Goal: Information Seeking & Learning: Learn about a topic

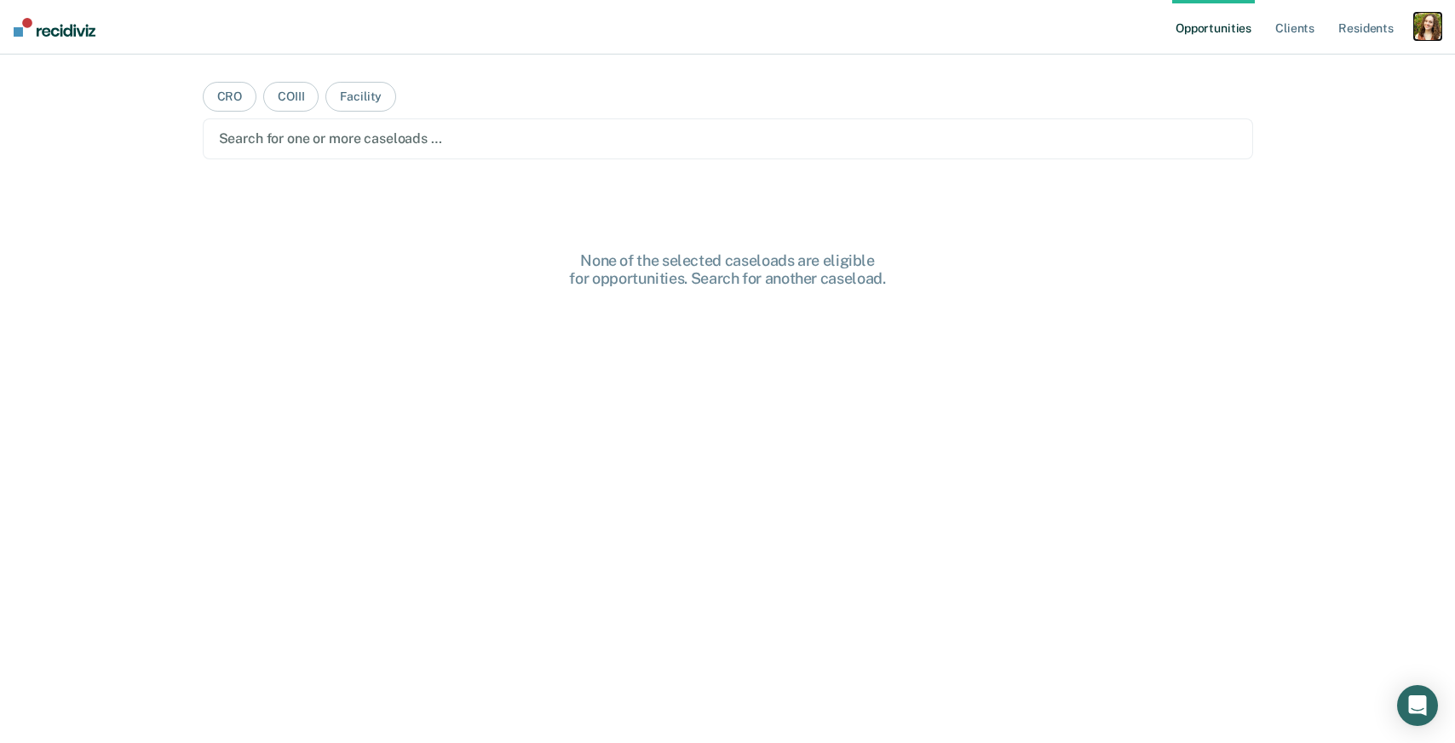
click at [1424, 32] on div "button" at bounding box center [1427, 26] width 27 height 27
click at [1335, 67] on link "Profile" at bounding box center [1359, 69] width 137 height 14
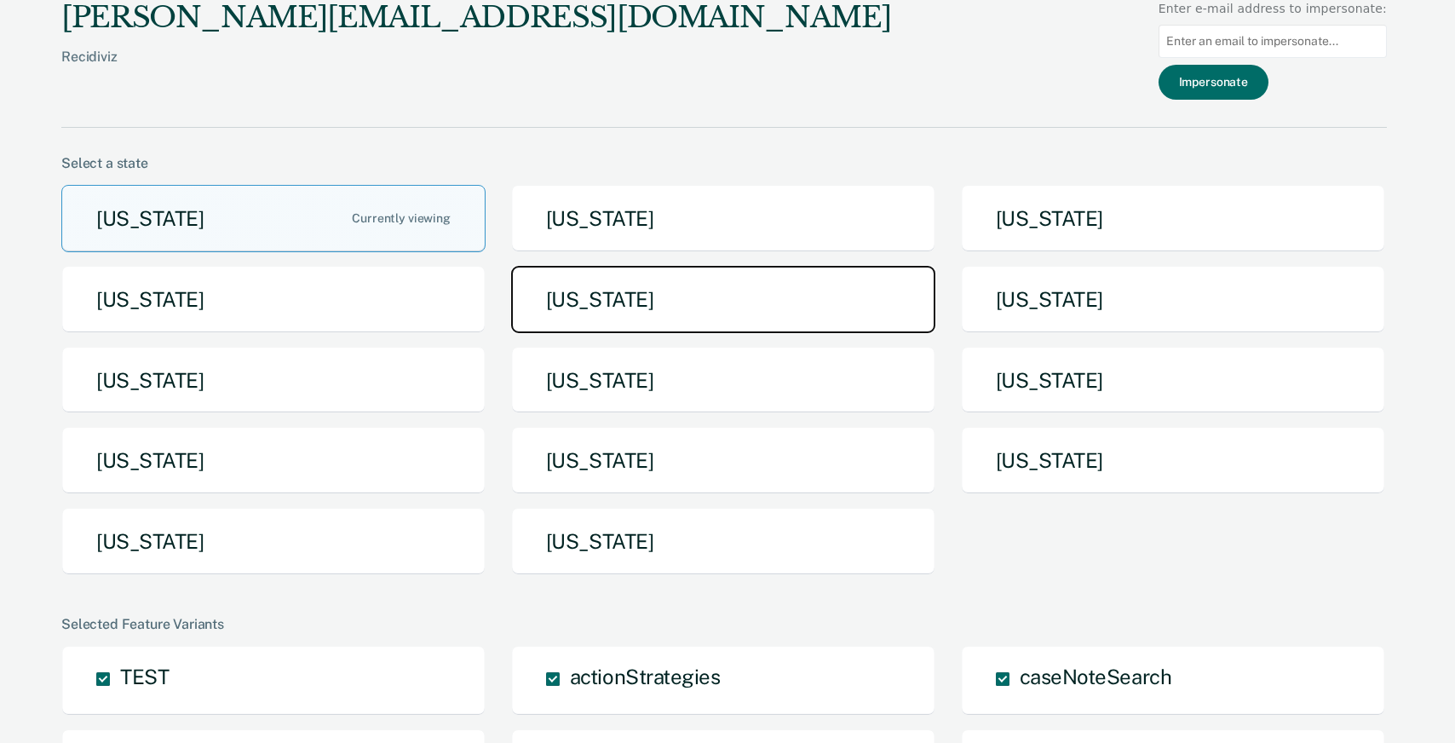
click at [643, 326] on button "[US_STATE]" at bounding box center [723, 299] width 424 height 67
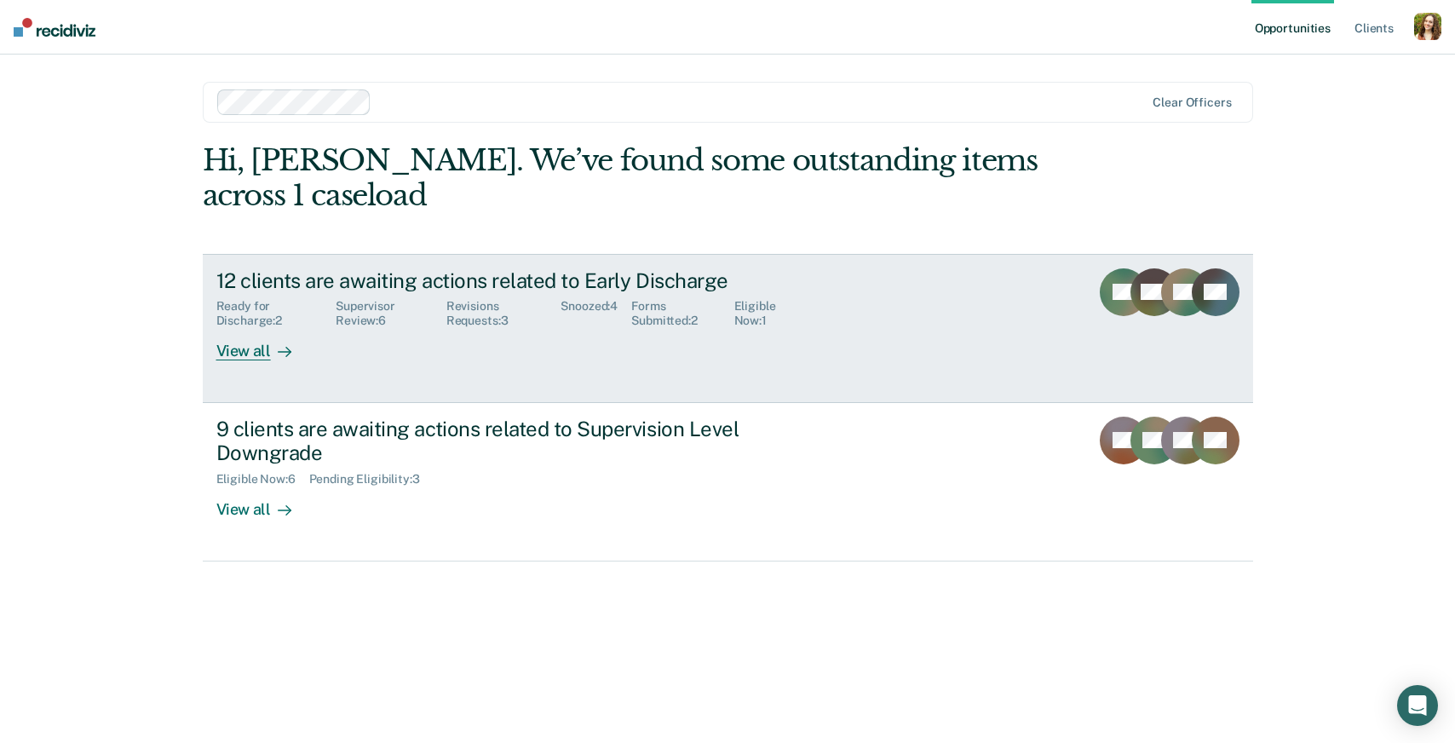
click at [566, 305] on div "Snoozed : 4" at bounding box center [596, 313] width 71 height 29
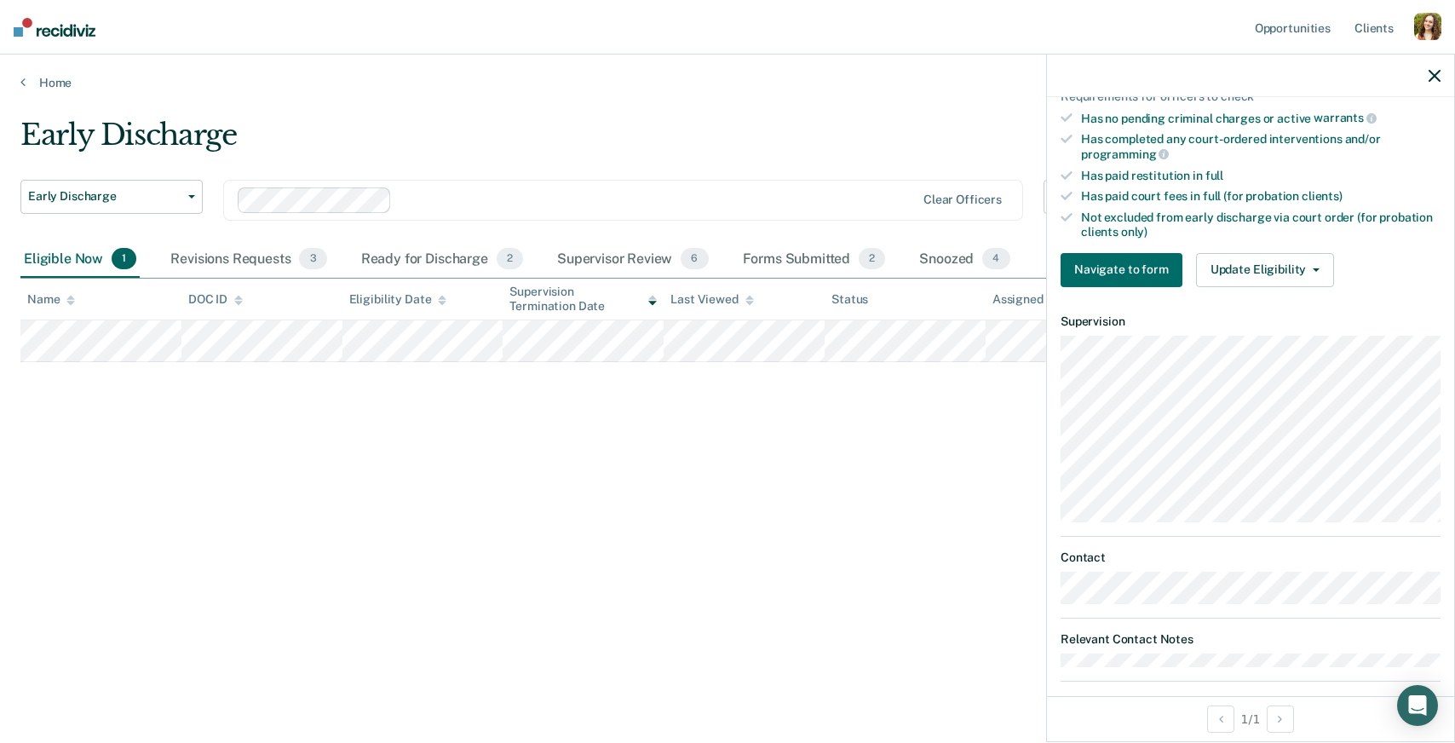
scroll to position [396, 0]
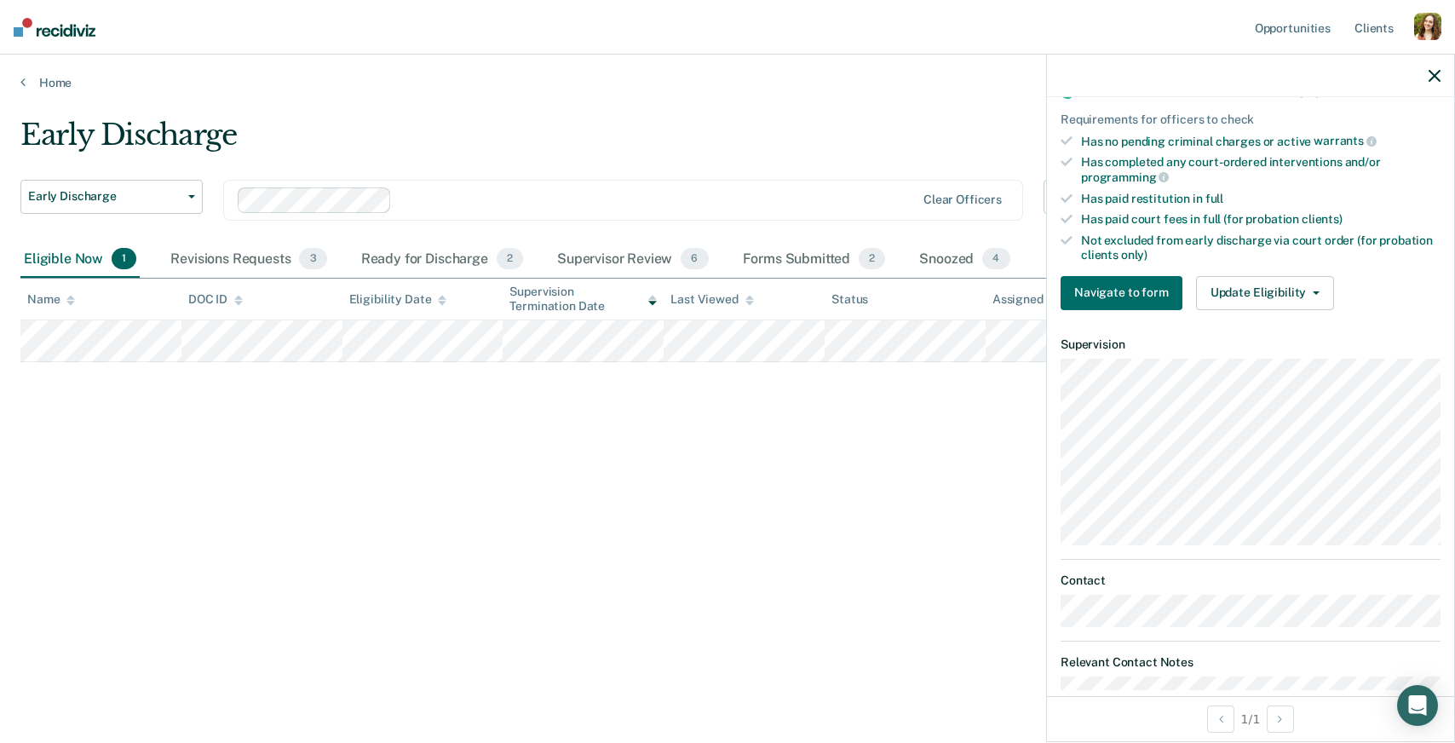
click at [449, 198] on div at bounding box center [657, 200] width 516 height 20
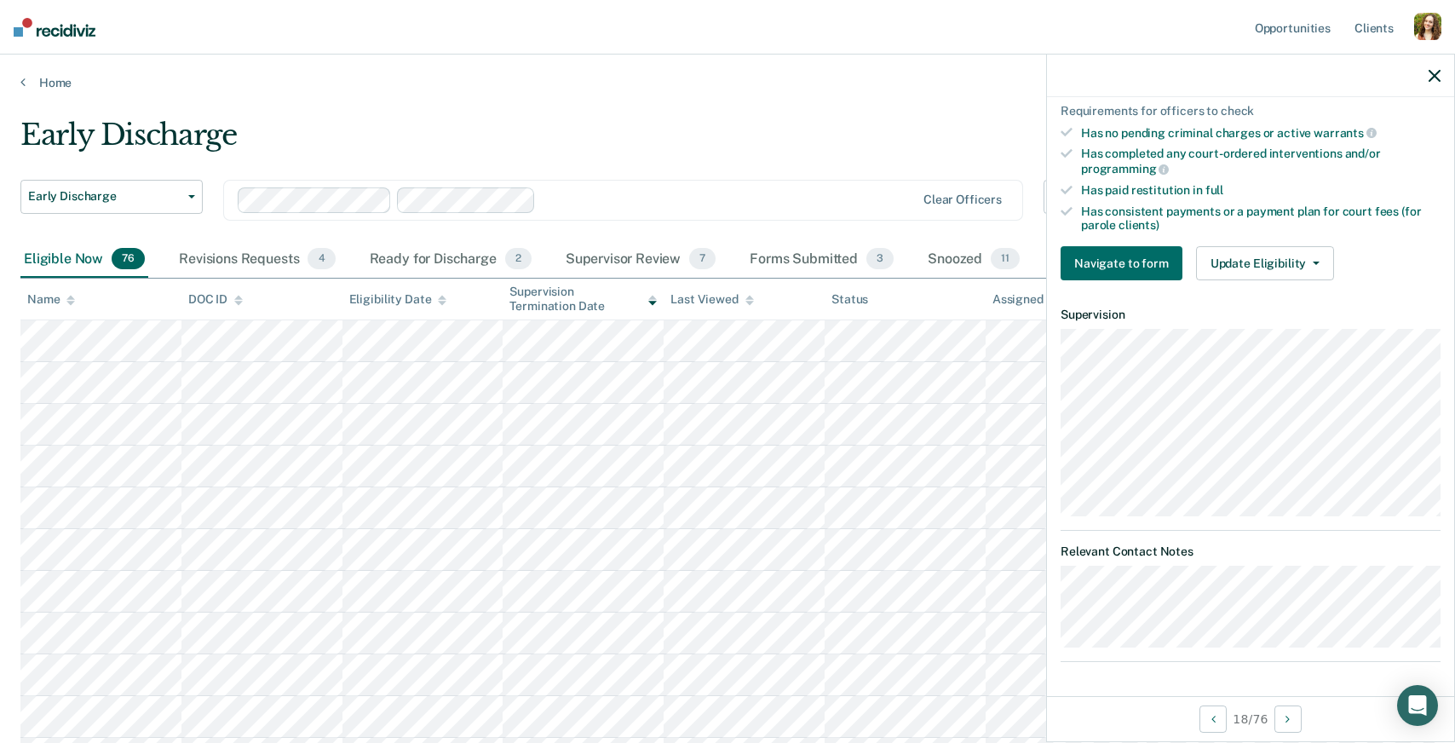
scroll to position [476, 0]
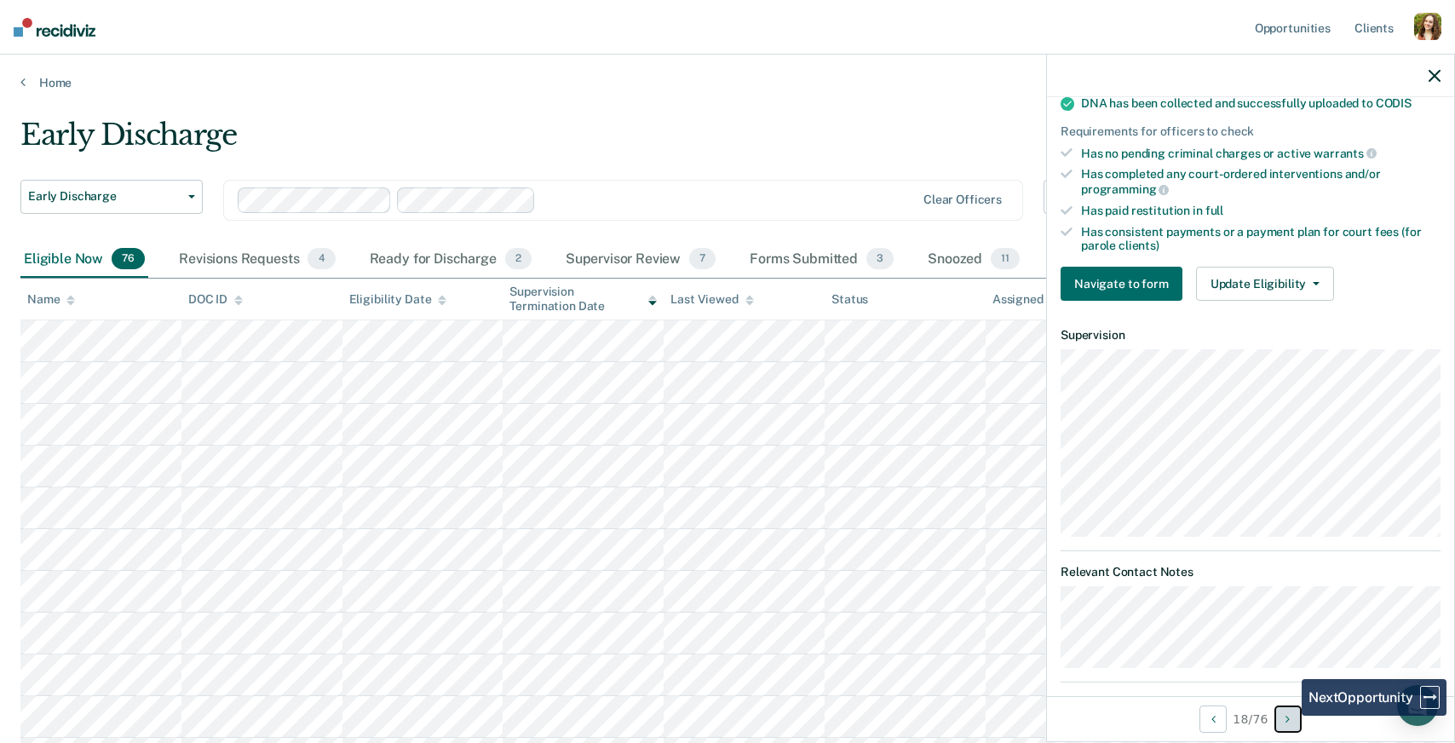
click at [1289, 716] on icon "Next Opportunity" at bounding box center [1288, 719] width 4 height 12
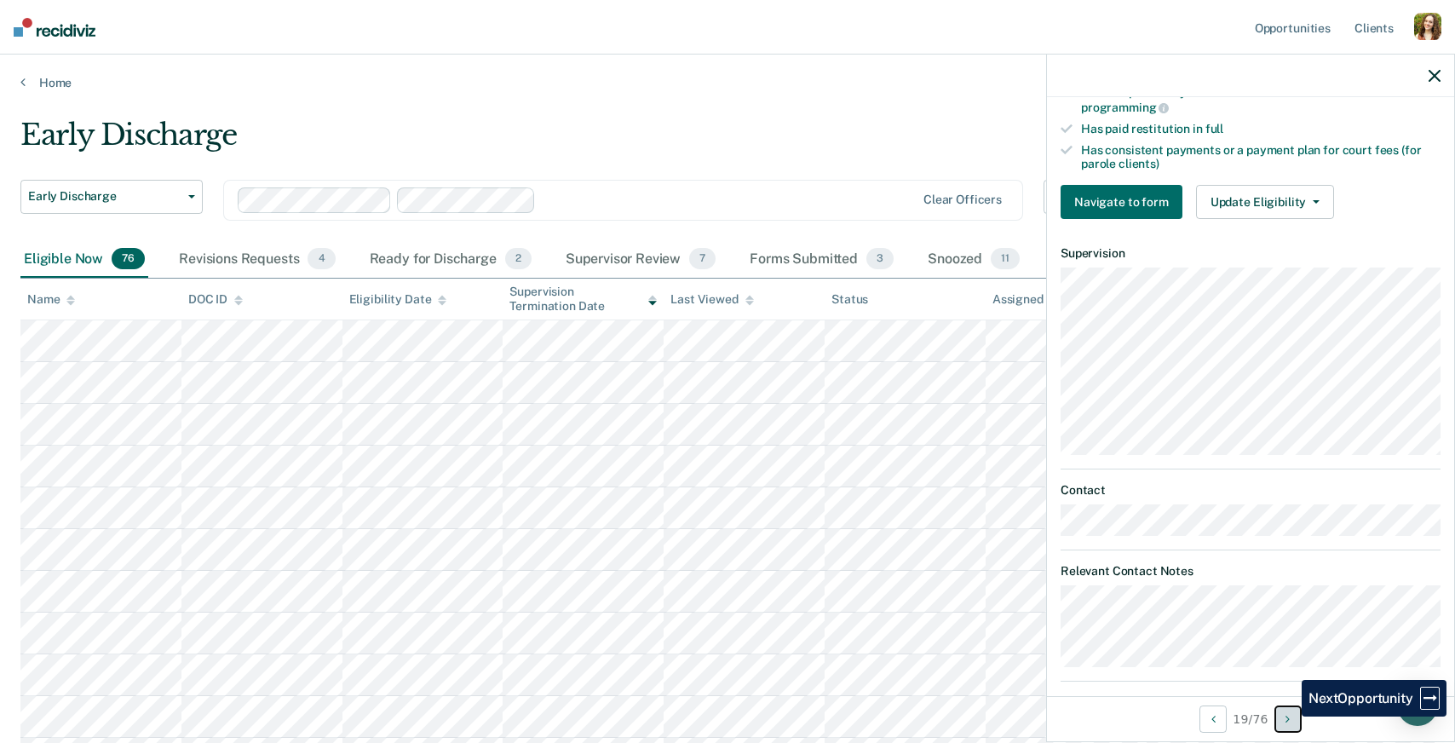
click at [1289, 716] on icon "Next Opportunity" at bounding box center [1288, 719] width 4 height 12
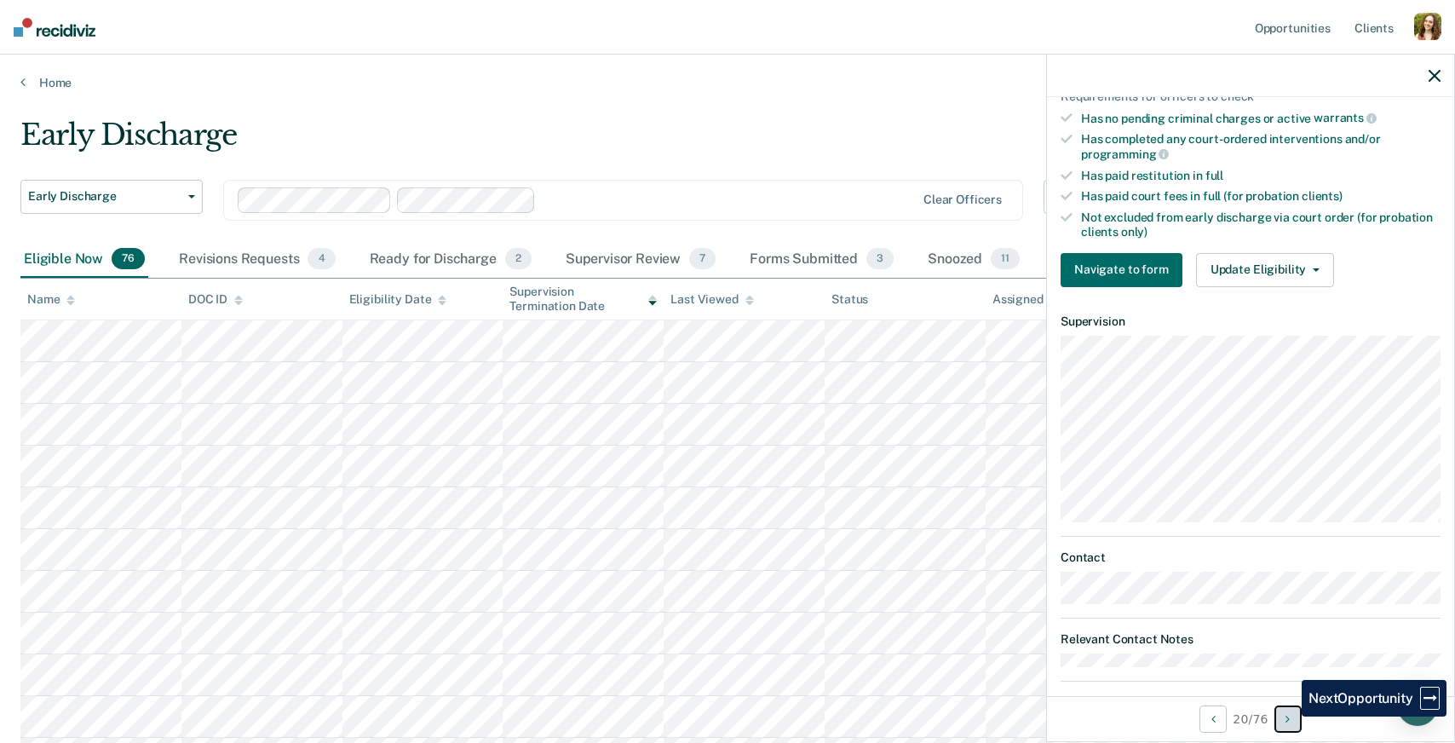
click at [1289, 716] on icon "Next Opportunity" at bounding box center [1288, 719] width 4 height 12
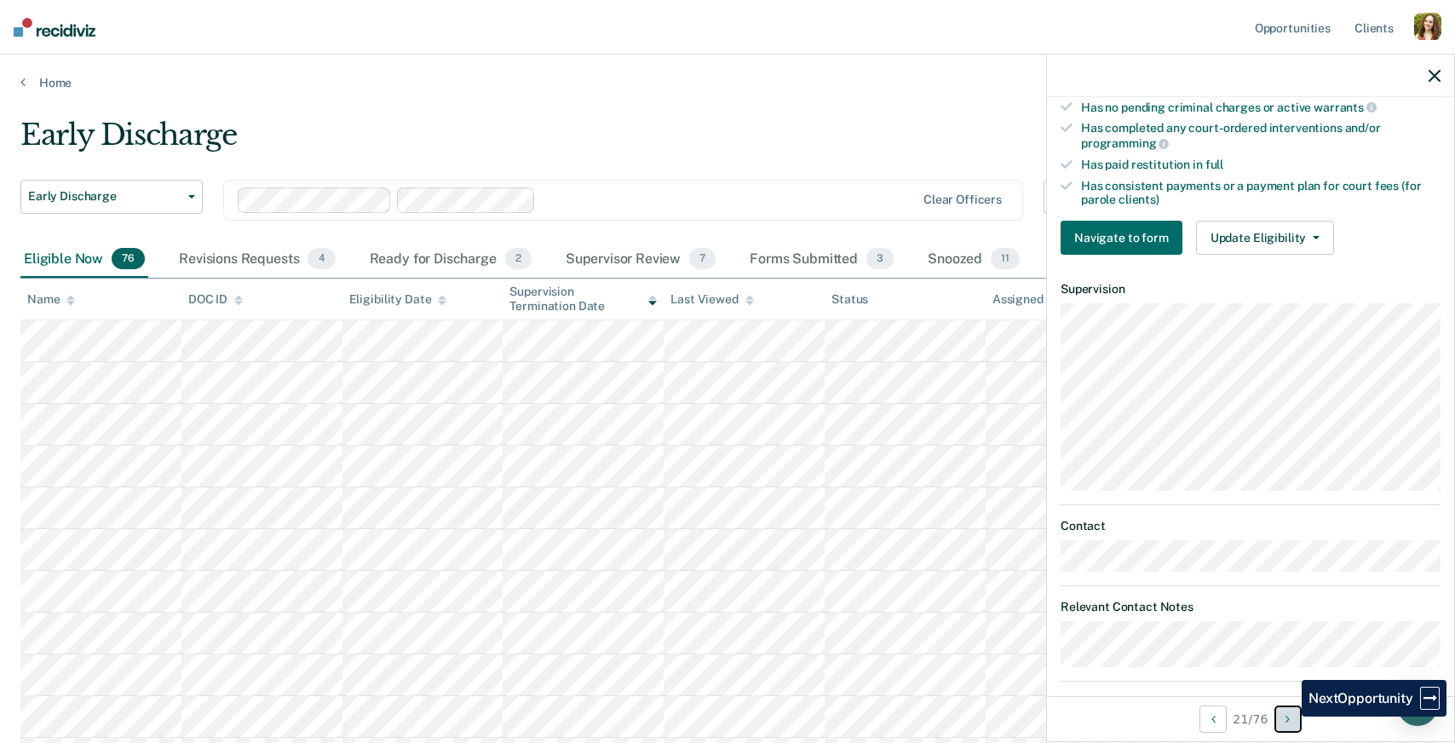
click at [1289, 716] on icon "Next Opportunity" at bounding box center [1288, 719] width 4 height 12
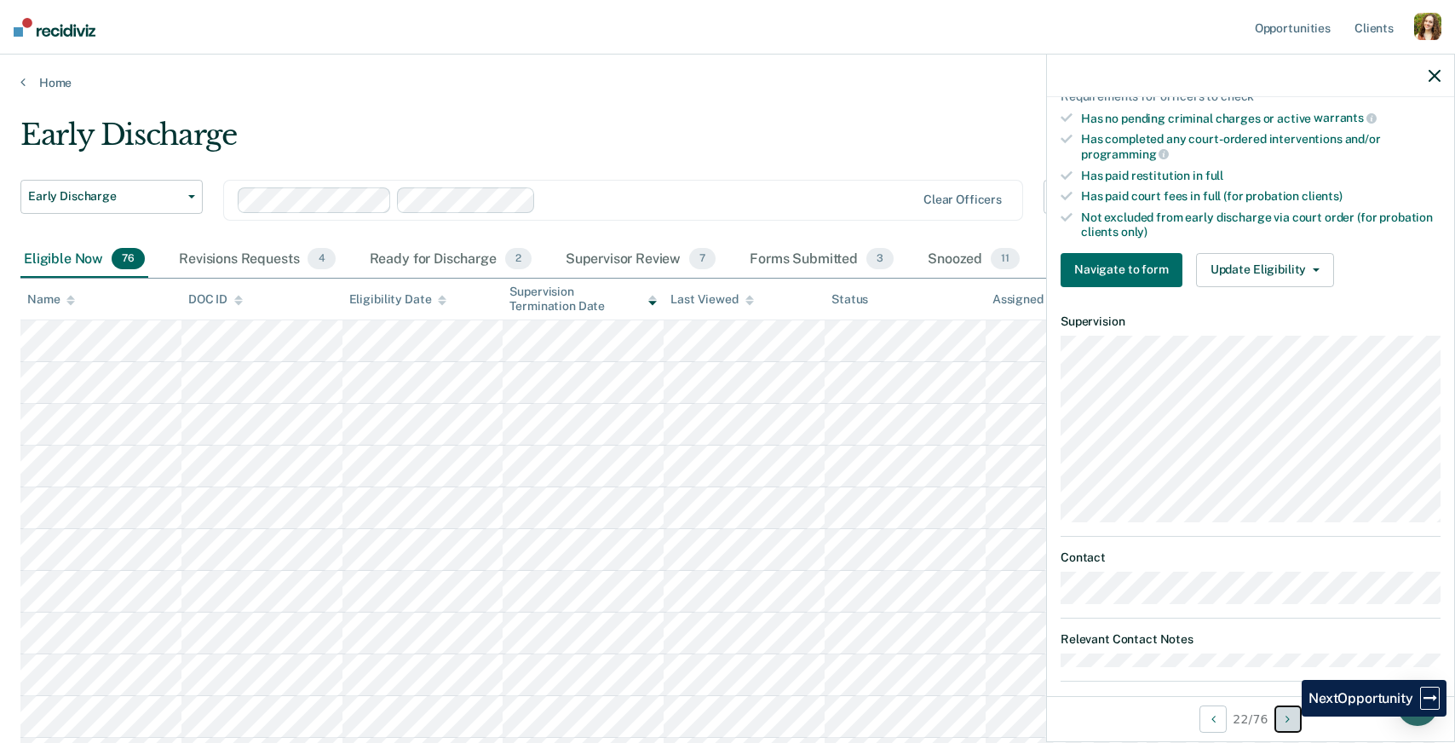
click at [1289, 716] on icon "Next Opportunity" at bounding box center [1288, 719] width 4 height 12
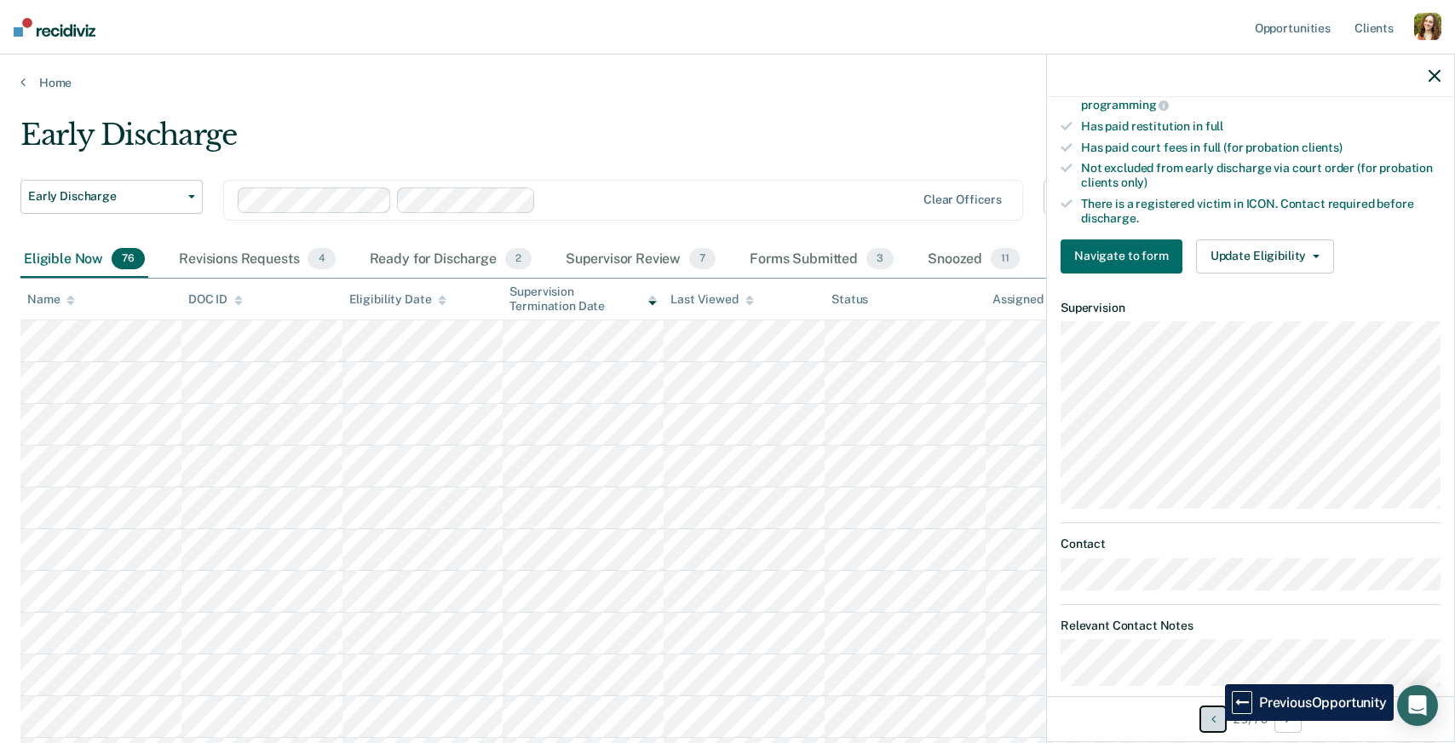
click at [1212, 721] on icon "Previous Opportunity" at bounding box center [1213, 719] width 4 height 12
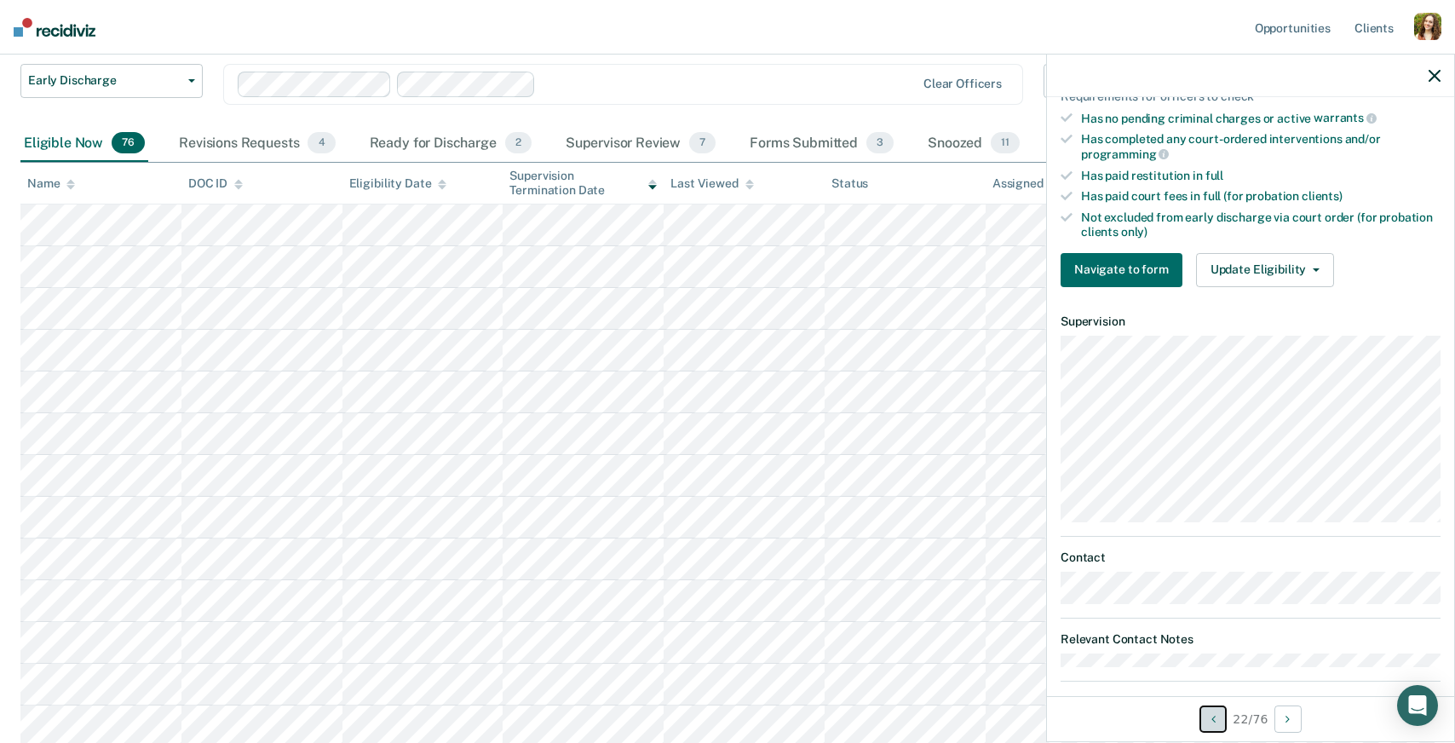
scroll to position [392, 0]
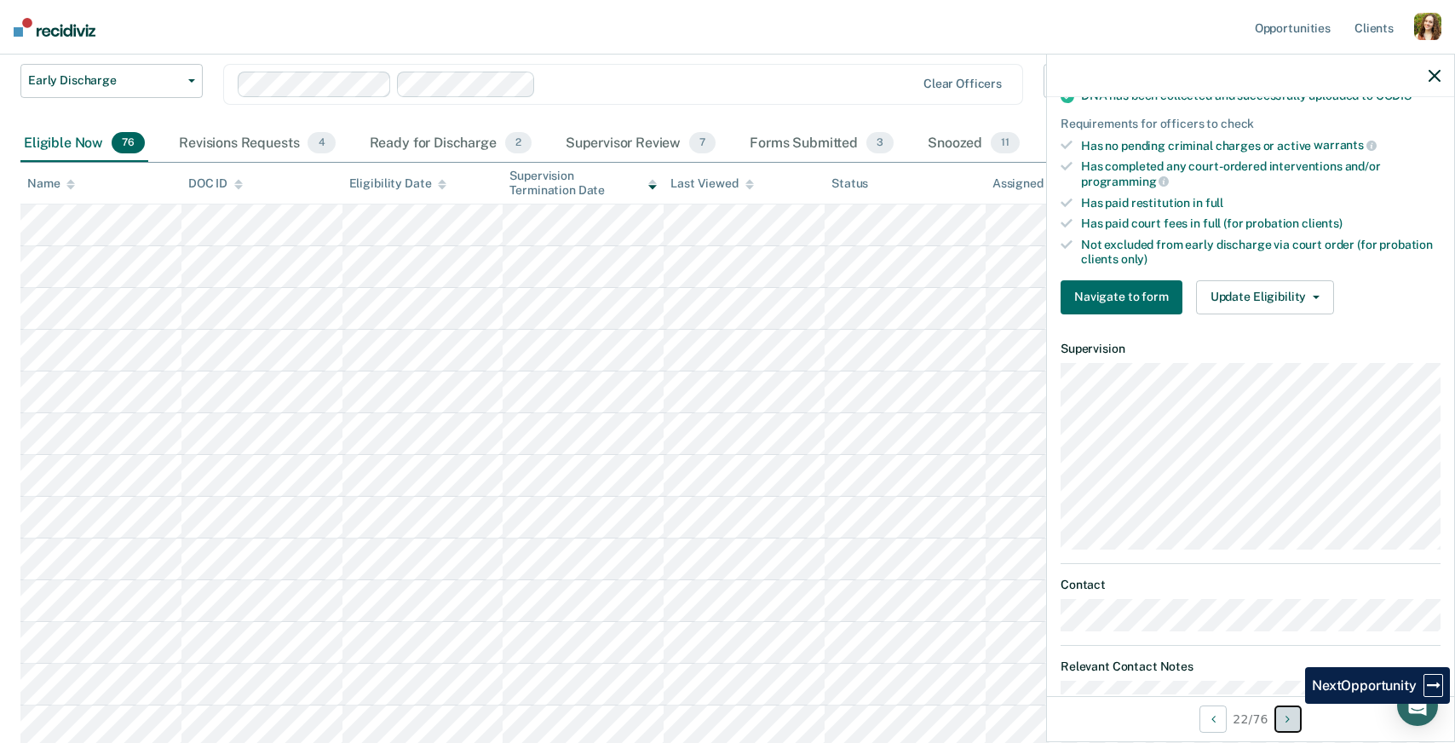
click at [1292, 713] on button "Next Opportunity" at bounding box center [1287, 718] width 27 height 27
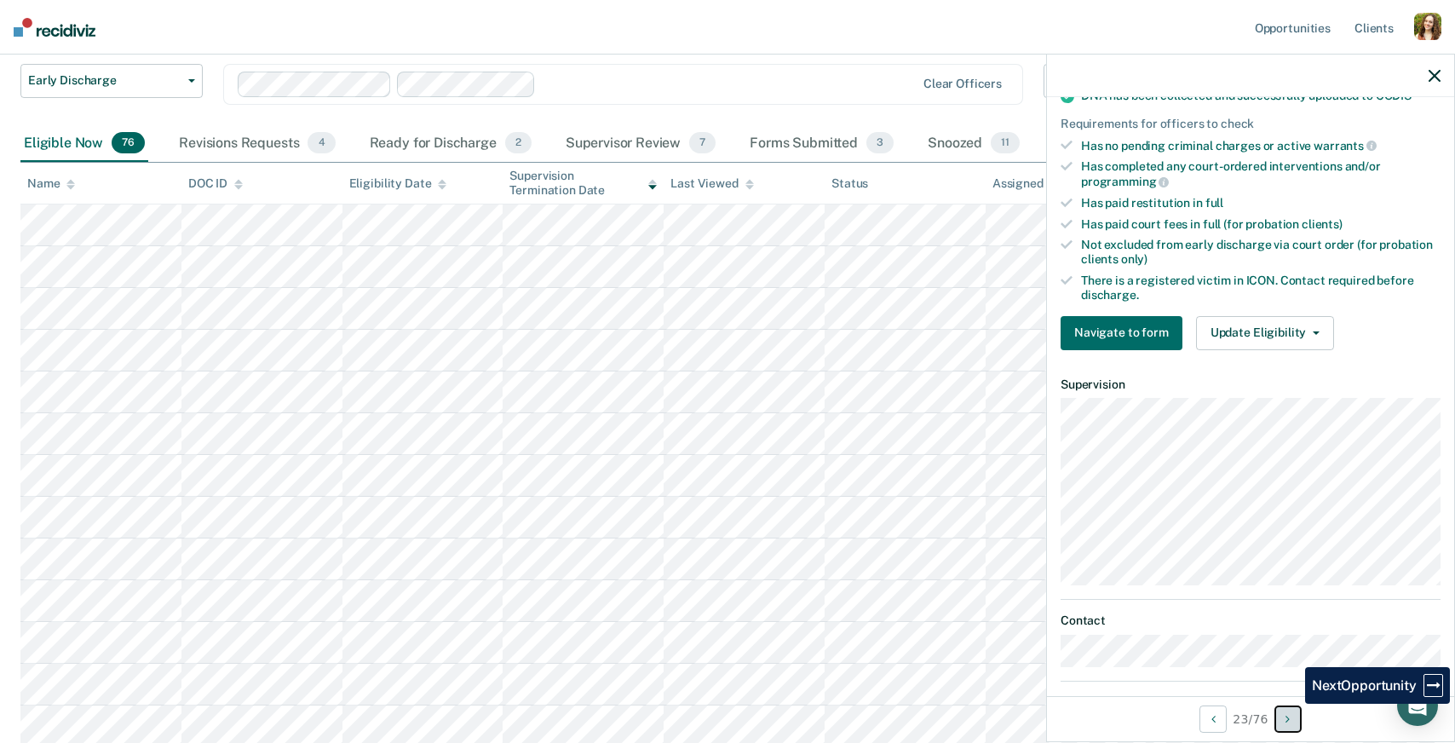
click at [1292, 713] on button "Next Opportunity" at bounding box center [1287, 718] width 27 height 27
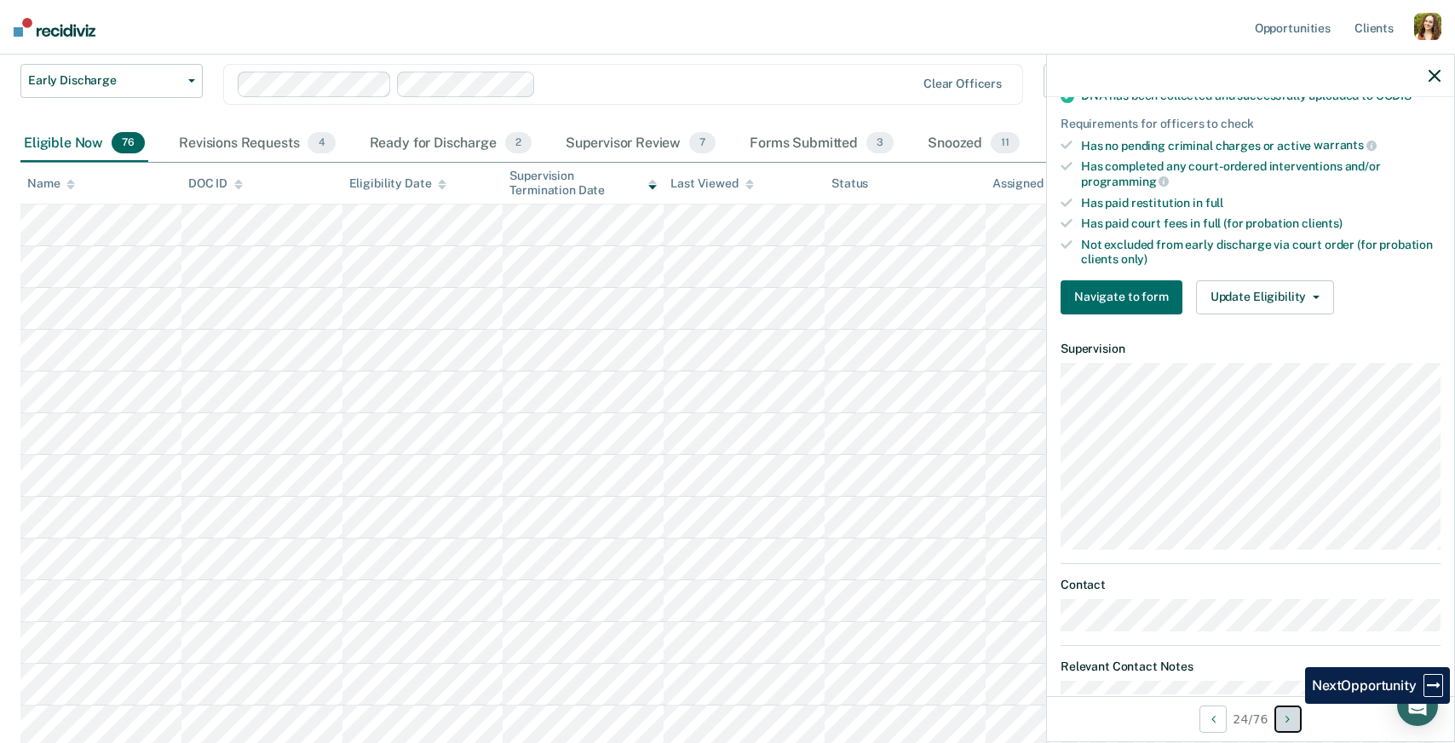
click at [1292, 713] on button "Next Opportunity" at bounding box center [1287, 718] width 27 height 27
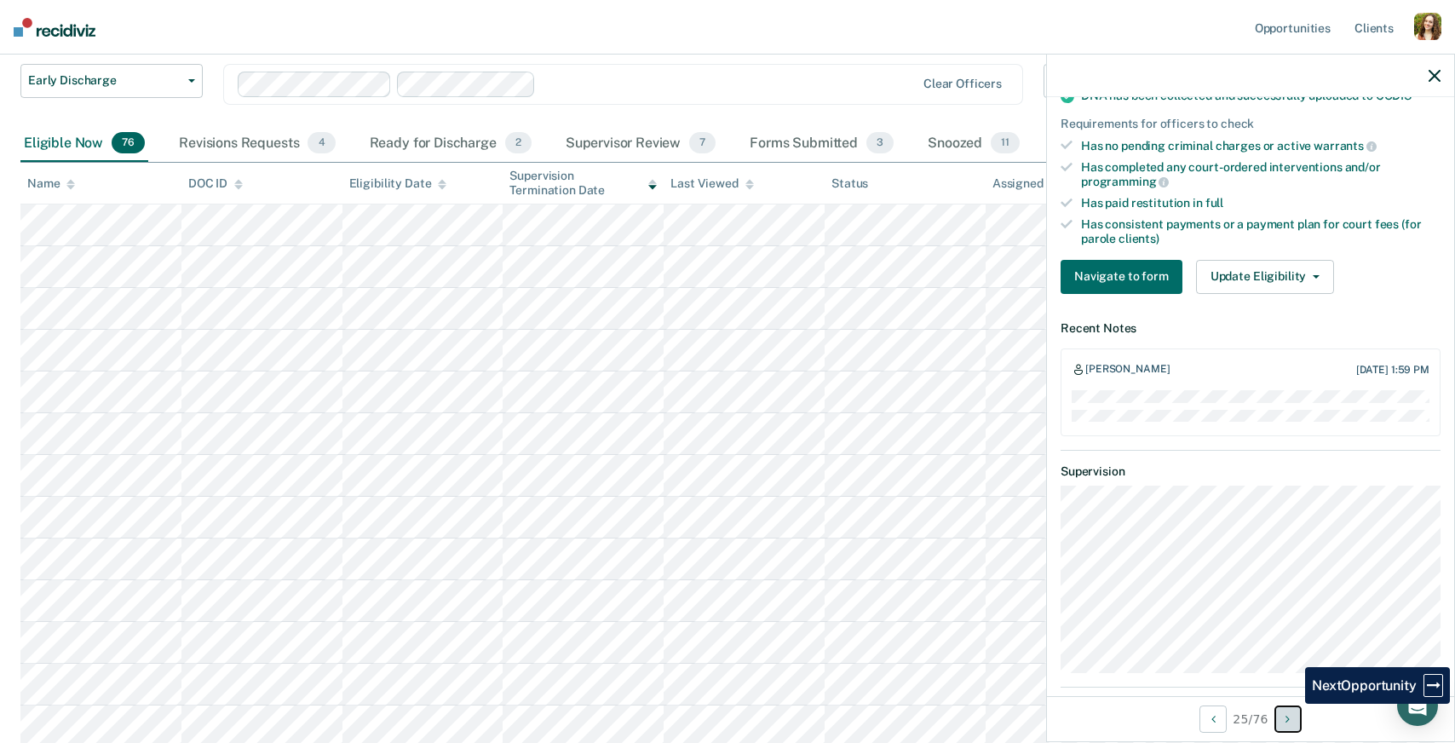
click at [1292, 713] on button "Next Opportunity" at bounding box center [1287, 718] width 27 height 27
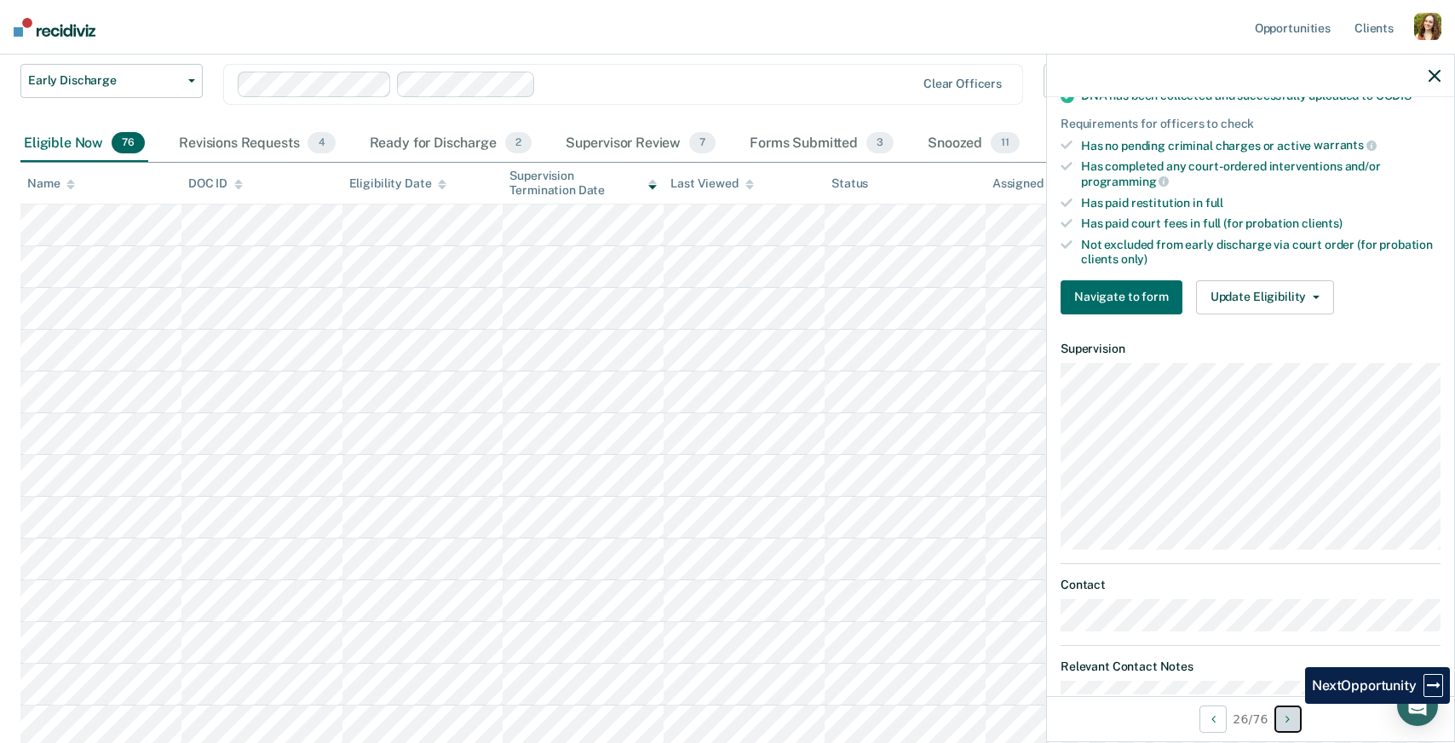
click at [1292, 713] on button "Next Opportunity" at bounding box center [1287, 718] width 27 height 27
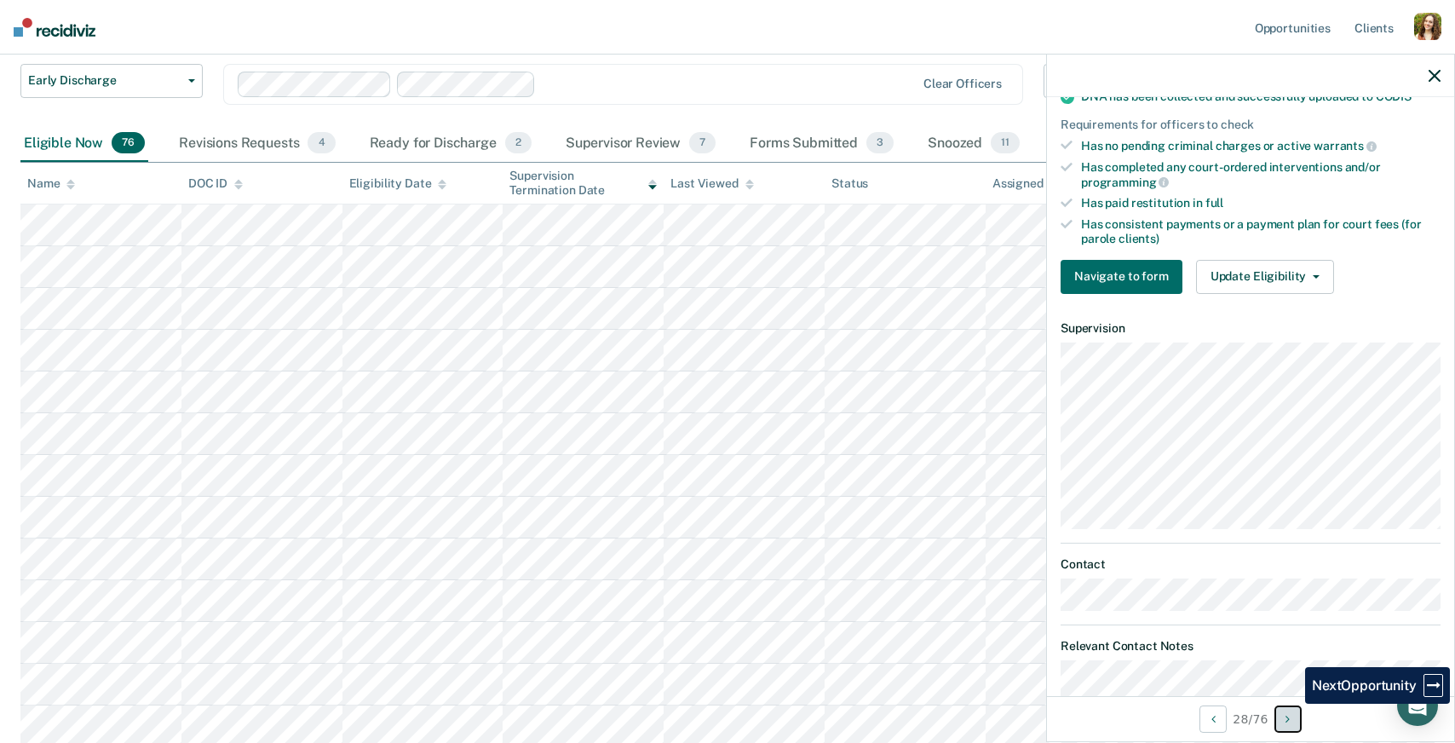
click at [1292, 713] on button "Next Opportunity" at bounding box center [1287, 718] width 27 height 27
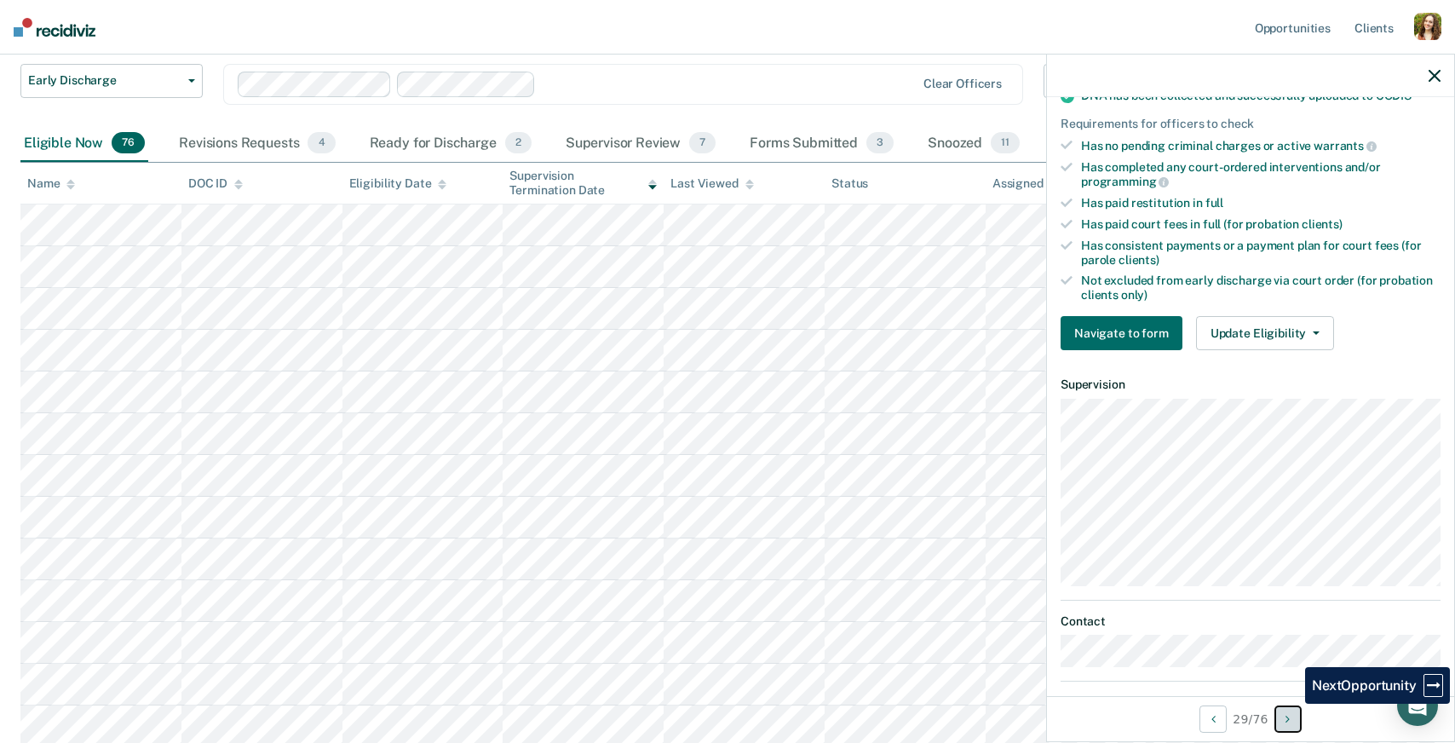
click at [1292, 713] on button "Next Opportunity" at bounding box center [1287, 718] width 27 height 27
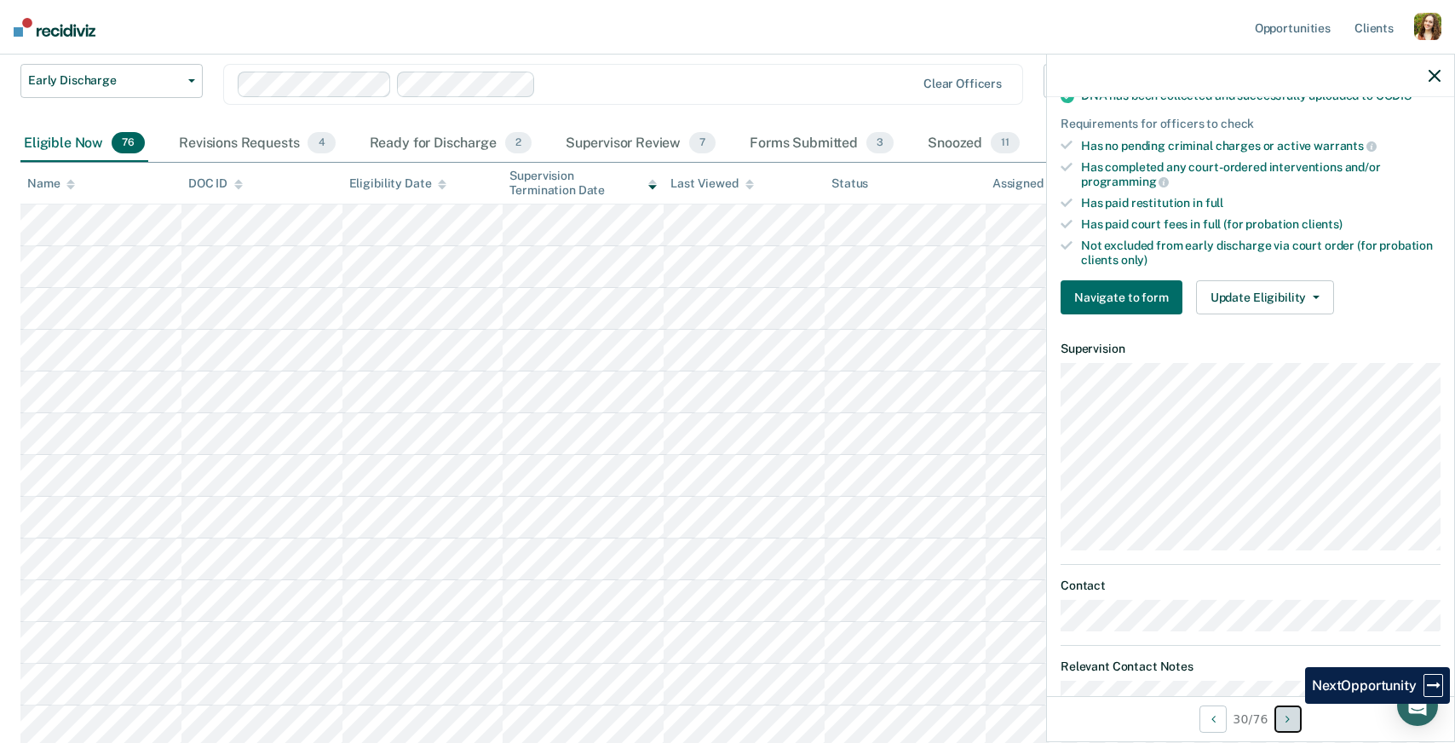
click at [1292, 713] on button "Next Opportunity" at bounding box center [1287, 718] width 27 height 27
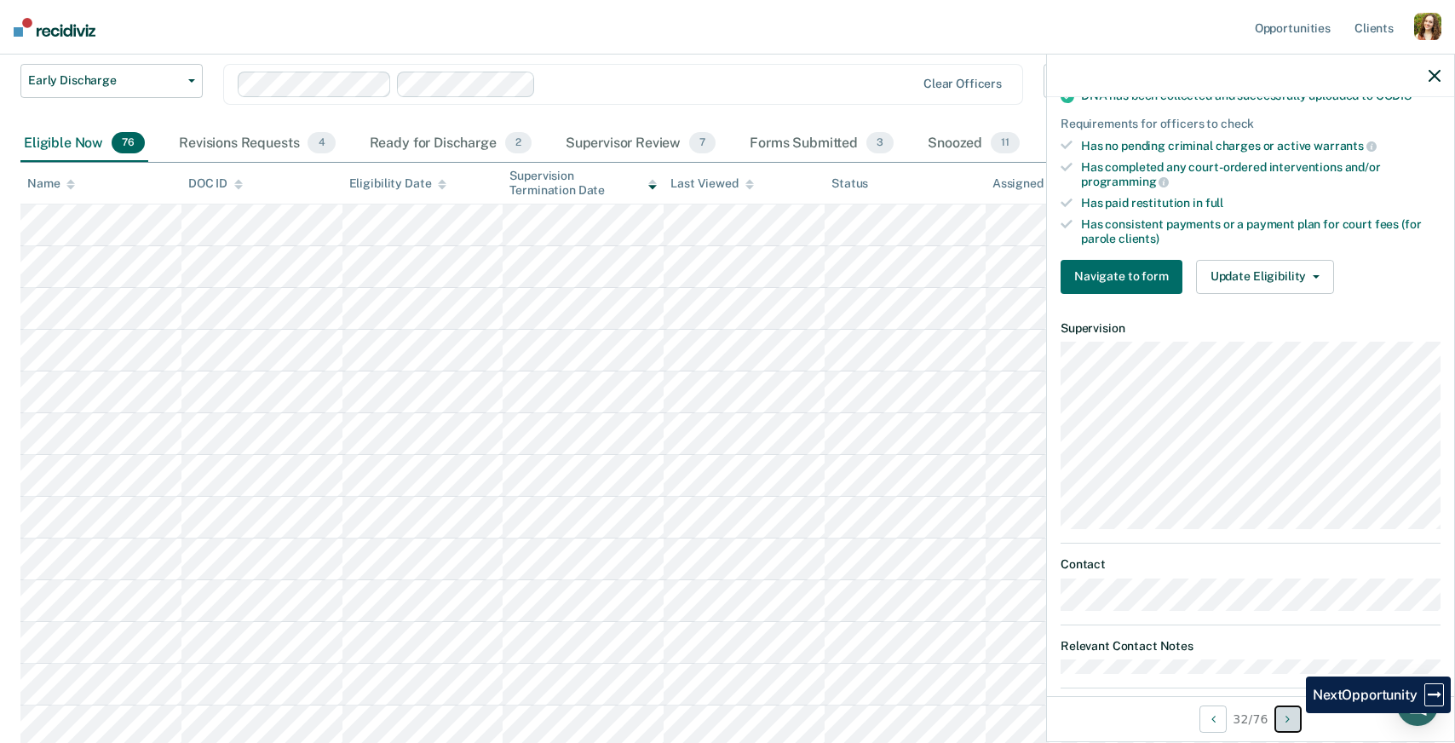
click at [1293, 713] on button "Next Opportunity" at bounding box center [1287, 718] width 27 height 27
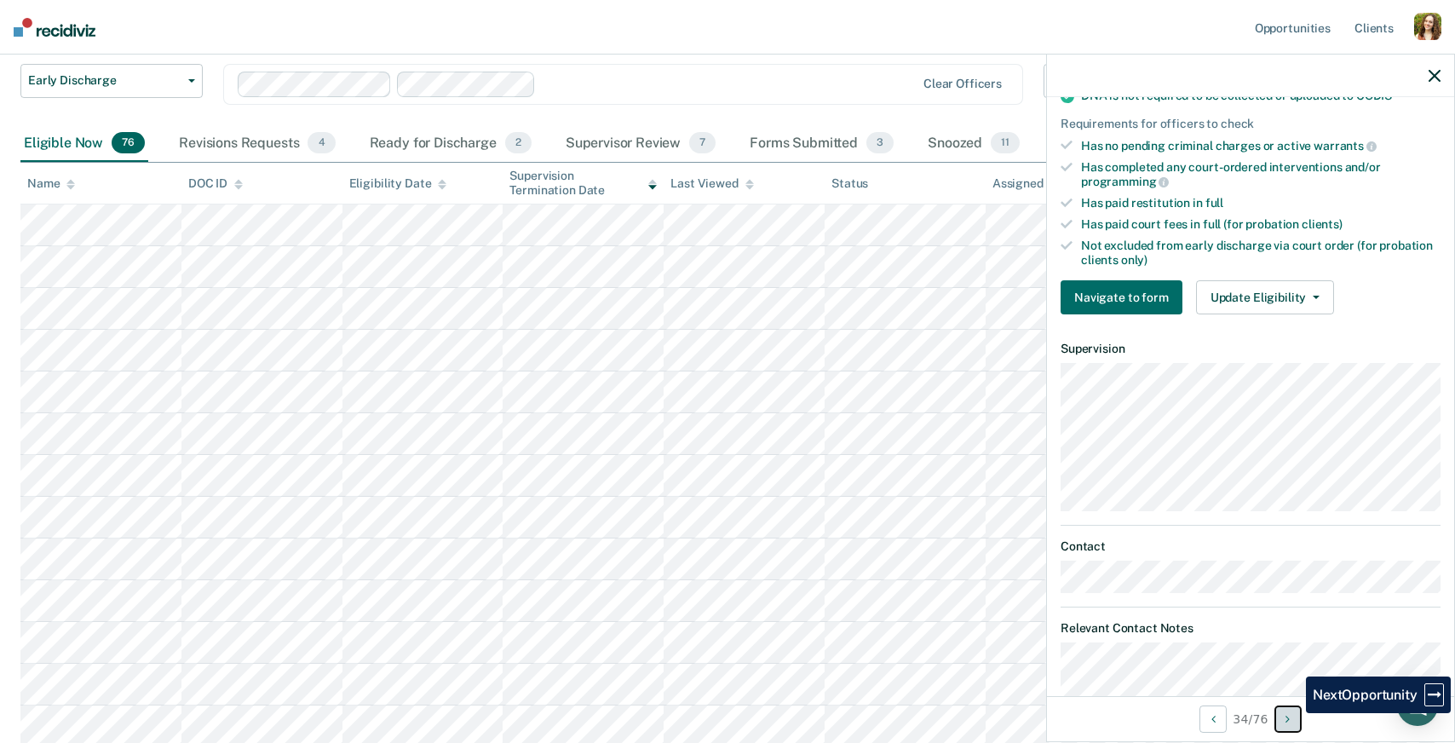
click at [1293, 713] on button "Next Opportunity" at bounding box center [1287, 718] width 27 height 27
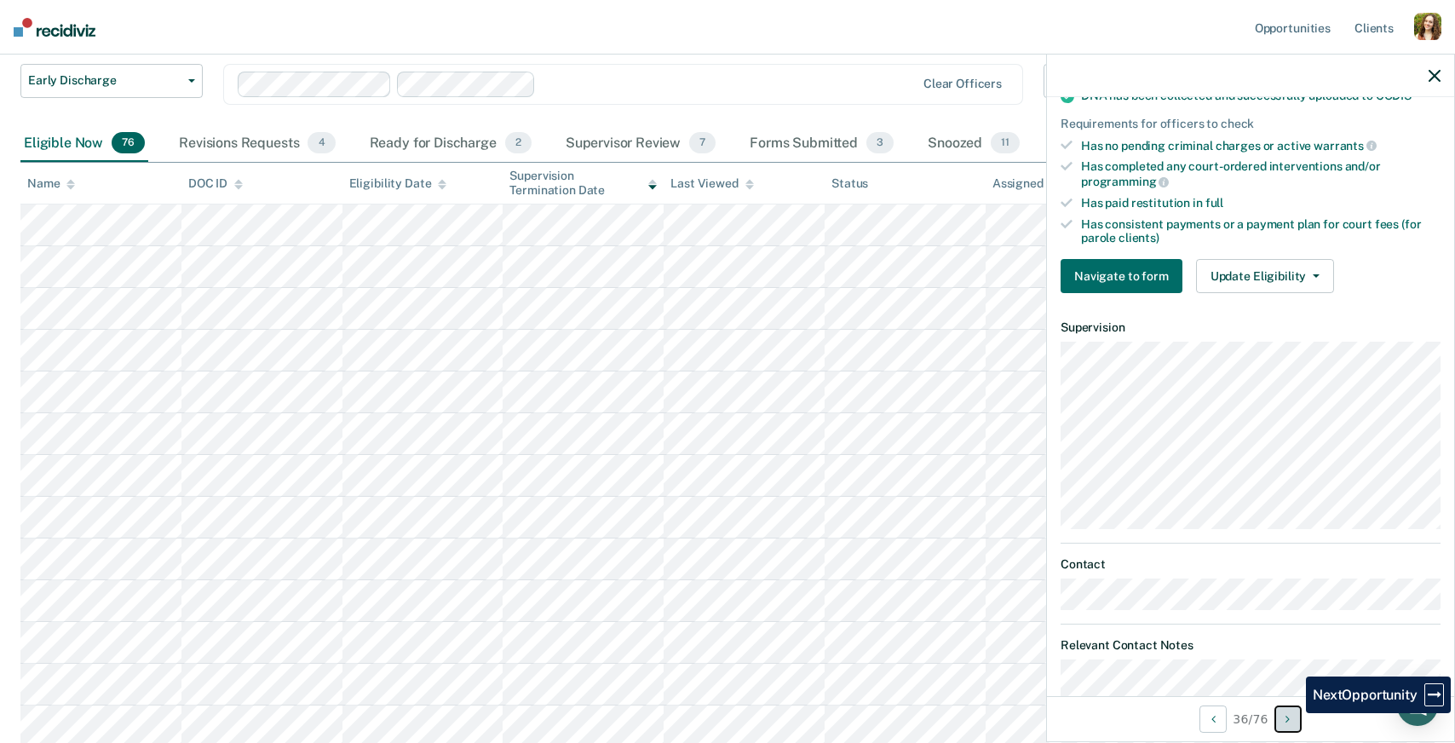
click at [1293, 713] on button "Next Opportunity" at bounding box center [1287, 718] width 27 height 27
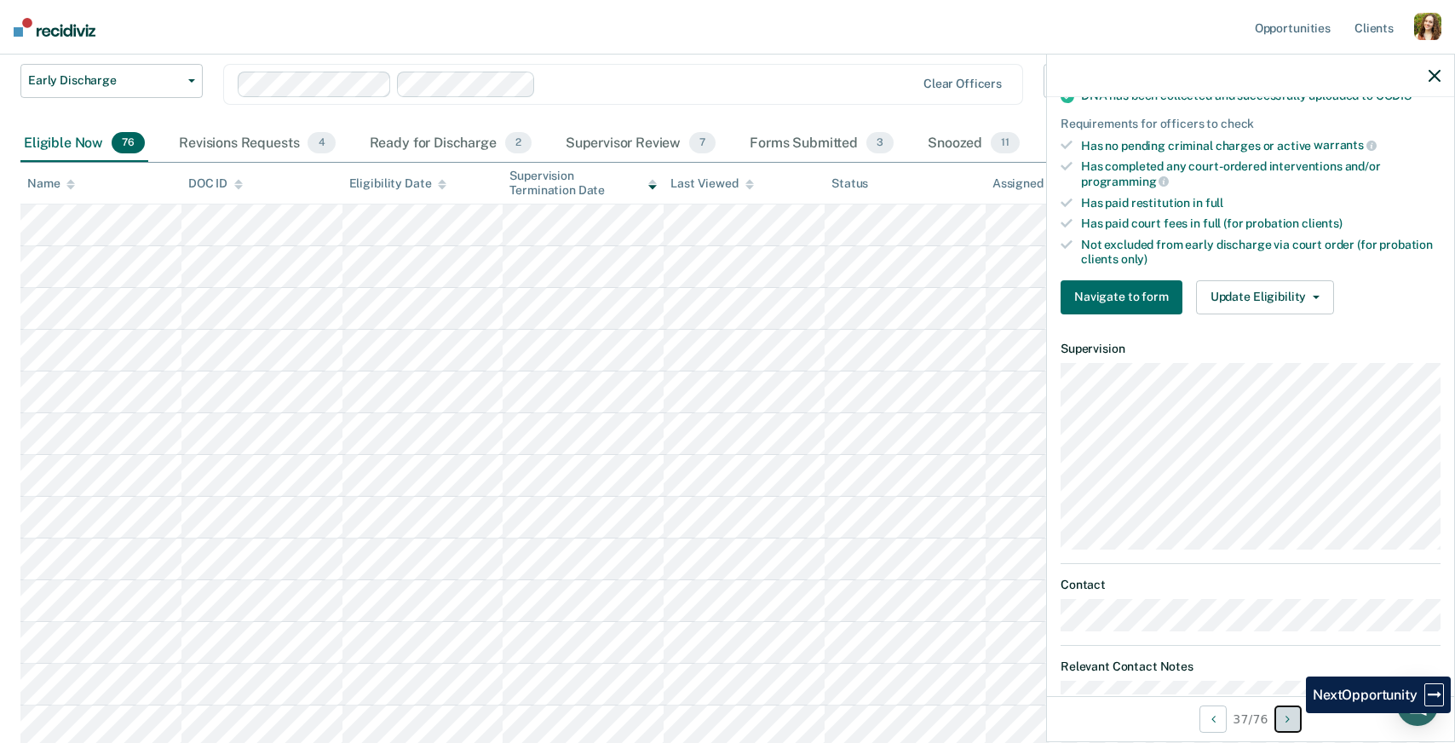
click at [1293, 713] on button "Next Opportunity" at bounding box center [1287, 718] width 27 height 27
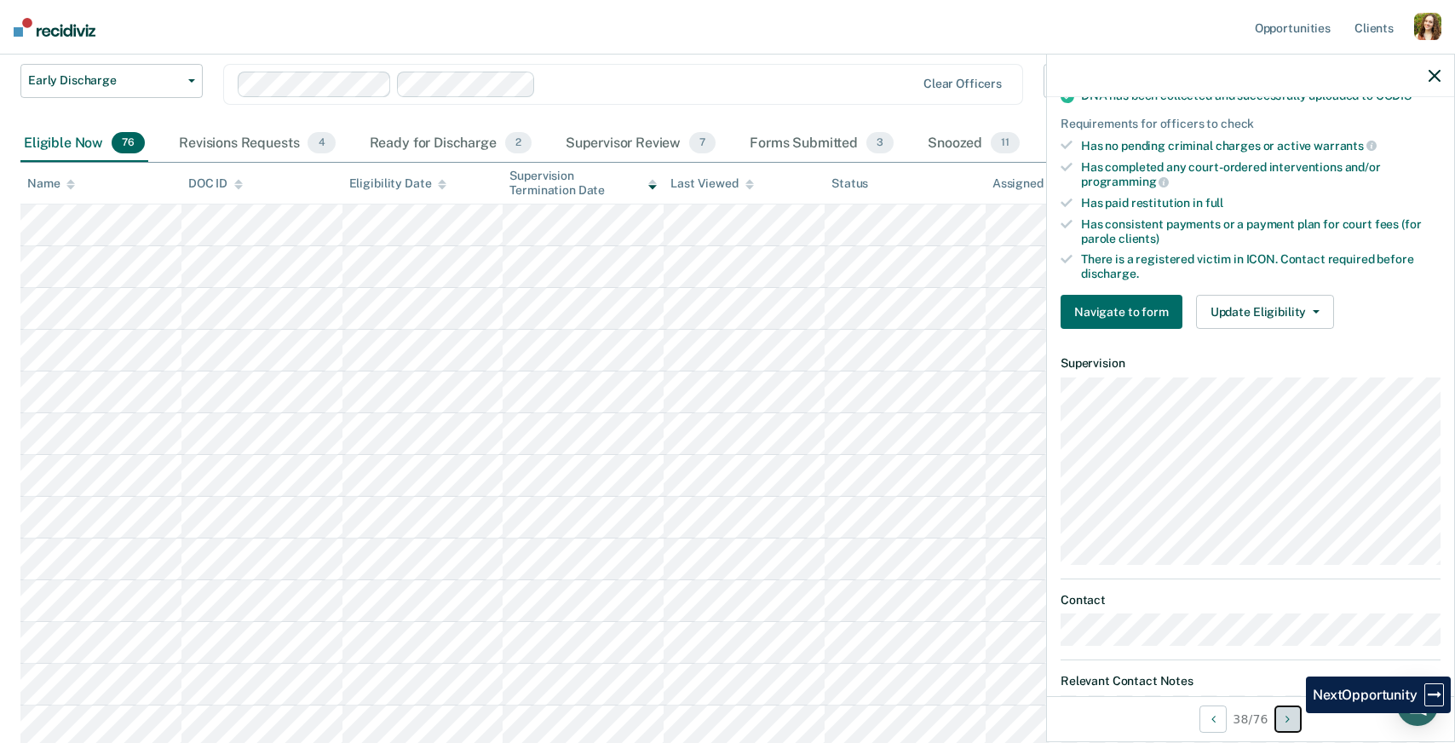
click at [1293, 713] on button "Next Opportunity" at bounding box center [1287, 718] width 27 height 27
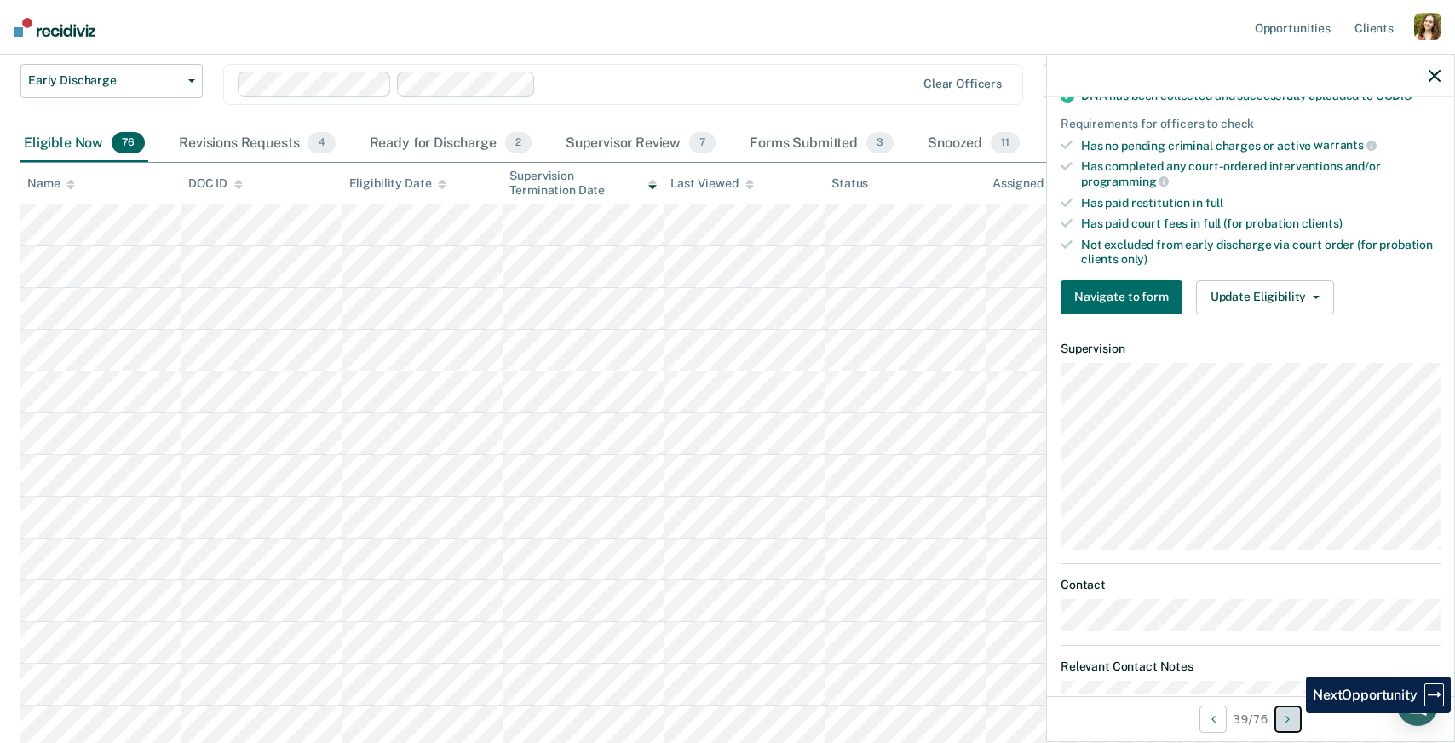
click at [1293, 713] on button "Next Opportunity" at bounding box center [1287, 718] width 27 height 27
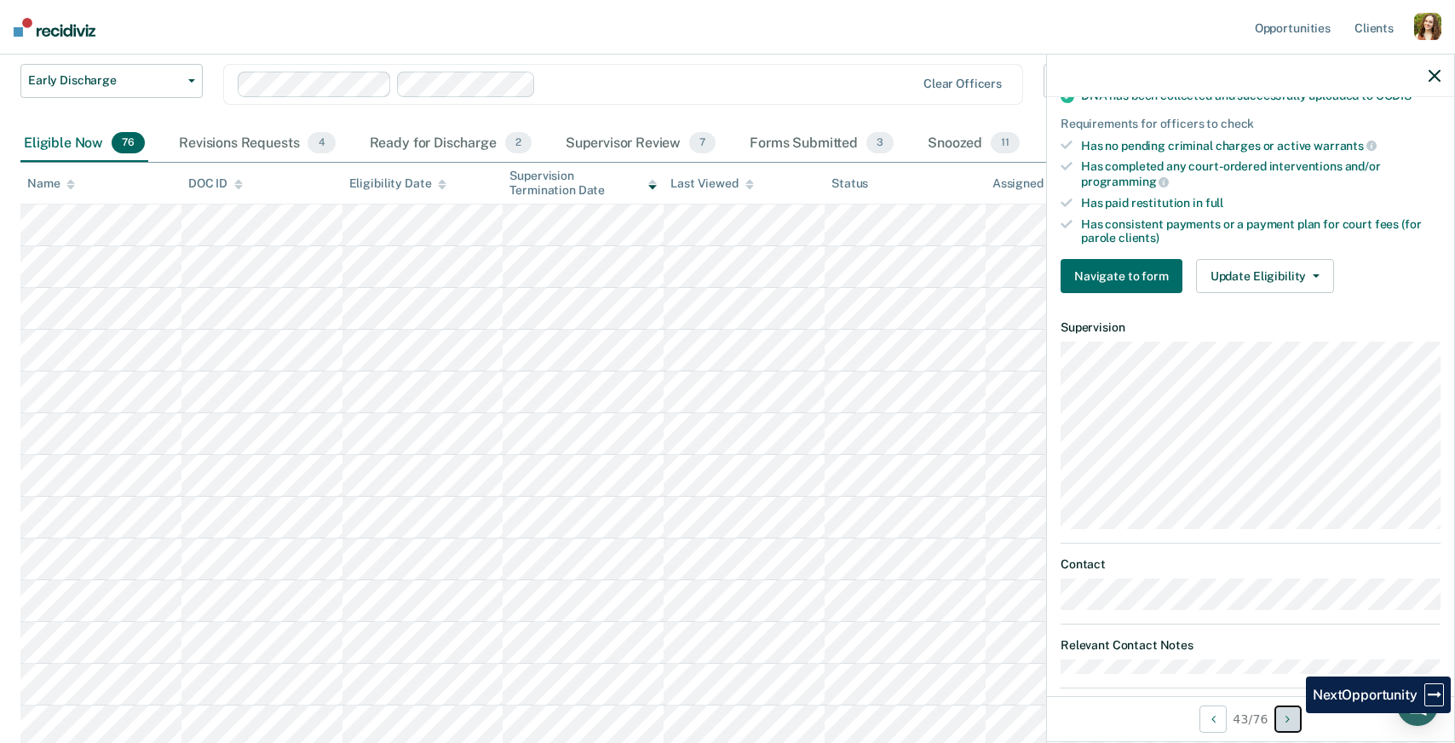
click at [1293, 713] on button "Next Opportunity" at bounding box center [1287, 718] width 27 height 27
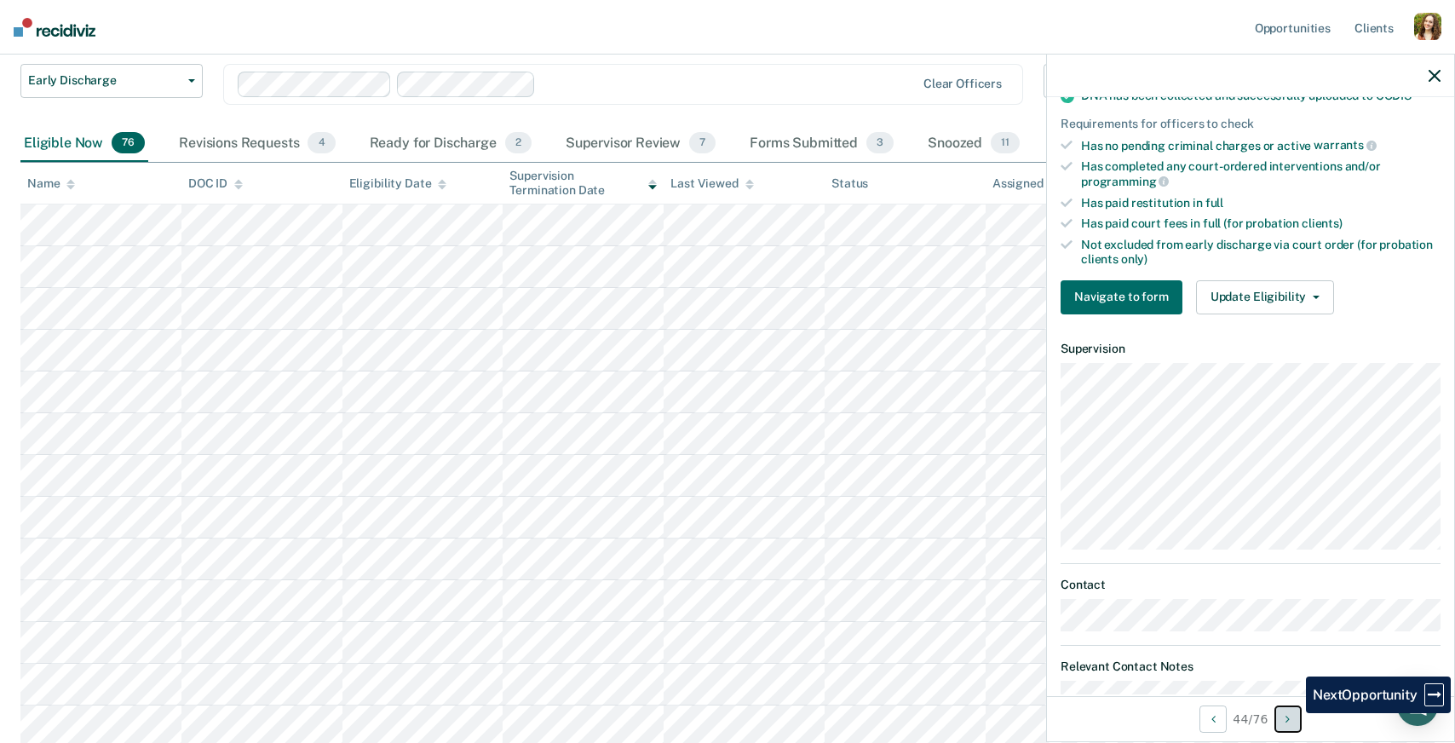
click at [1293, 713] on button "Next Opportunity" at bounding box center [1287, 718] width 27 height 27
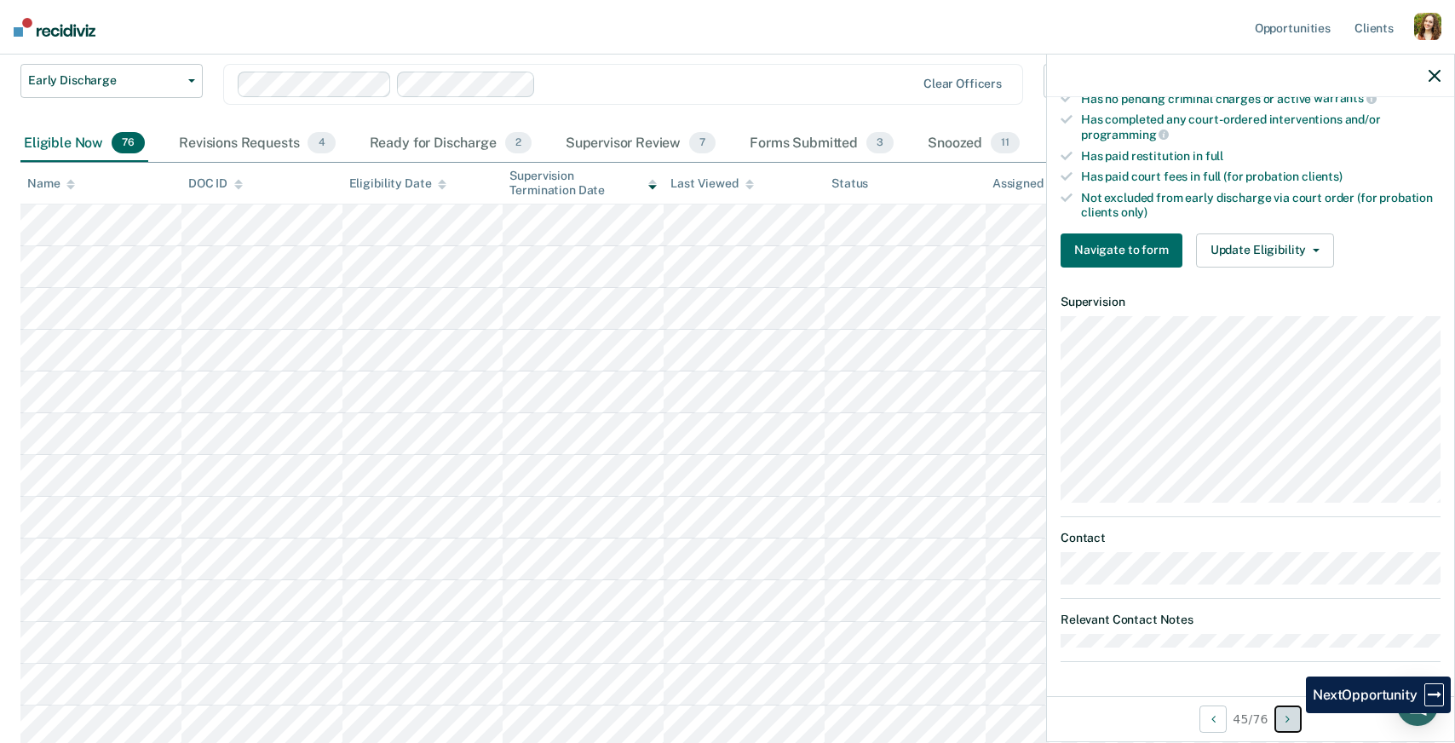
click at [1293, 713] on button "Next Opportunity" at bounding box center [1287, 718] width 27 height 27
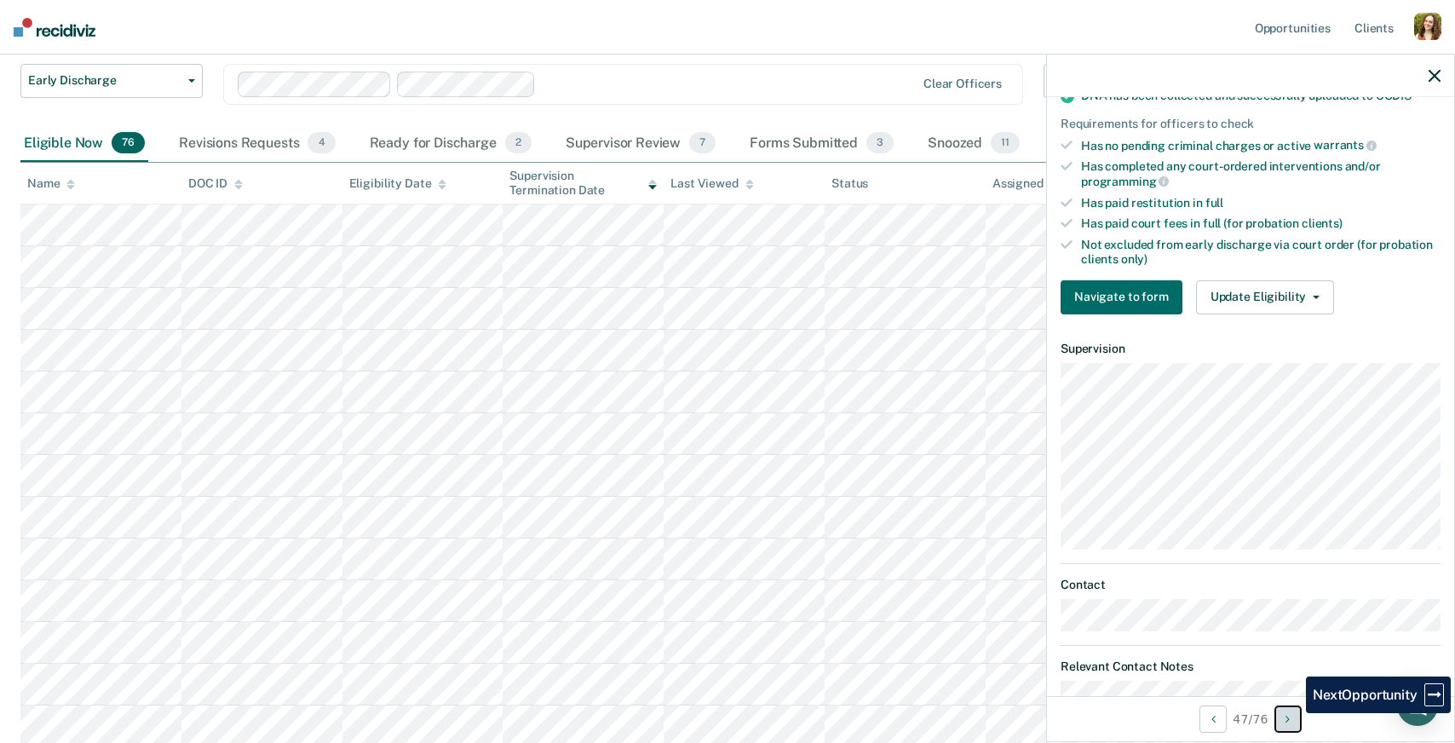
click at [1293, 713] on button "Next Opportunity" at bounding box center [1287, 718] width 27 height 27
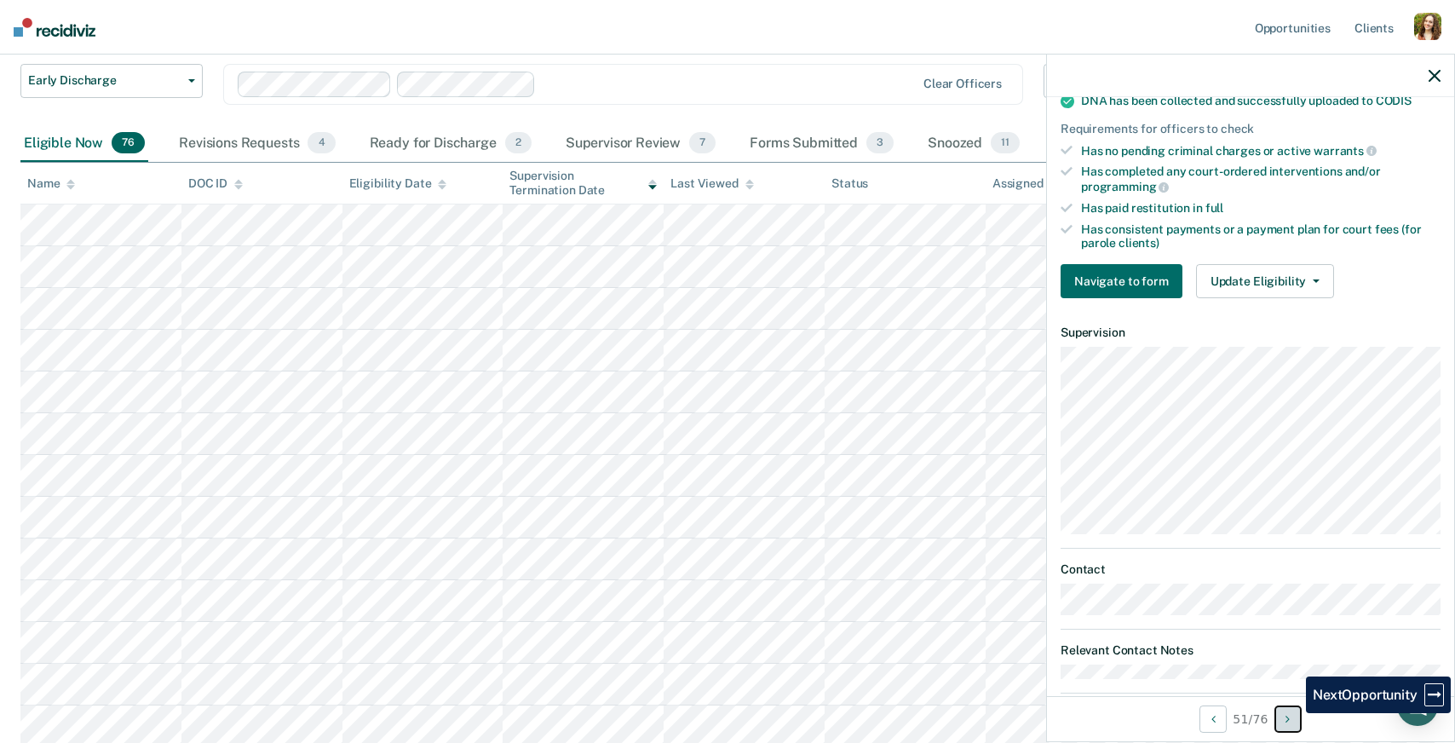
click at [1293, 713] on button "Next Opportunity" at bounding box center [1287, 718] width 27 height 27
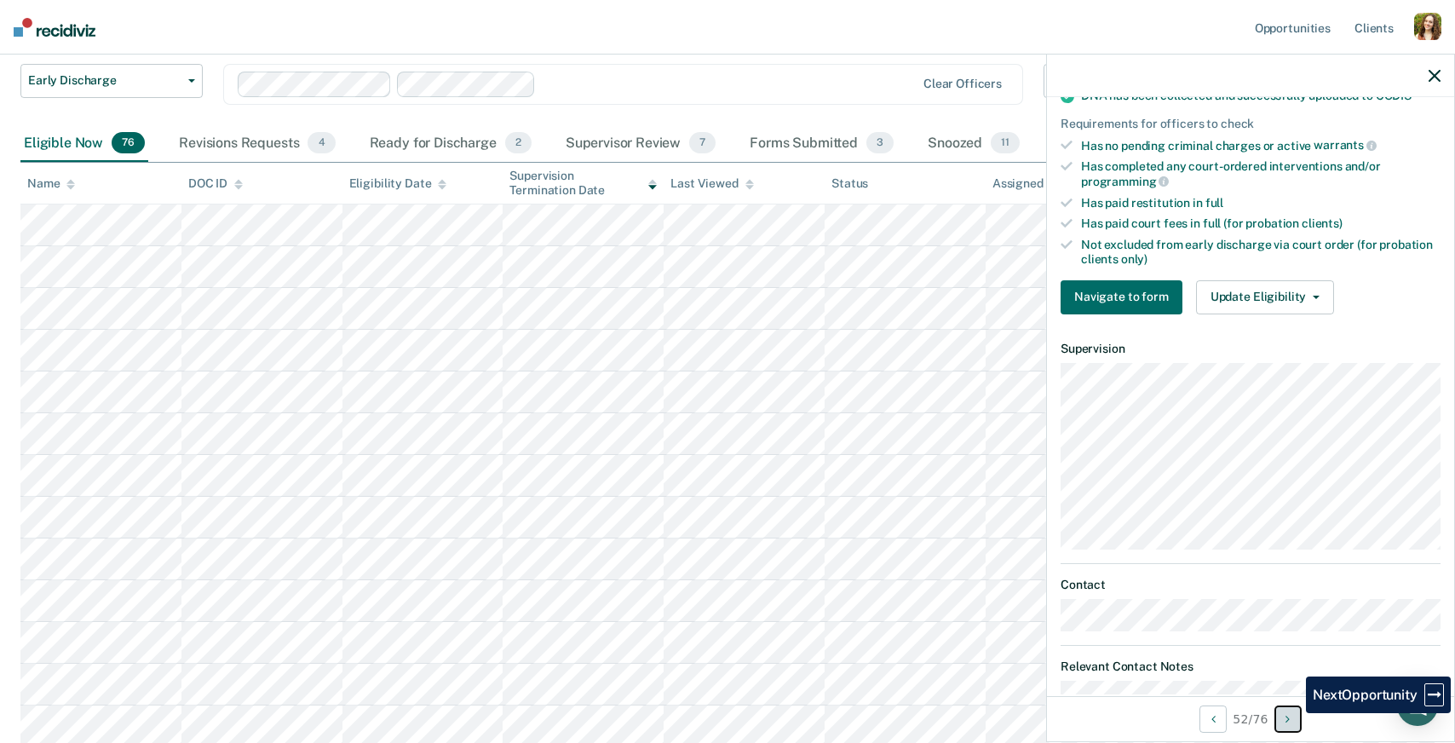
click at [1293, 713] on button "Next Opportunity" at bounding box center [1287, 718] width 27 height 27
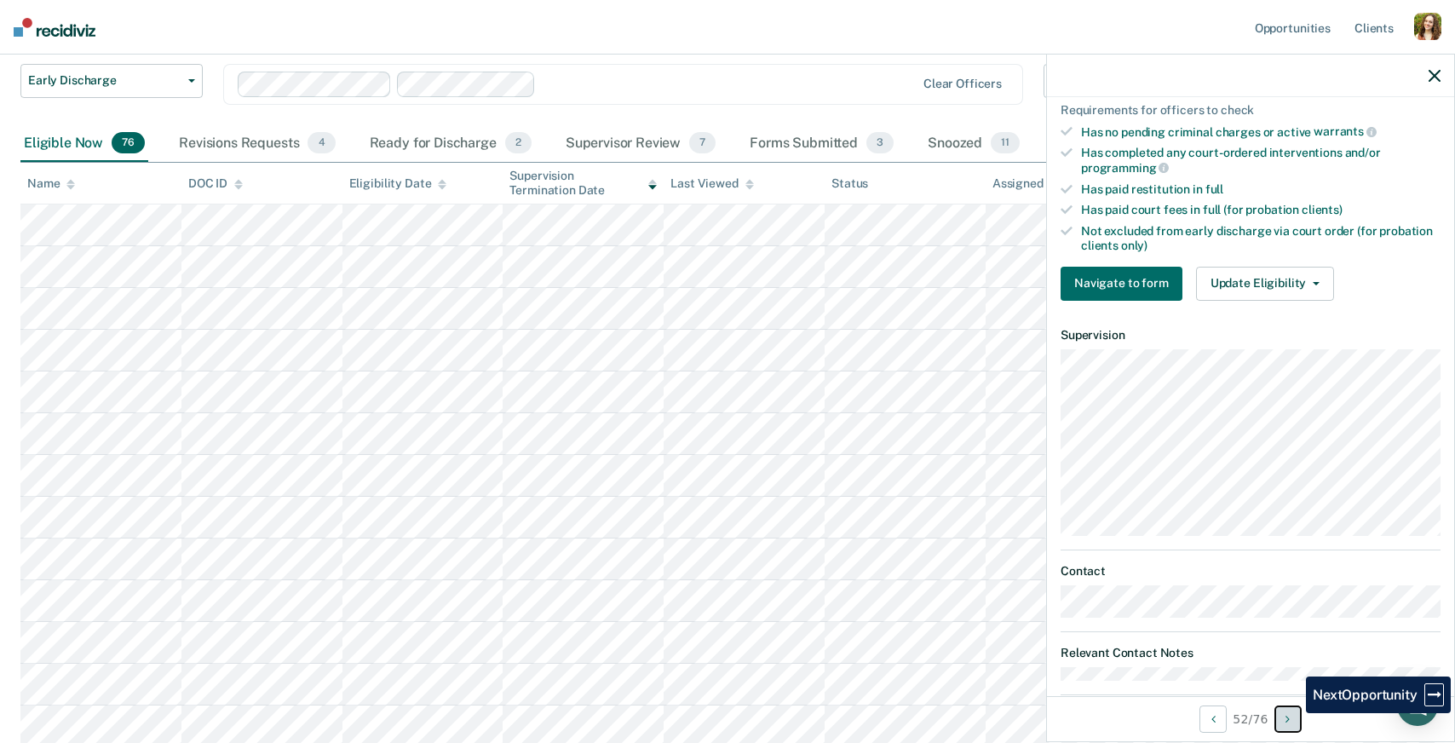
click at [1293, 713] on button "Next Opportunity" at bounding box center [1287, 718] width 27 height 27
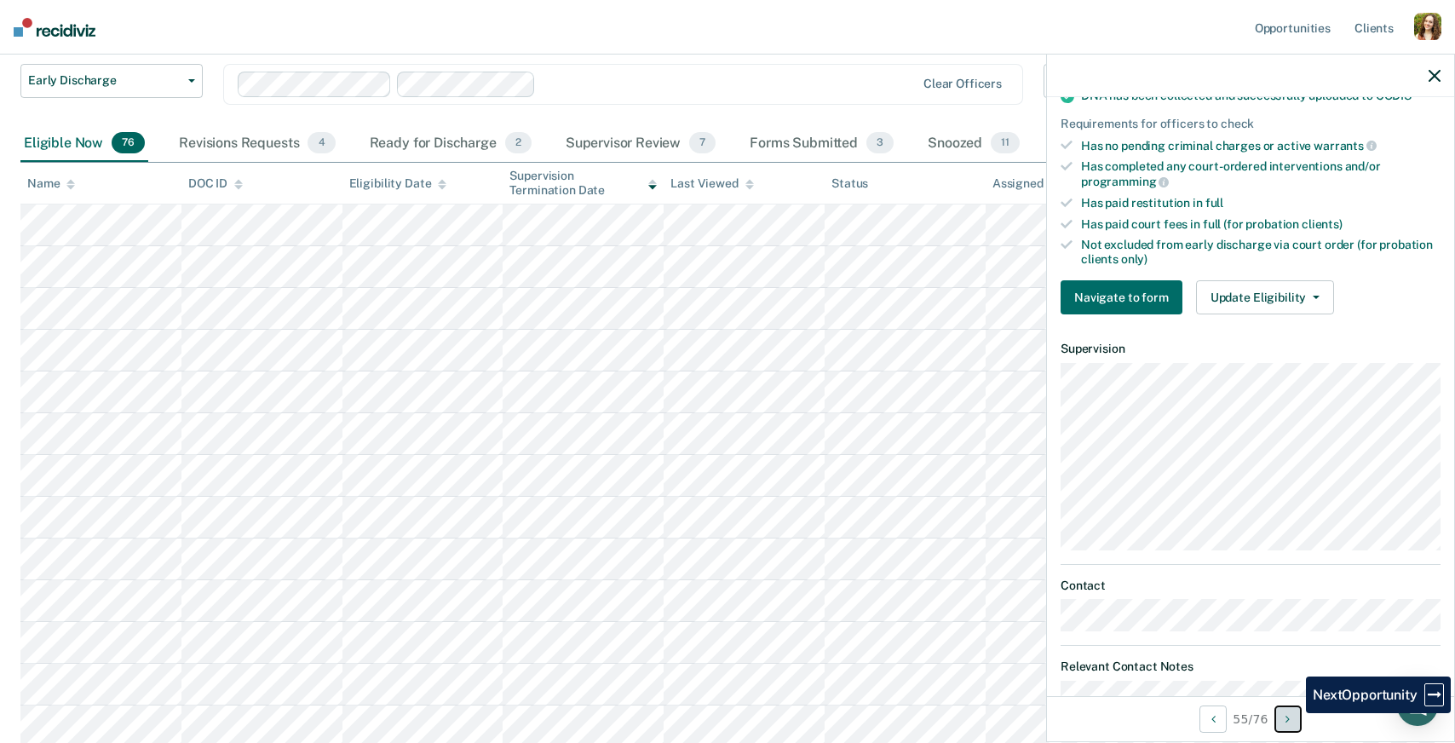
click at [1293, 713] on button "Next Opportunity" at bounding box center [1287, 718] width 27 height 27
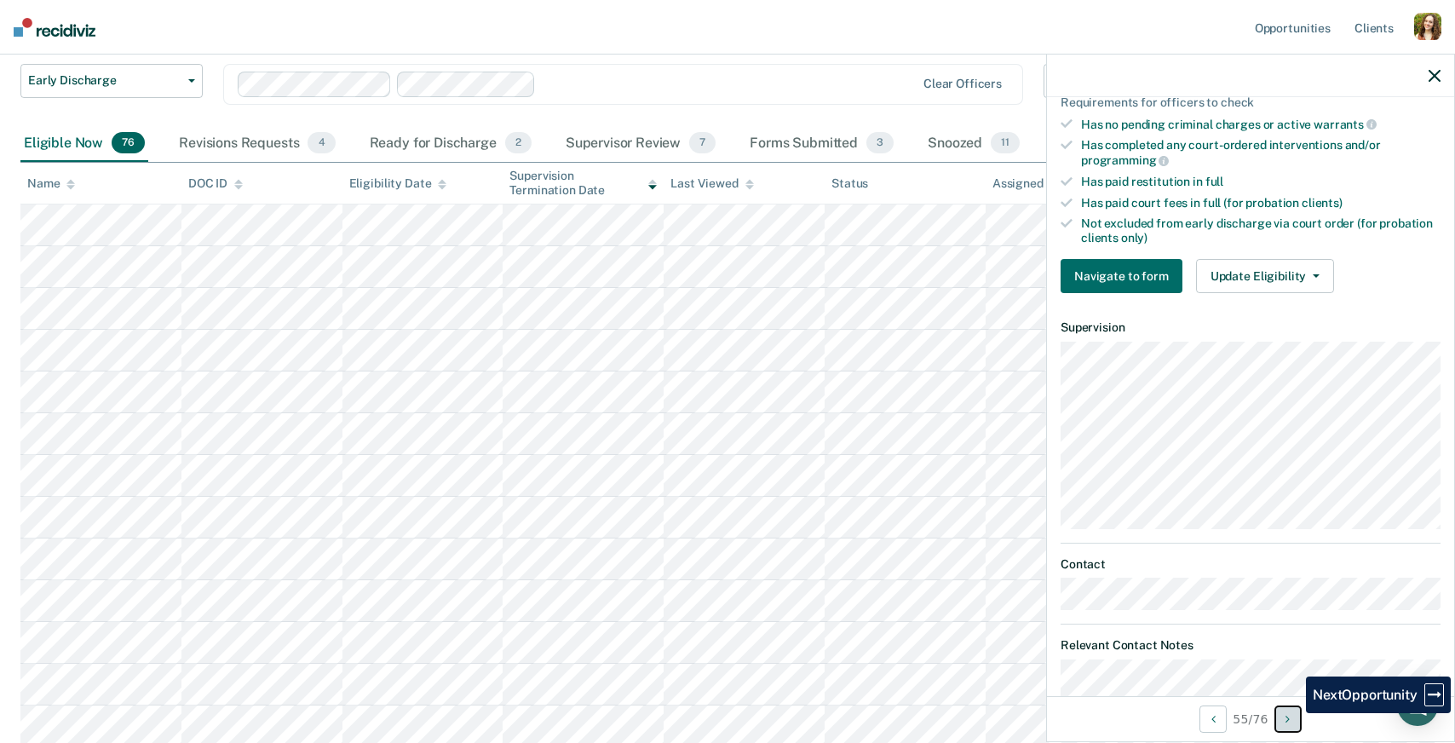
click at [1293, 713] on button "Next Opportunity" at bounding box center [1287, 718] width 27 height 27
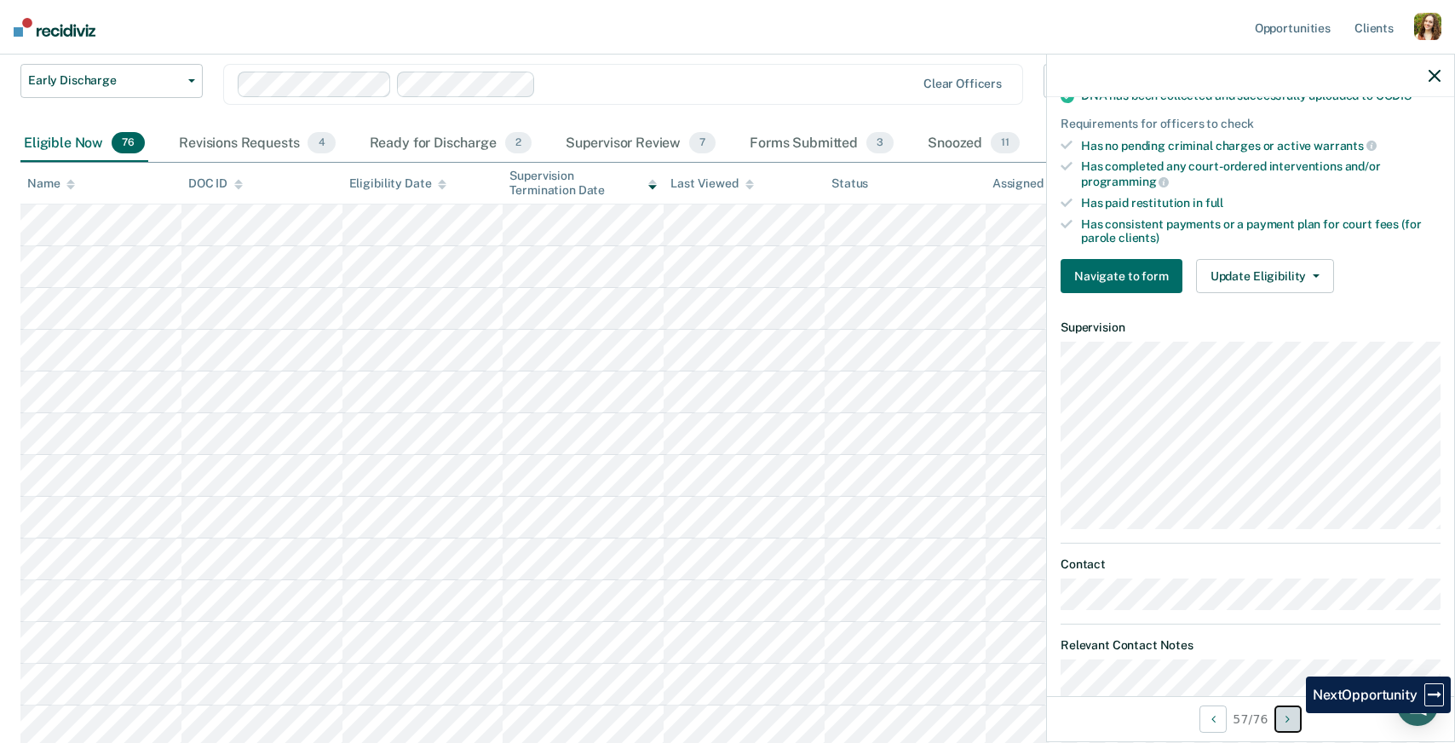
click at [1293, 713] on button "Next Opportunity" at bounding box center [1287, 718] width 27 height 27
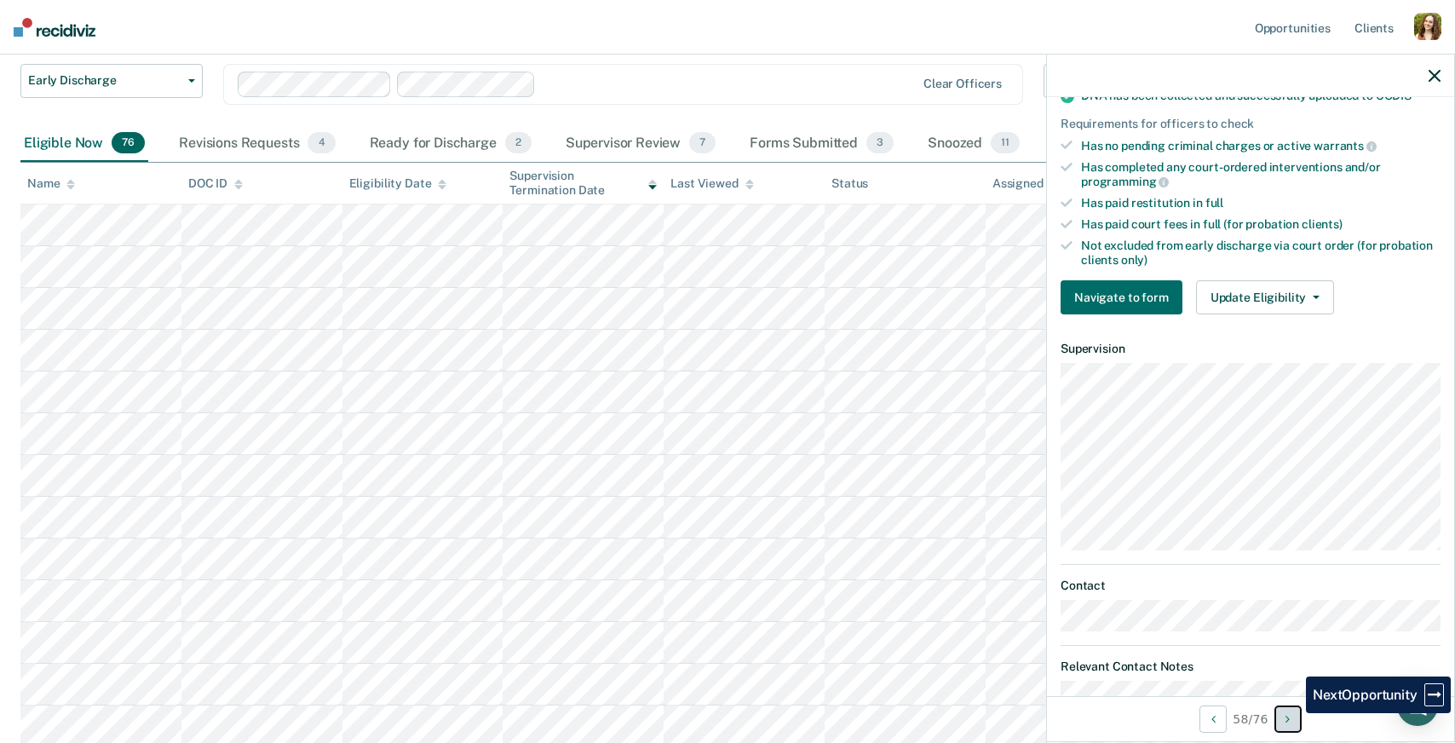
click at [1293, 713] on button "Next Opportunity" at bounding box center [1287, 718] width 27 height 27
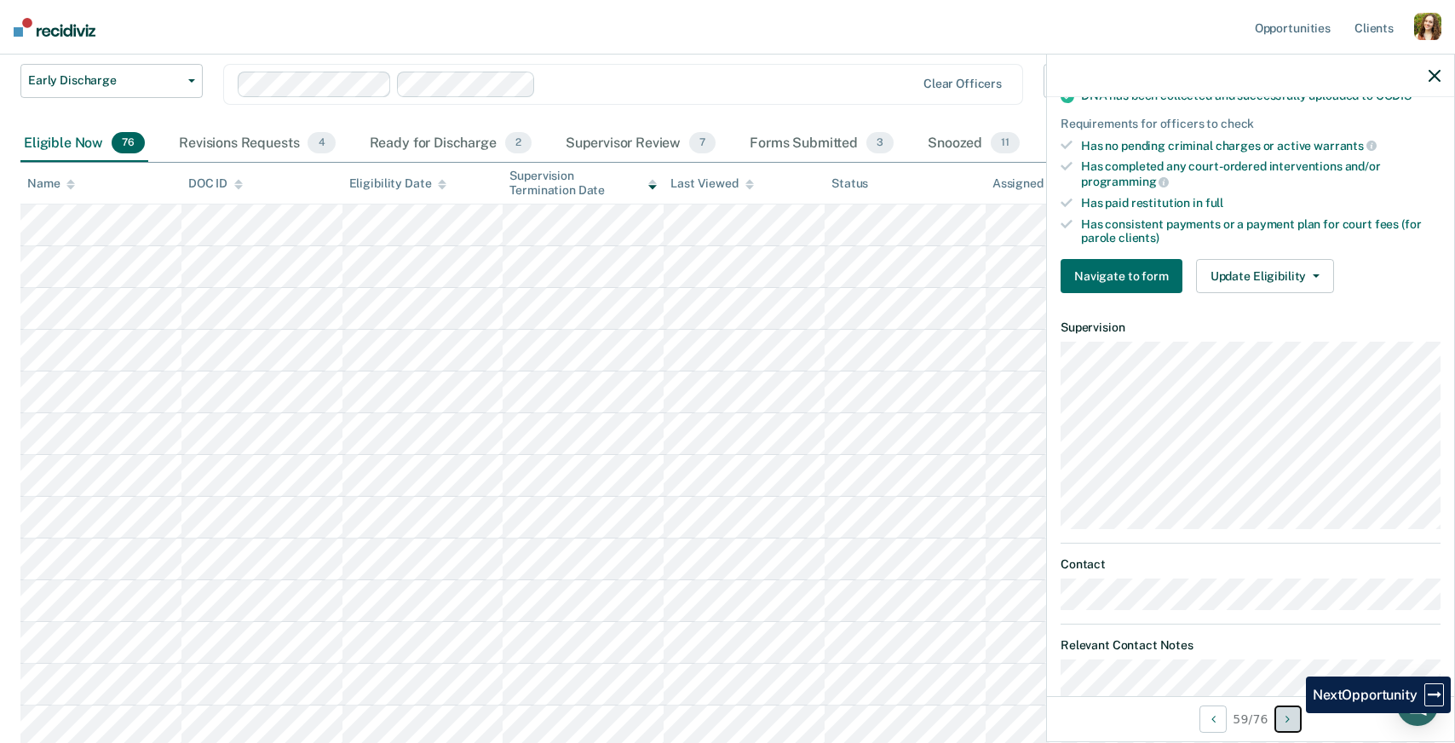
click at [1293, 713] on button "Next Opportunity" at bounding box center [1287, 718] width 27 height 27
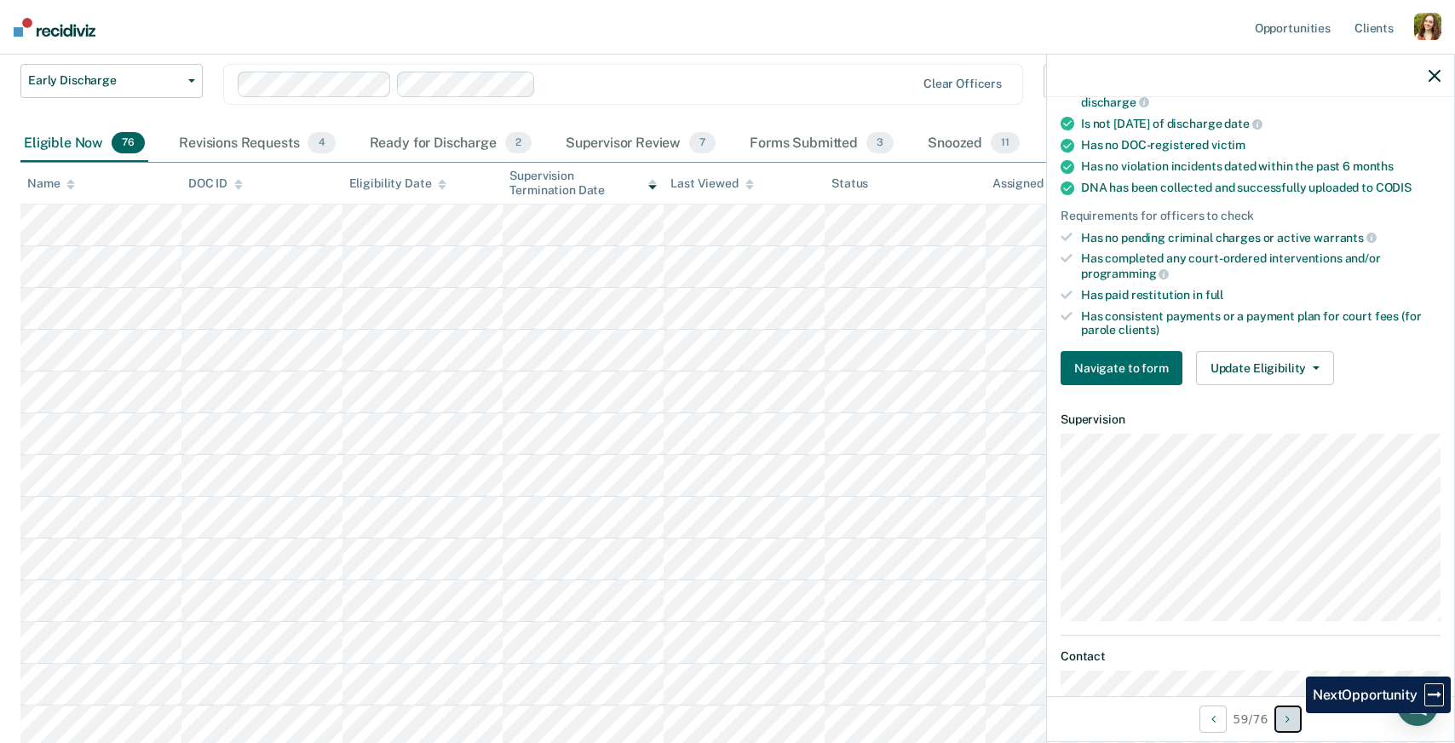
click at [1293, 713] on button "Next Opportunity" at bounding box center [1287, 718] width 27 height 27
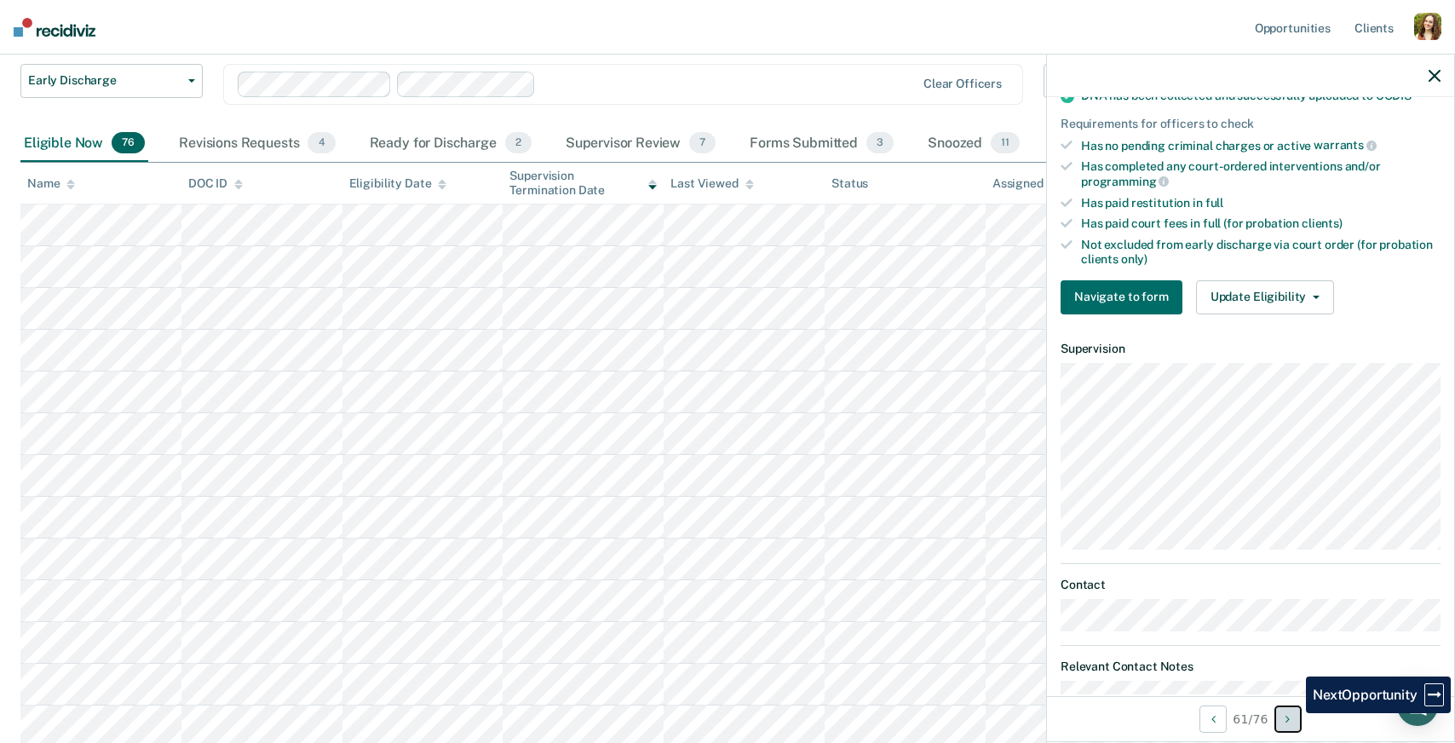
click at [1293, 713] on button "Next Opportunity" at bounding box center [1287, 718] width 27 height 27
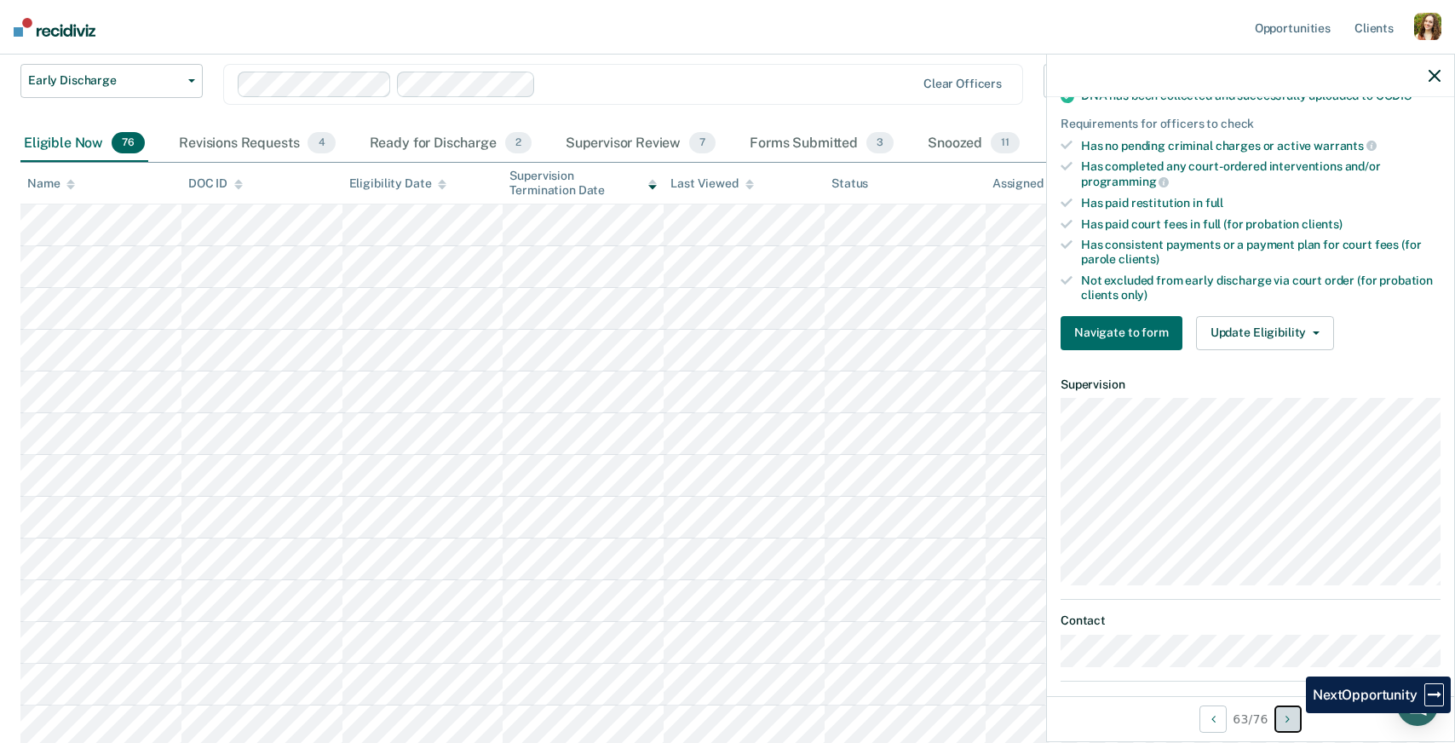
click at [1293, 713] on button "Next Opportunity" at bounding box center [1287, 718] width 27 height 27
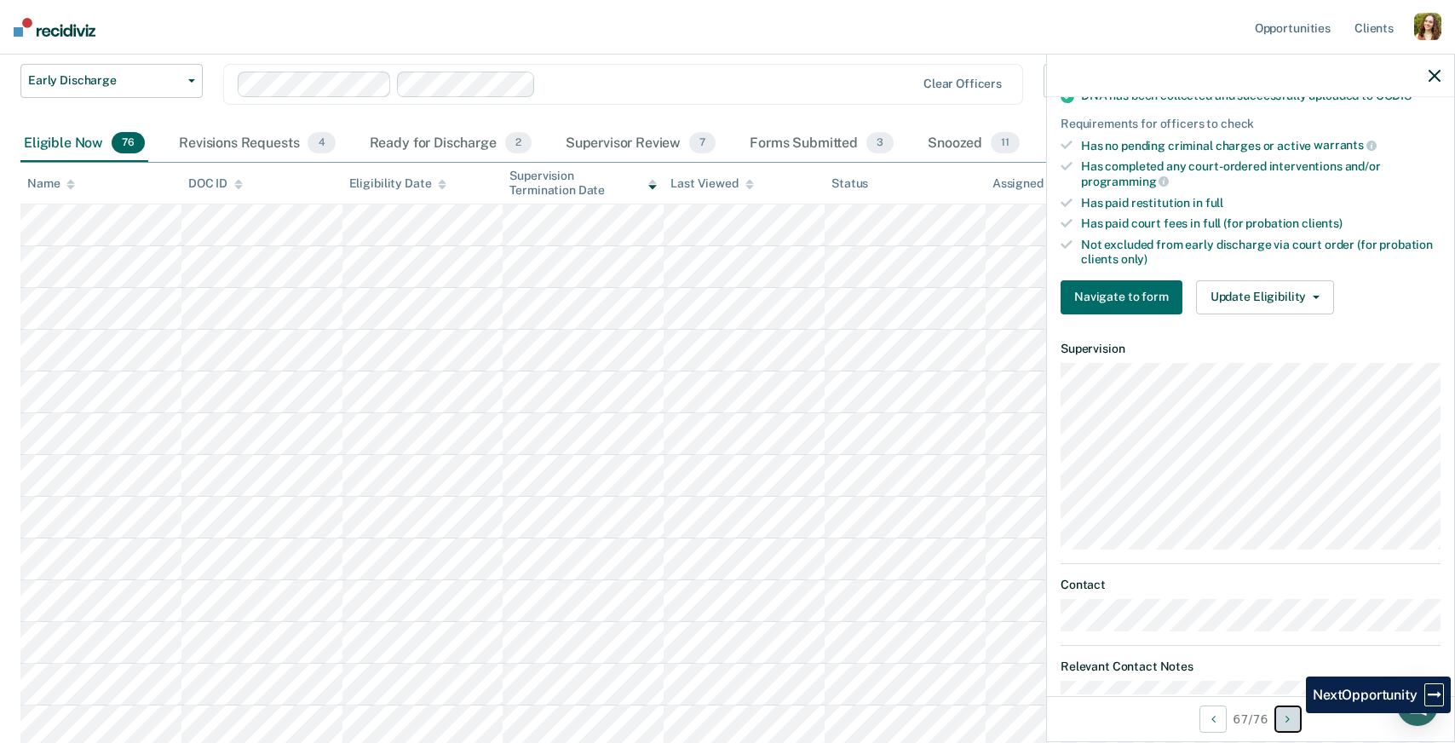
click at [1293, 713] on button "Next Opportunity" at bounding box center [1287, 718] width 27 height 27
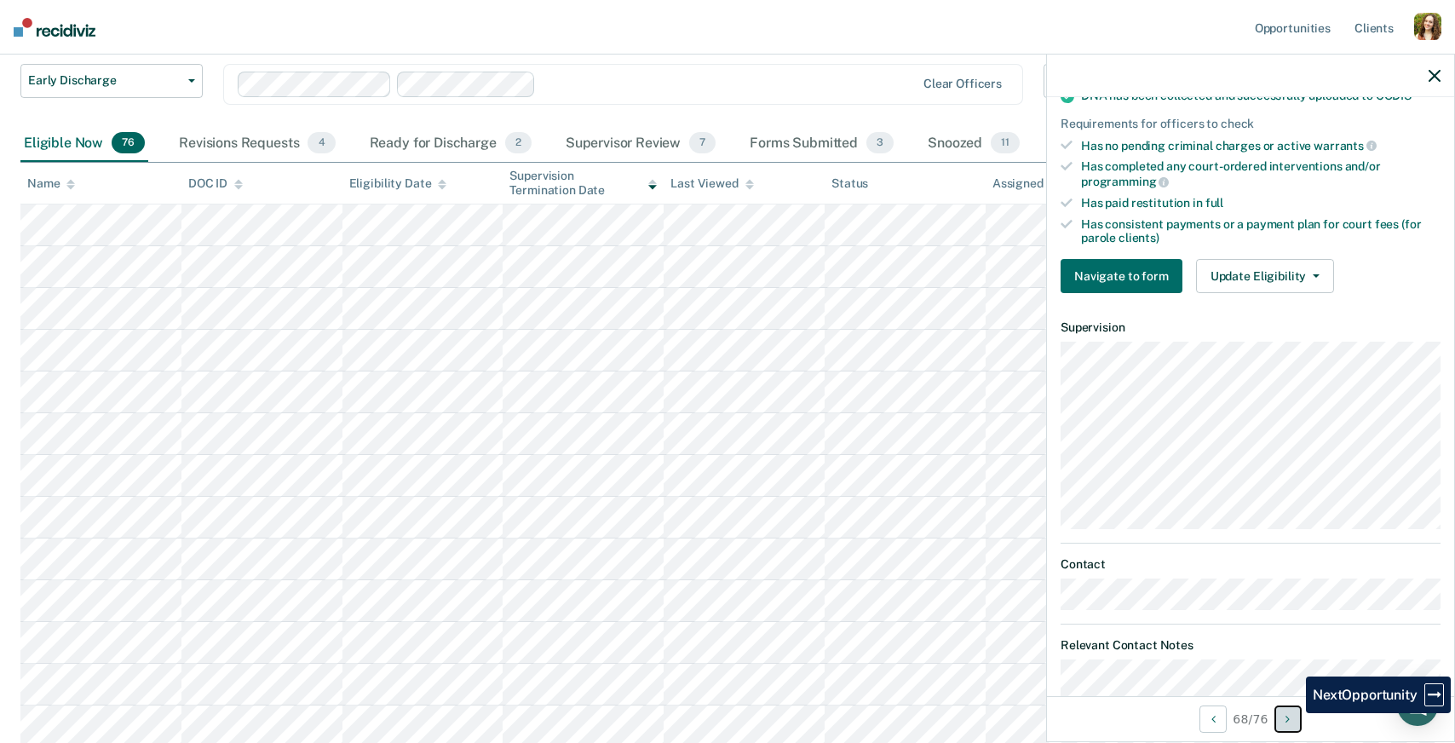
click at [1293, 713] on button "Next Opportunity" at bounding box center [1287, 718] width 27 height 27
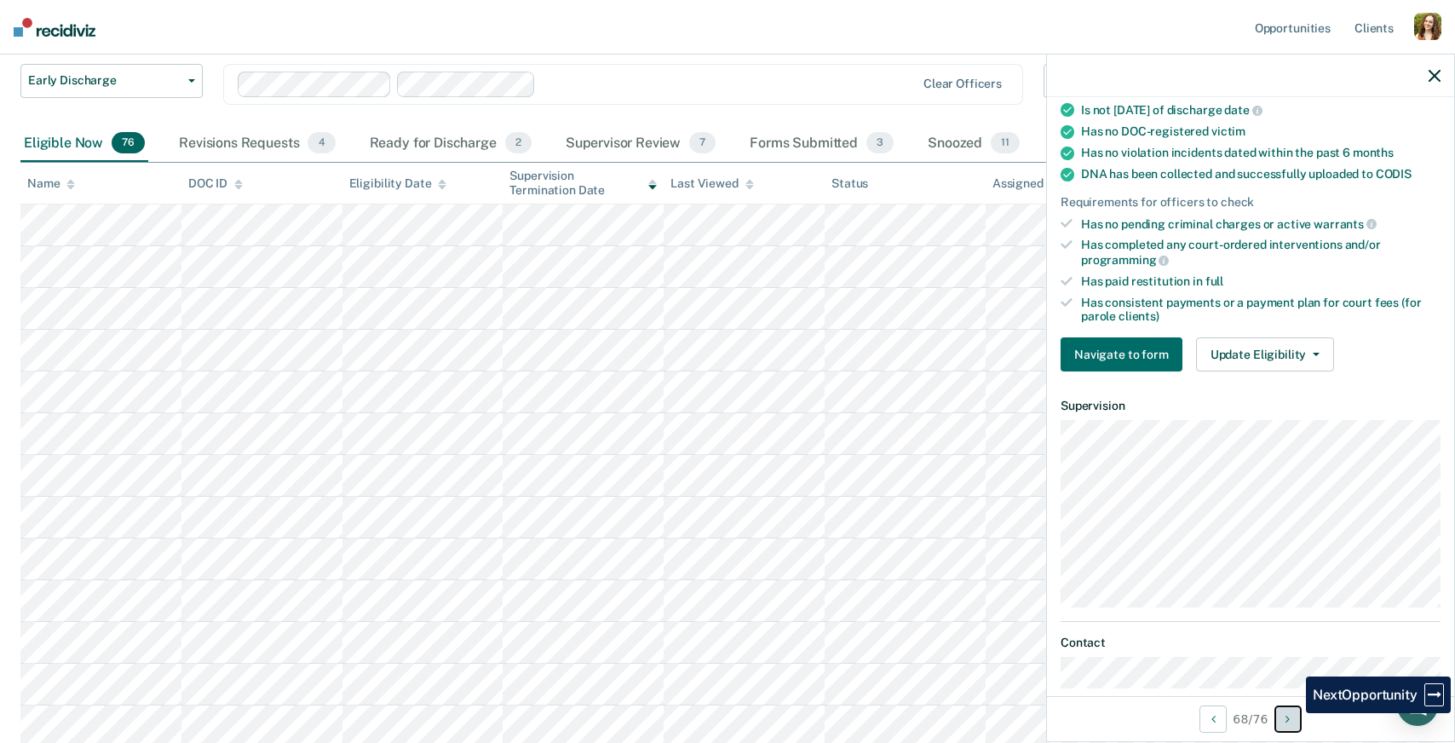
click at [1293, 713] on button "Next Opportunity" at bounding box center [1287, 718] width 27 height 27
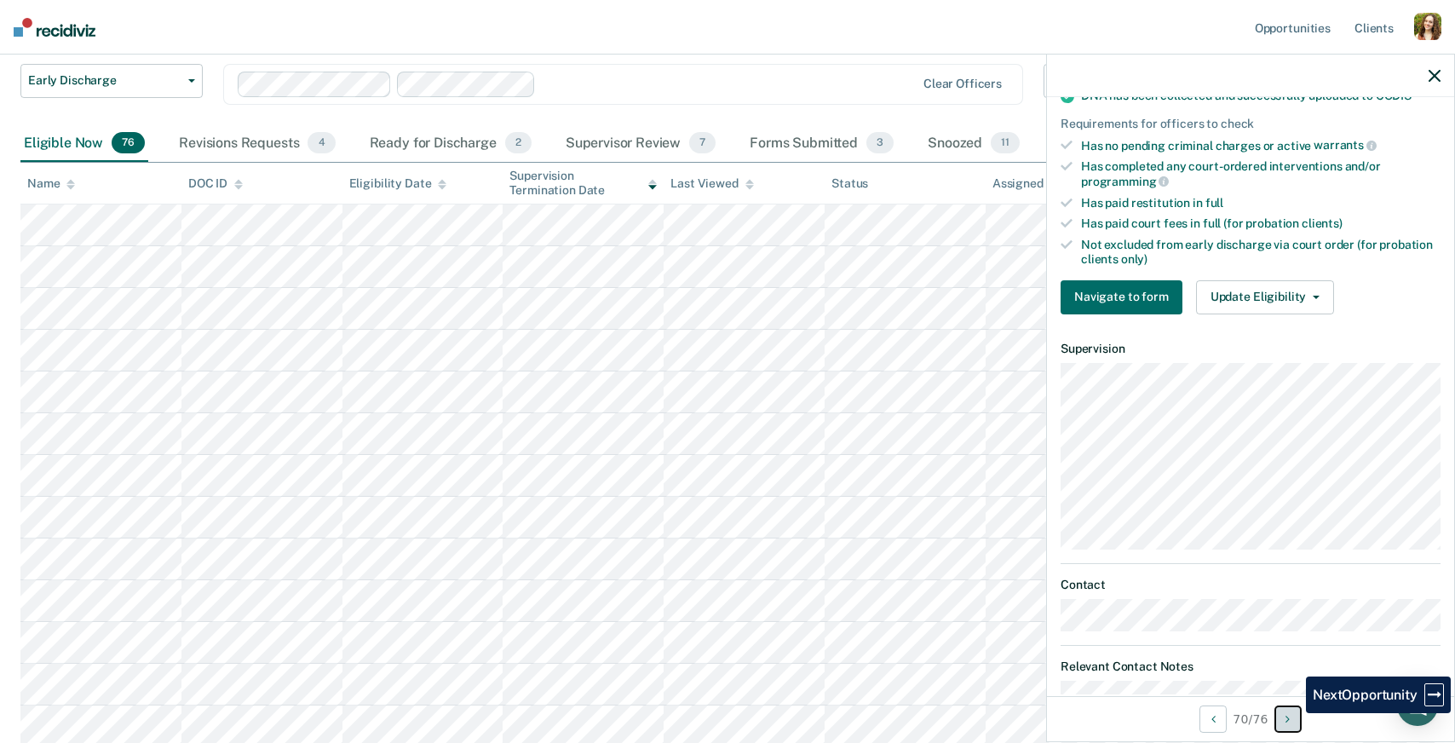
click at [1293, 713] on button "Next Opportunity" at bounding box center [1287, 718] width 27 height 27
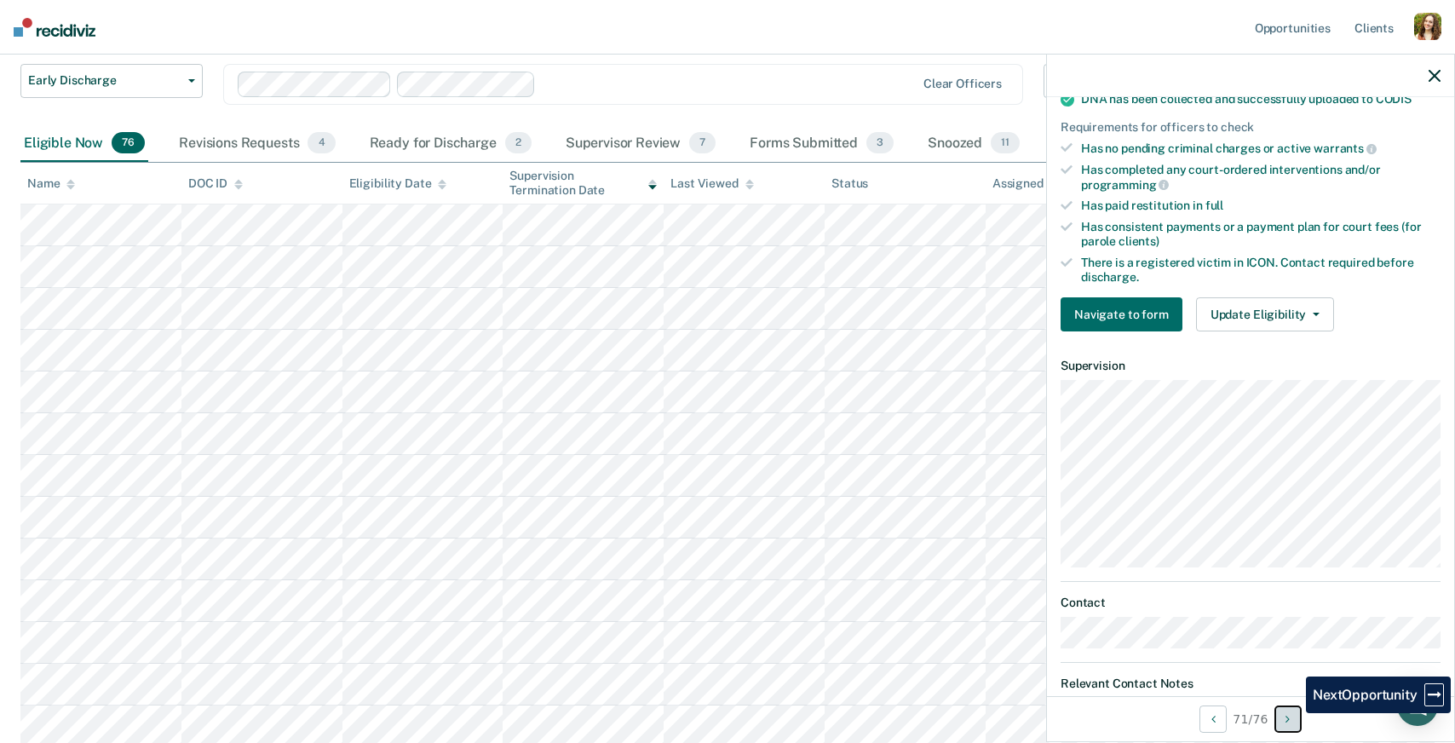
click at [1293, 713] on button "Next Opportunity" at bounding box center [1287, 718] width 27 height 27
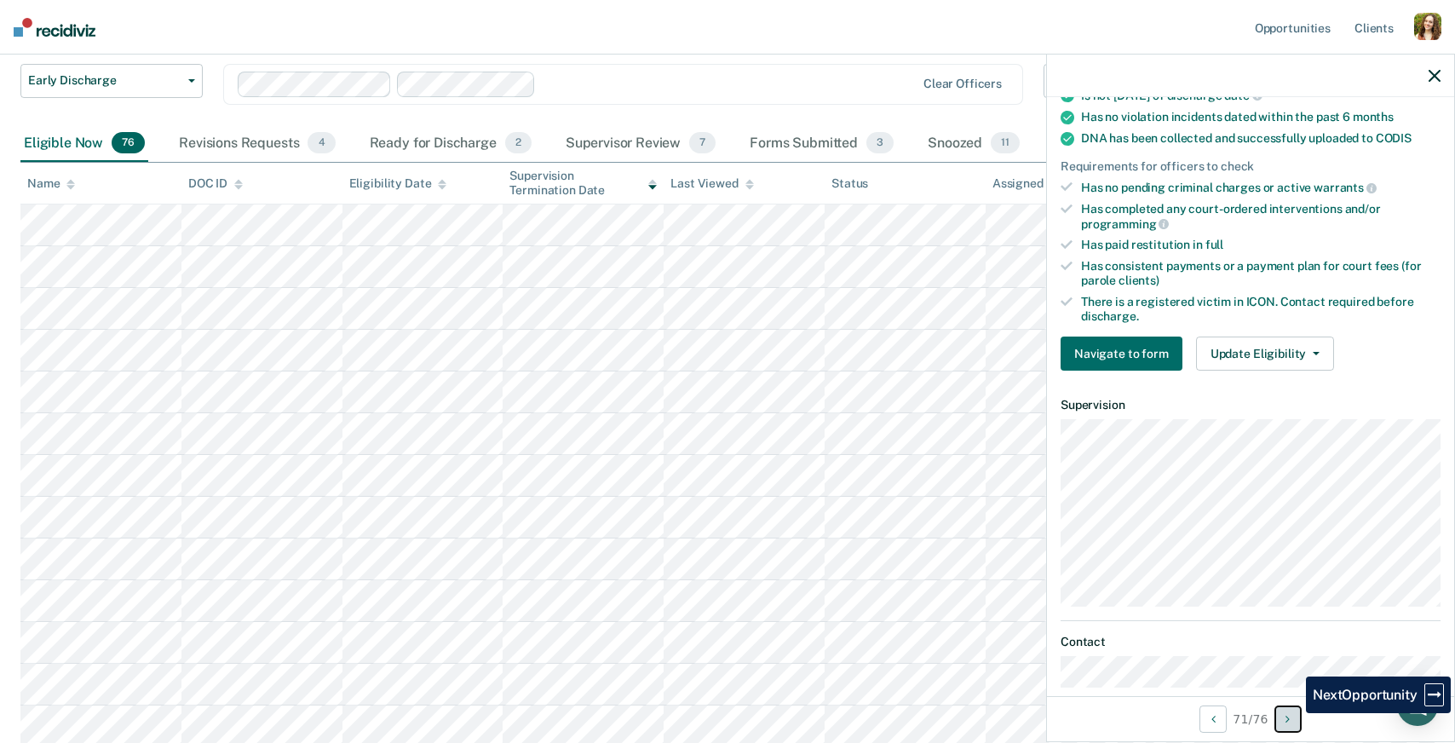
click at [1293, 713] on button "Next Opportunity" at bounding box center [1287, 718] width 27 height 27
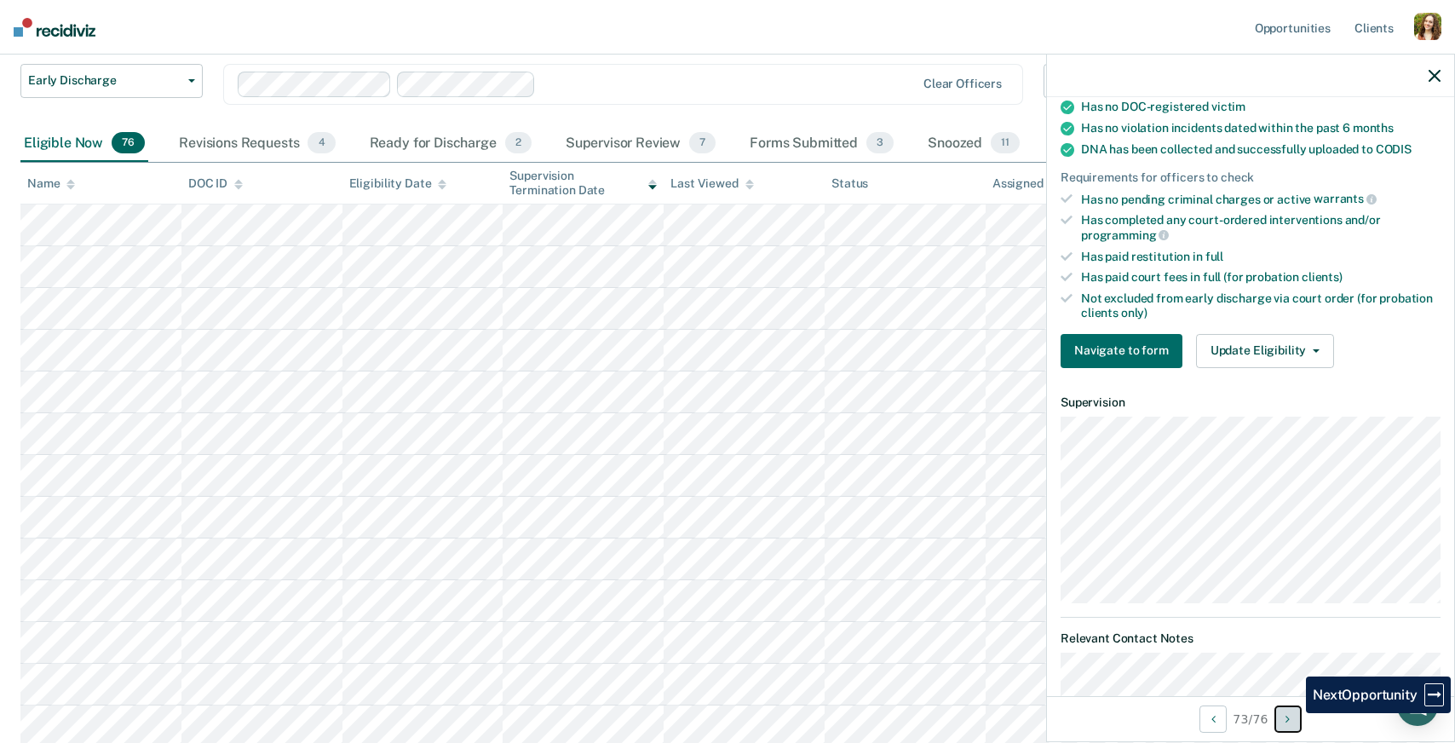
click at [1293, 713] on button "Next Opportunity" at bounding box center [1287, 718] width 27 height 27
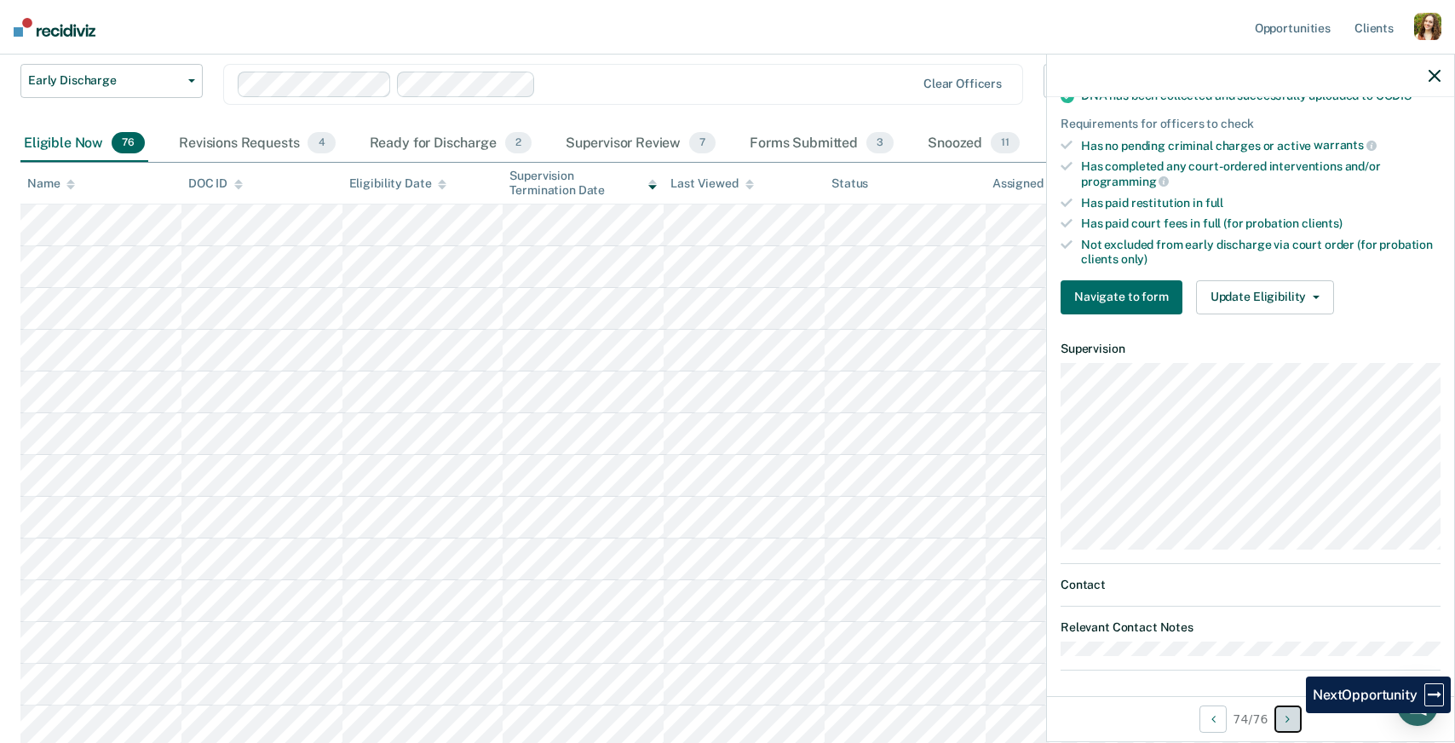
click at [1293, 713] on button "Next Opportunity" at bounding box center [1287, 718] width 27 height 27
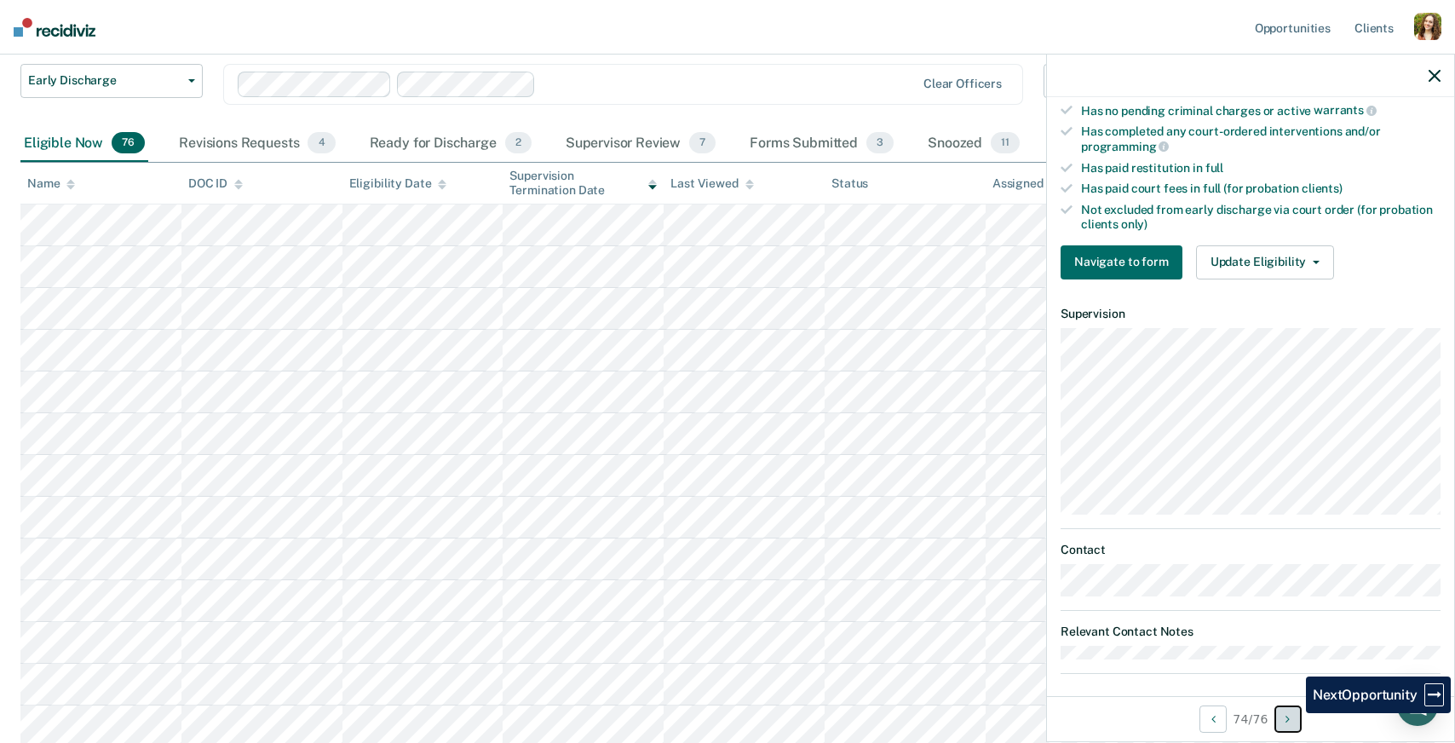
click at [1293, 713] on button "Next Opportunity" at bounding box center [1287, 718] width 27 height 27
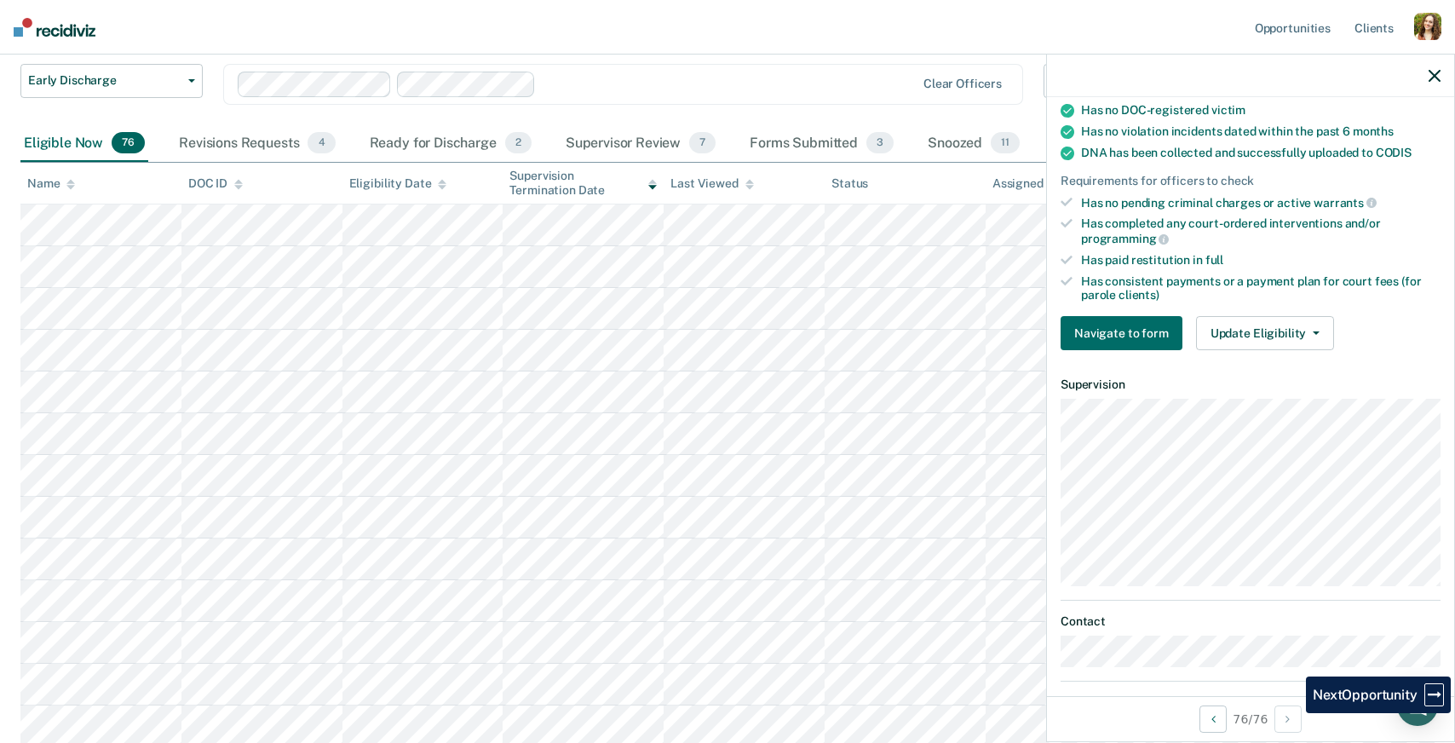
scroll to position [484, 0]
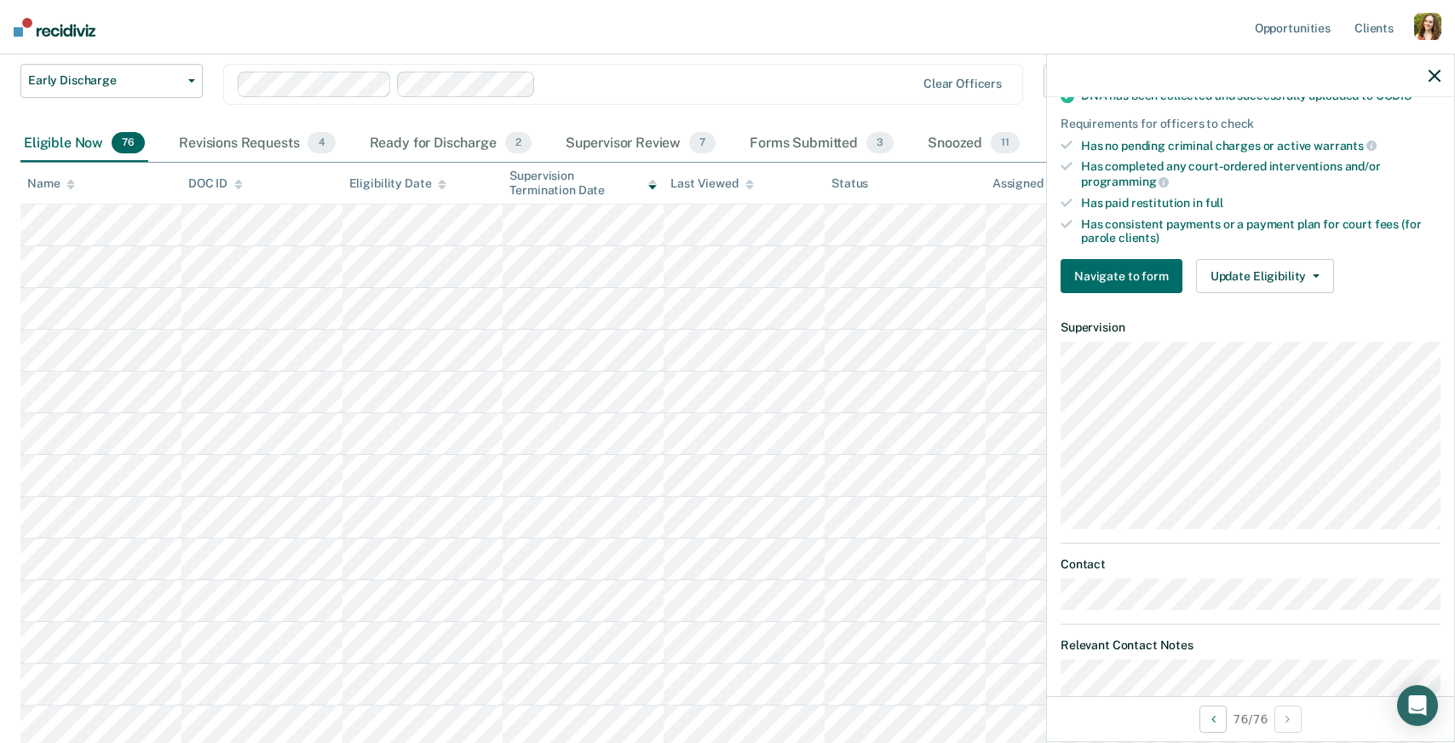
click at [438, 187] on icon at bounding box center [442, 184] width 9 height 11
click at [441, 187] on icon at bounding box center [442, 184] width 9 height 11
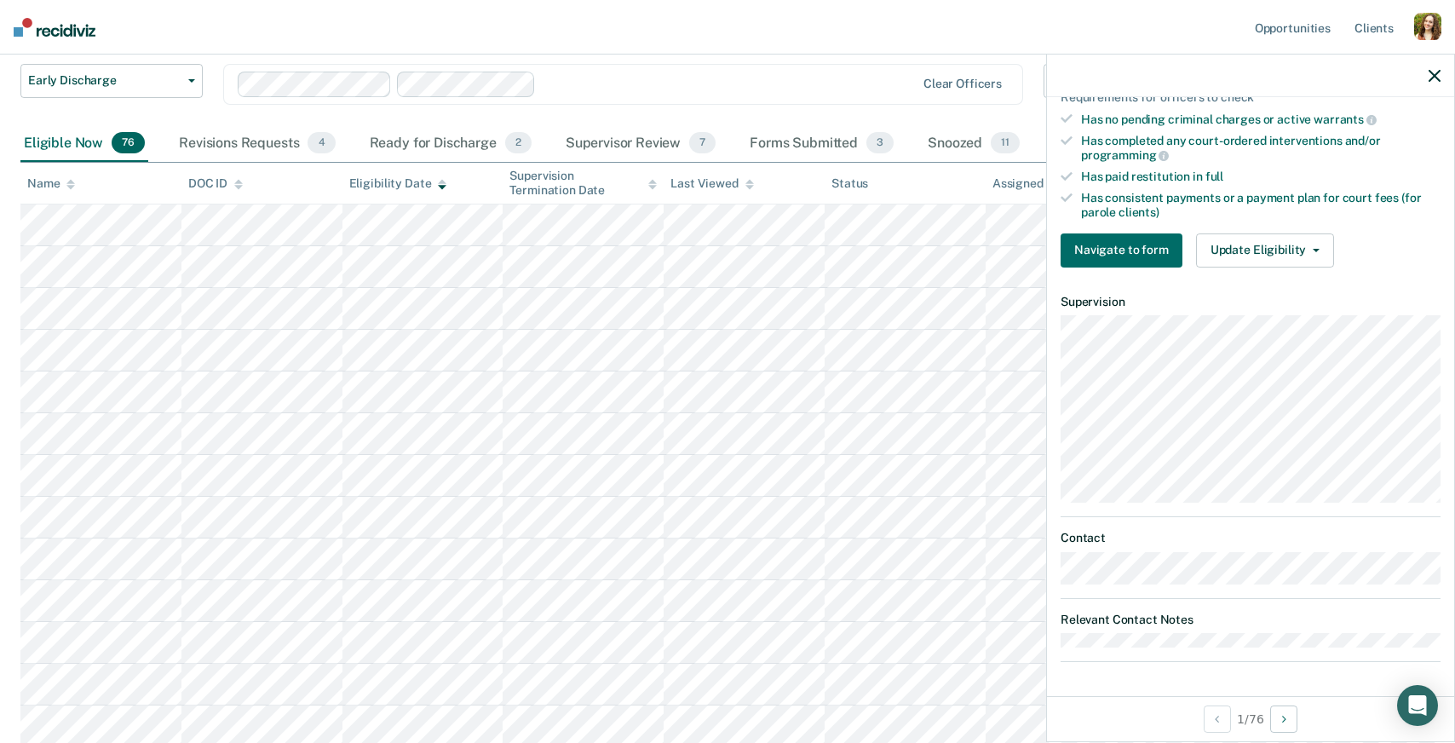
scroll to position [448, 0]
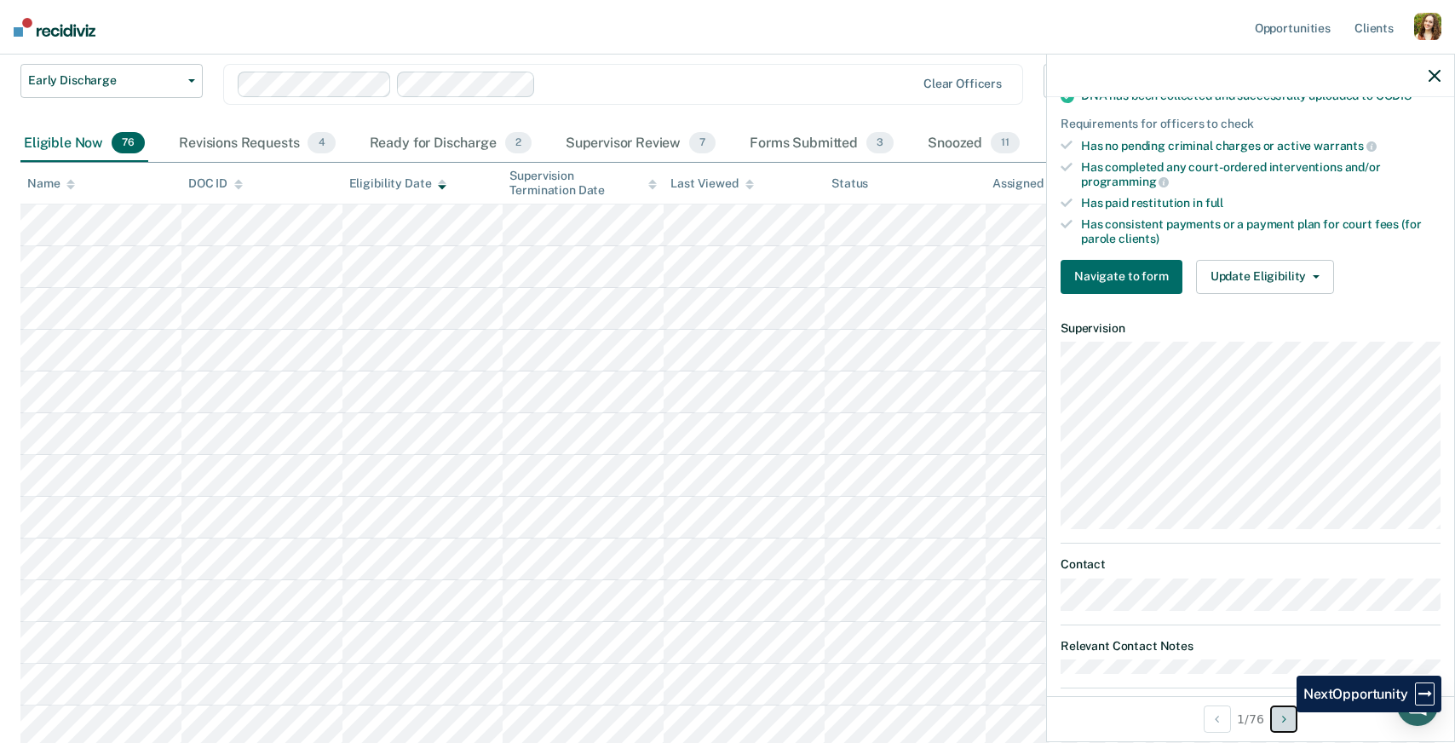
click at [1284, 713] on icon "Next Opportunity" at bounding box center [1284, 719] width 4 height 12
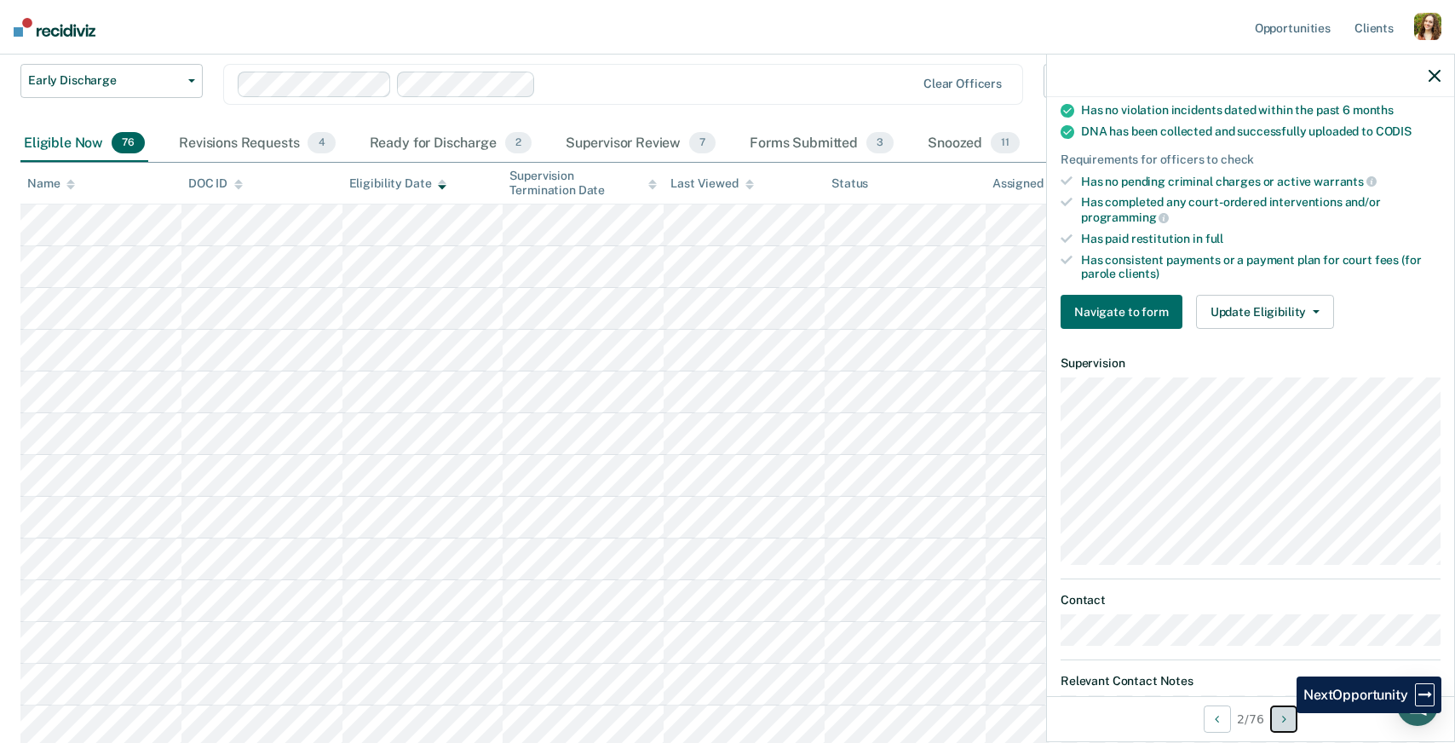
click at [1284, 713] on icon "Next Opportunity" at bounding box center [1284, 719] width 4 height 12
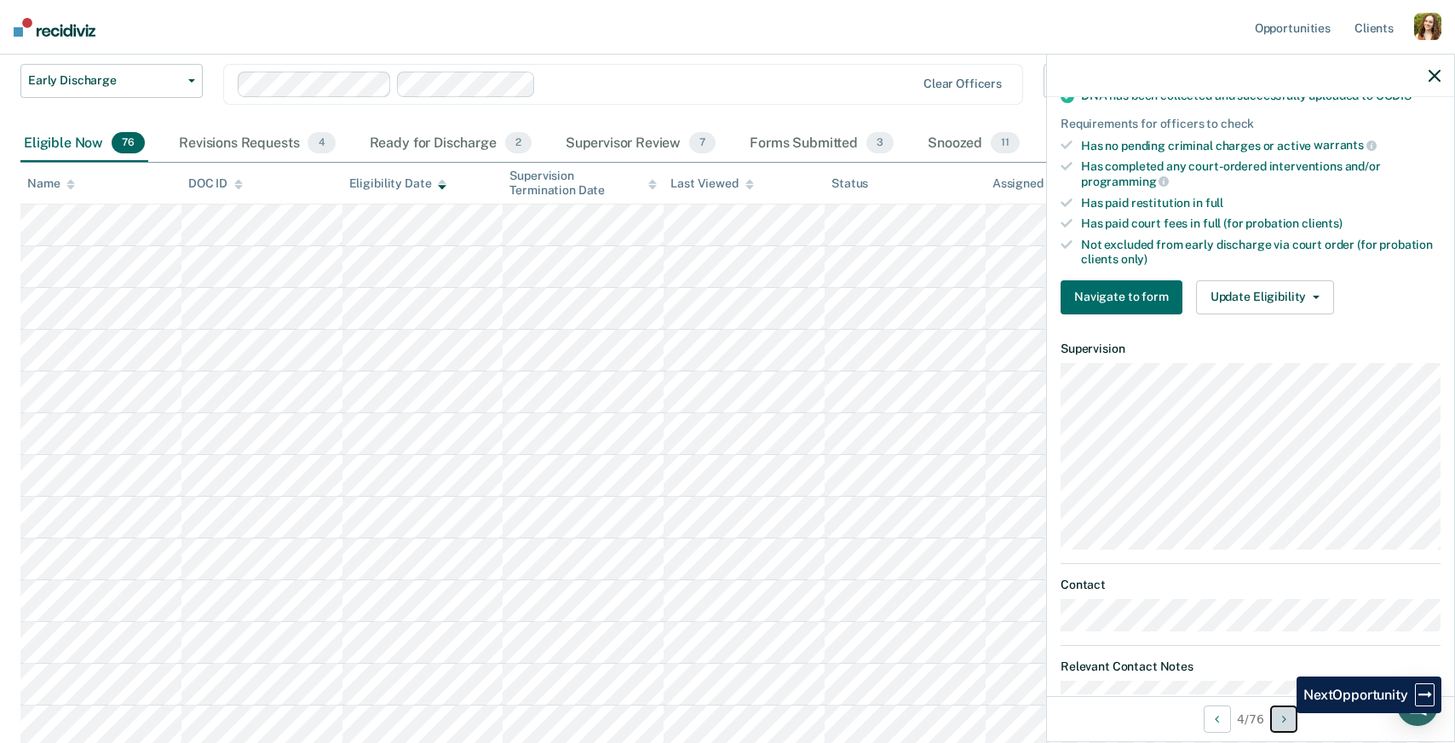
click at [1284, 713] on icon "Next Opportunity" at bounding box center [1284, 719] width 4 height 12
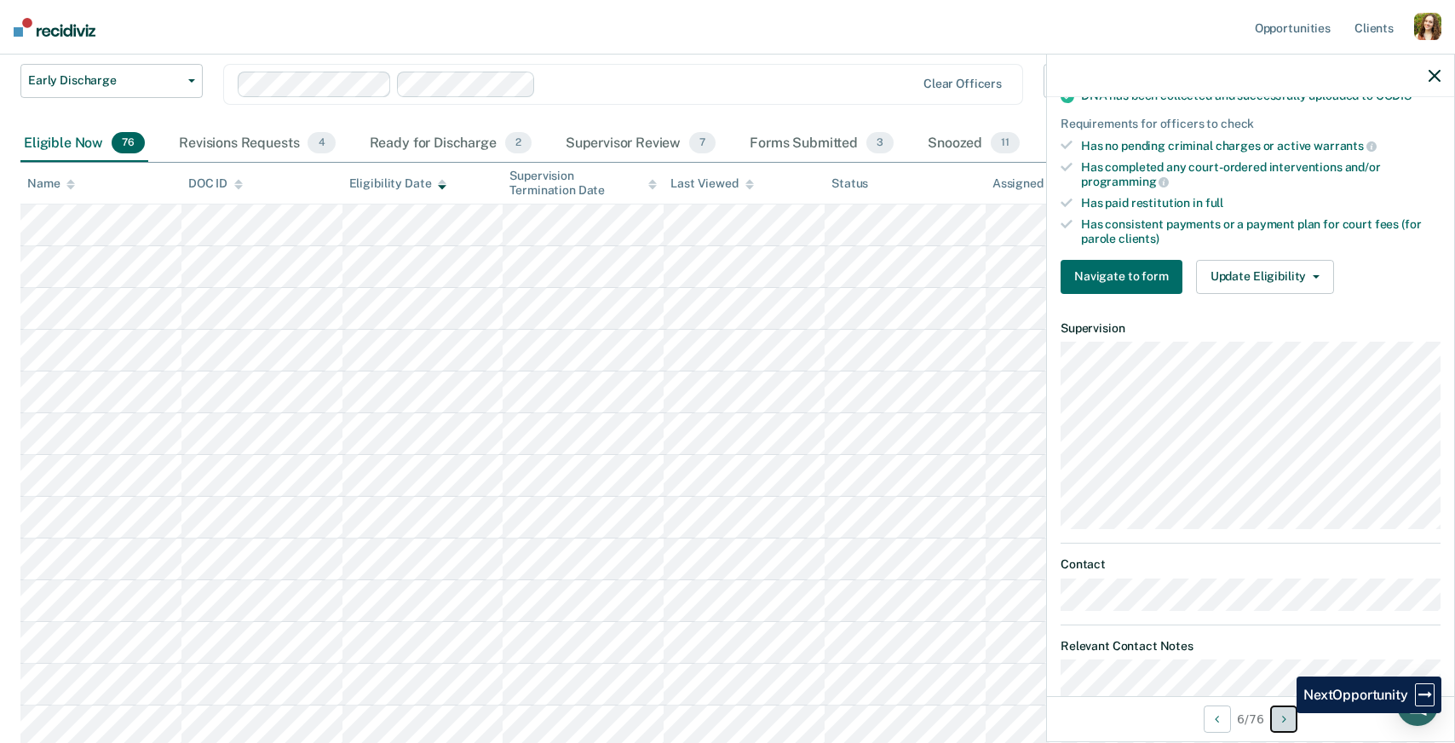
click at [1284, 713] on icon "Next Opportunity" at bounding box center [1284, 719] width 4 height 12
click at [1284, 713] on button "Next Opportunity" at bounding box center [1283, 718] width 27 height 27
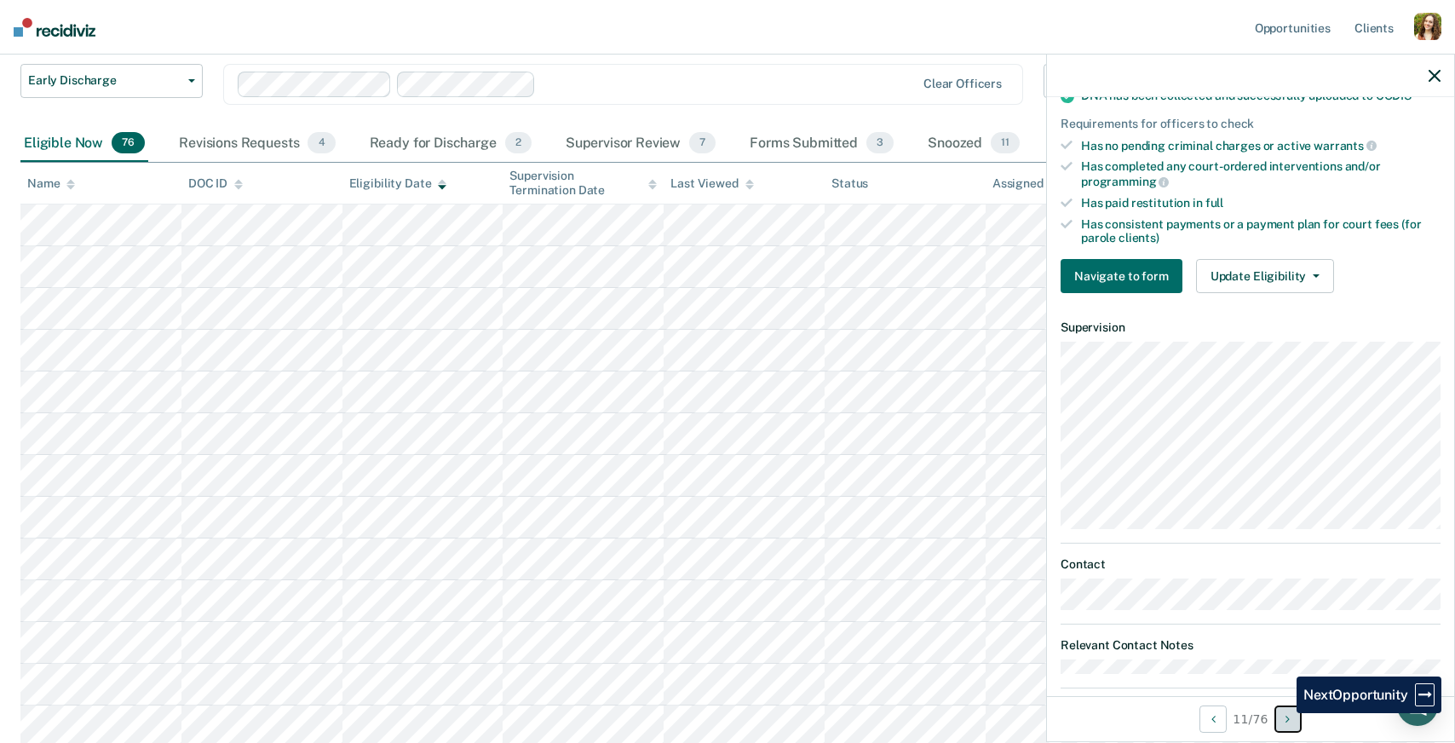
click at [1284, 713] on button "Next Opportunity" at bounding box center [1287, 718] width 27 height 27
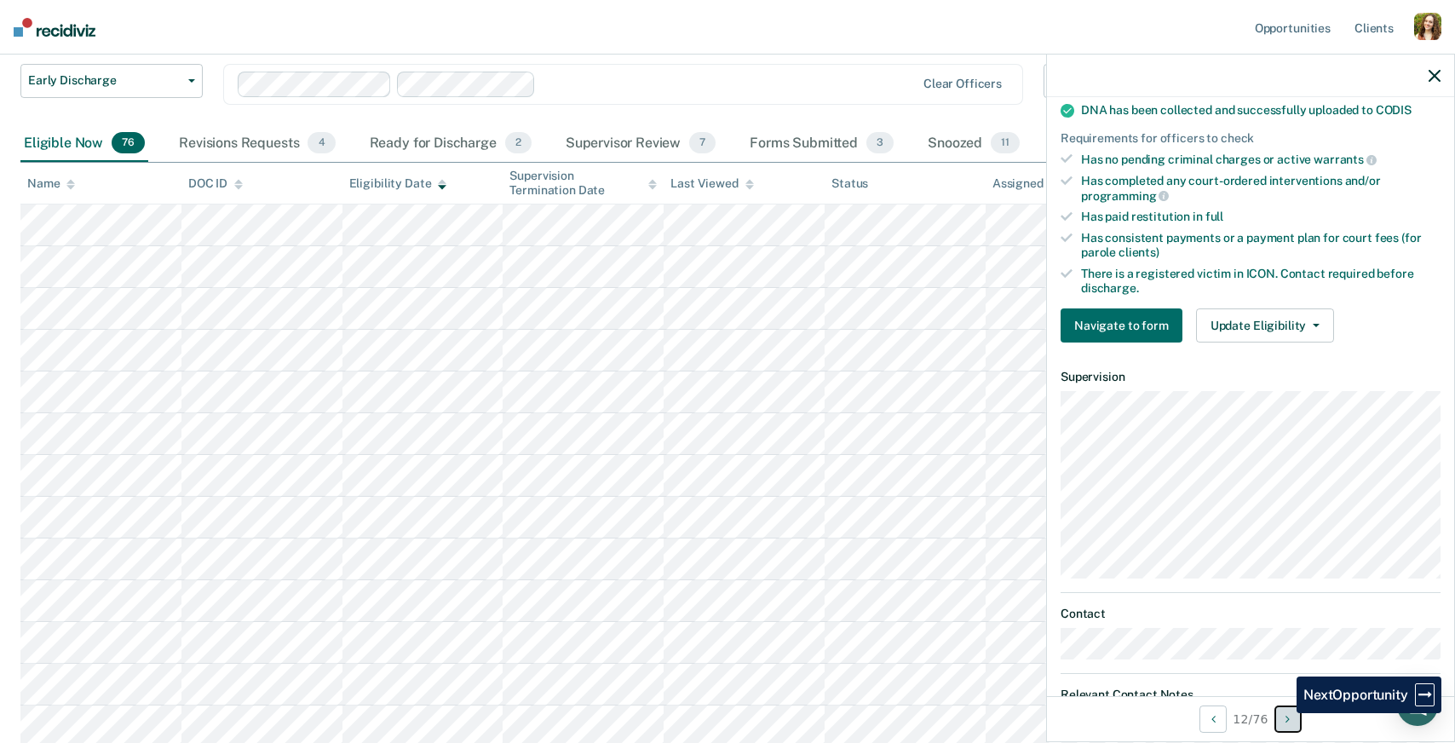
click at [1284, 713] on button "Next Opportunity" at bounding box center [1287, 718] width 27 height 27
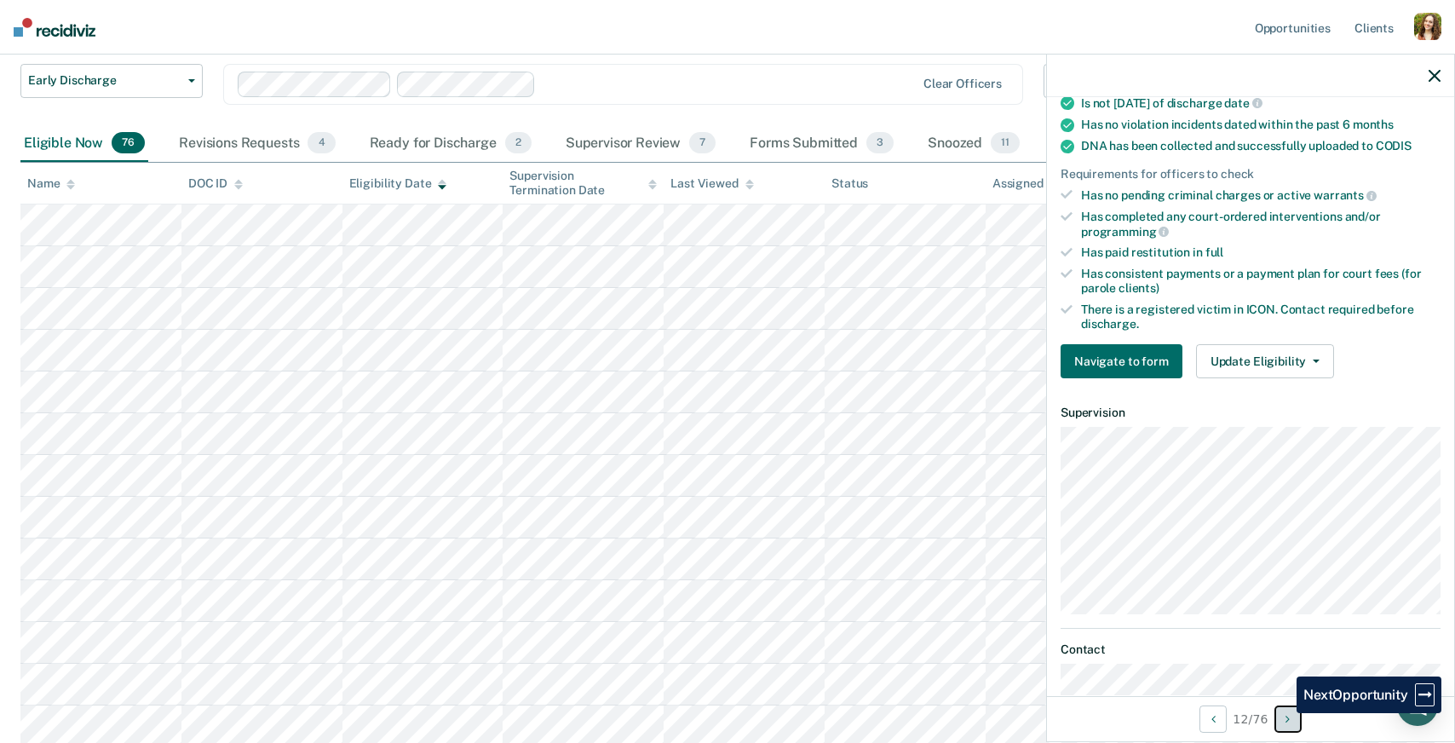
click at [1284, 713] on button "Next Opportunity" at bounding box center [1287, 718] width 27 height 27
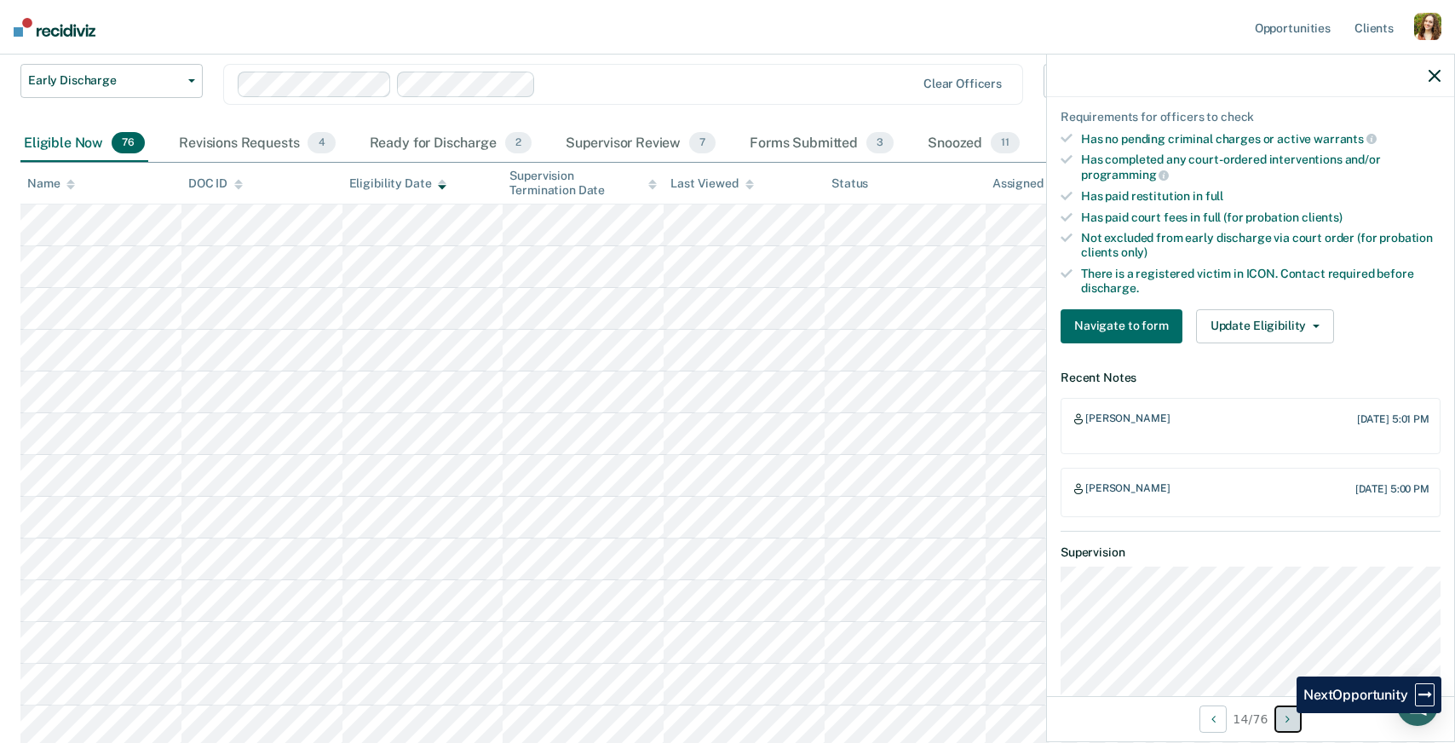
click at [1284, 713] on button "Next Opportunity" at bounding box center [1287, 718] width 27 height 27
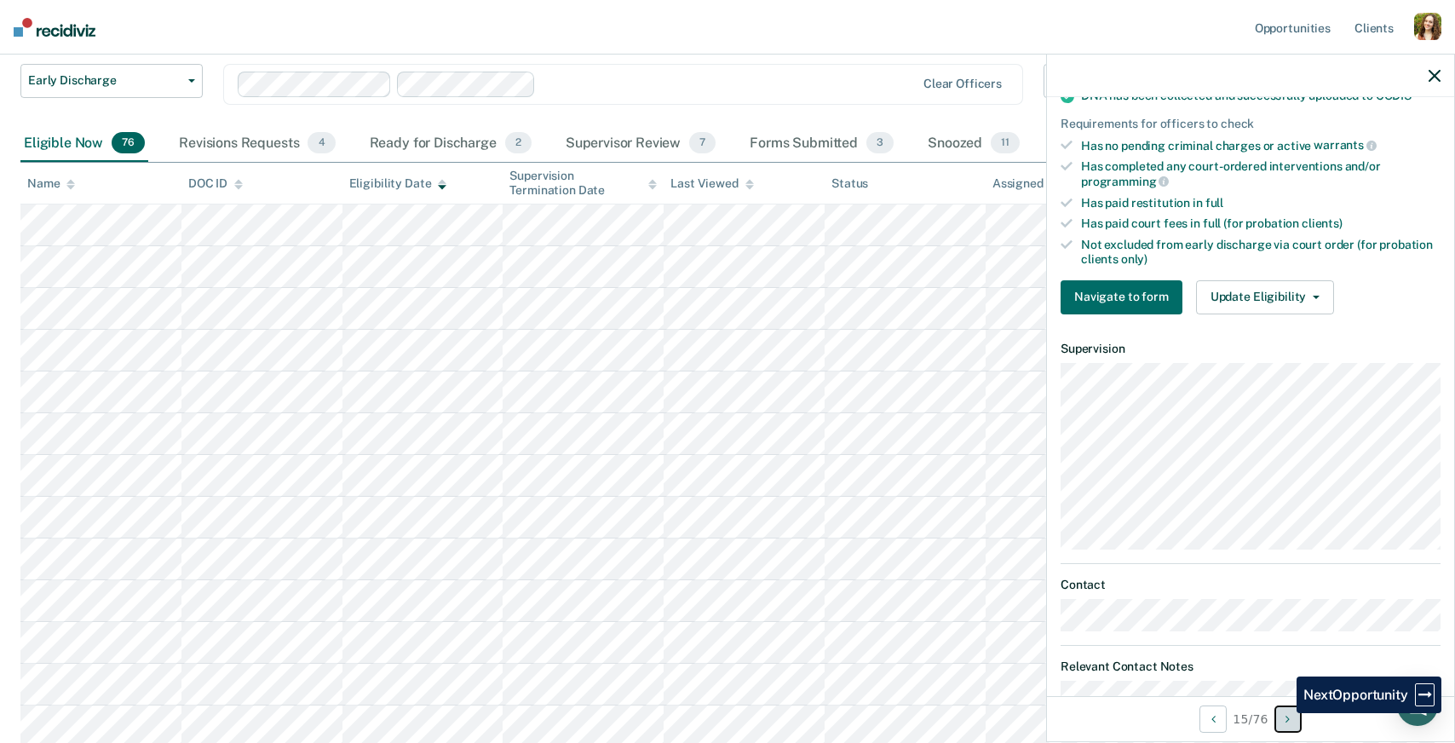
scroll to position [392, 0]
click at [1284, 713] on button "Next Opportunity" at bounding box center [1287, 718] width 27 height 27
click at [1217, 720] on button "Previous Opportunity" at bounding box center [1212, 718] width 27 height 27
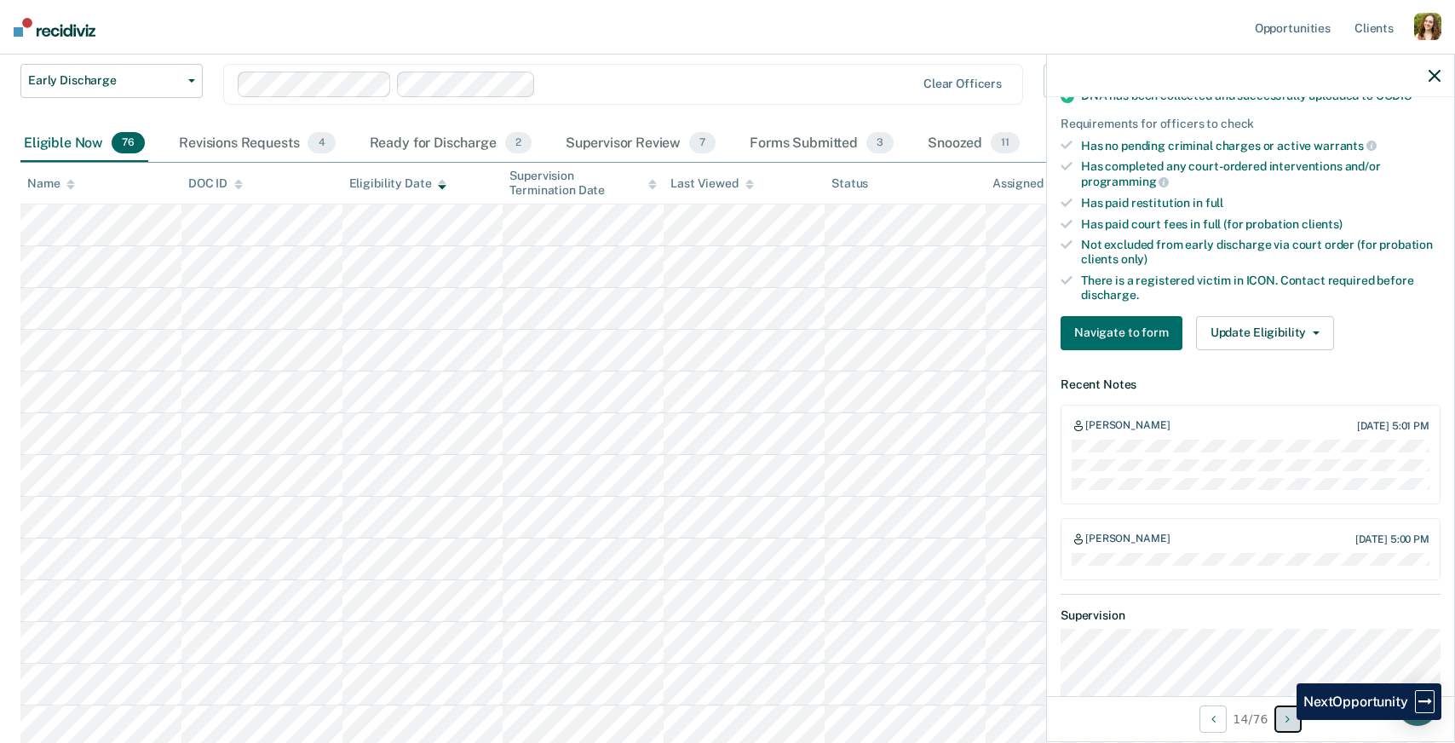
click at [1284, 720] on button "Next Opportunity" at bounding box center [1287, 718] width 27 height 27
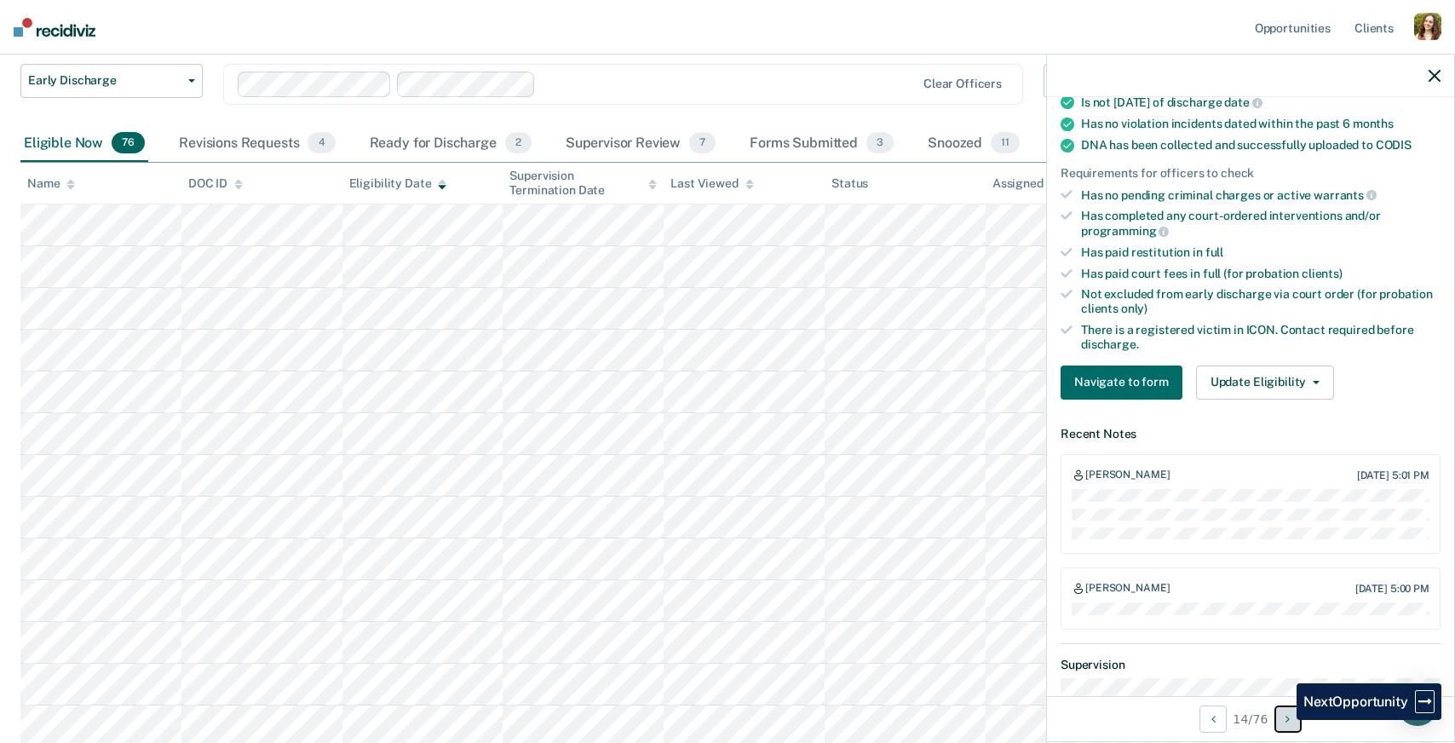
click at [1284, 720] on button "Next Opportunity" at bounding box center [1287, 718] width 27 height 27
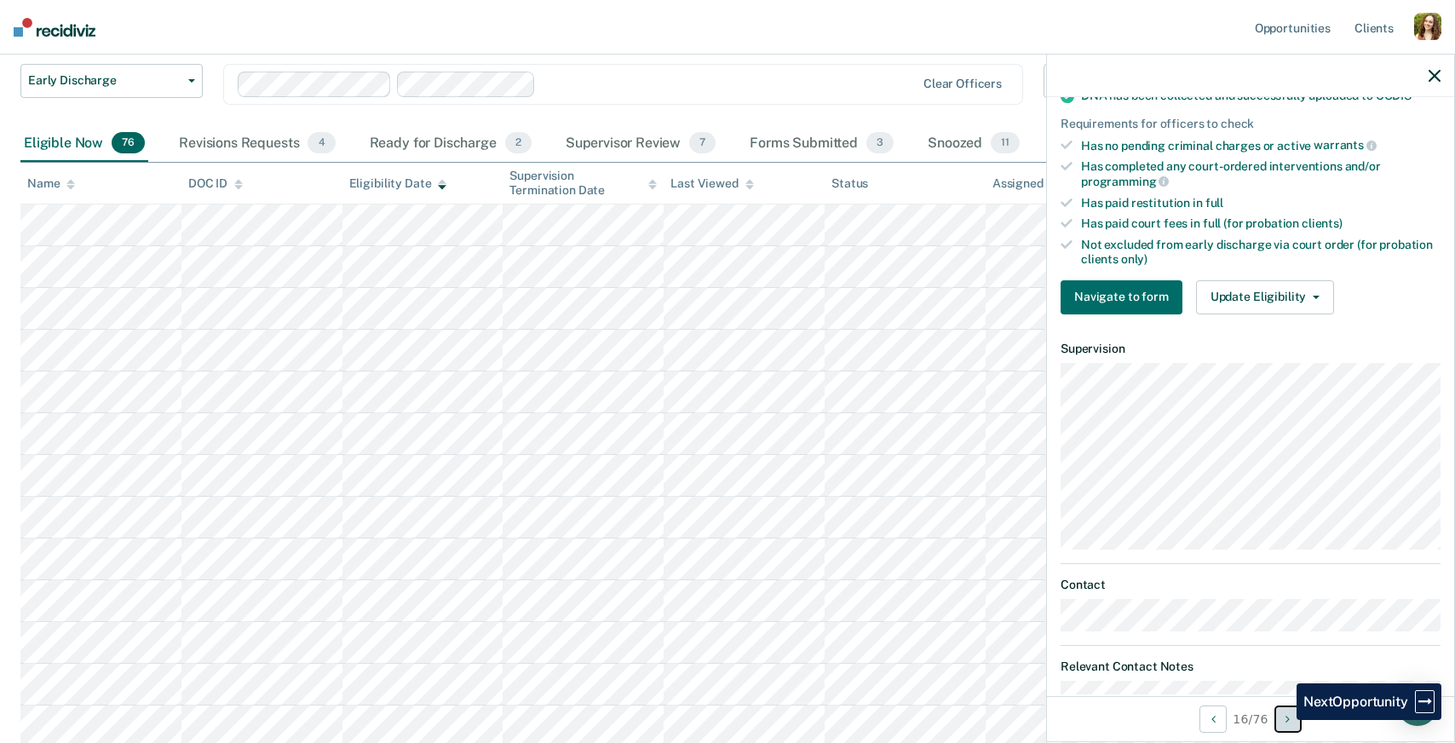
click at [1284, 720] on button "Next Opportunity" at bounding box center [1287, 718] width 27 height 27
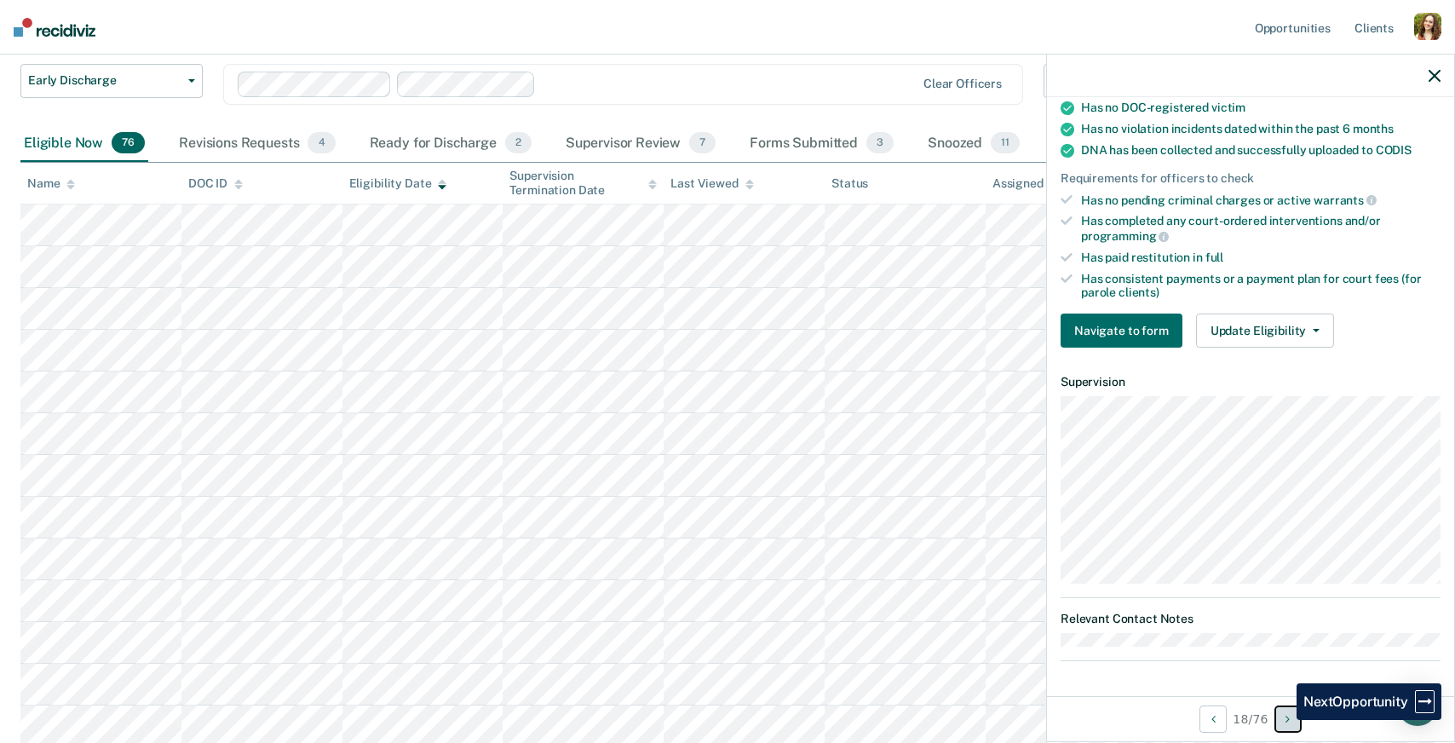
click at [1284, 720] on button "Next Opportunity" at bounding box center [1287, 718] width 27 height 27
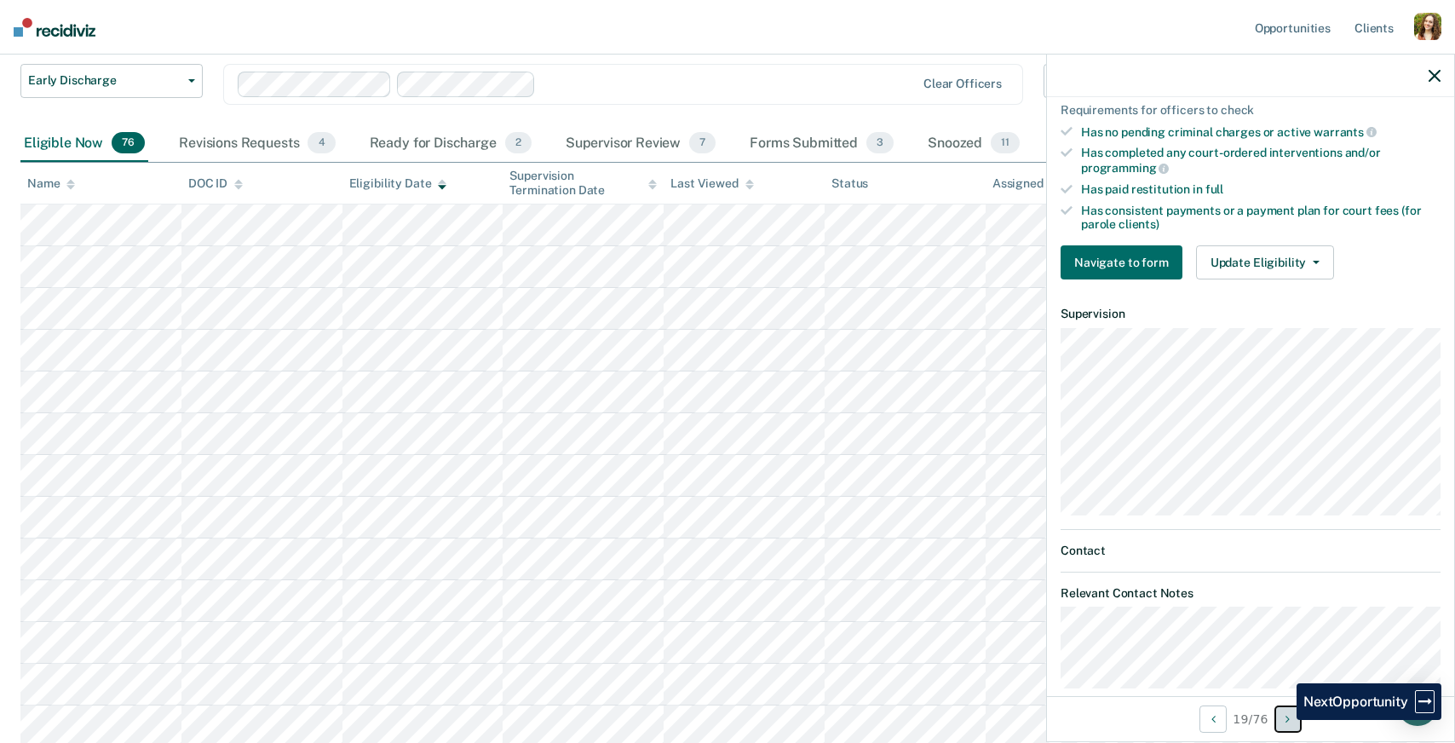
click at [1284, 720] on button "Next Opportunity" at bounding box center [1287, 718] width 27 height 27
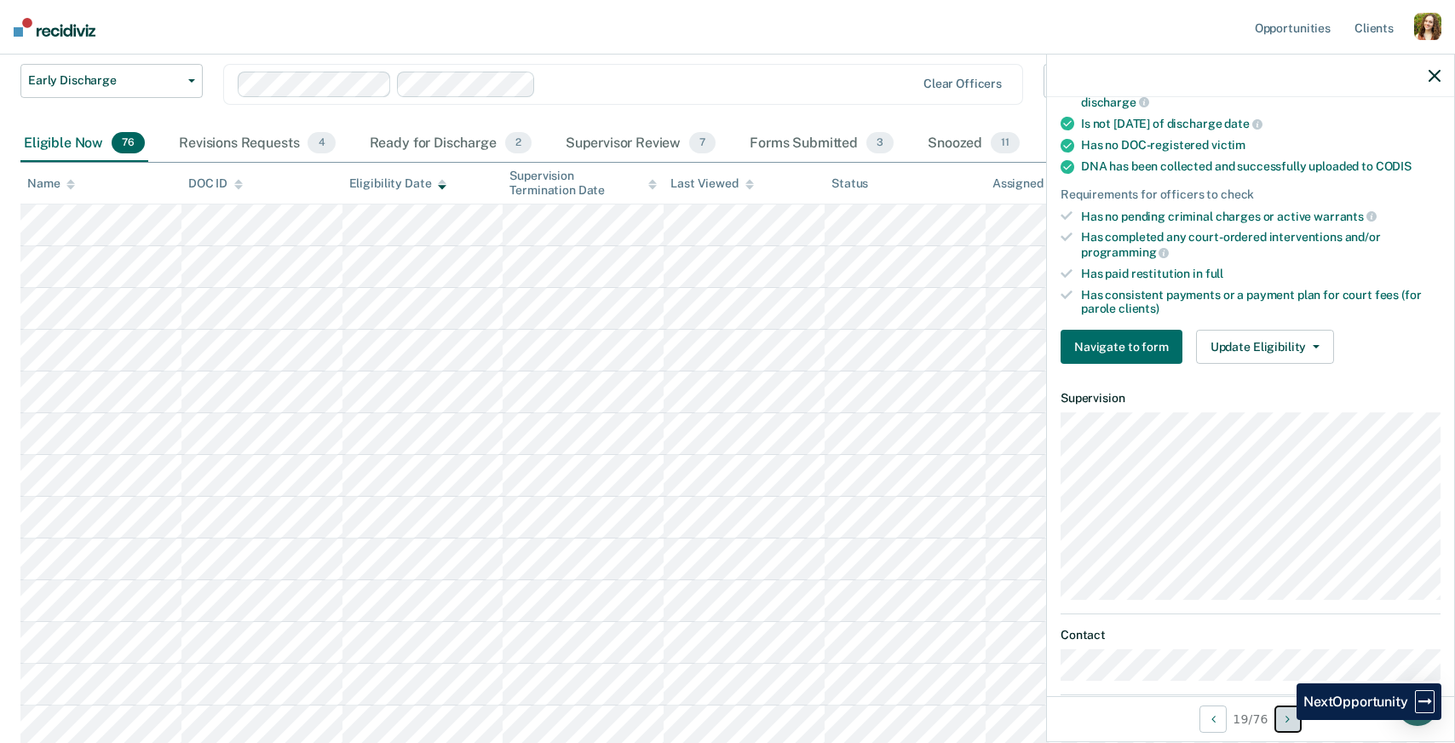
click at [1284, 720] on button "Next Opportunity" at bounding box center [1287, 718] width 27 height 27
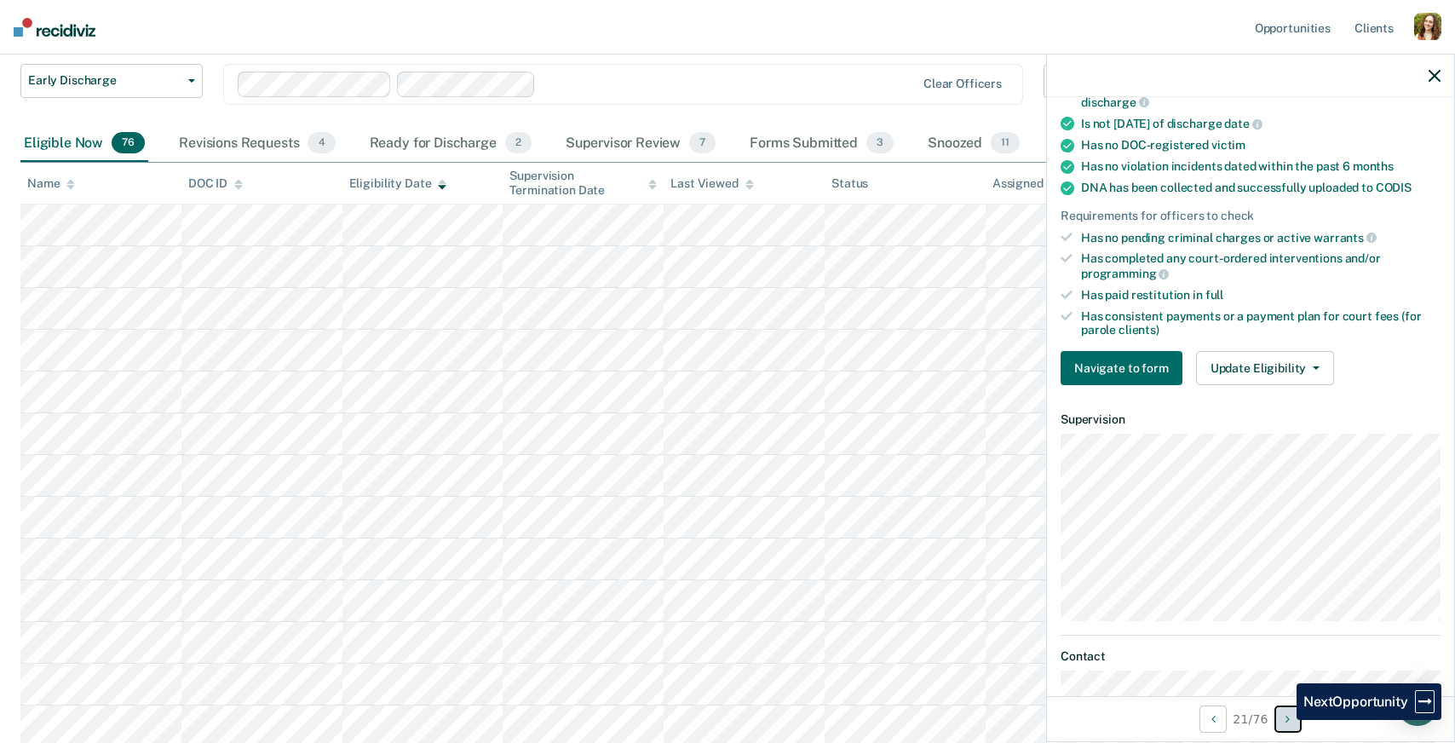
click at [1284, 720] on button "Next Opportunity" at bounding box center [1287, 718] width 27 height 27
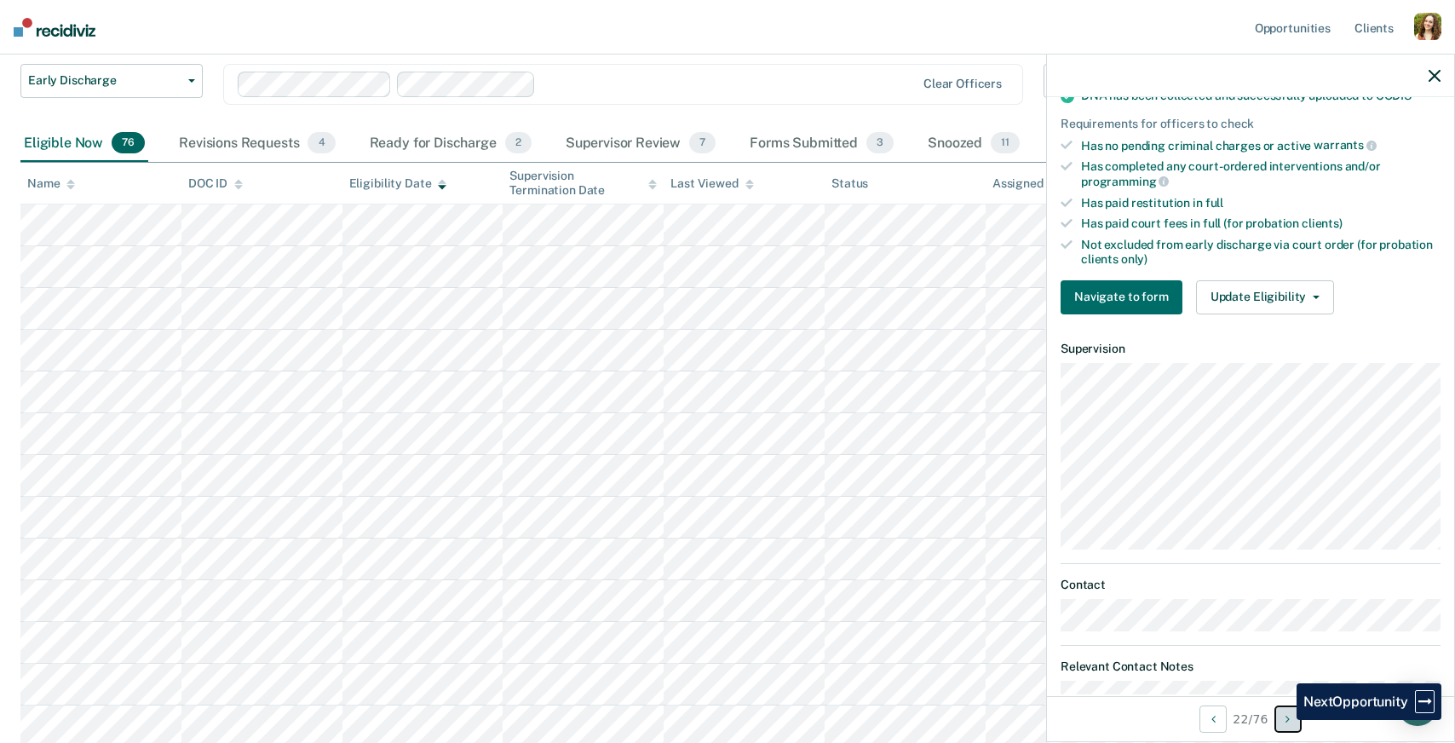
click at [1284, 720] on button "Next Opportunity" at bounding box center [1287, 718] width 27 height 27
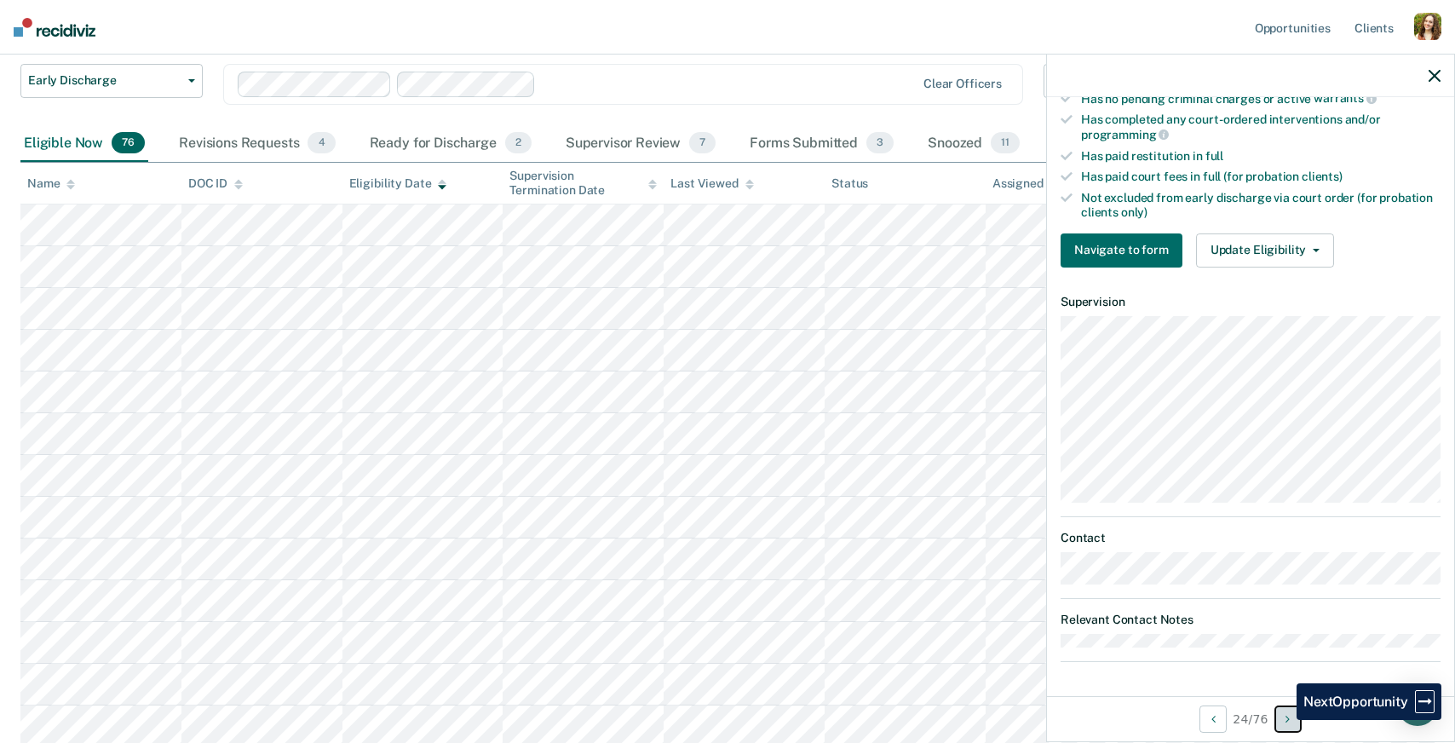
click at [1284, 720] on button "Next Opportunity" at bounding box center [1287, 718] width 27 height 27
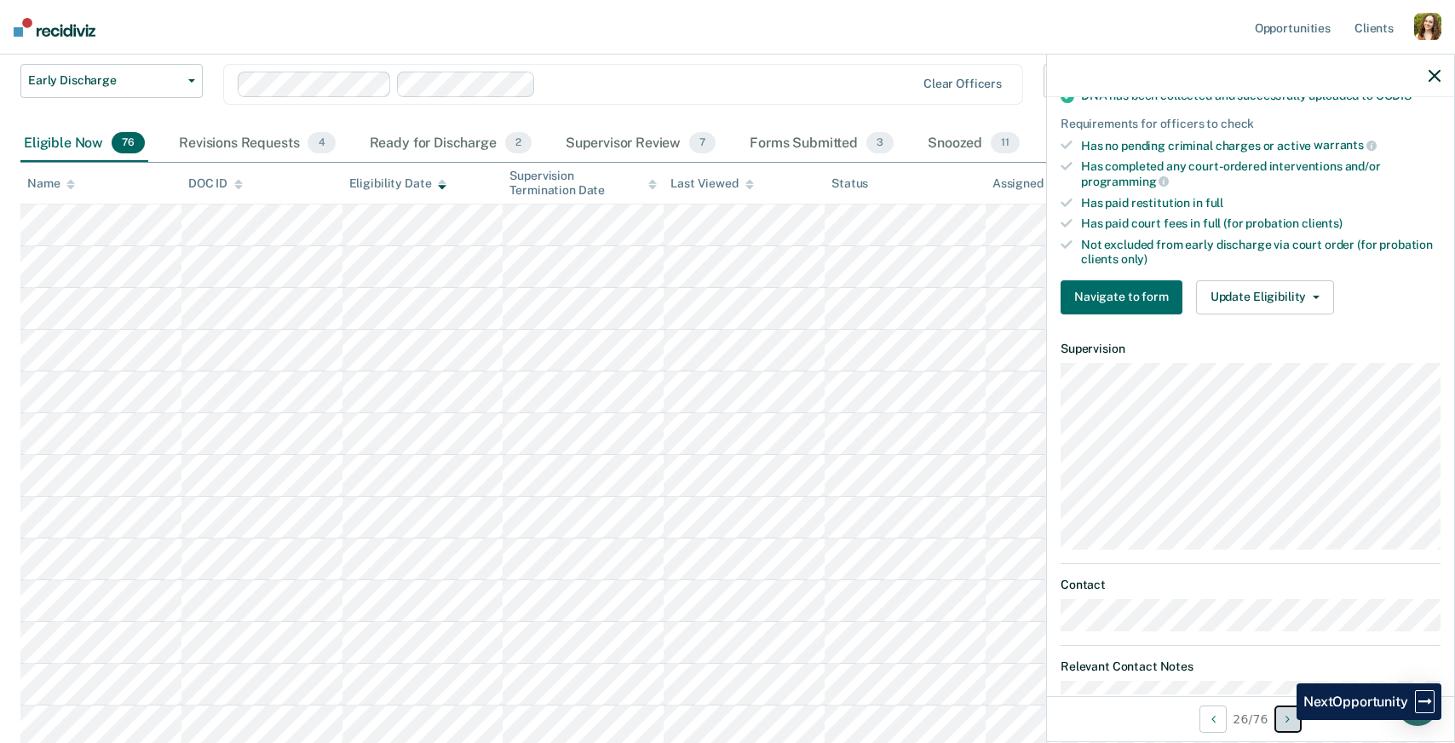
click at [1284, 720] on button "Next Opportunity" at bounding box center [1287, 718] width 27 height 27
click at [1297, 721] on button "Next Opportunity" at bounding box center [1287, 718] width 27 height 27
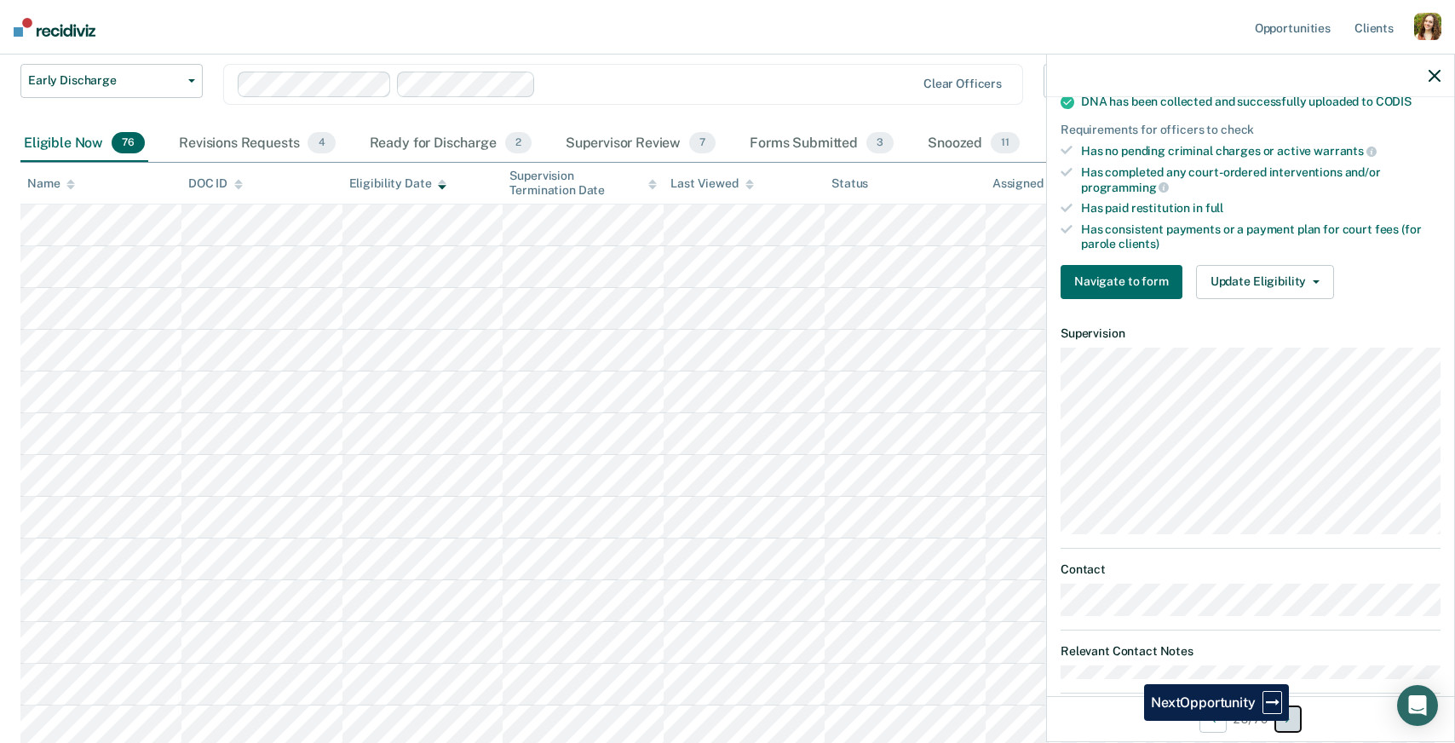
click at [1297, 721] on button "Next Opportunity" at bounding box center [1287, 718] width 27 height 27
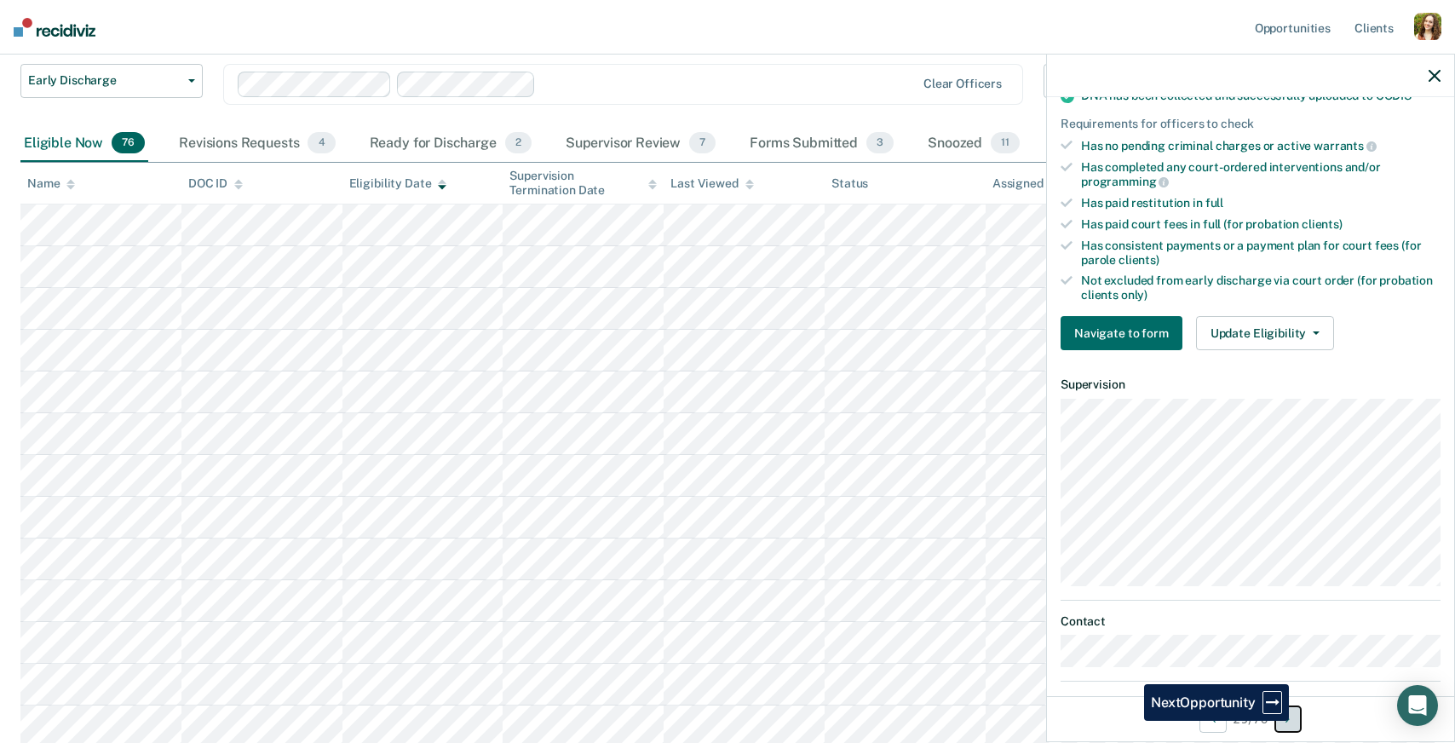
click at [1297, 721] on button "Next Opportunity" at bounding box center [1287, 718] width 27 height 27
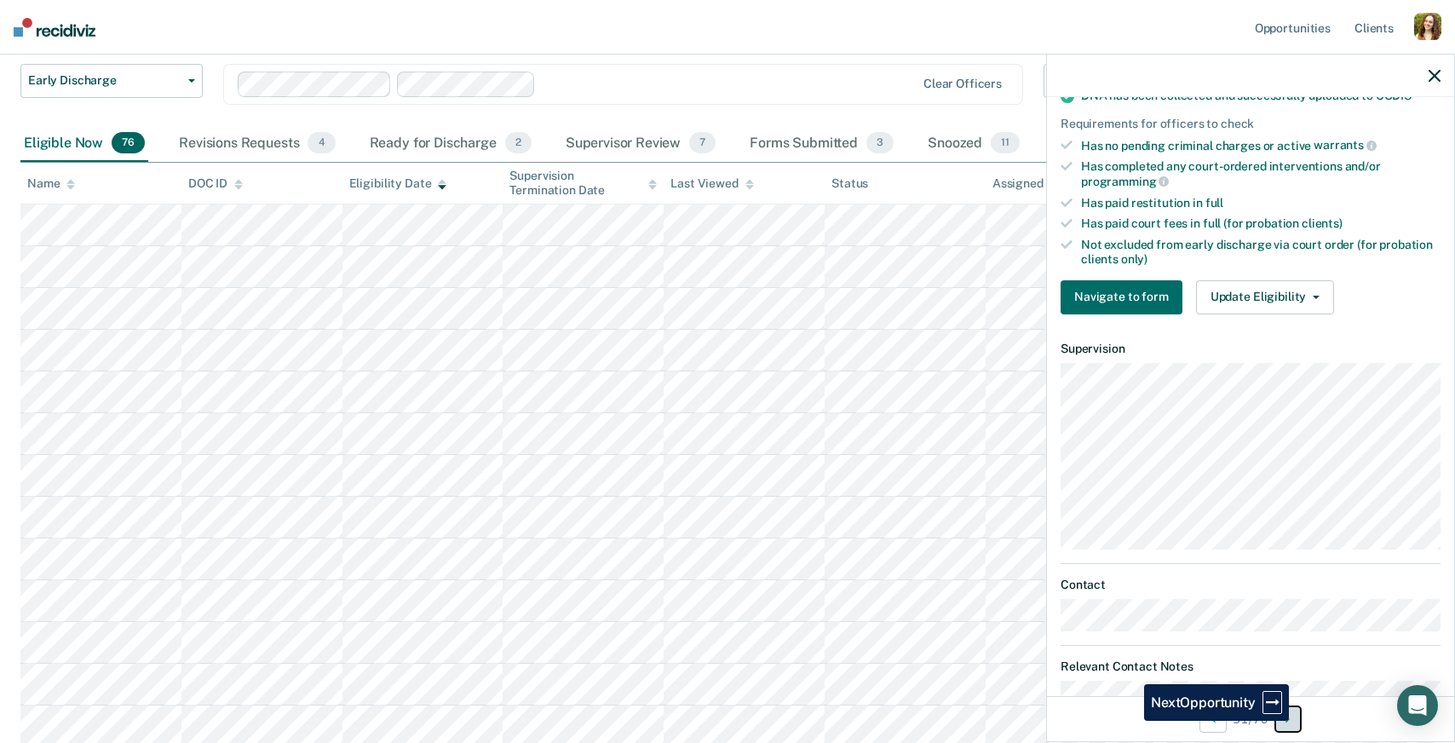
click at [1297, 721] on button "Next Opportunity" at bounding box center [1287, 718] width 27 height 27
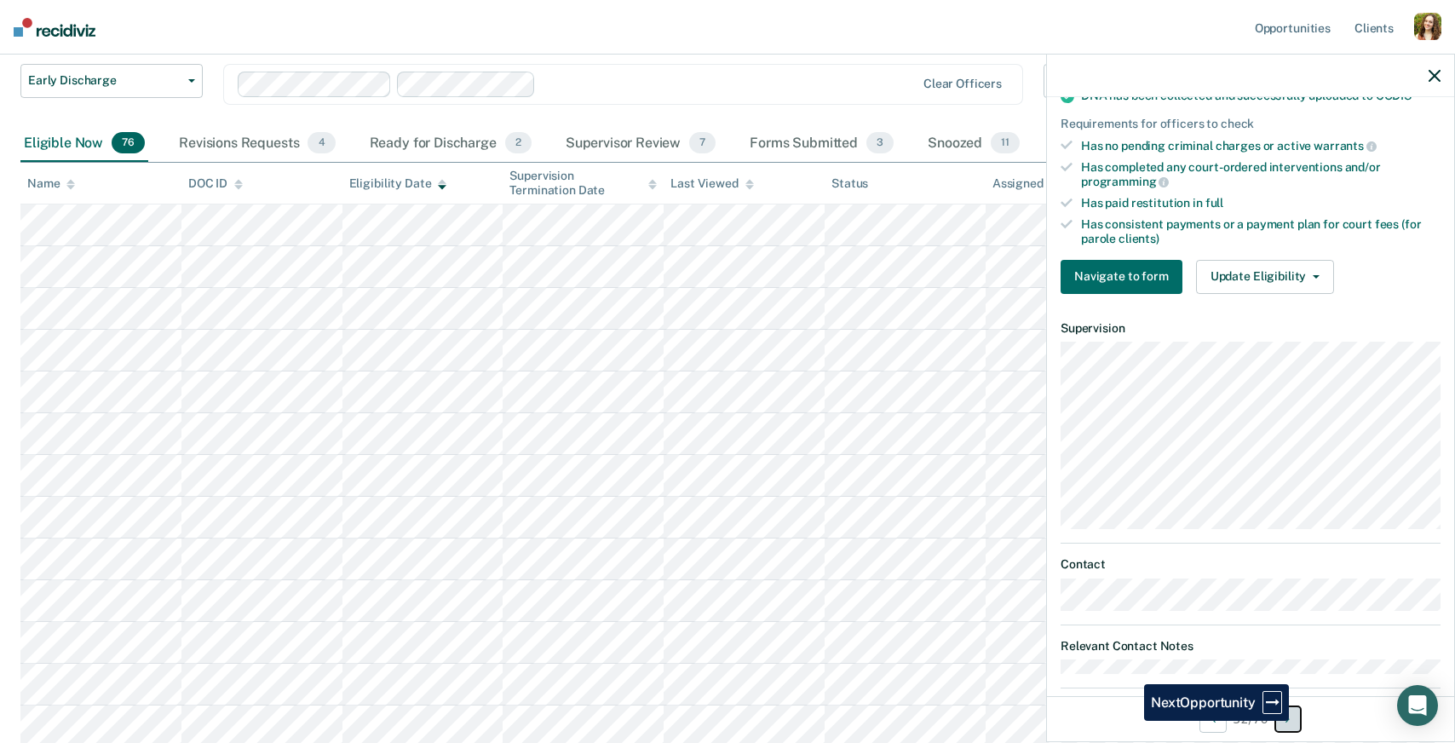
click at [1297, 721] on button "Next Opportunity" at bounding box center [1287, 718] width 27 height 27
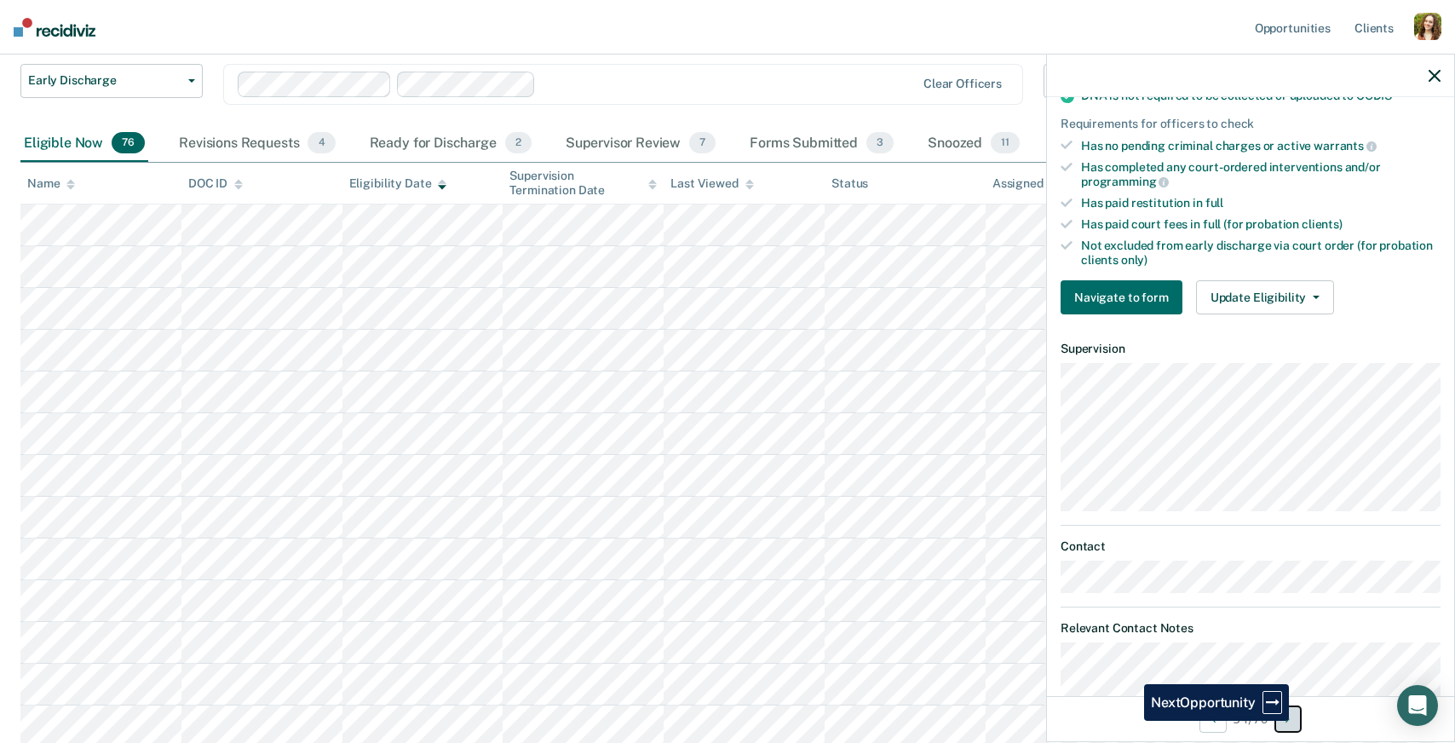
click at [1297, 721] on button "Next Opportunity" at bounding box center [1287, 718] width 27 height 27
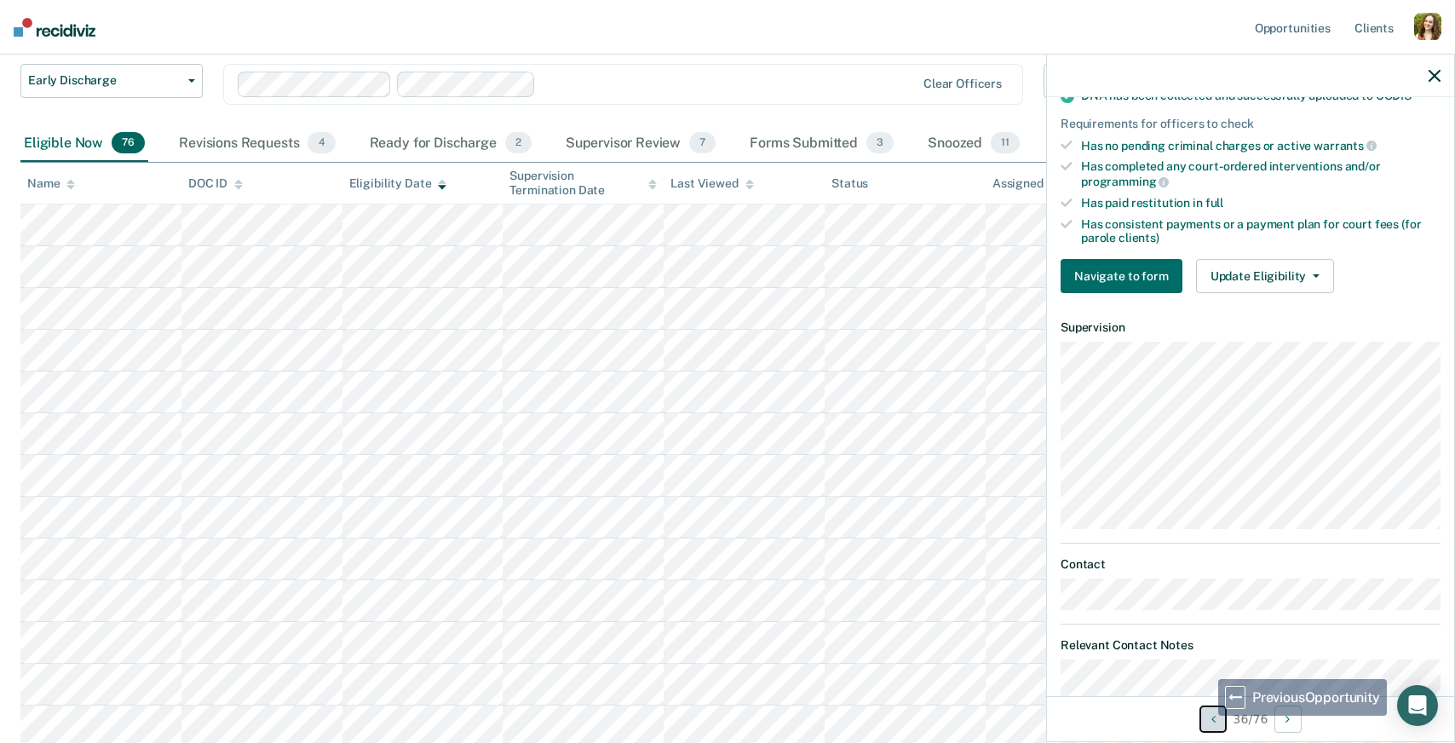
click at [1208, 716] on button "Previous Opportunity" at bounding box center [1212, 718] width 27 height 27
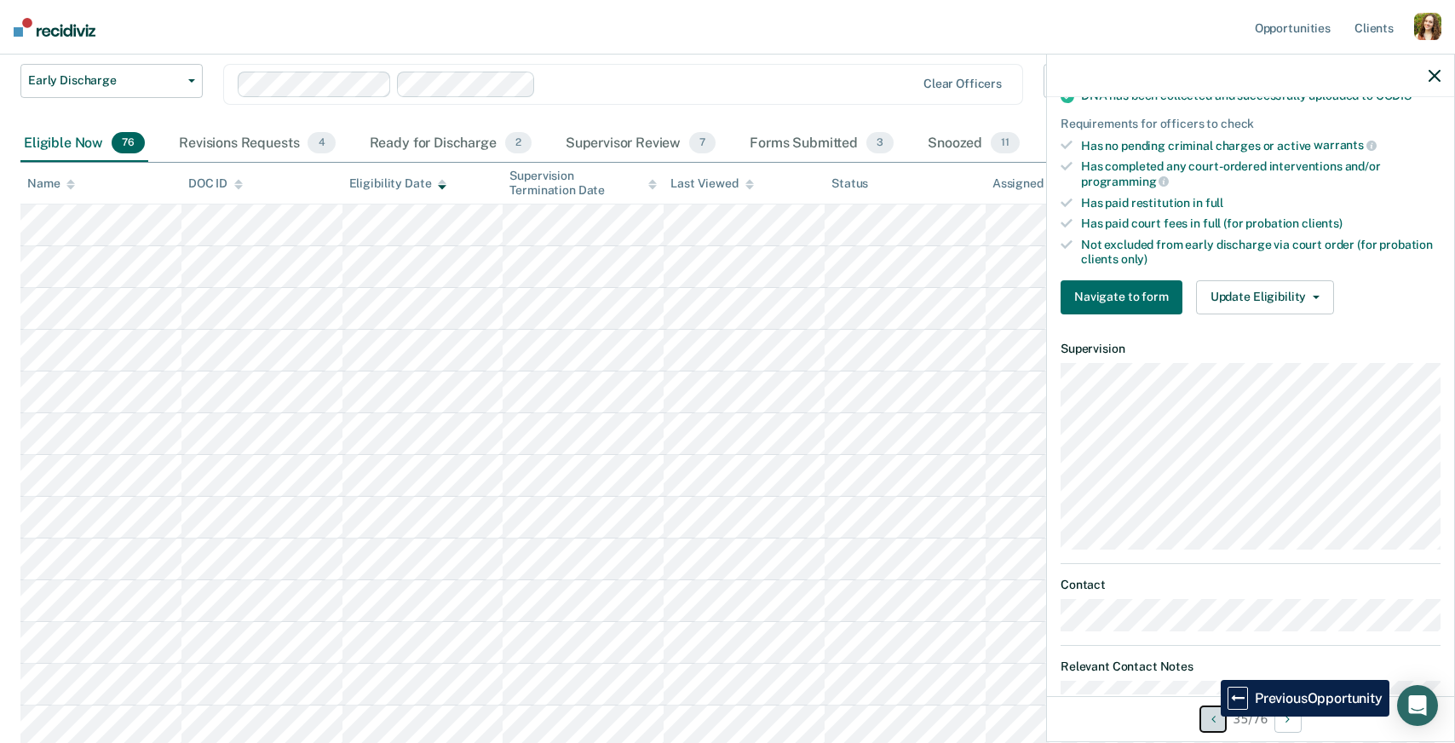
click at [1208, 716] on button "Previous Opportunity" at bounding box center [1212, 718] width 27 height 27
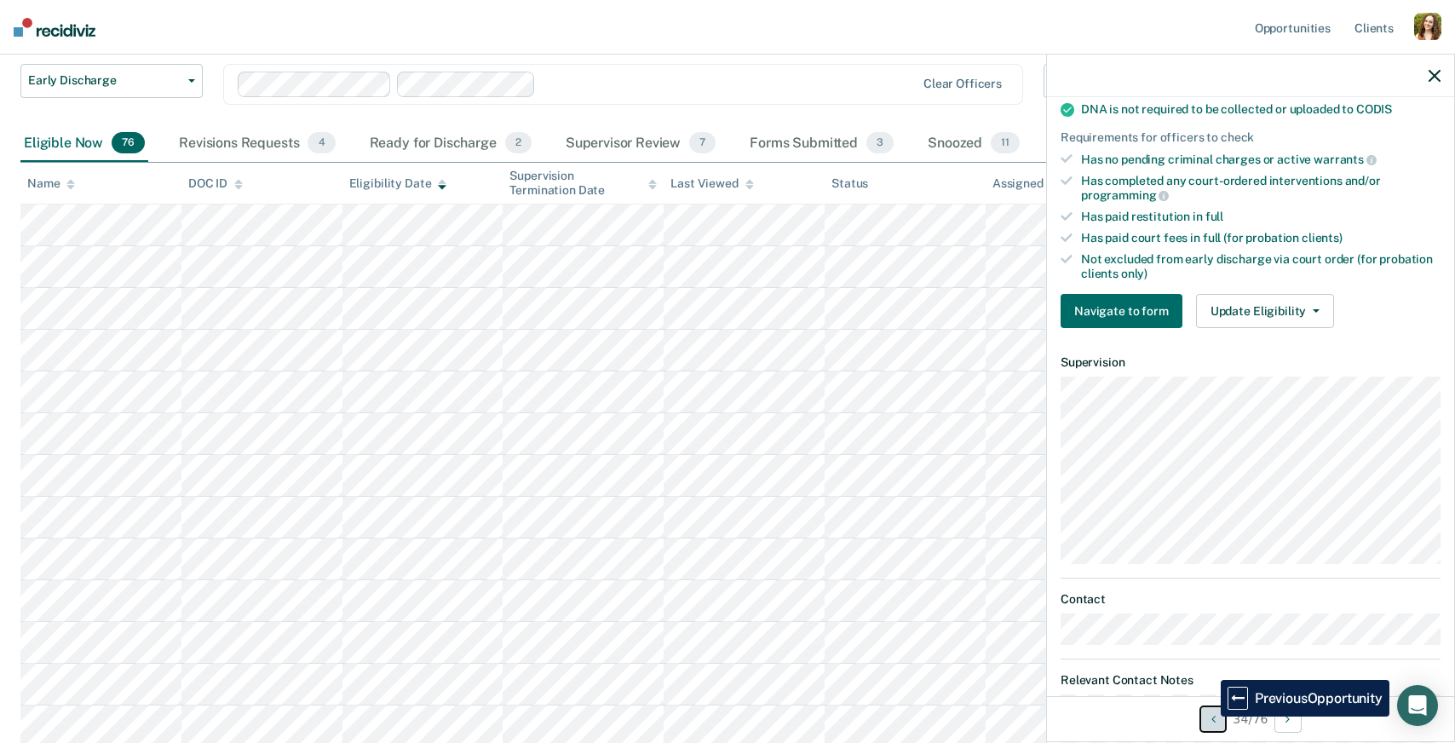
scroll to position [406, 0]
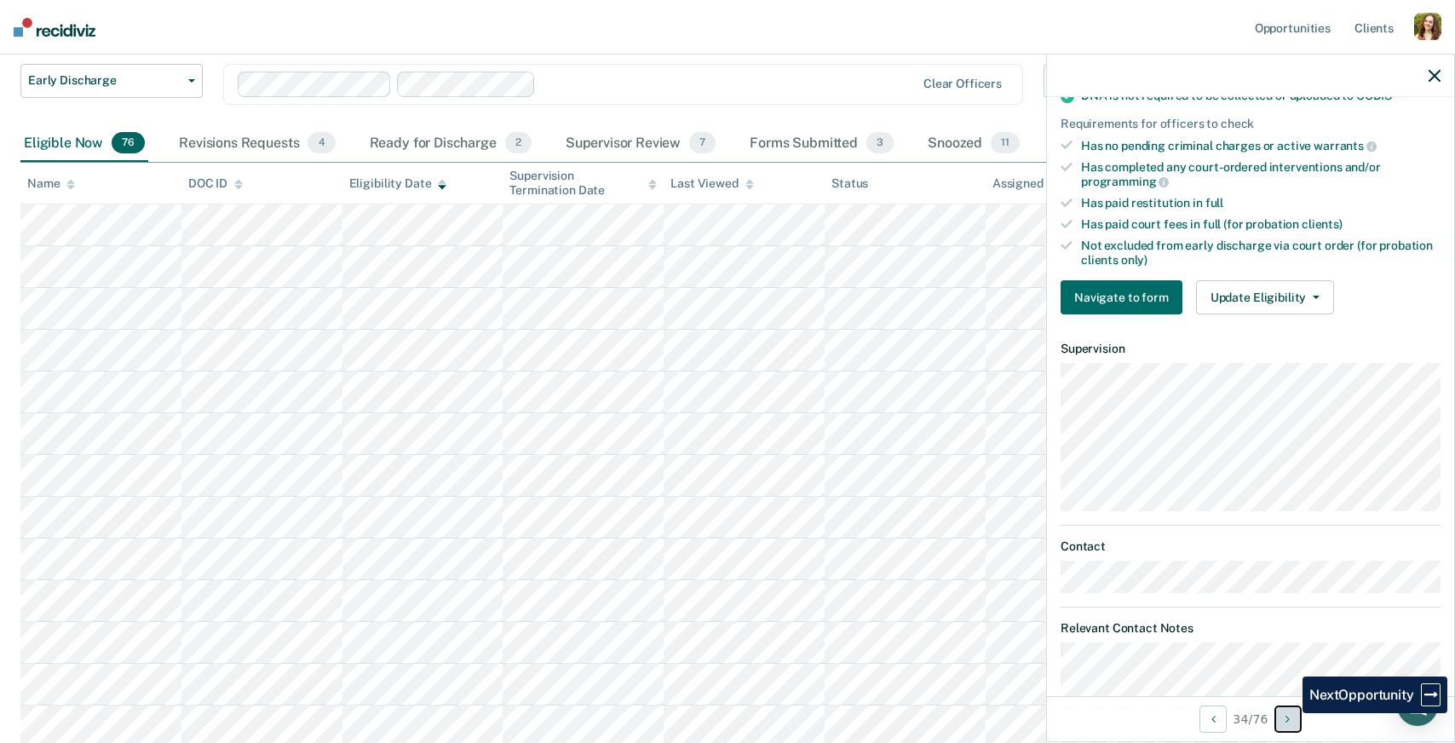
click at [1290, 713] on icon "Next Opportunity" at bounding box center [1288, 719] width 4 height 12
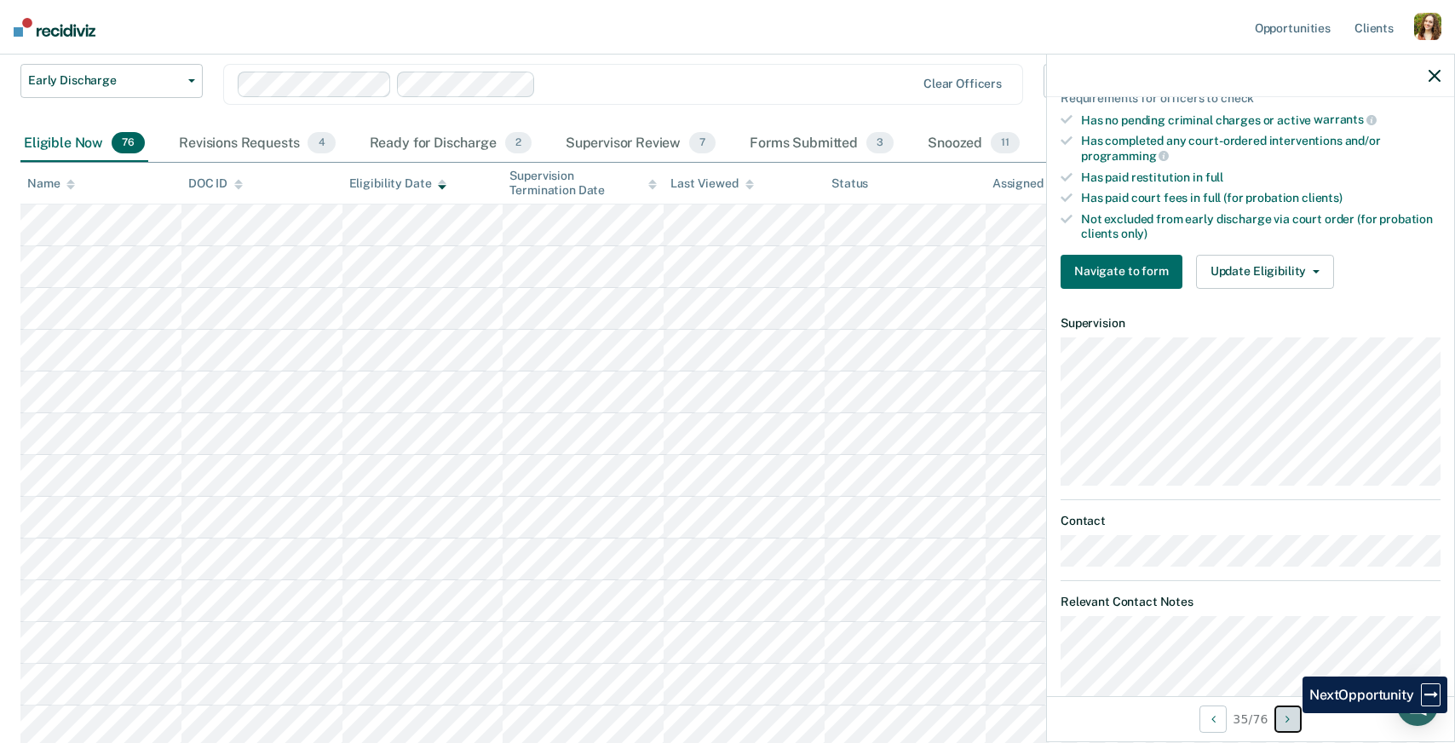
click at [1290, 713] on icon "Next Opportunity" at bounding box center [1288, 719] width 4 height 12
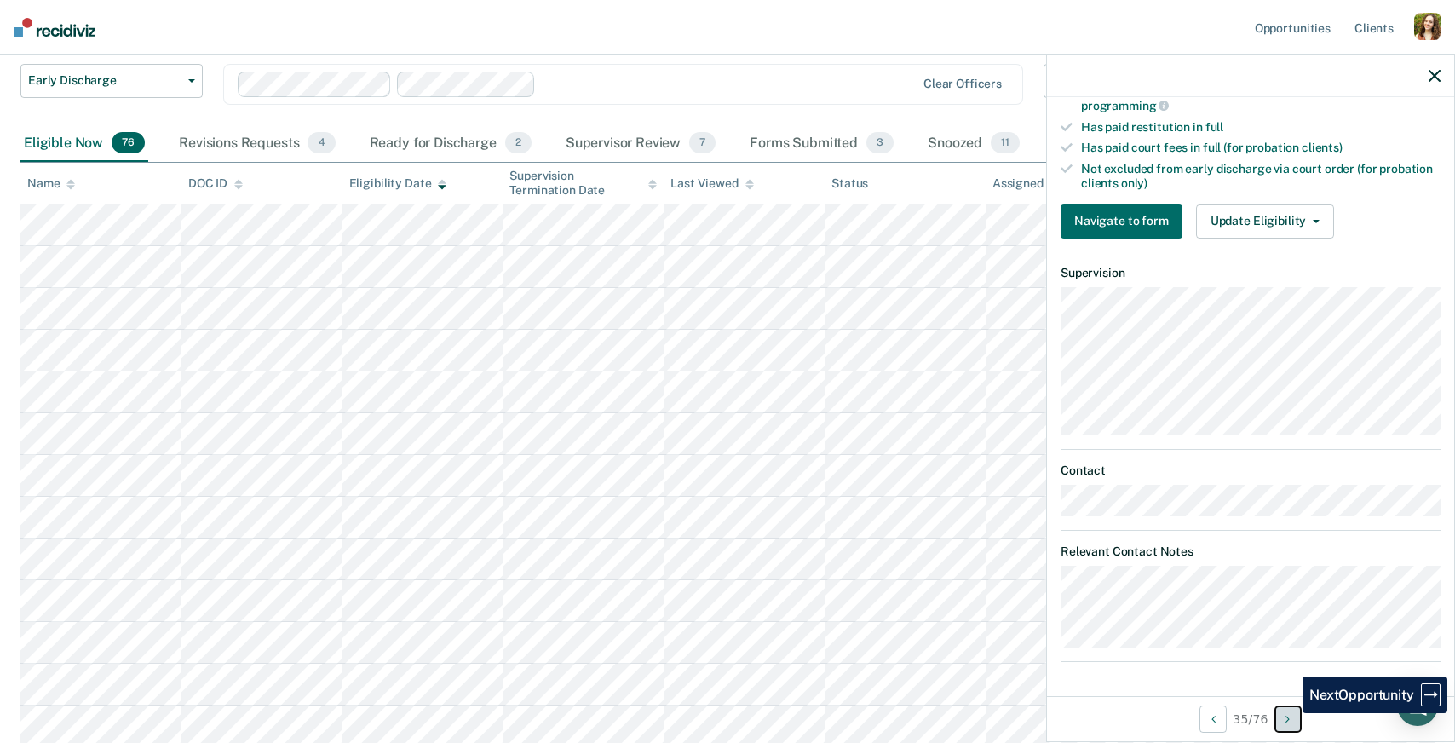
click at [1290, 713] on icon "Next Opportunity" at bounding box center [1288, 719] width 4 height 12
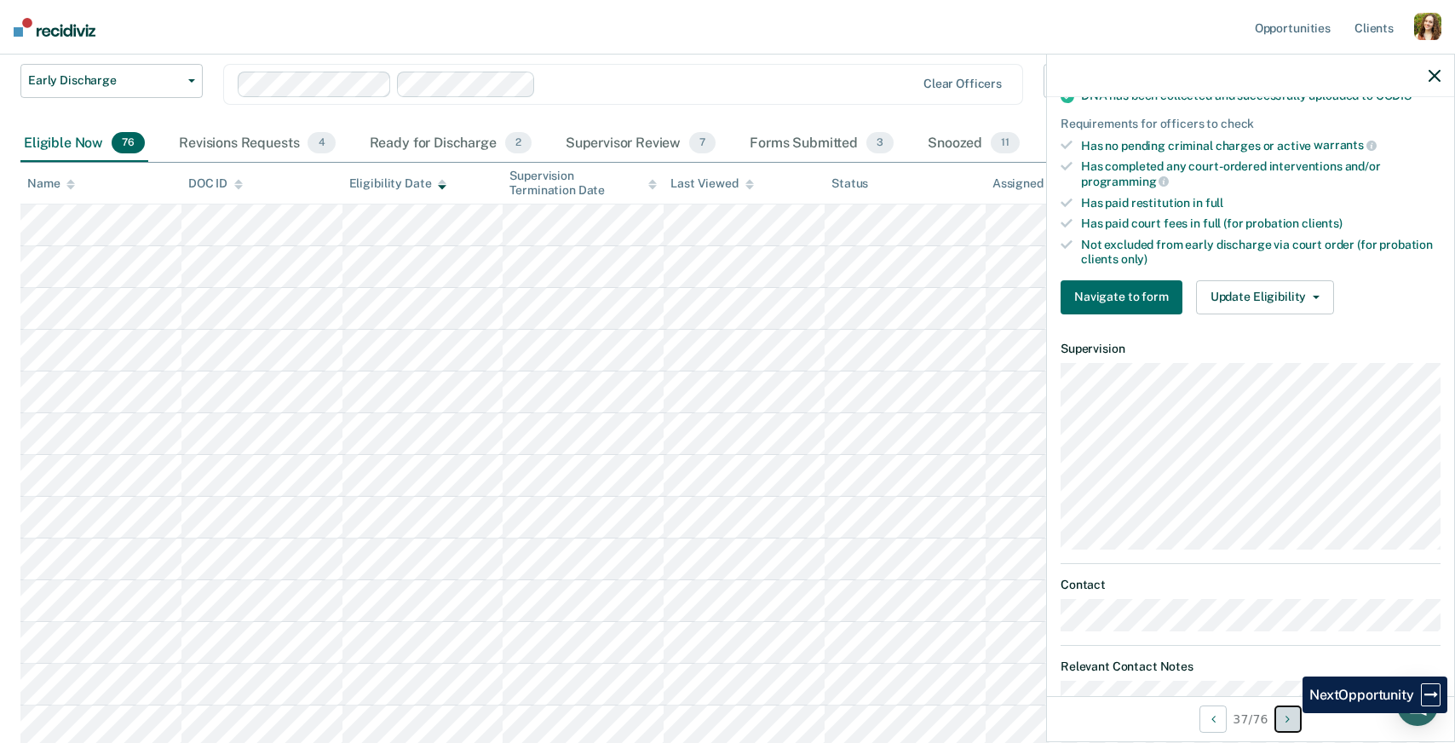
click at [1290, 713] on icon "Next Opportunity" at bounding box center [1288, 719] width 4 height 12
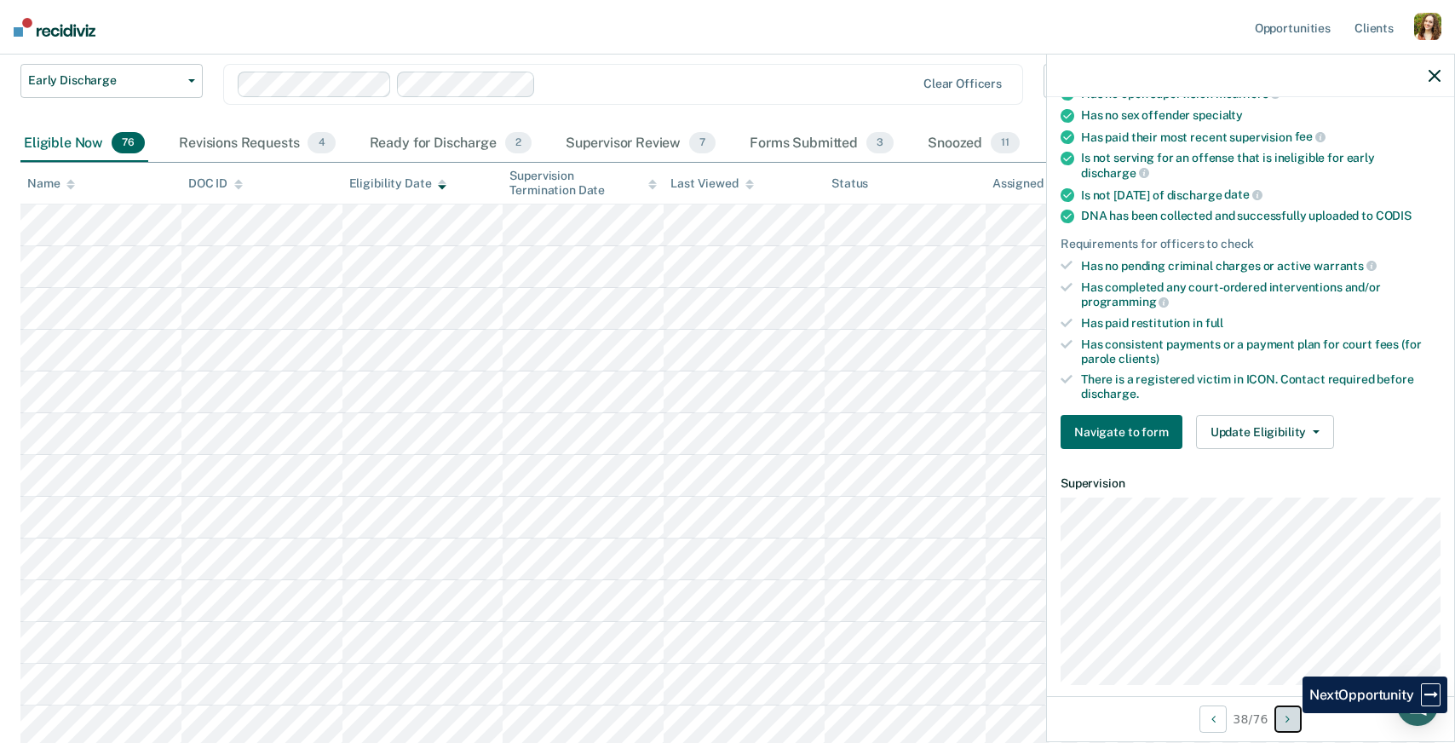
click at [1290, 713] on icon "Next Opportunity" at bounding box center [1288, 719] width 4 height 12
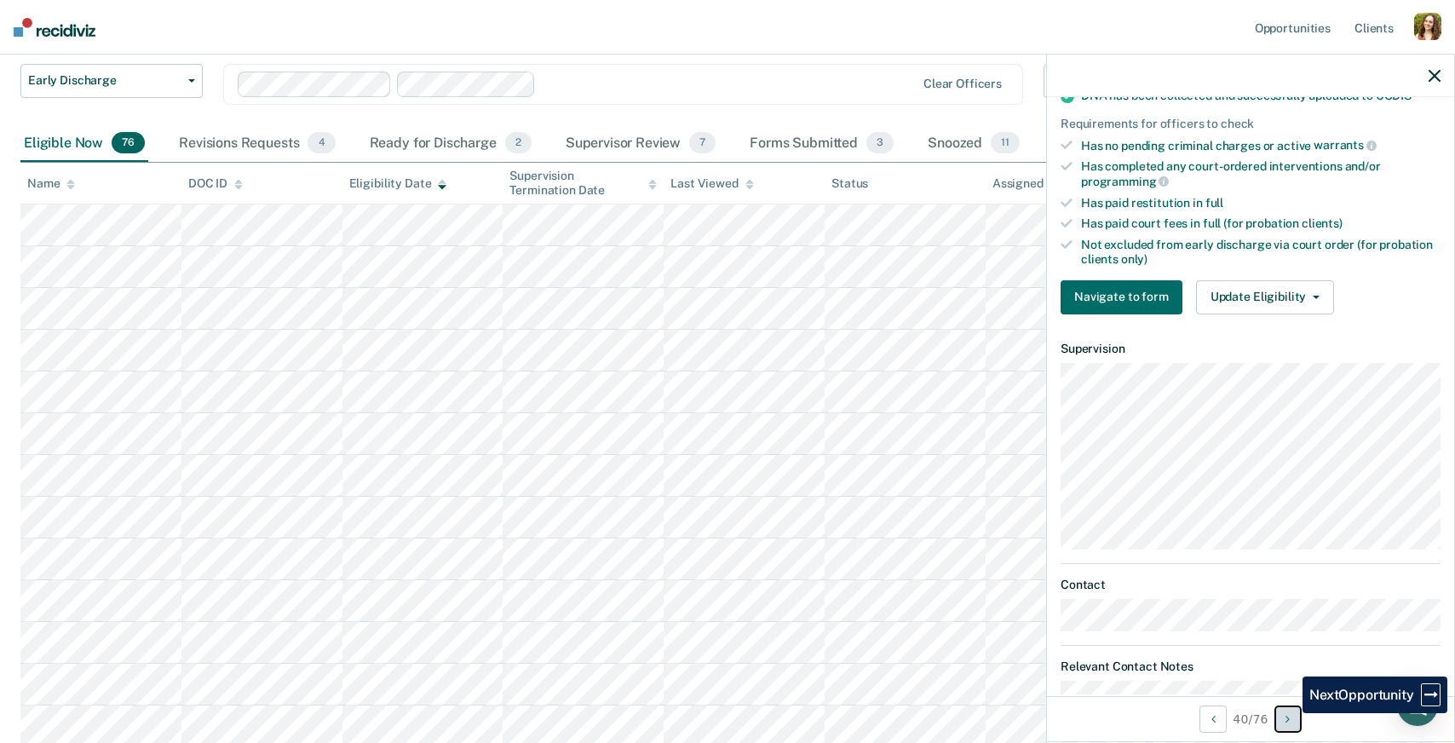
click at [1290, 713] on icon "Next Opportunity" at bounding box center [1288, 719] width 4 height 12
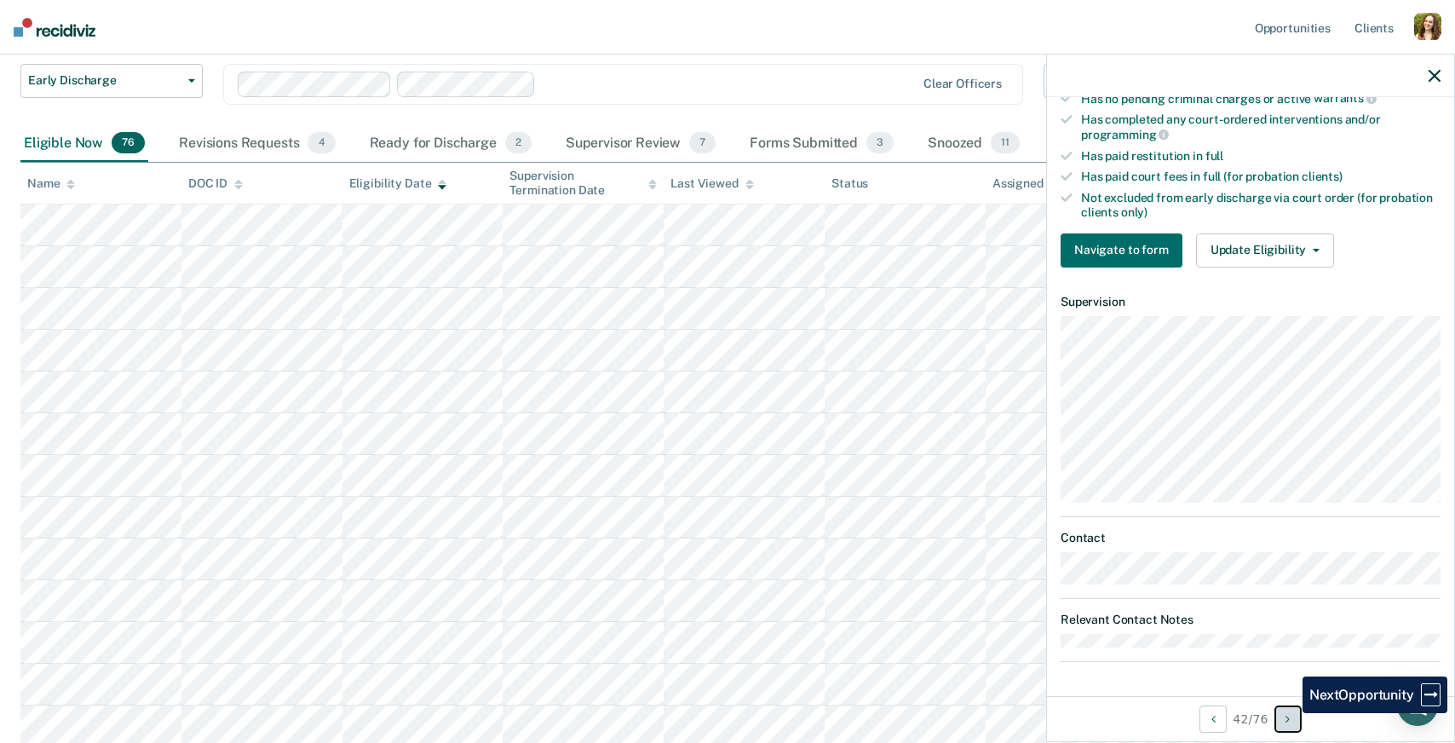
click at [1290, 713] on icon "Next Opportunity" at bounding box center [1288, 719] width 4 height 12
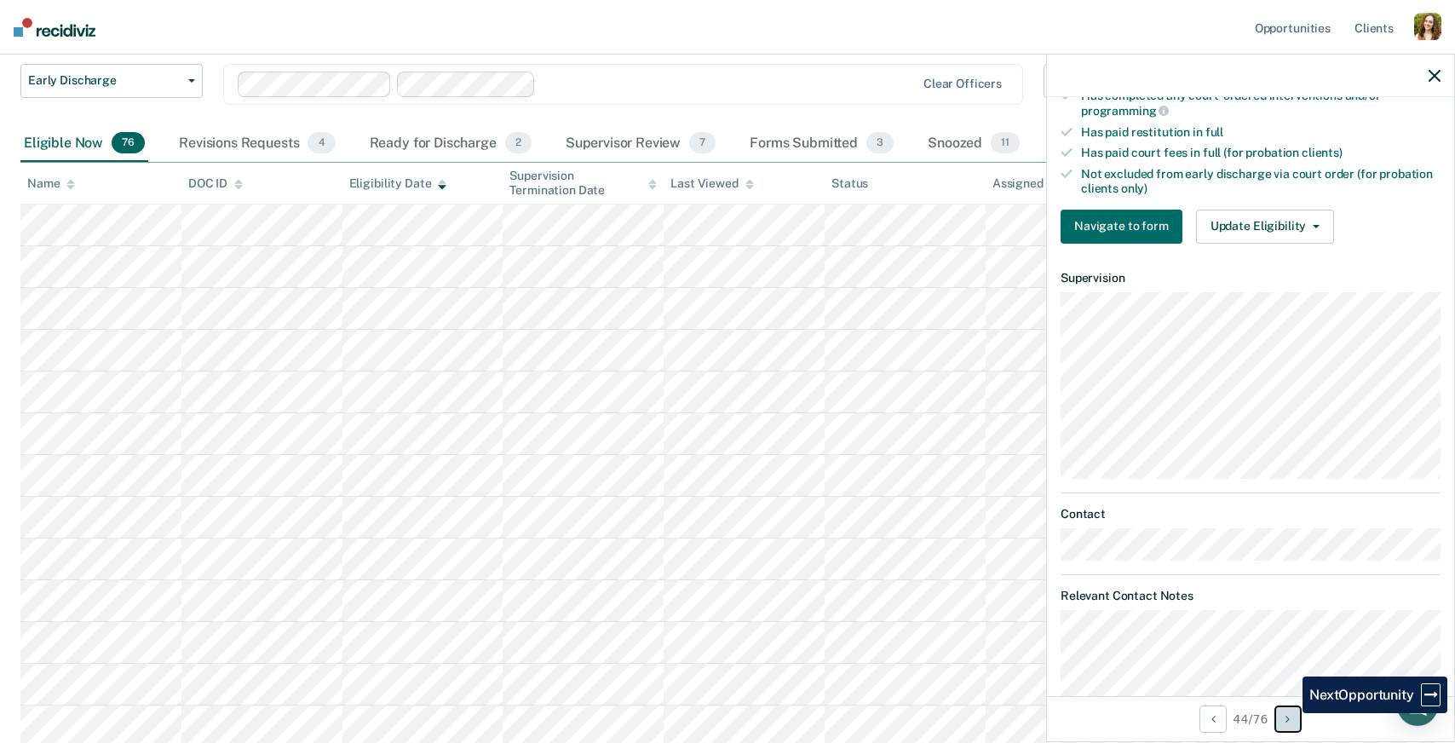
click at [1290, 713] on icon "Next Opportunity" at bounding box center [1288, 719] width 4 height 12
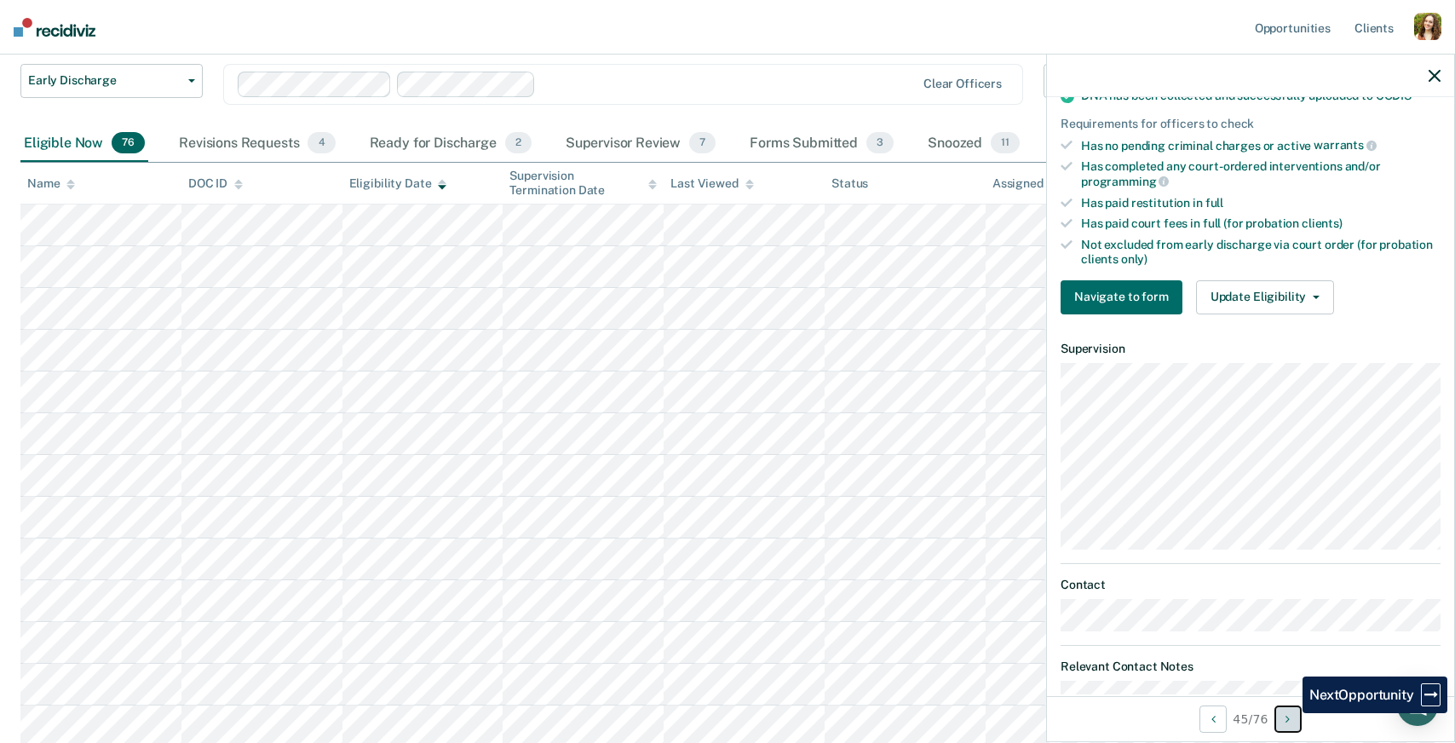
click at [1290, 713] on icon "Next Opportunity" at bounding box center [1288, 719] width 4 height 12
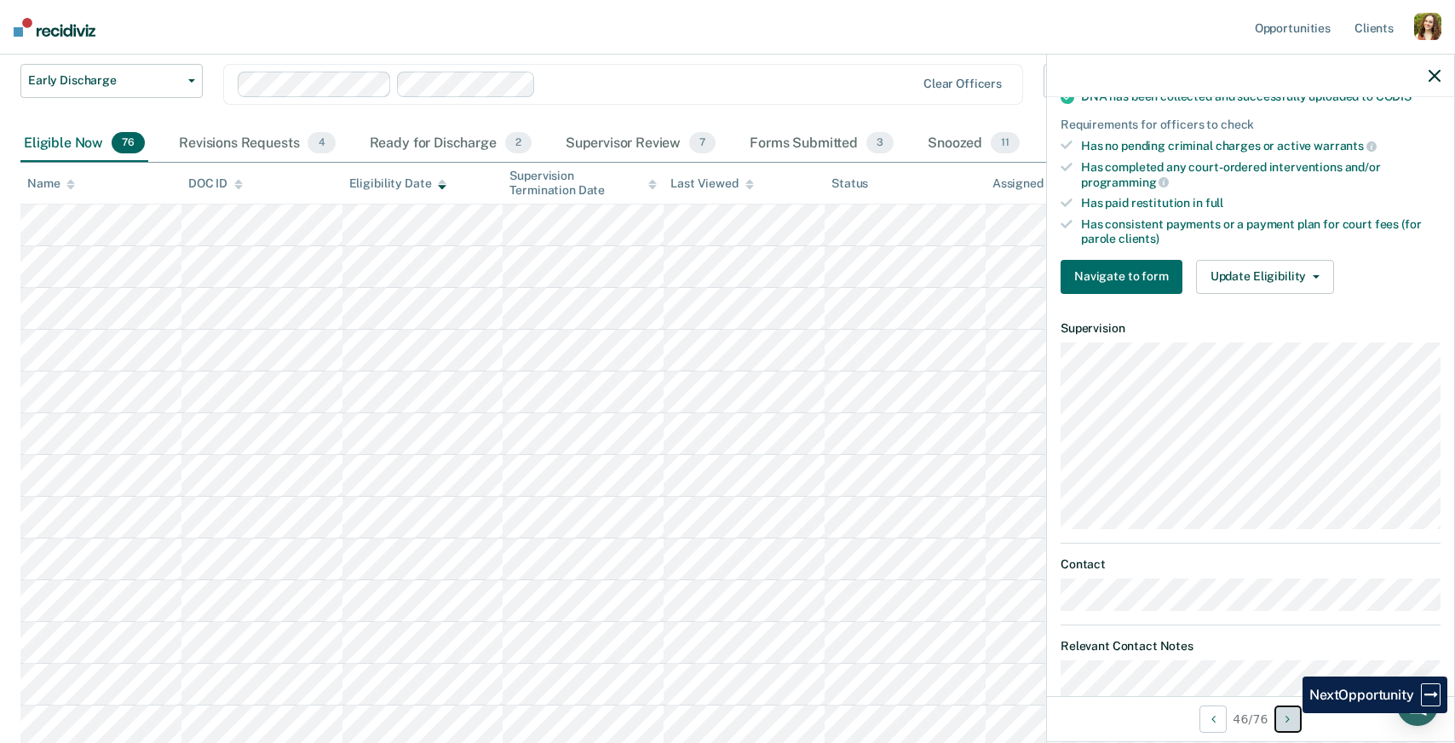
click at [1290, 713] on icon "Next Opportunity" at bounding box center [1288, 719] width 4 height 12
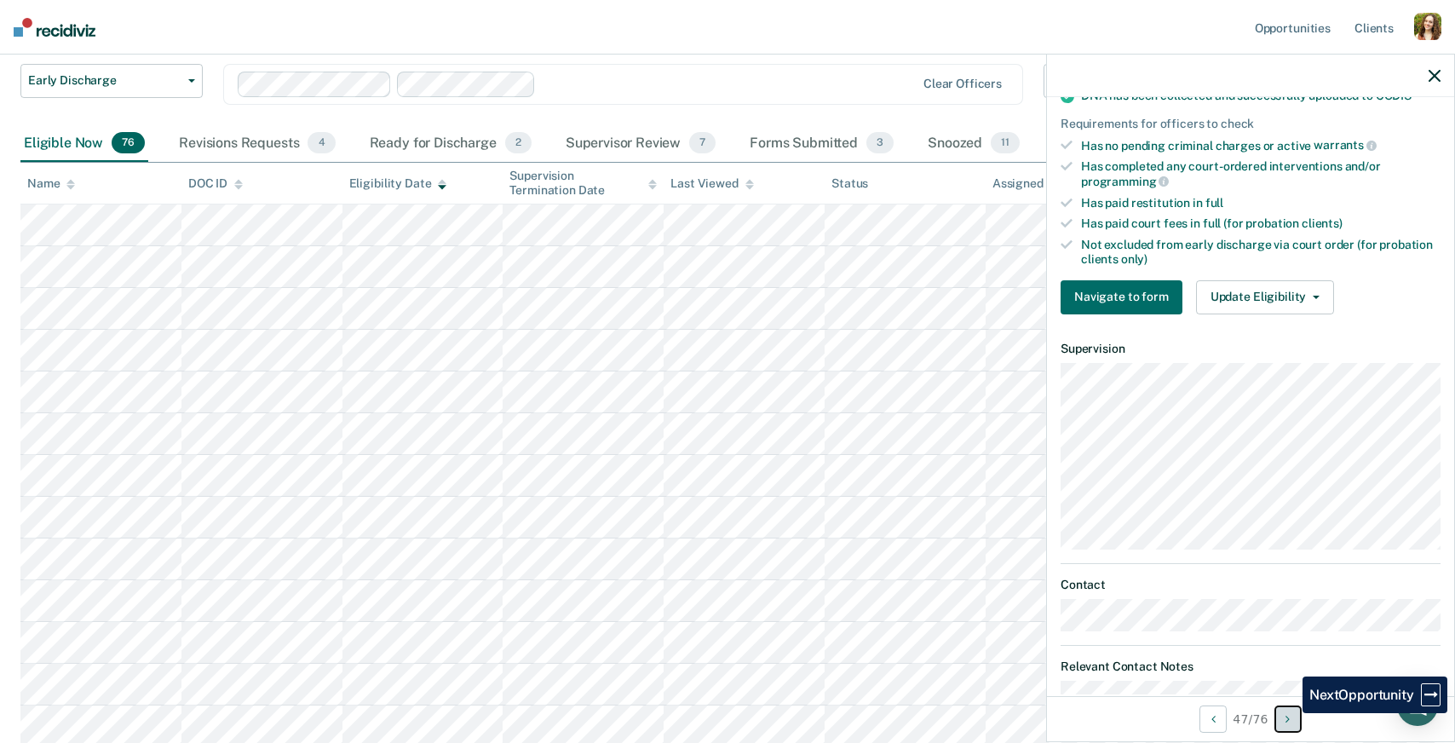
click at [1290, 713] on icon "Next Opportunity" at bounding box center [1288, 719] width 4 height 12
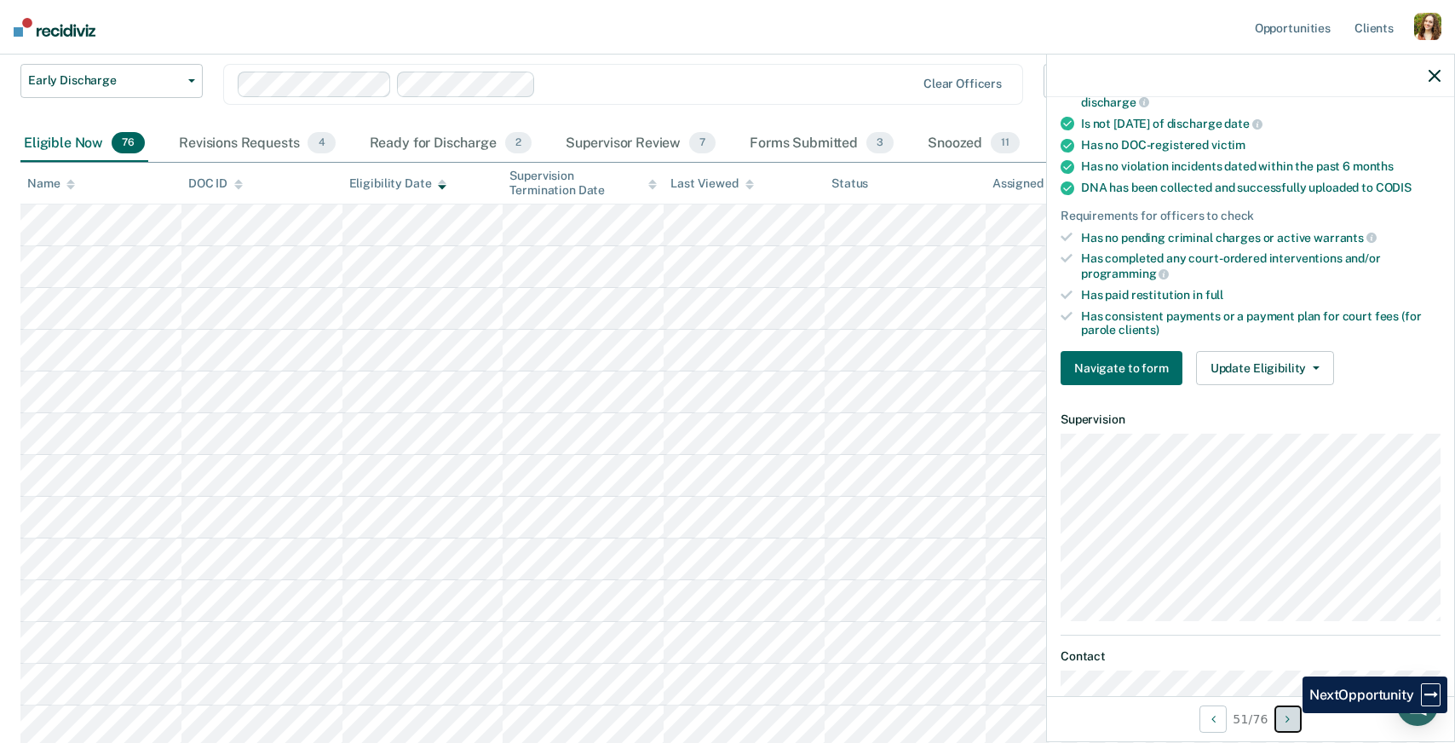
click at [1290, 713] on icon "Next Opportunity" at bounding box center [1288, 719] width 4 height 12
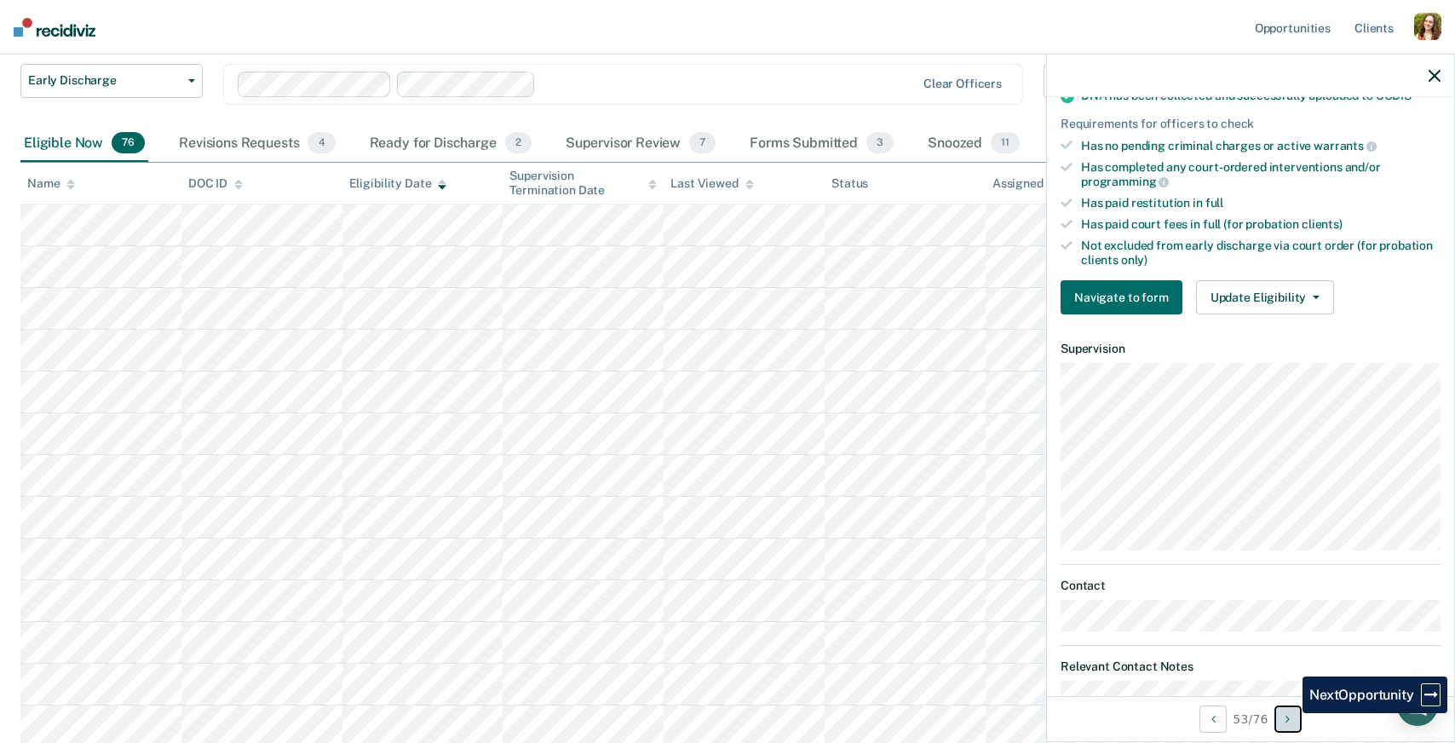
click at [1290, 713] on icon "Next Opportunity" at bounding box center [1288, 719] width 4 height 12
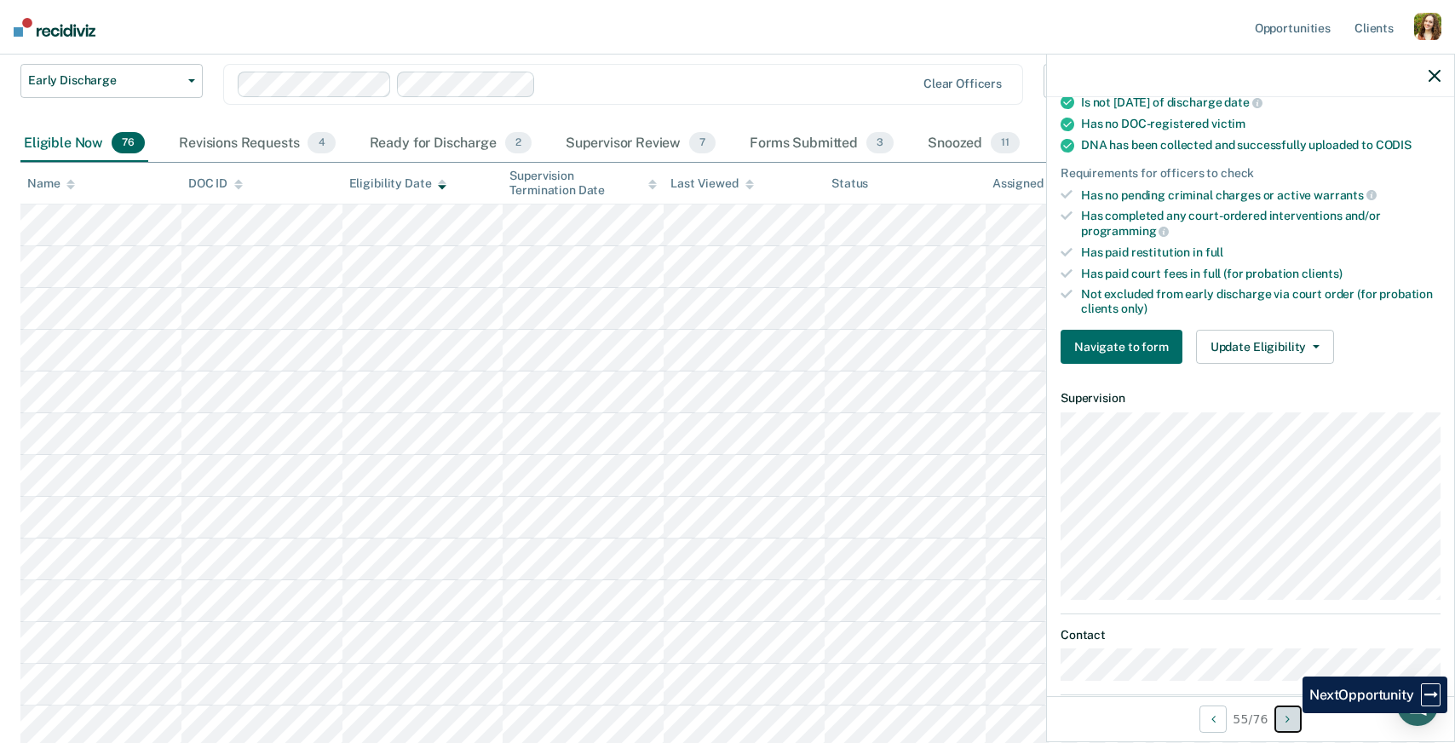
click at [1290, 713] on icon "Next Opportunity" at bounding box center [1288, 719] width 4 height 12
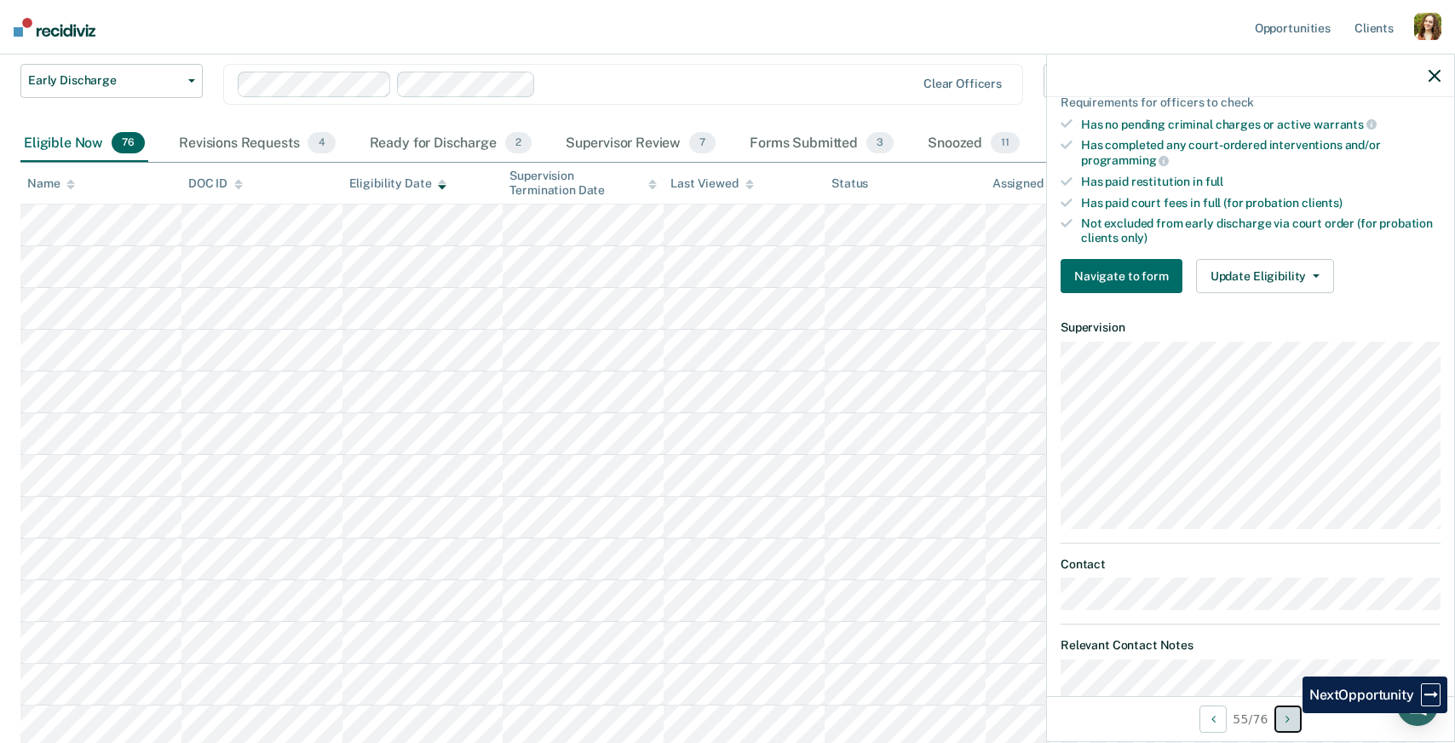
click at [1290, 713] on icon "Next Opportunity" at bounding box center [1288, 719] width 4 height 12
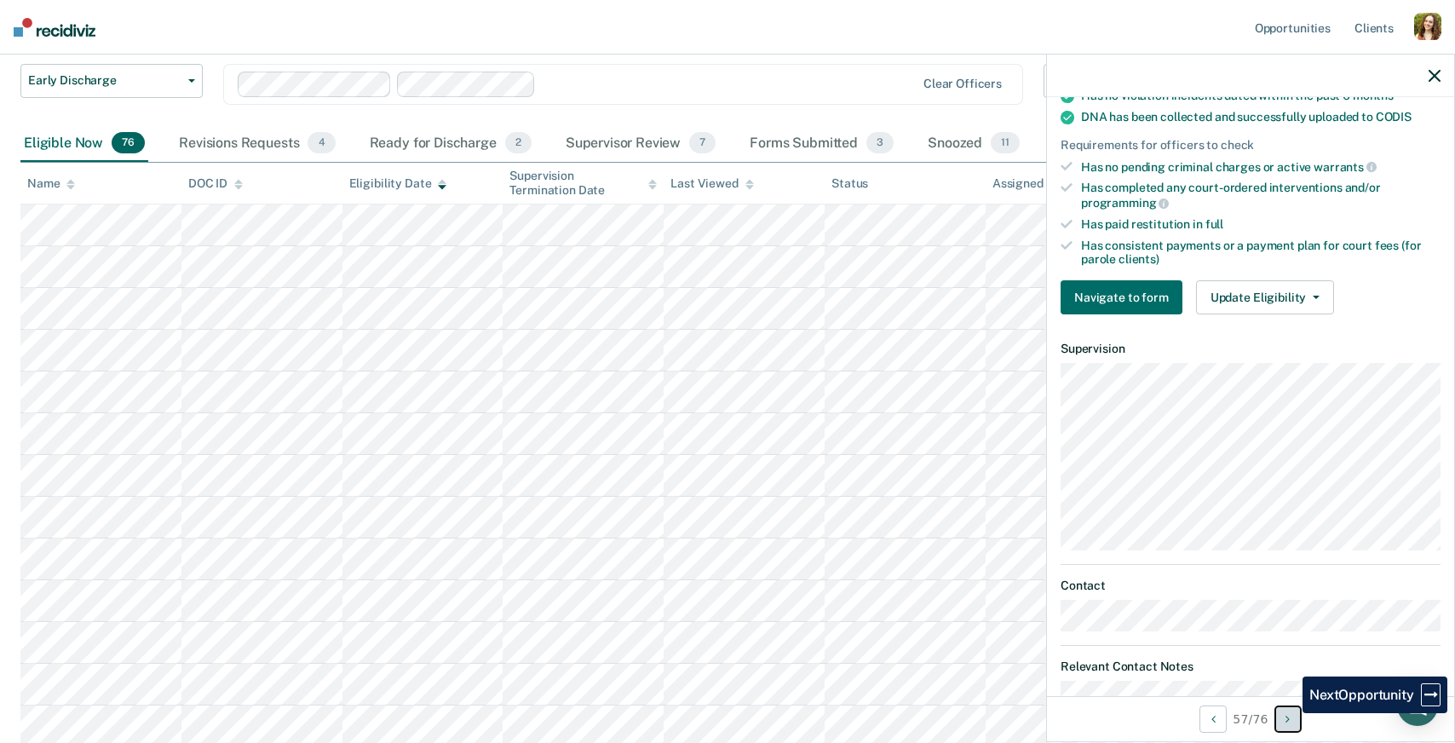
click at [1290, 713] on icon "Next Opportunity" at bounding box center [1288, 719] width 4 height 12
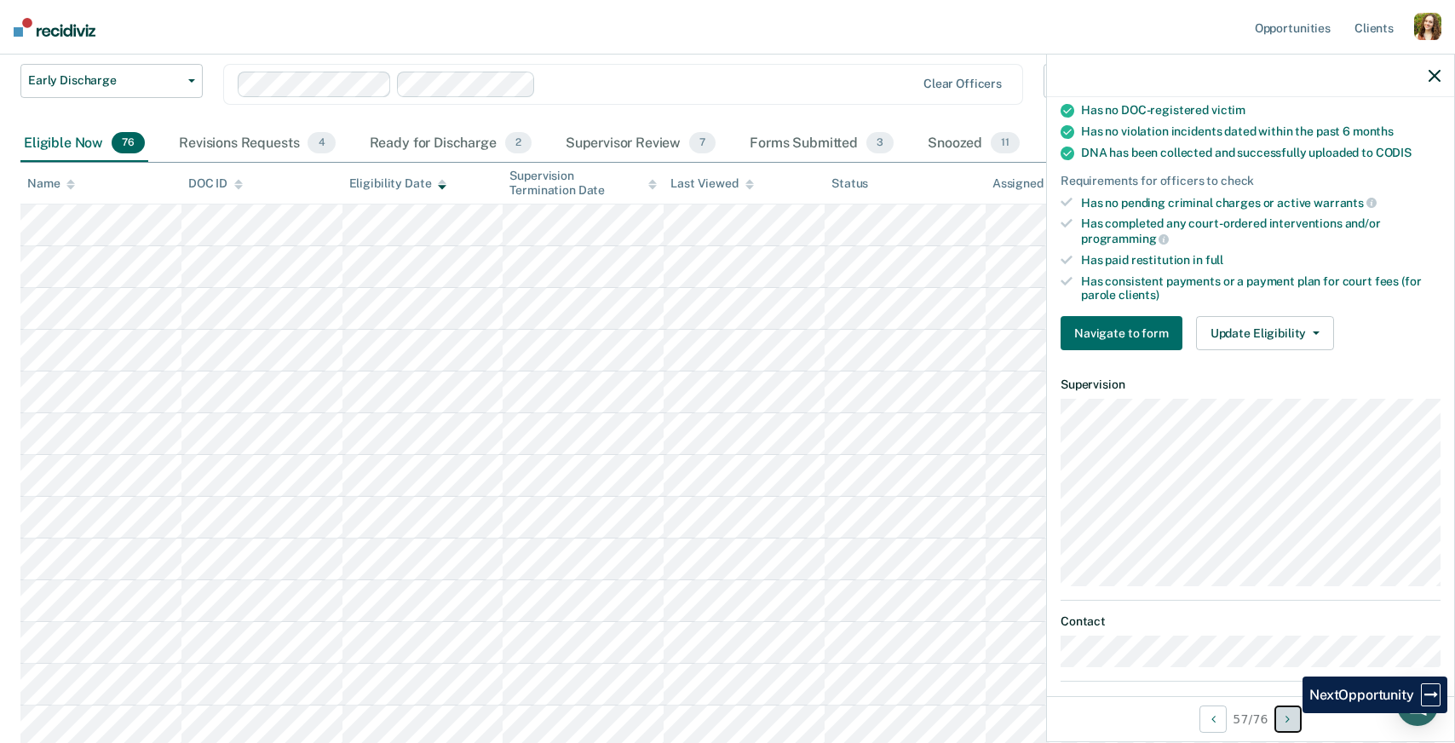
click at [1290, 713] on icon "Next Opportunity" at bounding box center [1288, 719] width 4 height 12
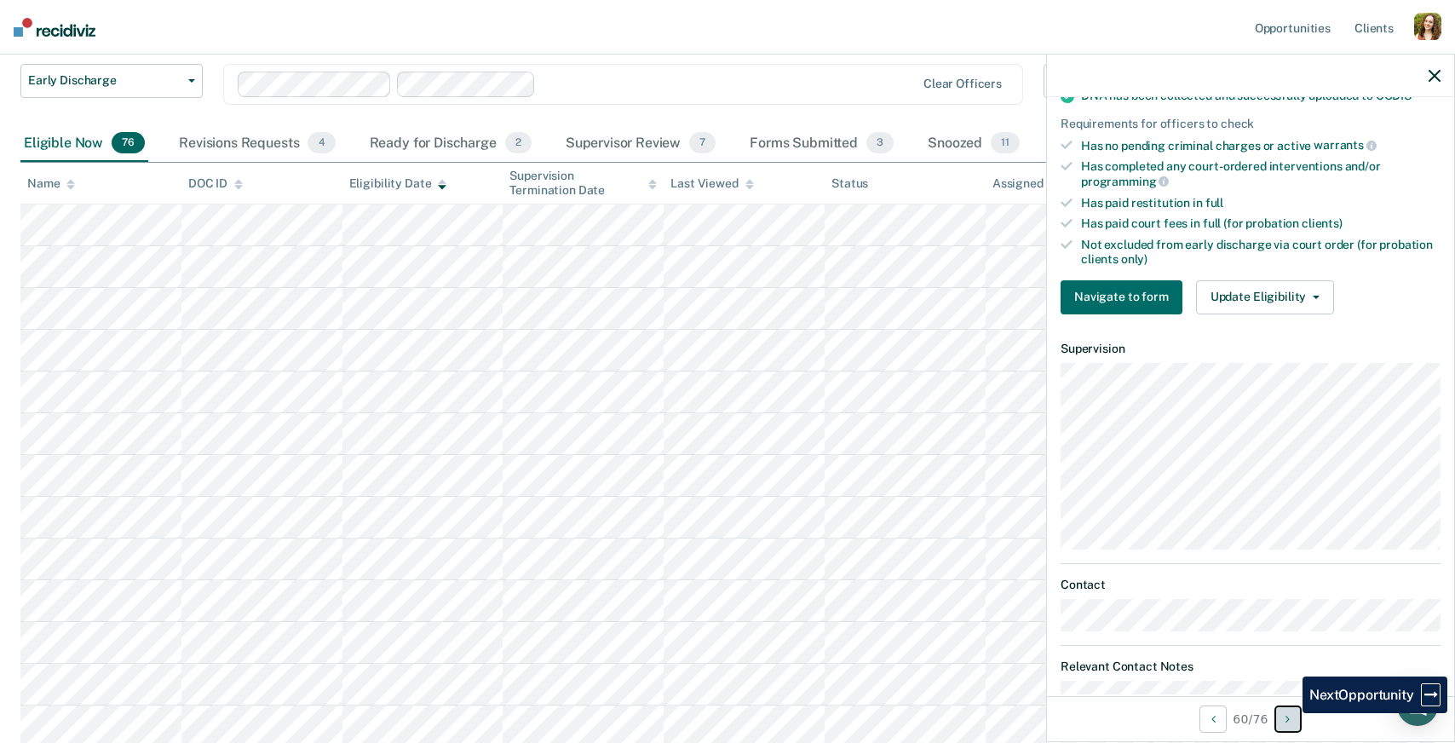
click at [1290, 713] on icon "Next Opportunity" at bounding box center [1288, 719] width 4 height 12
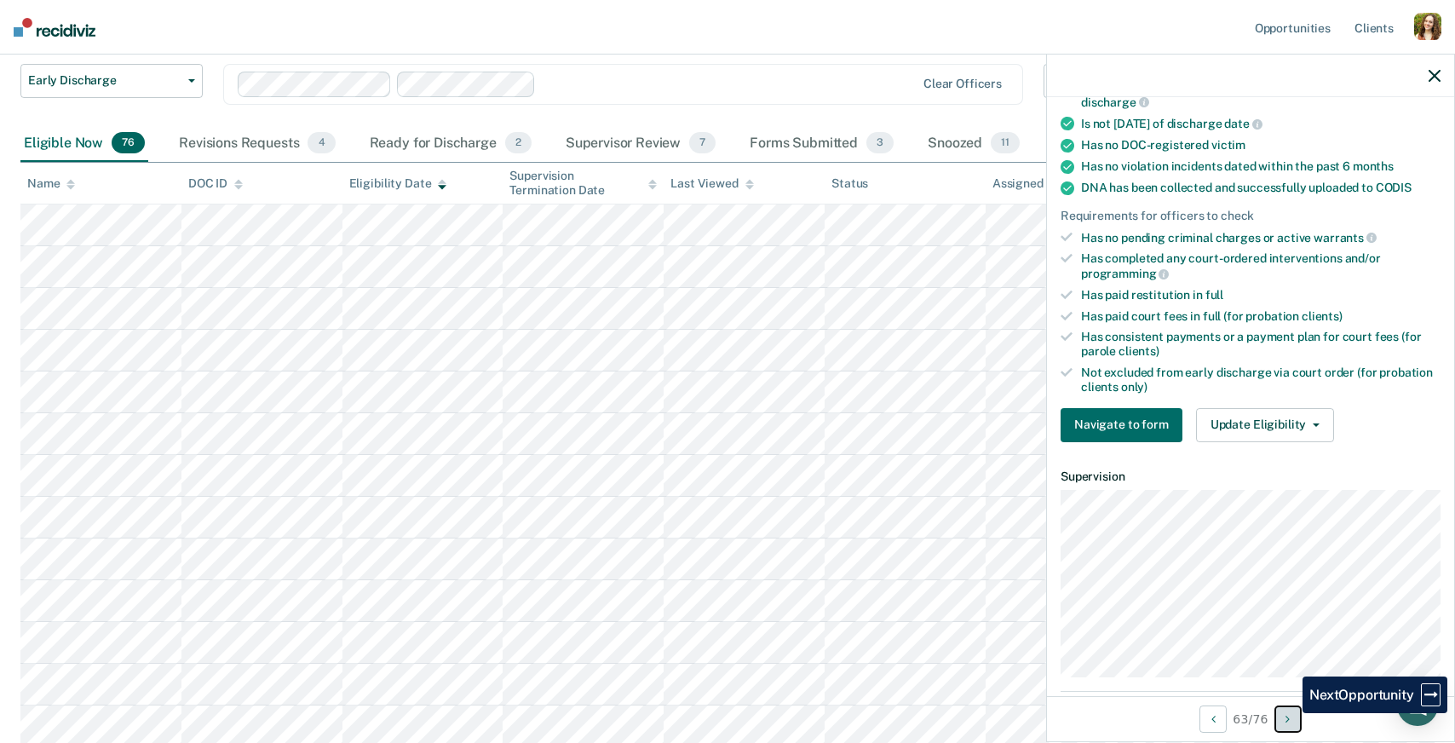
click at [1290, 713] on icon "Next Opportunity" at bounding box center [1288, 719] width 4 height 12
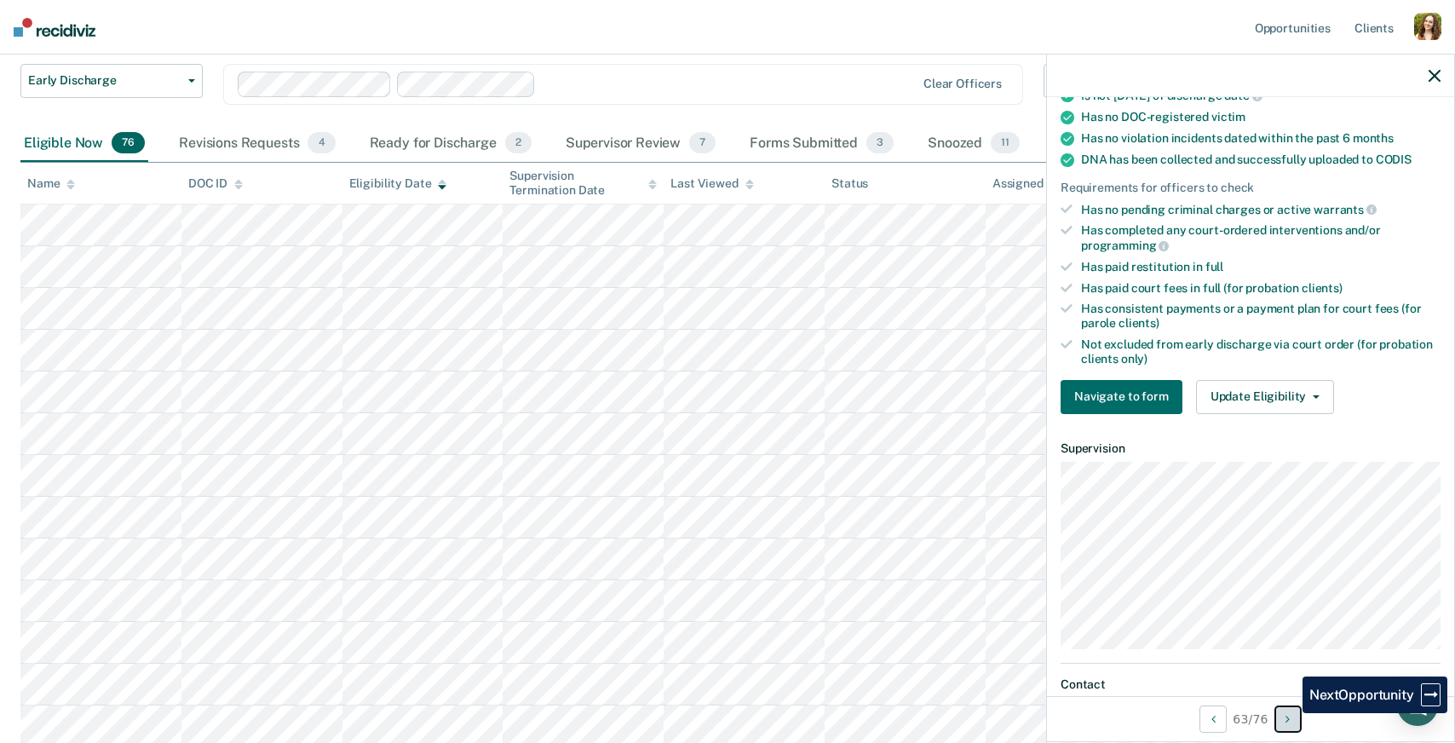
click at [1290, 713] on icon "Next Opportunity" at bounding box center [1288, 719] width 4 height 12
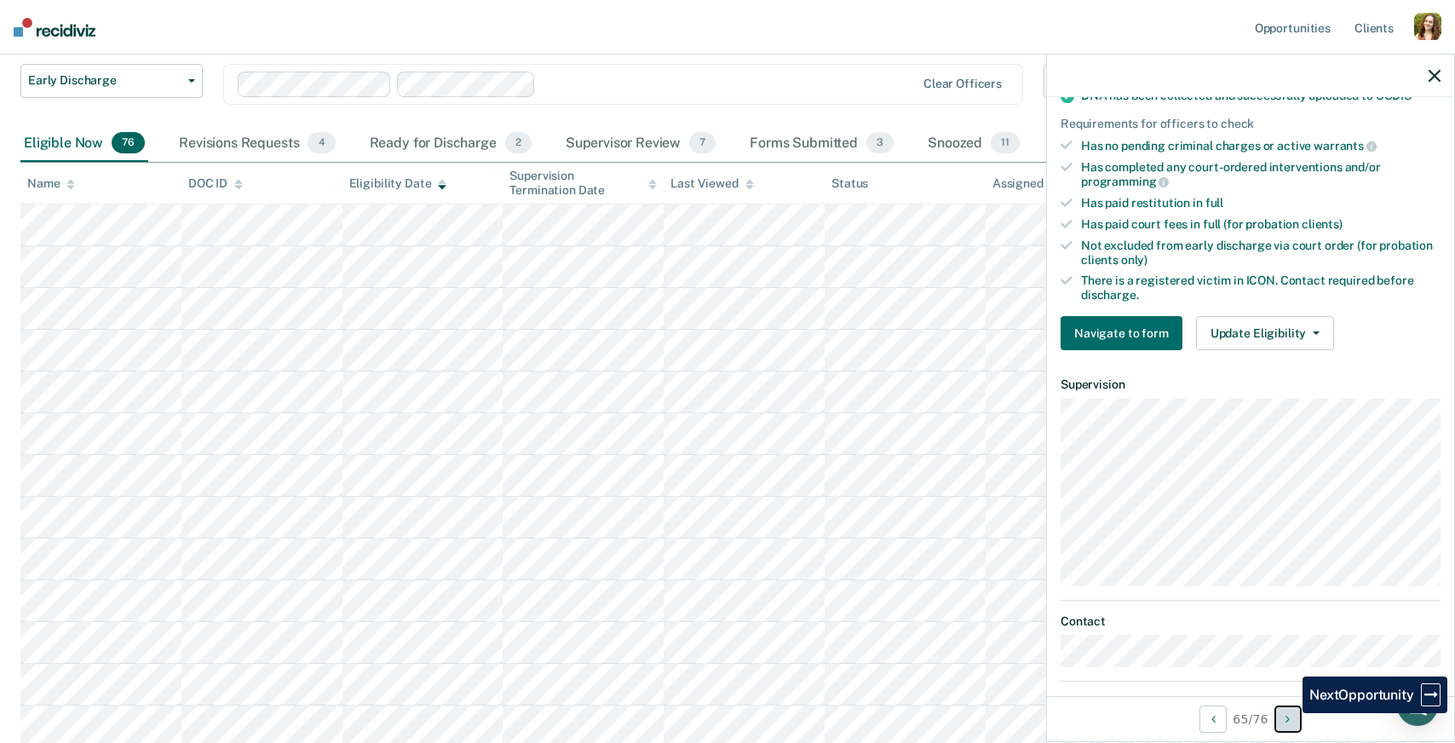
click at [1290, 713] on icon "Next Opportunity" at bounding box center [1288, 719] width 4 height 12
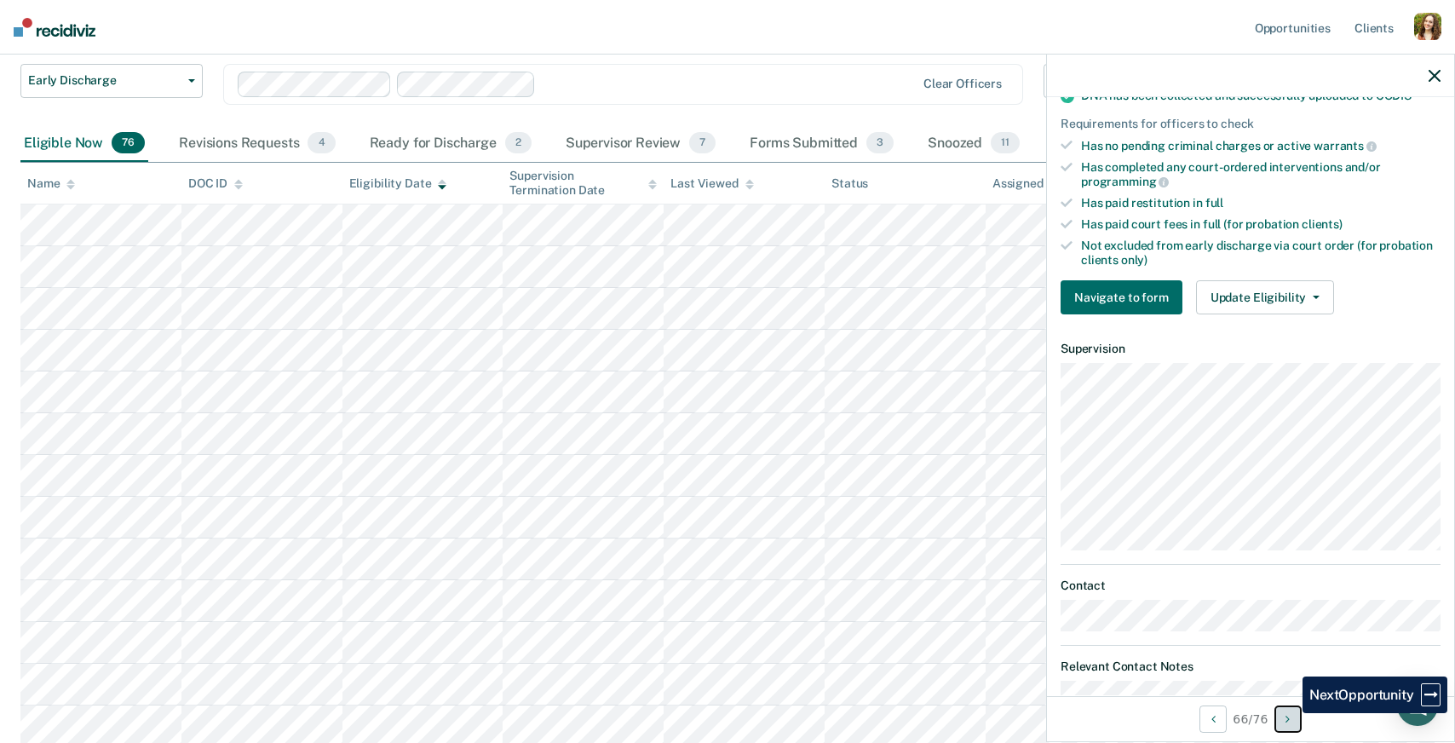
click at [1290, 713] on icon "Next Opportunity" at bounding box center [1288, 719] width 4 height 12
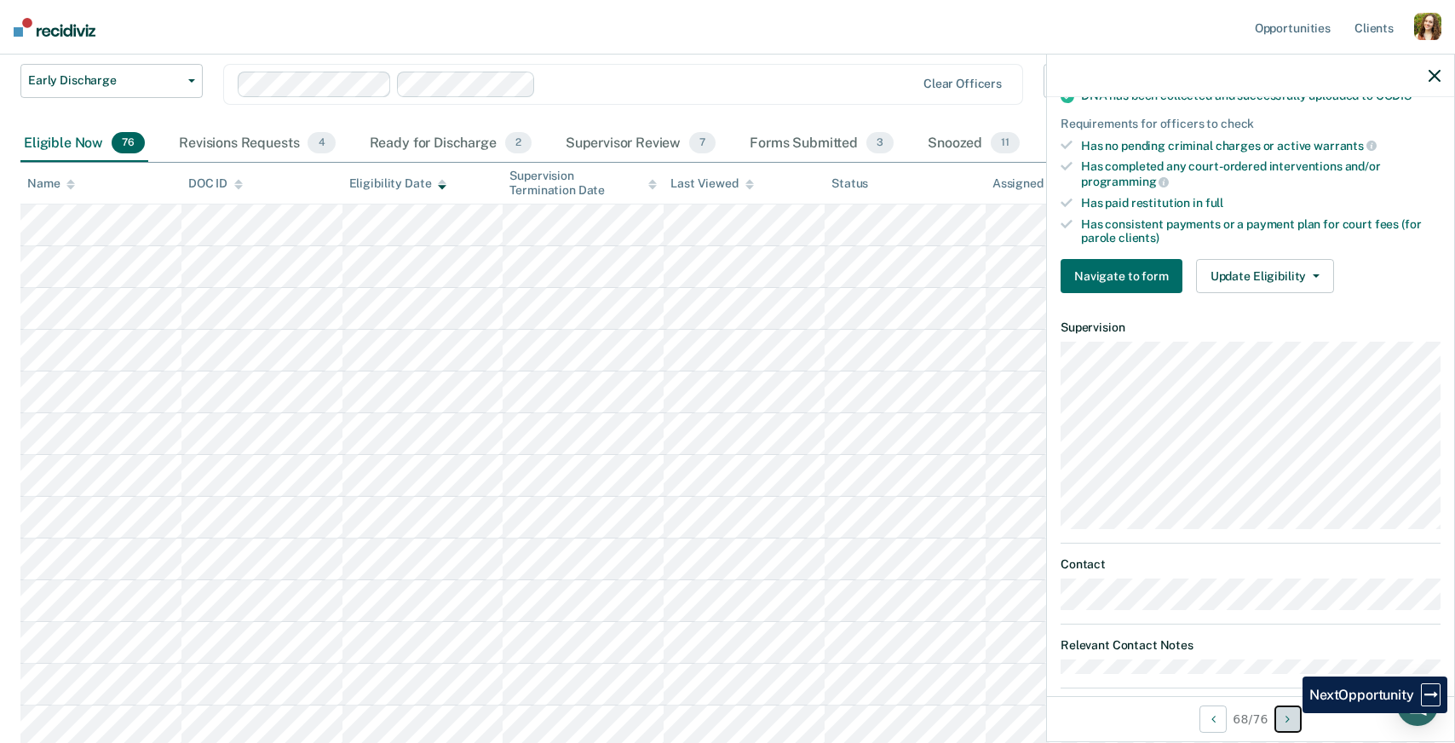
click at [1290, 713] on icon "Next Opportunity" at bounding box center [1288, 719] width 4 height 12
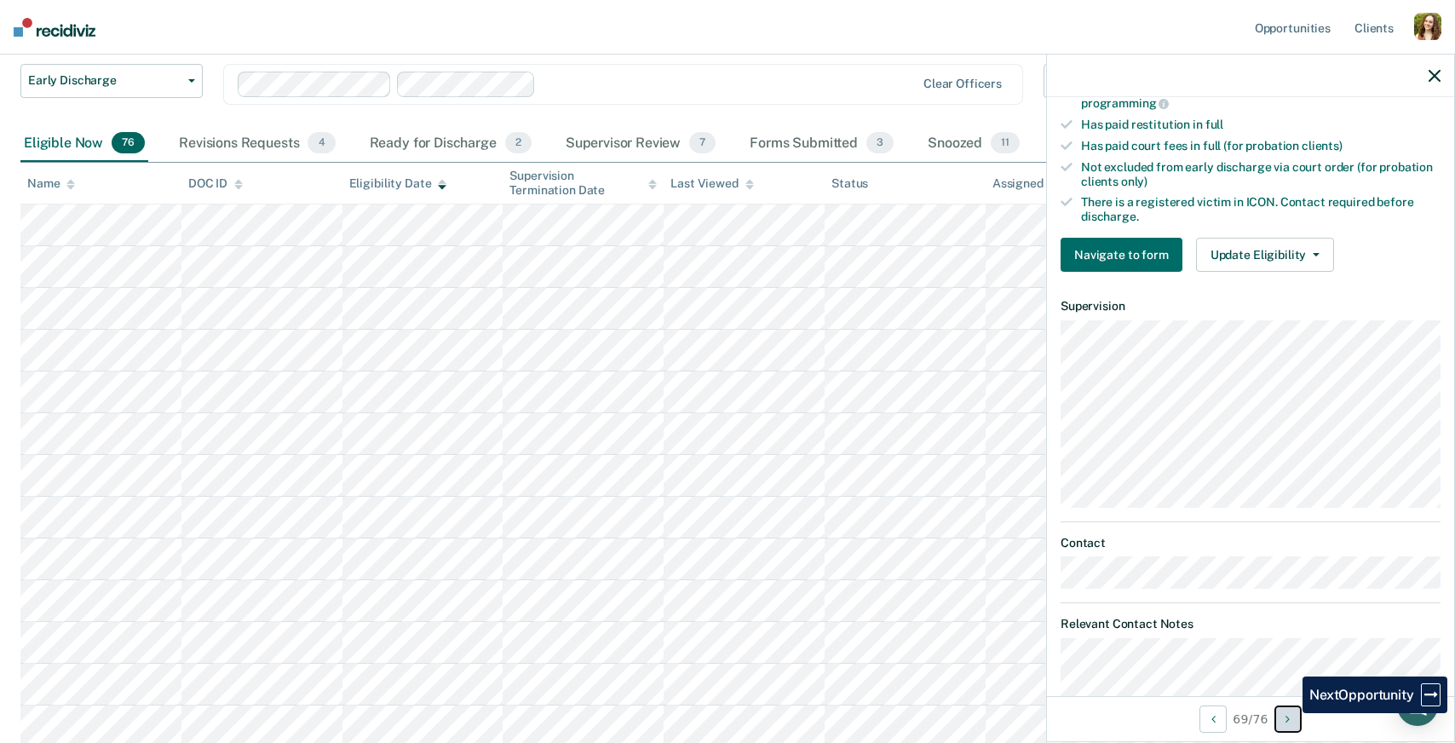
click at [1290, 713] on icon "Next Opportunity" at bounding box center [1288, 719] width 4 height 12
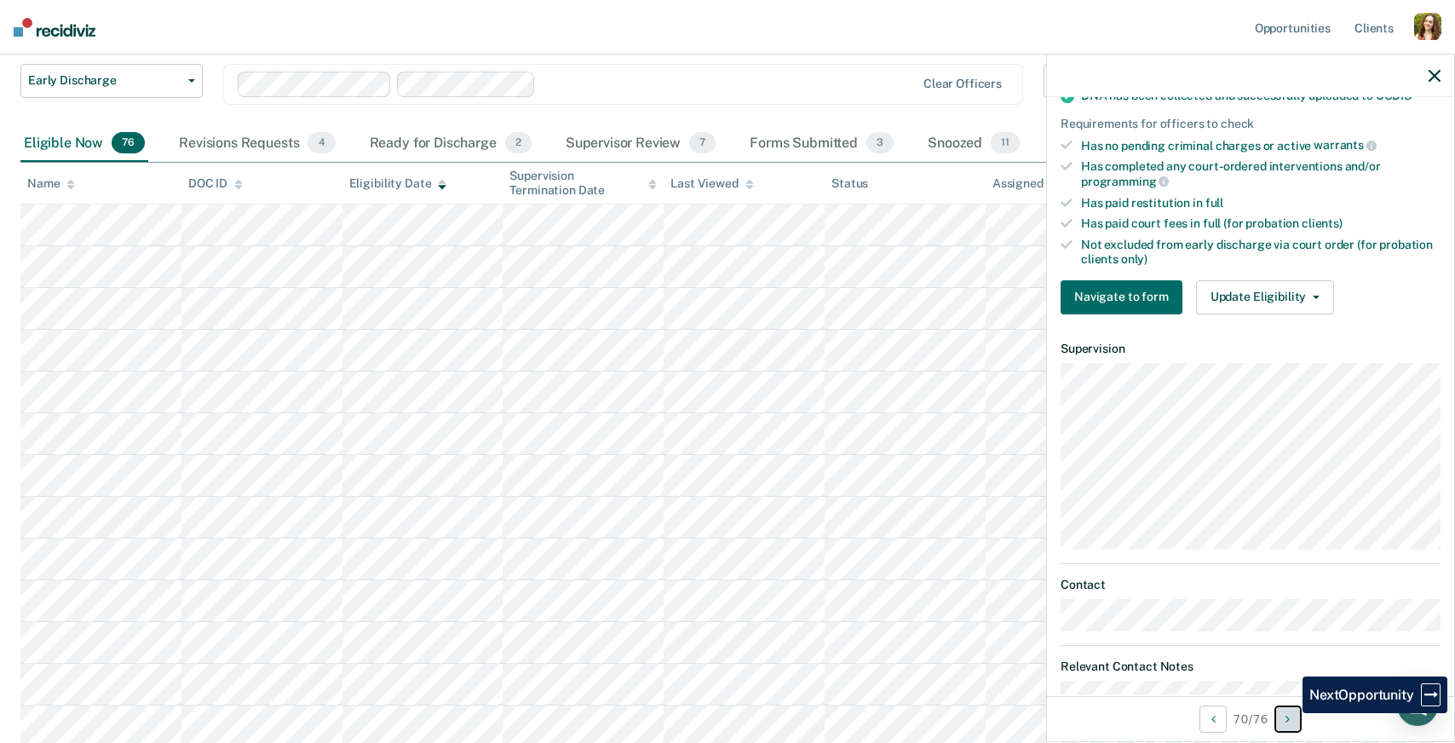
click at [1290, 713] on icon "Next Opportunity" at bounding box center [1288, 719] width 4 height 12
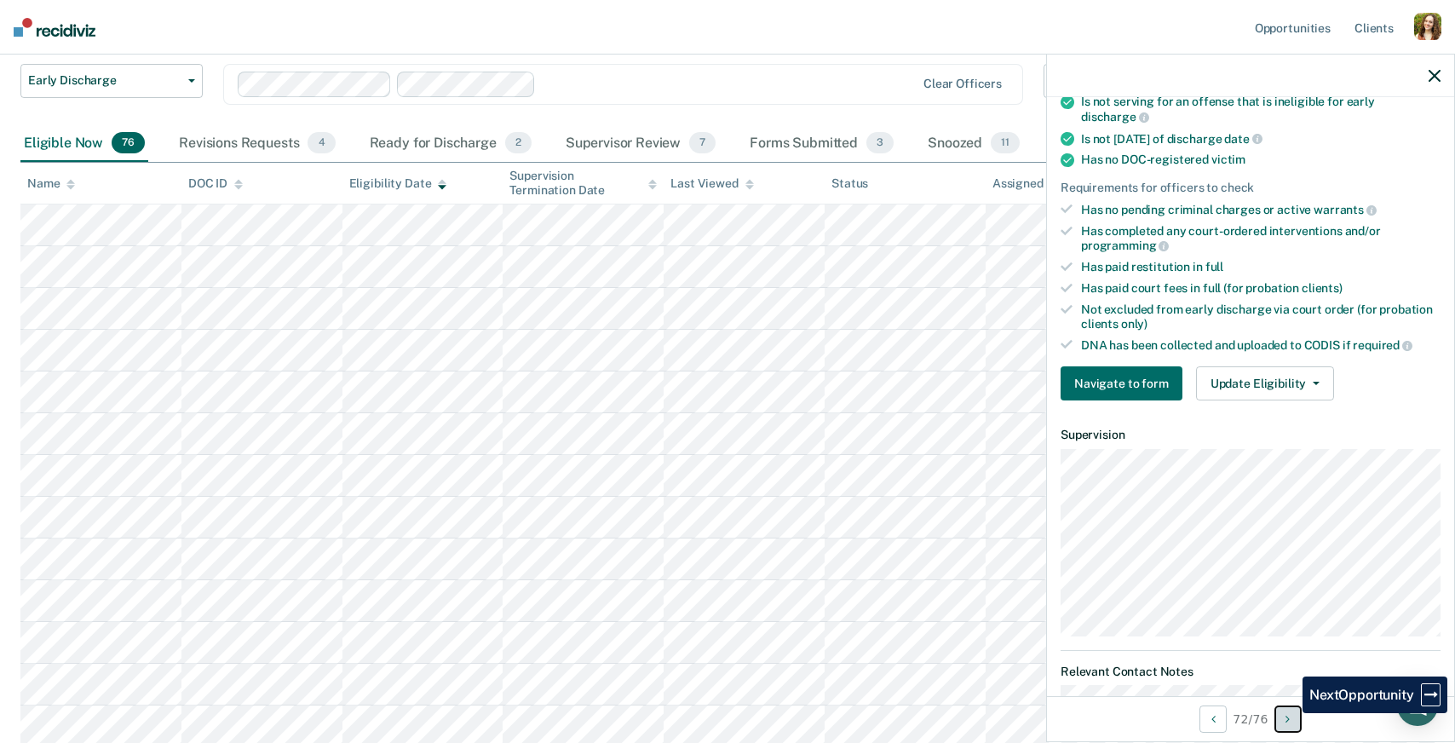
click at [1290, 713] on icon "Next Opportunity" at bounding box center [1288, 719] width 4 height 12
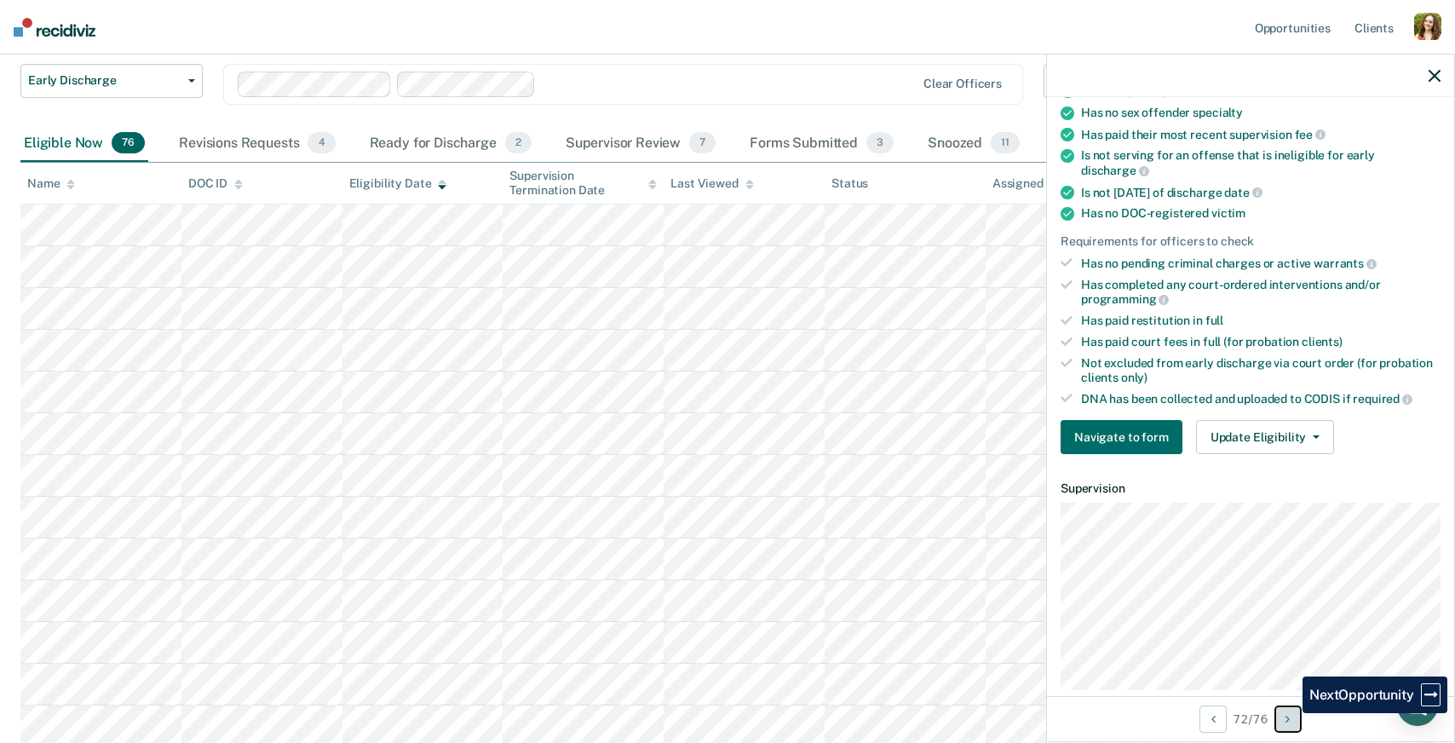
click at [1290, 713] on icon "Next Opportunity" at bounding box center [1288, 719] width 4 height 12
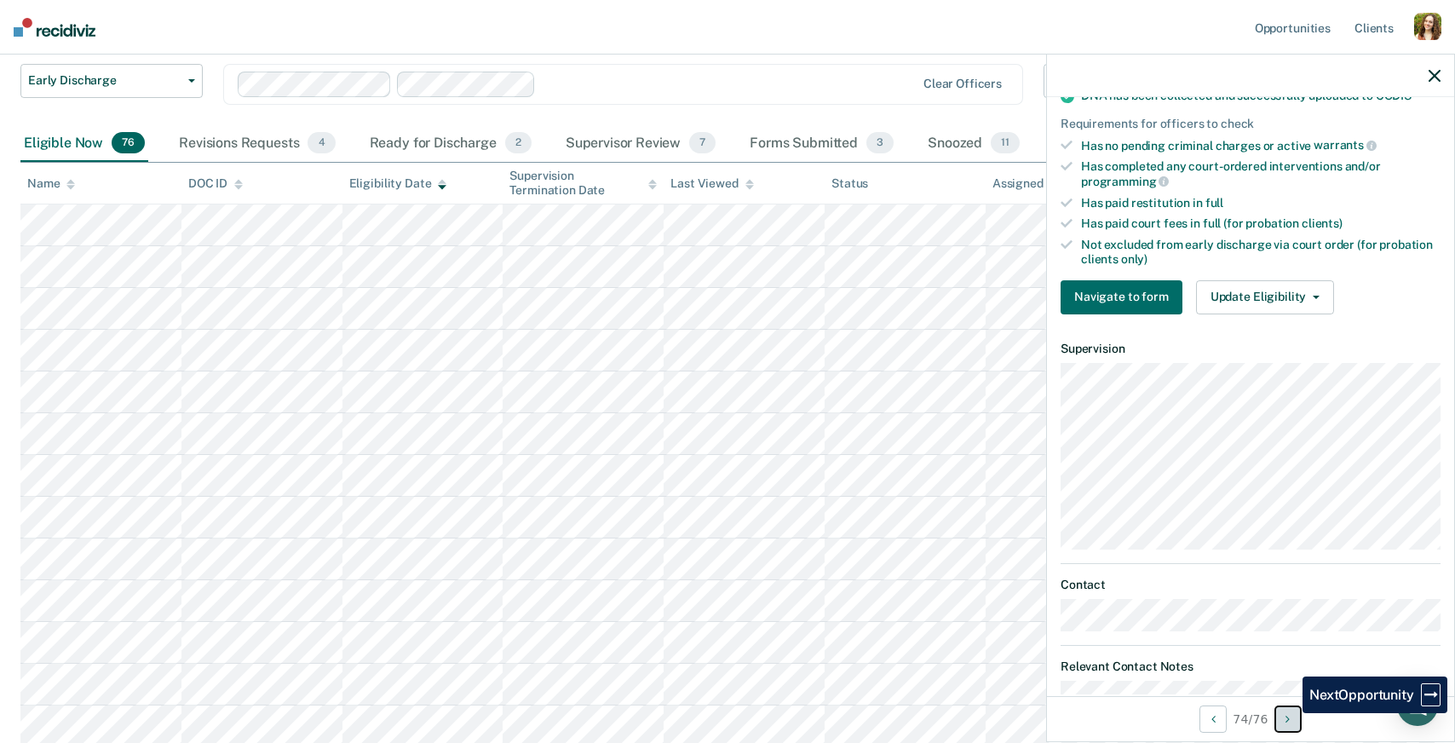
click at [1290, 713] on icon "Next Opportunity" at bounding box center [1288, 719] width 4 height 12
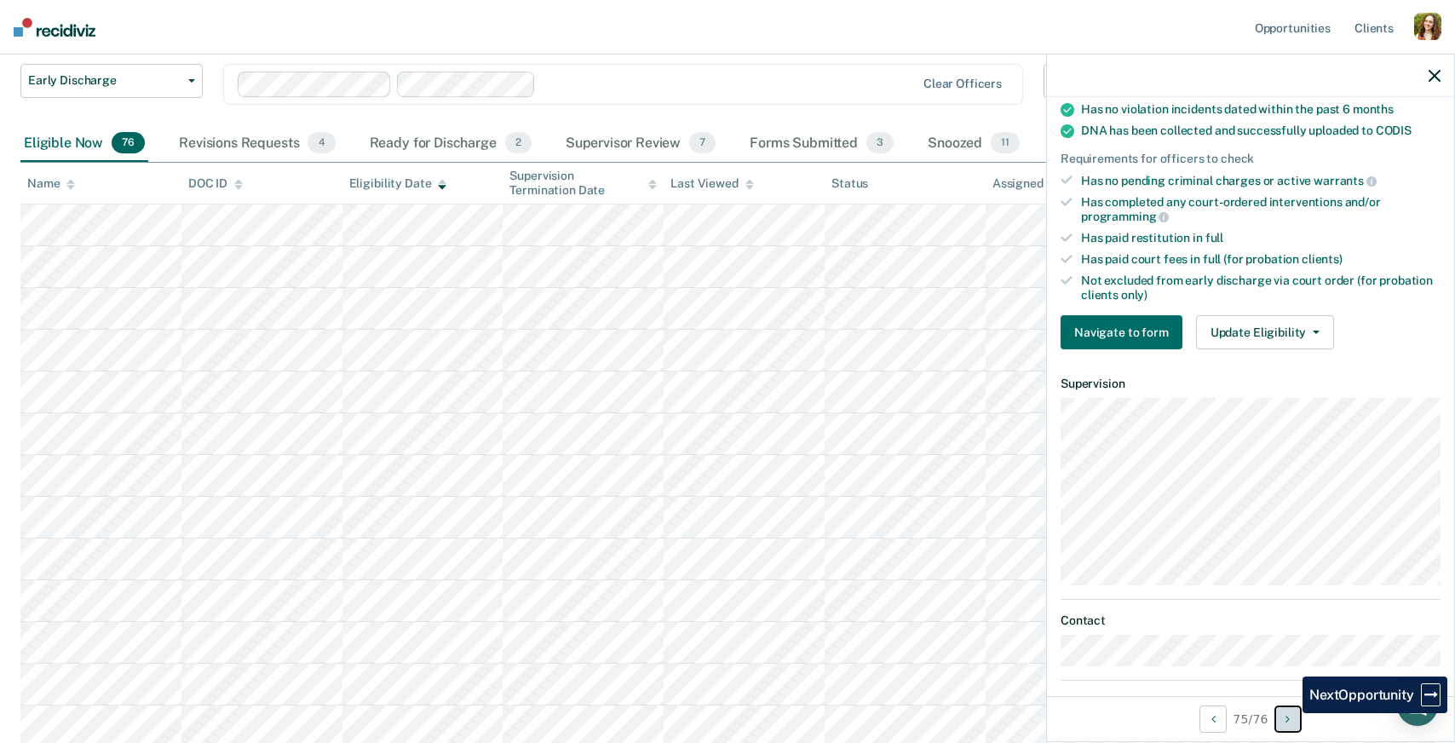
click at [1290, 713] on icon "Next Opportunity" at bounding box center [1288, 719] width 4 height 12
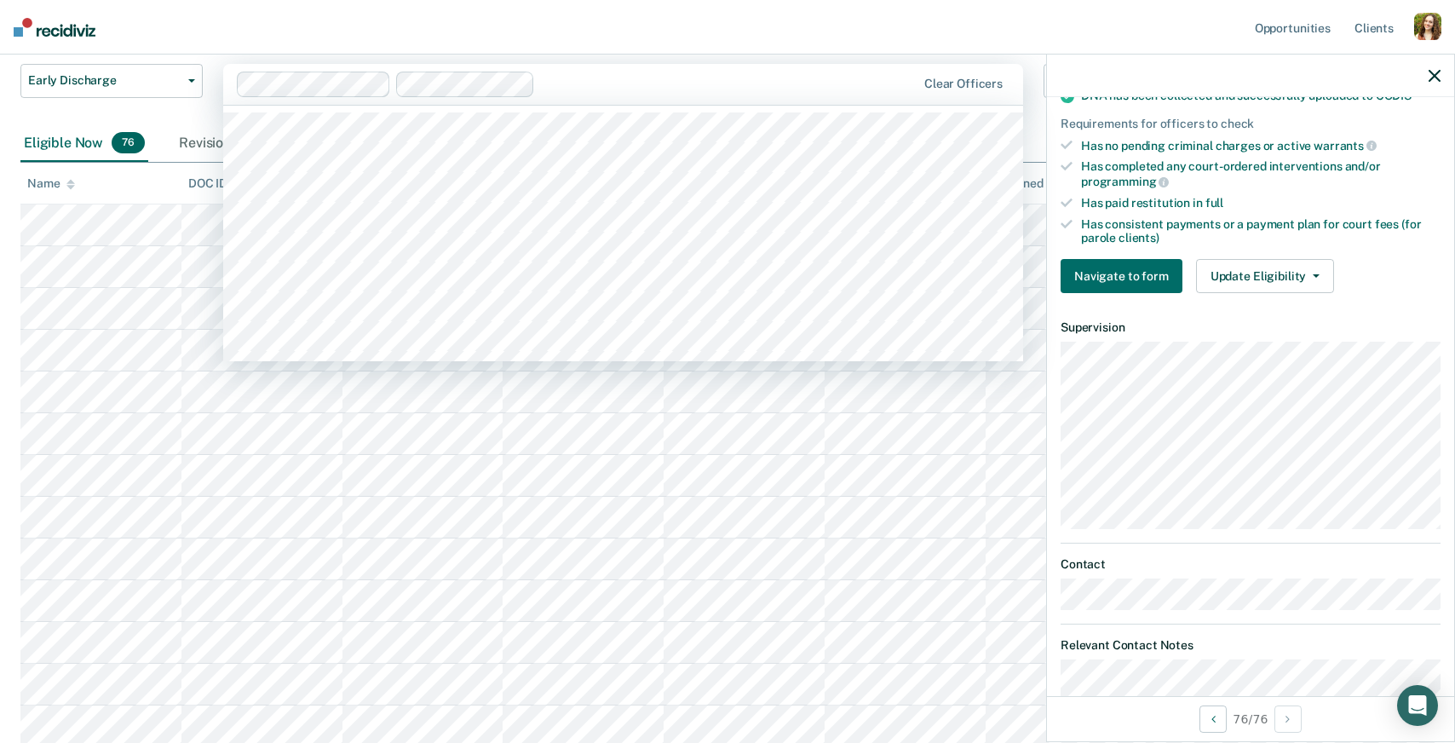
click at [573, 85] on div at bounding box center [729, 84] width 374 height 20
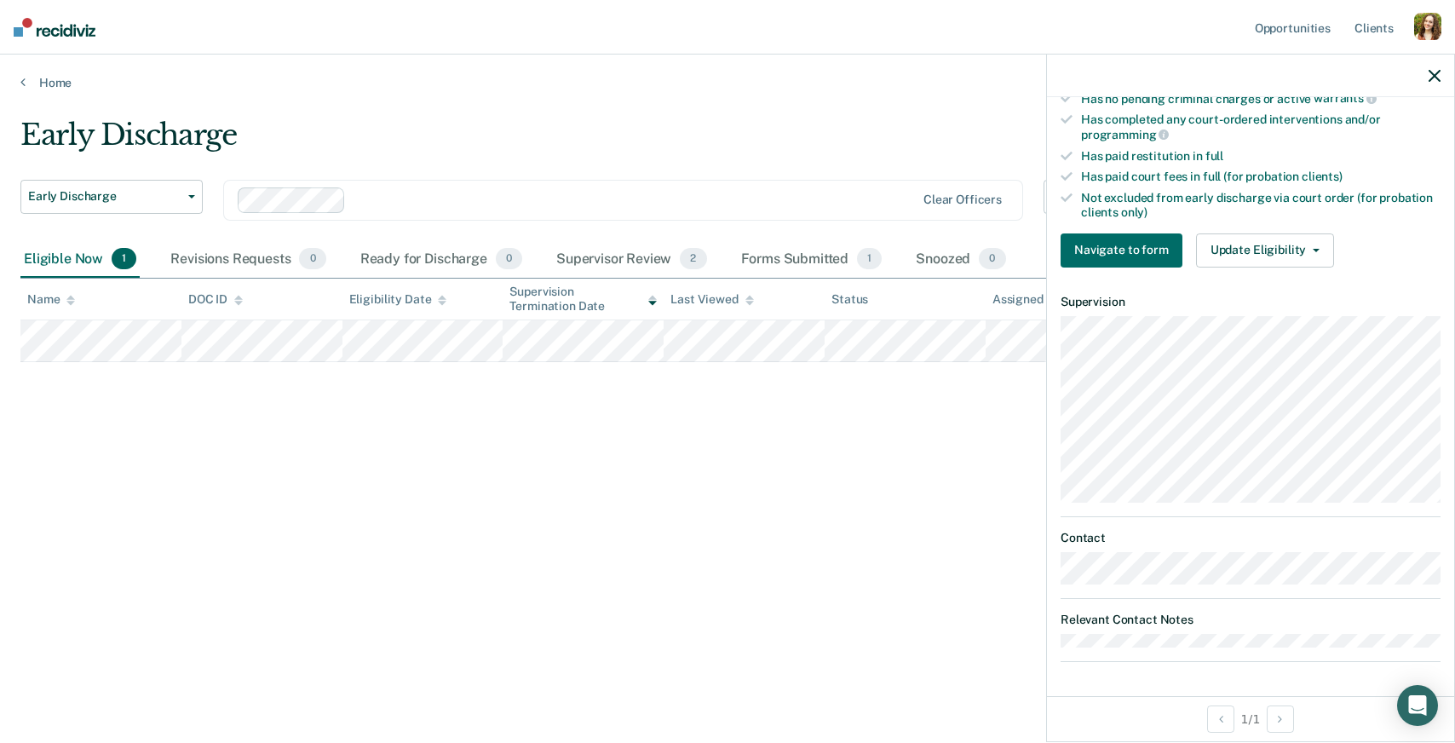
scroll to position [392, 0]
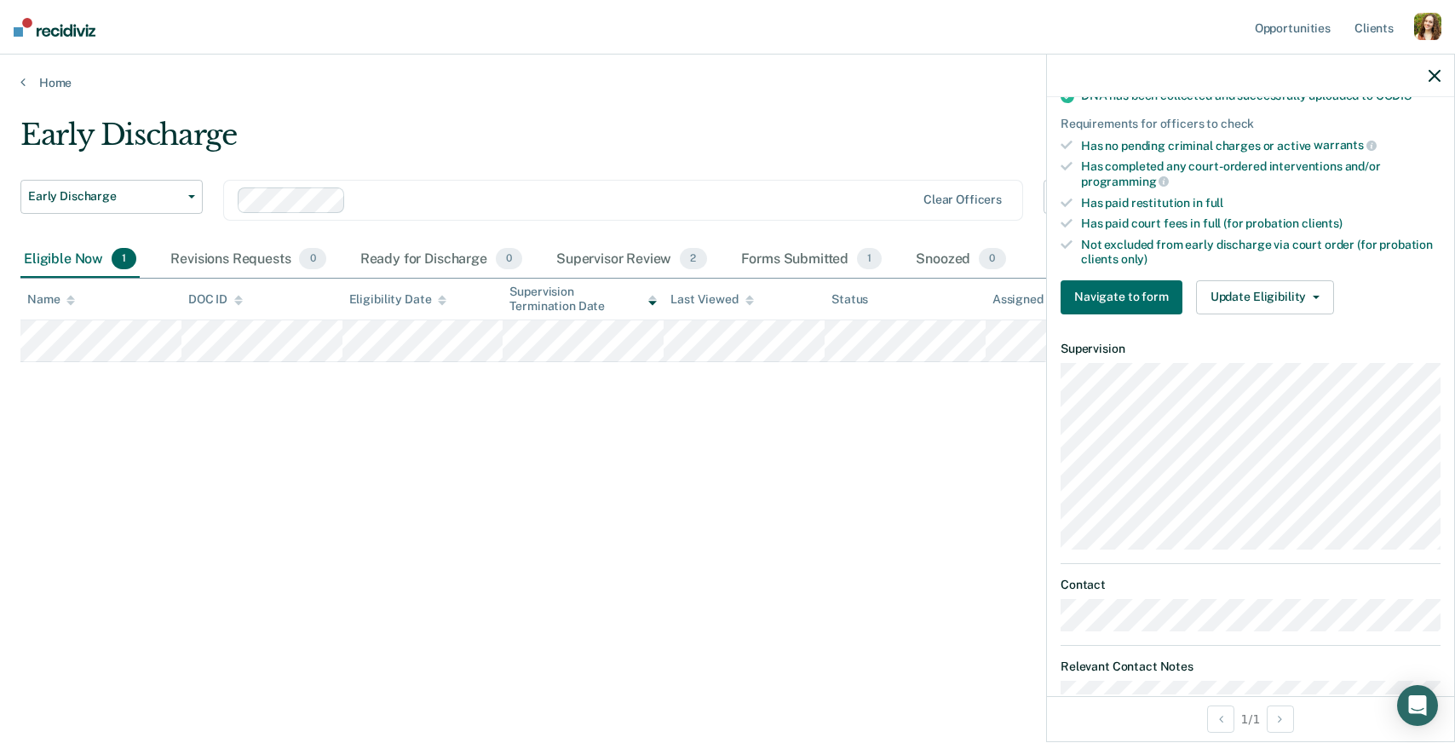
click at [369, 212] on div "Clear officers" at bounding box center [623, 200] width 800 height 41
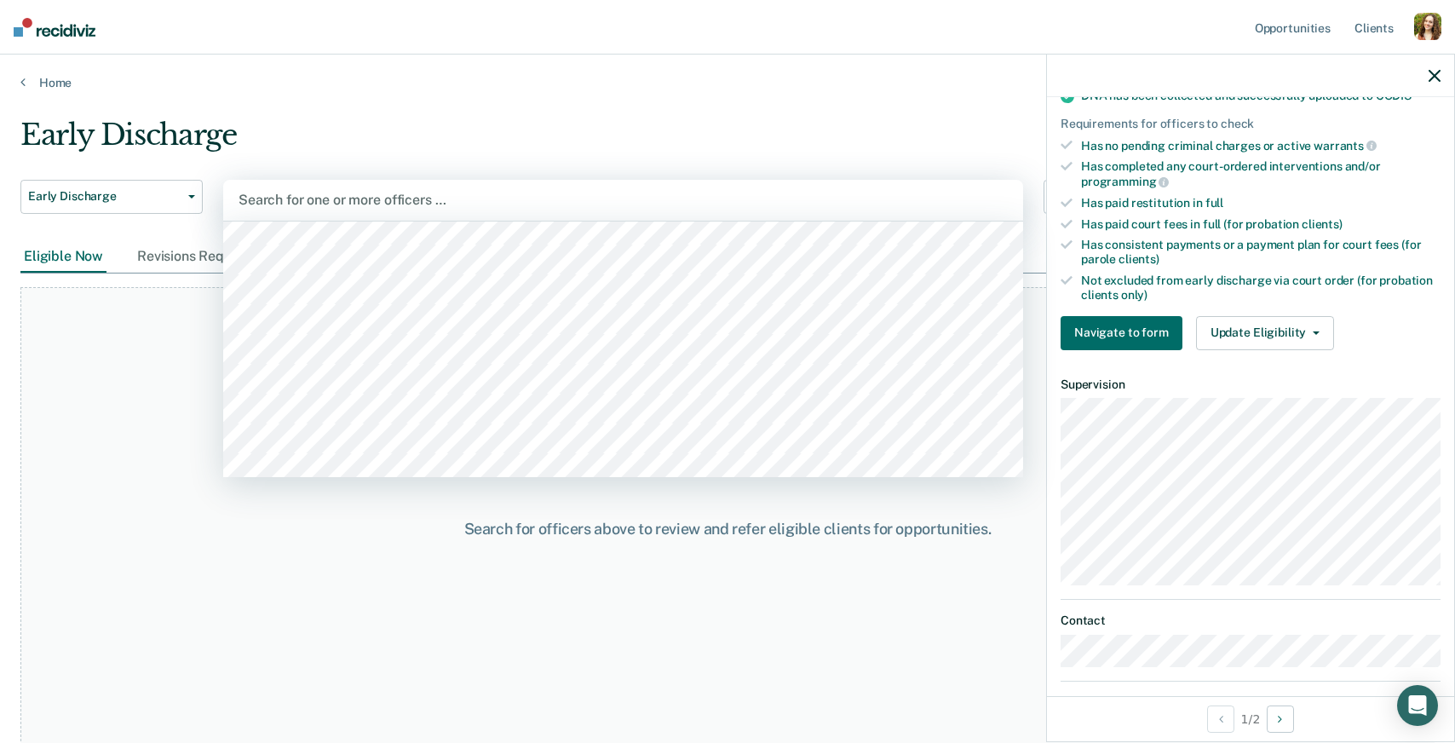
scroll to position [530, 0]
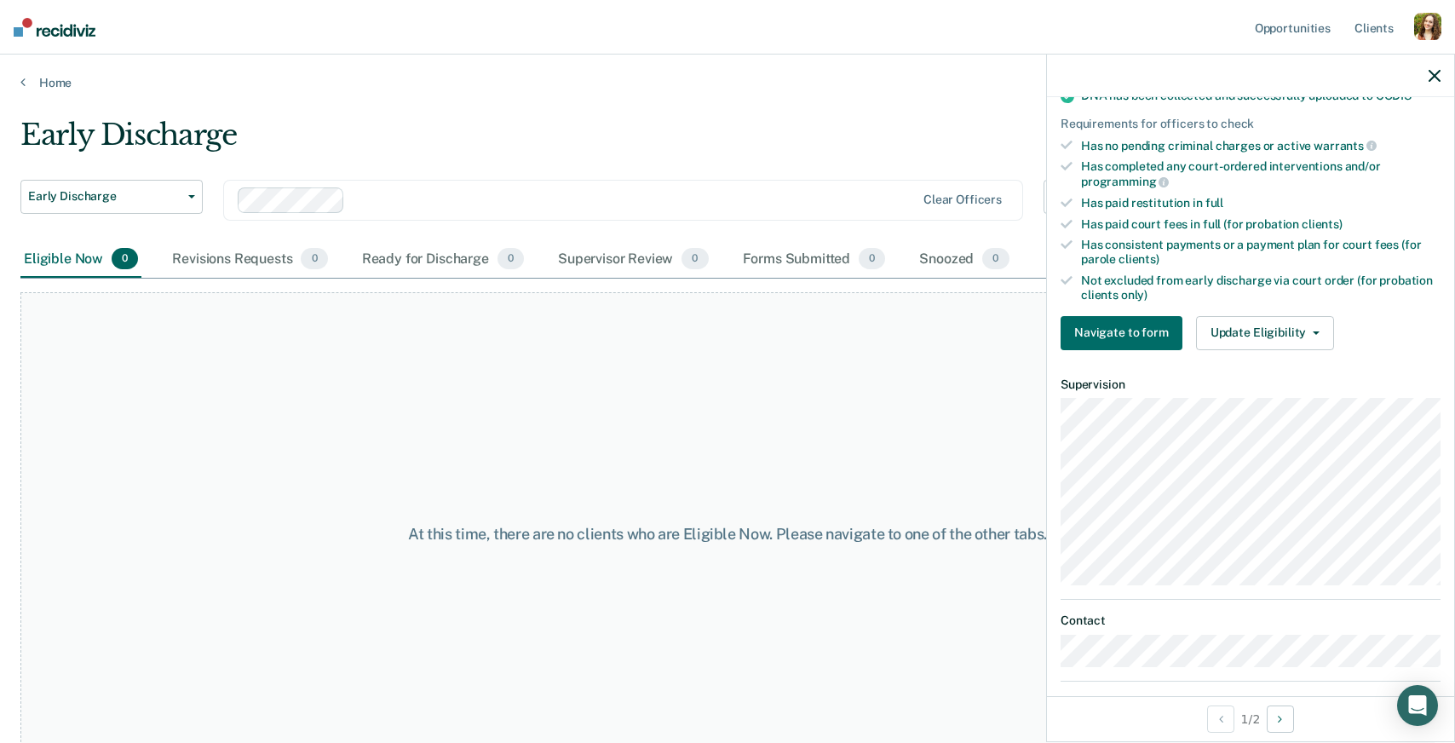
click at [369, 201] on div at bounding box center [633, 200] width 563 height 20
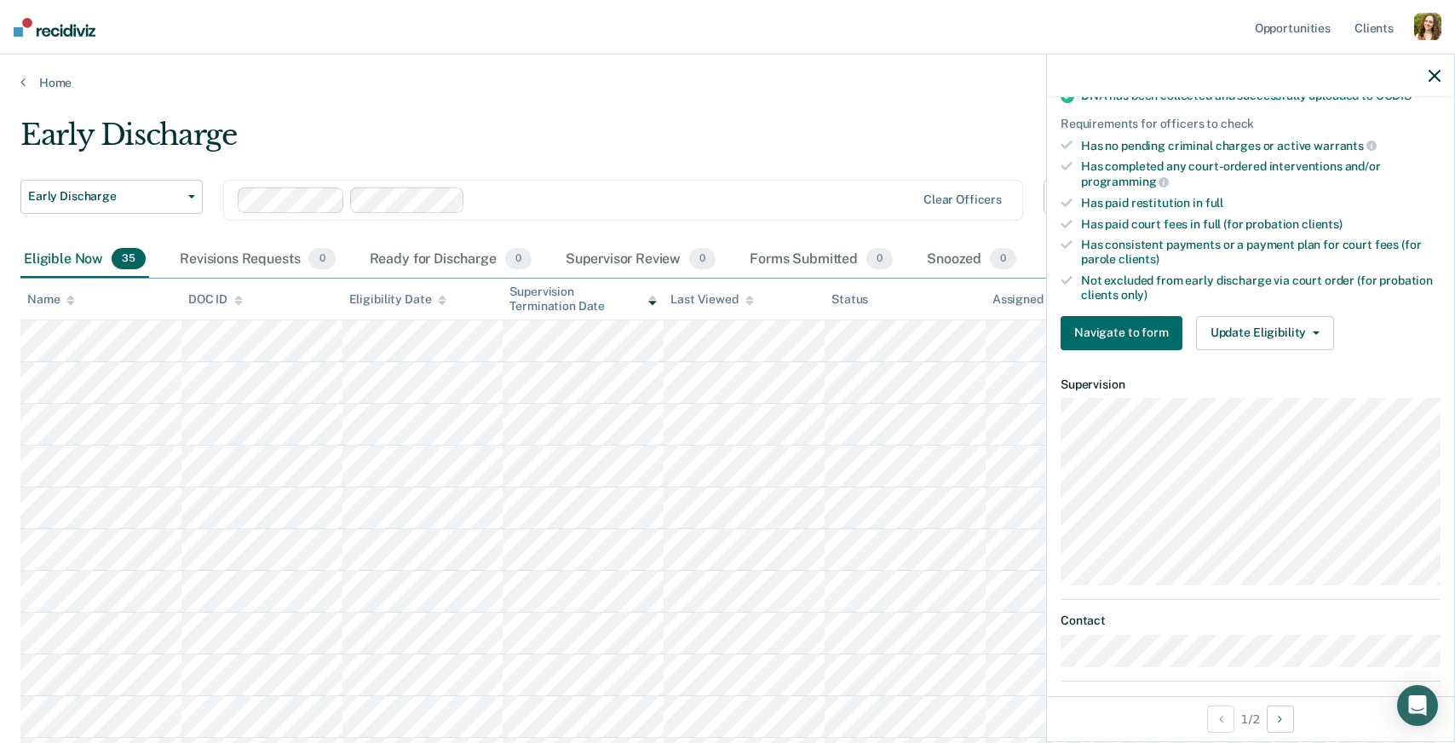
scroll to position [392, 0]
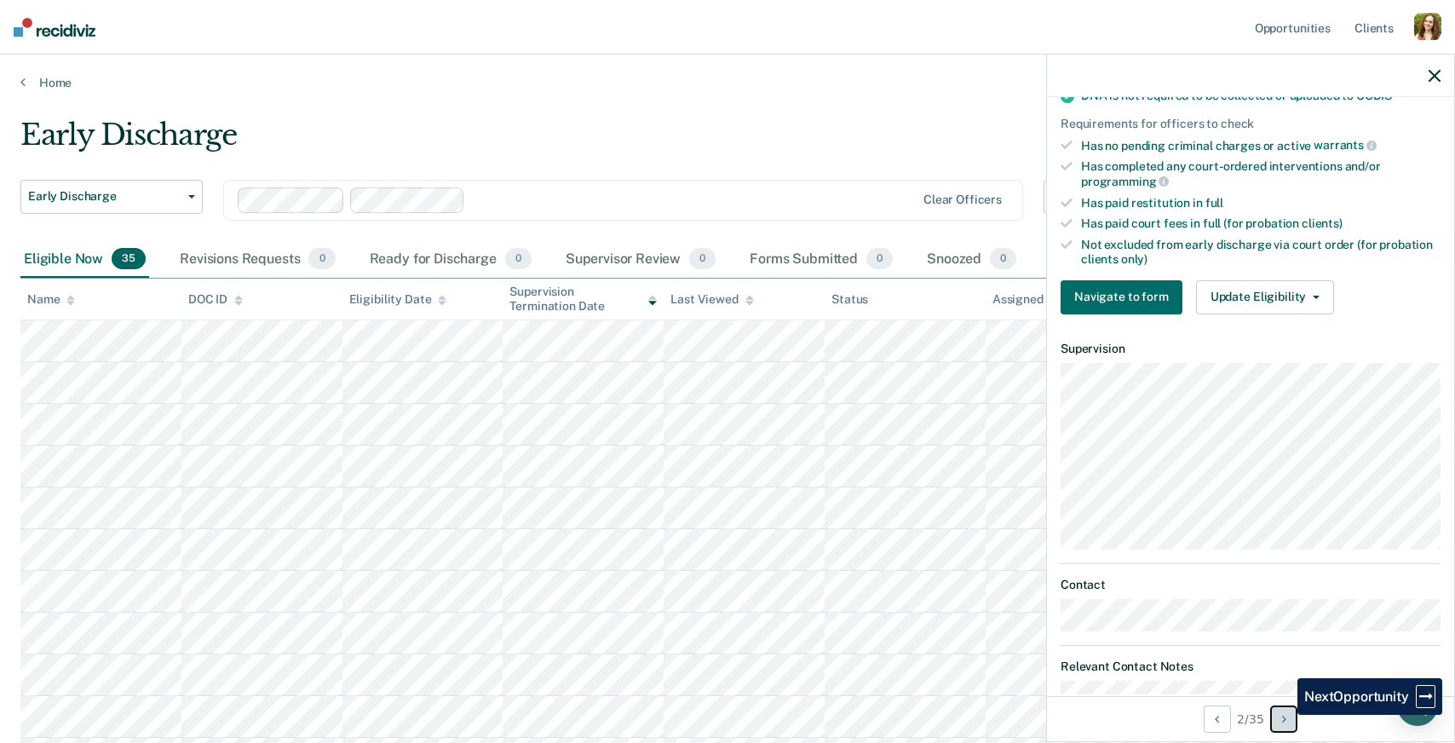
click at [1286, 715] on icon "Next Opportunity" at bounding box center [1284, 719] width 4 height 12
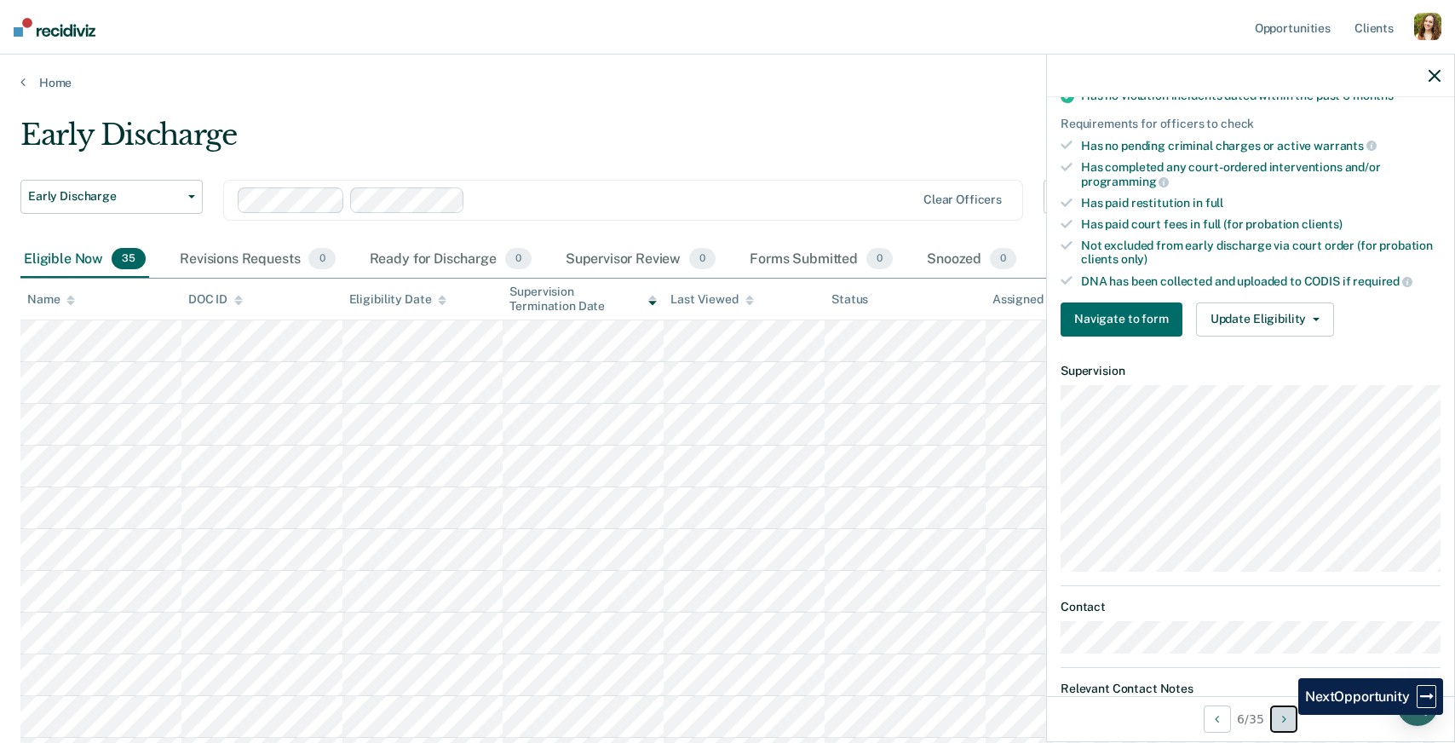
click at [1286, 715] on icon "Next Opportunity" at bounding box center [1284, 719] width 4 height 12
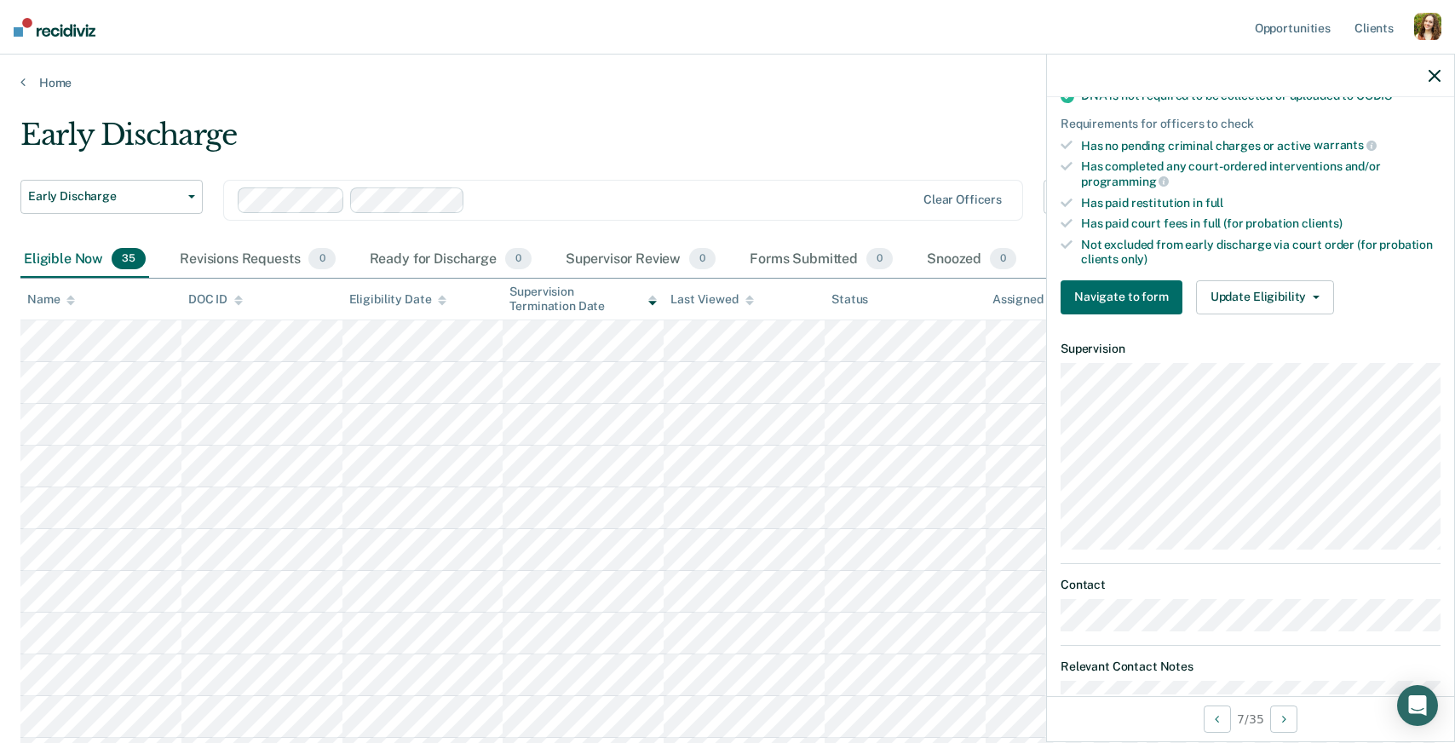
click at [652, 296] on icon at bounding box center [652, 297] width 9 height 4
click at [658, 301] on th "Supervision Termination Date" at bounding box center [583, 300] width 161 height 42
click at [654, 302] on icon at bounding box center [652, 303] width 9 height 4
click at [653, 304] on div at bounding box center [652, 299] width 9 height 14
click at [1280, 720] on button "Next Opportunity" at bounding box center [1283, 718] width 27 height 27
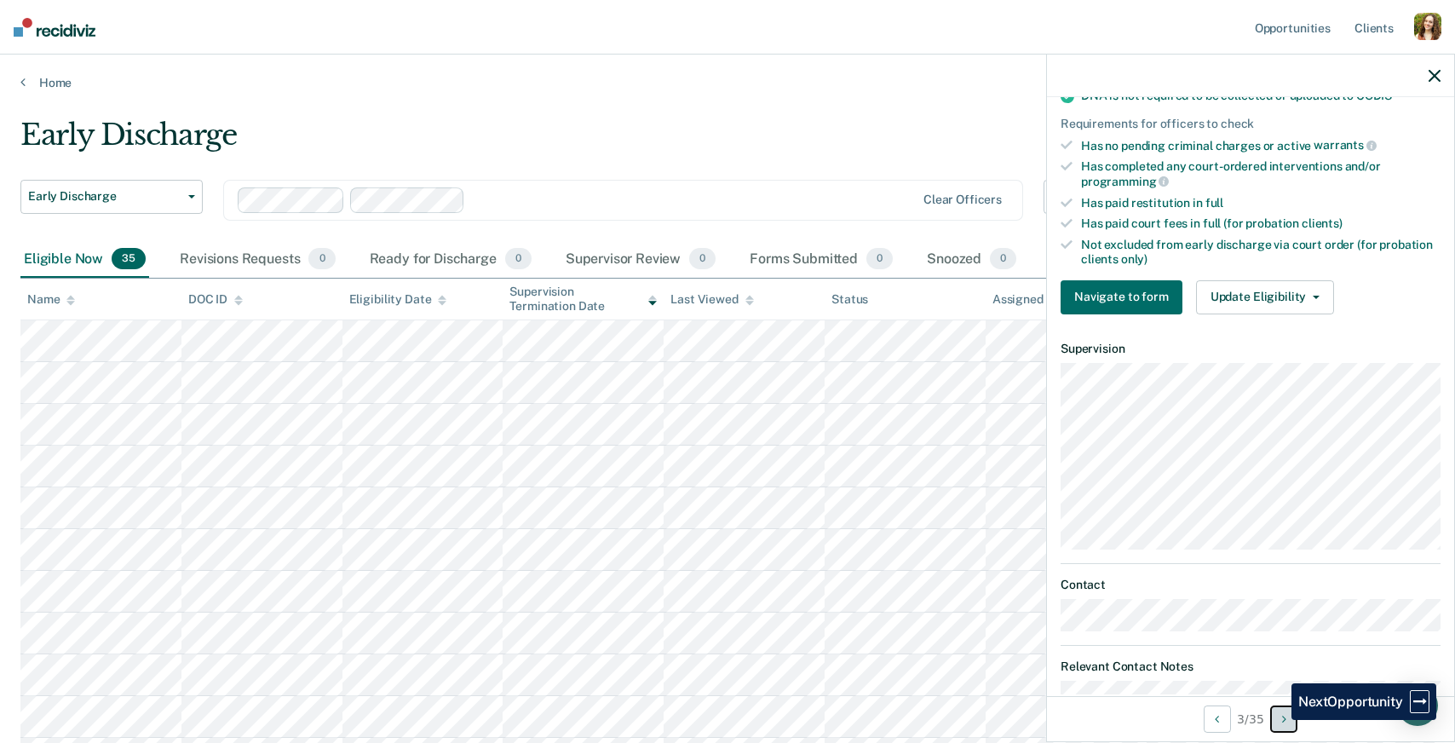
click at [1279, 720] on button "Next Opportunity" at bounding box center [1283, 718] width 27 height 27
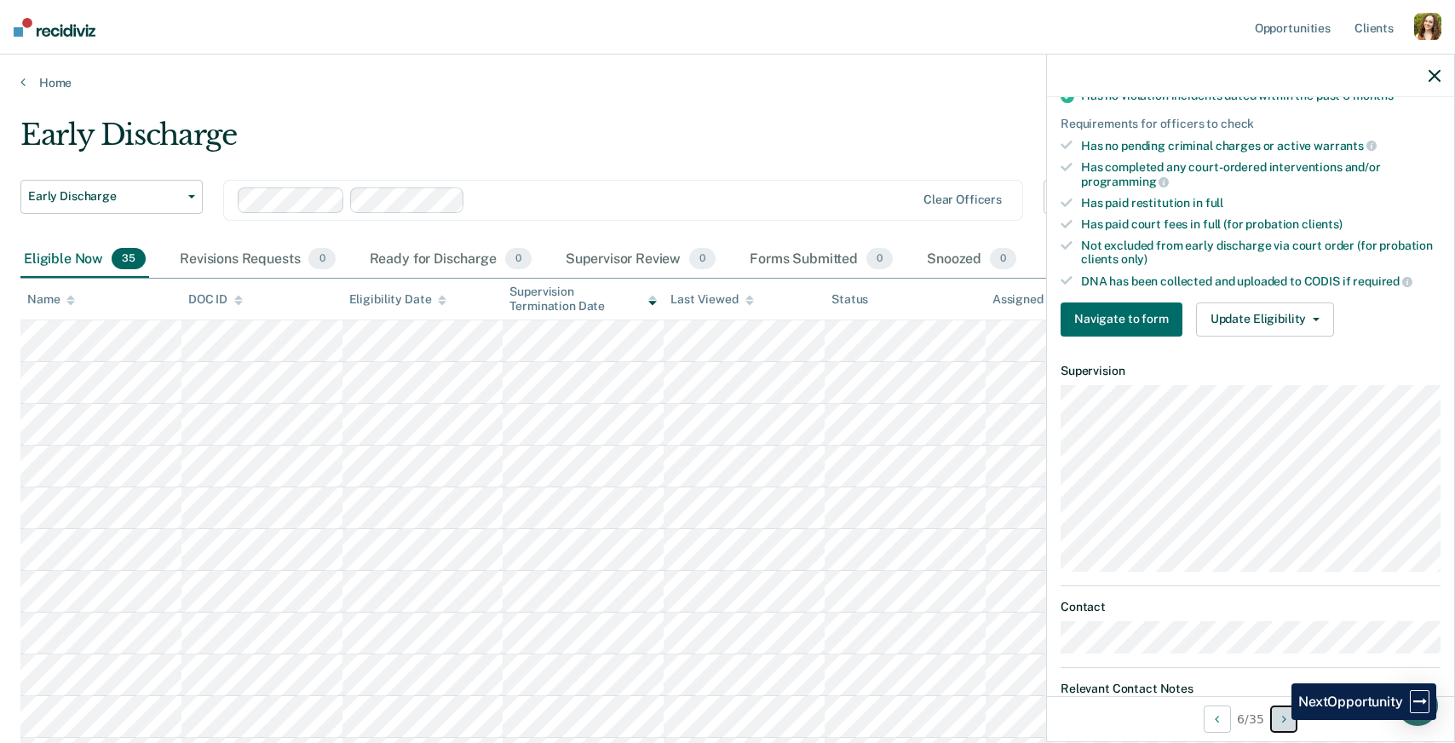
click at [1279, 720] on button "Next Opportunity" at bounding box center [1283, 718] width 27 height 27
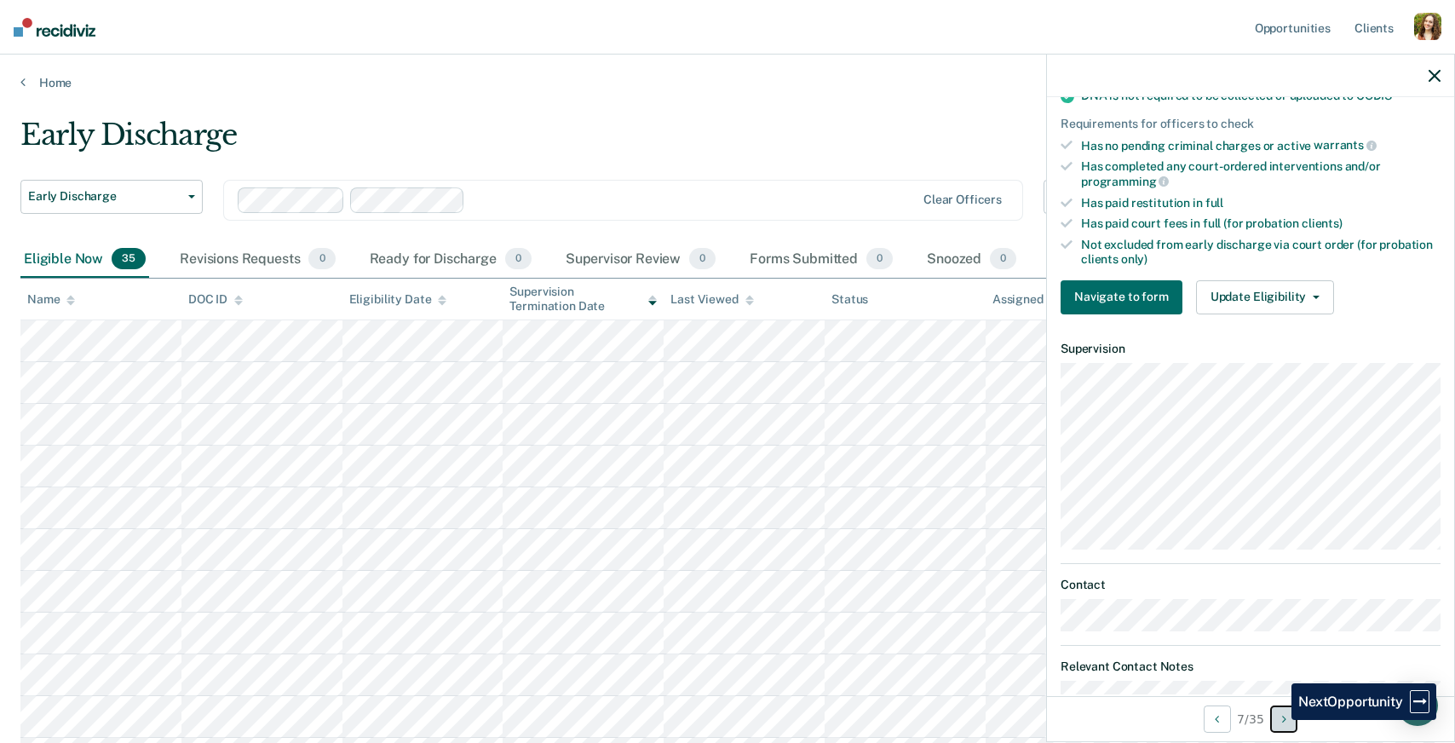
click at [1276, 721] on button "Next Opportunity" at bounding box center [1283, 718] width 27 height 27
click at [1276, 721] on button "Next Opportunity" at bounding box center [1287, 718] width 27 height 27
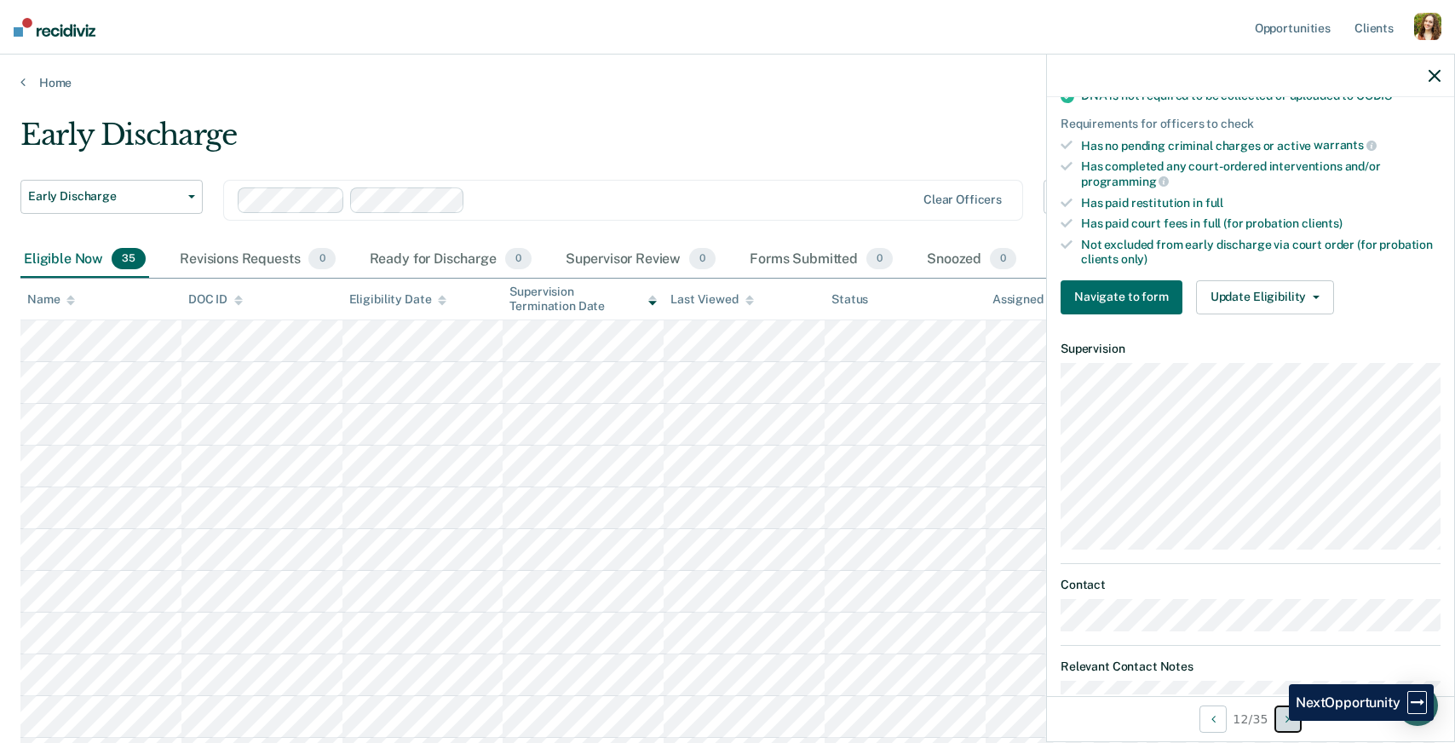
click at [1276, 721] on button "Next Opportunity" at bounding box center [1287, 718] width 27 height 27
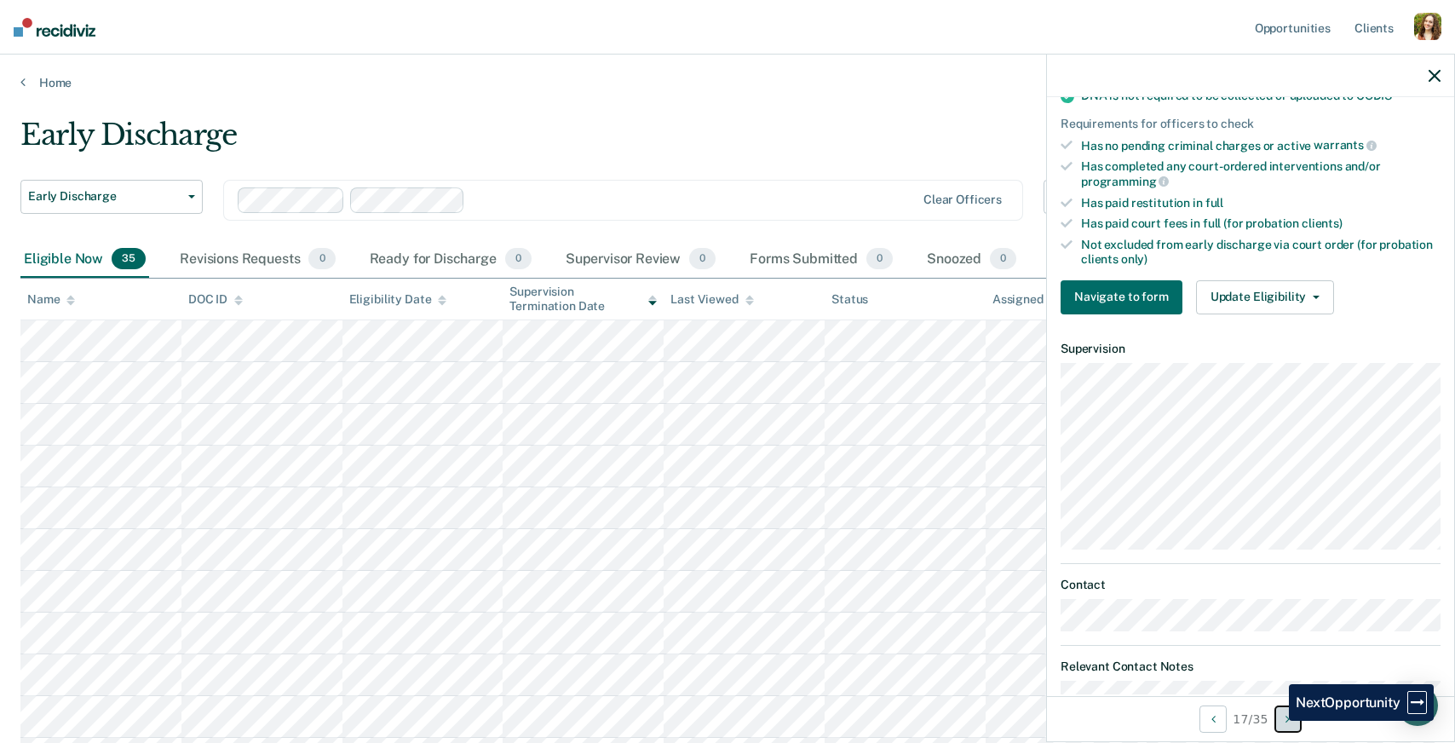
click at [1276, 721] on button "Next Opportunity" at bounding box center [1287, 718] width 27 height 27
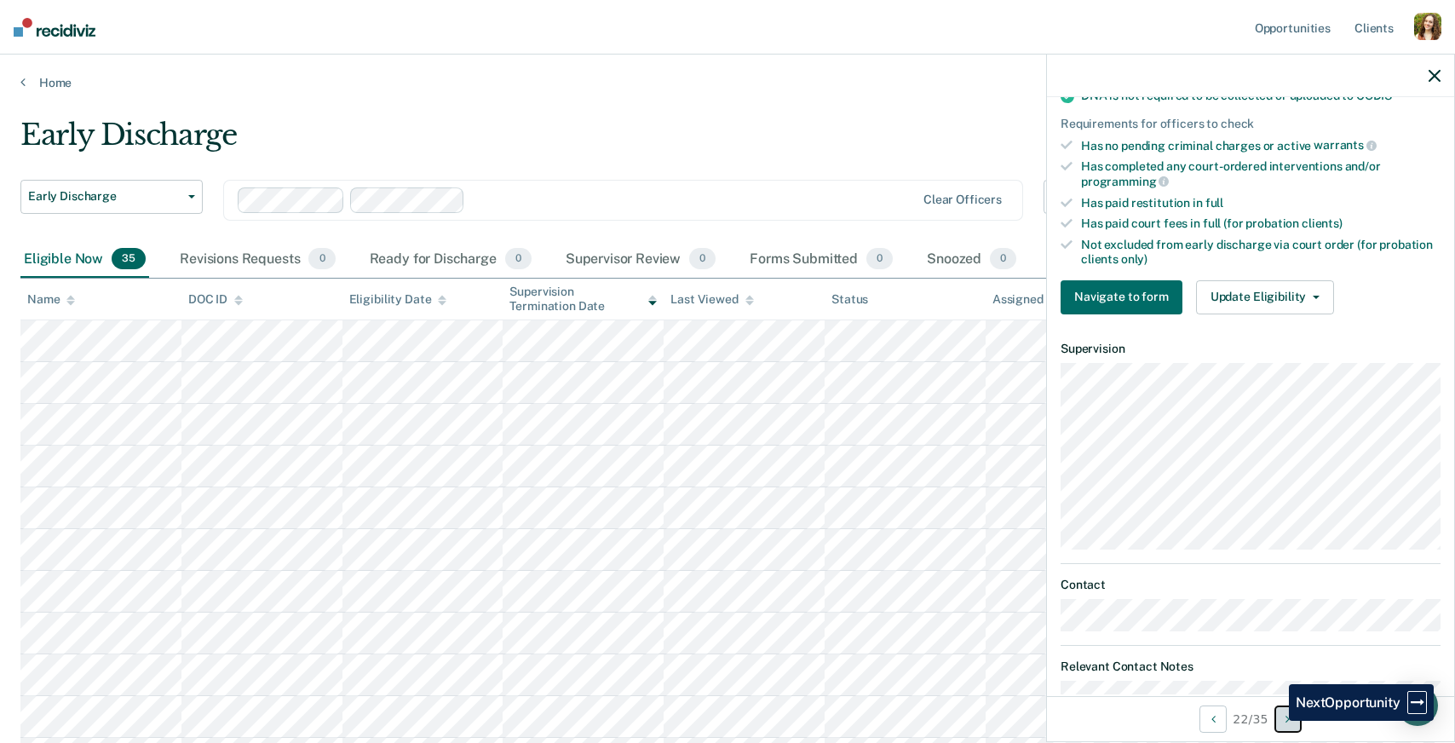
click at [1276, 721] on button "Next Opportunity" at bounding box center [1287, 718] width 27 height 27
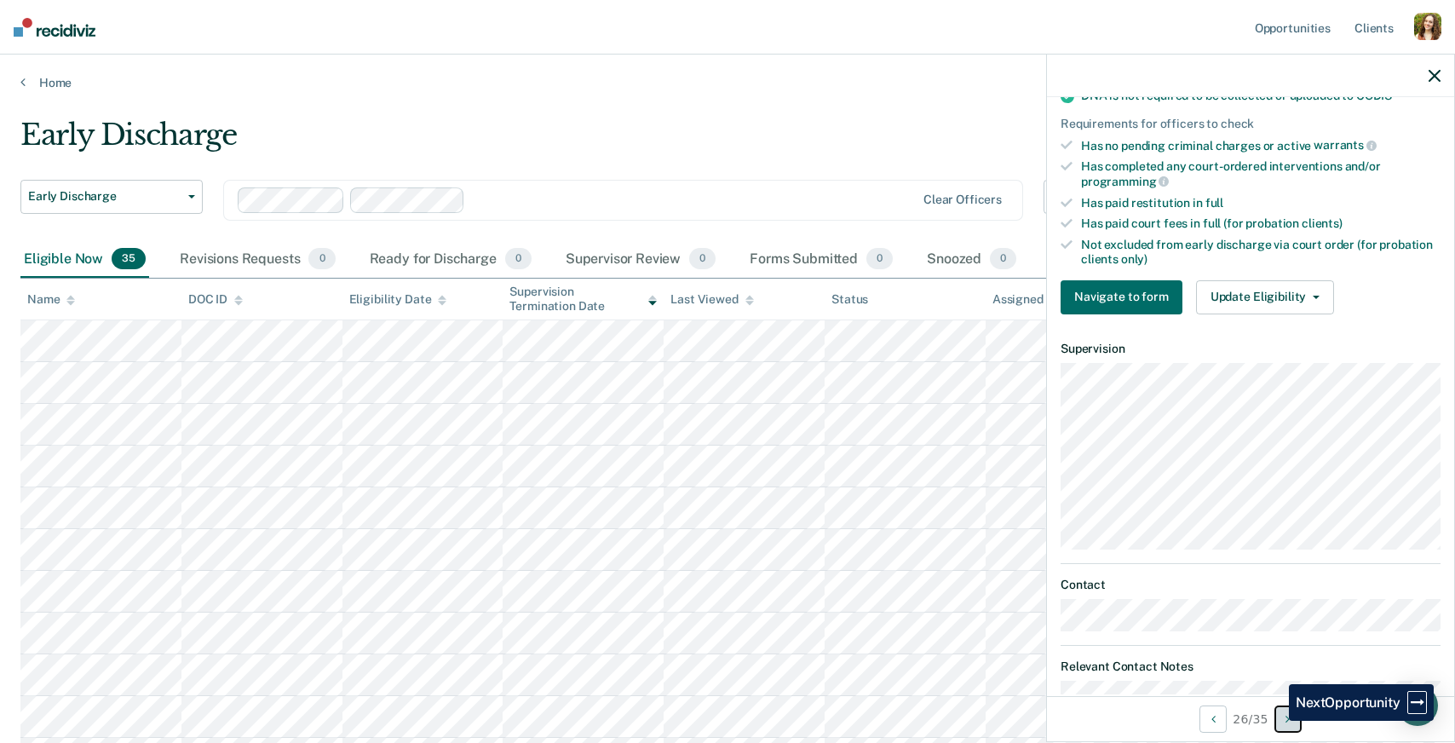
click at [1276, 721] on button "Next Opportunity" at bounding box center [1287, 718] width 27 height 27
click at [1276, 721] on div "30 / 35" at bounding box center [1250, 718] width 407 height 45
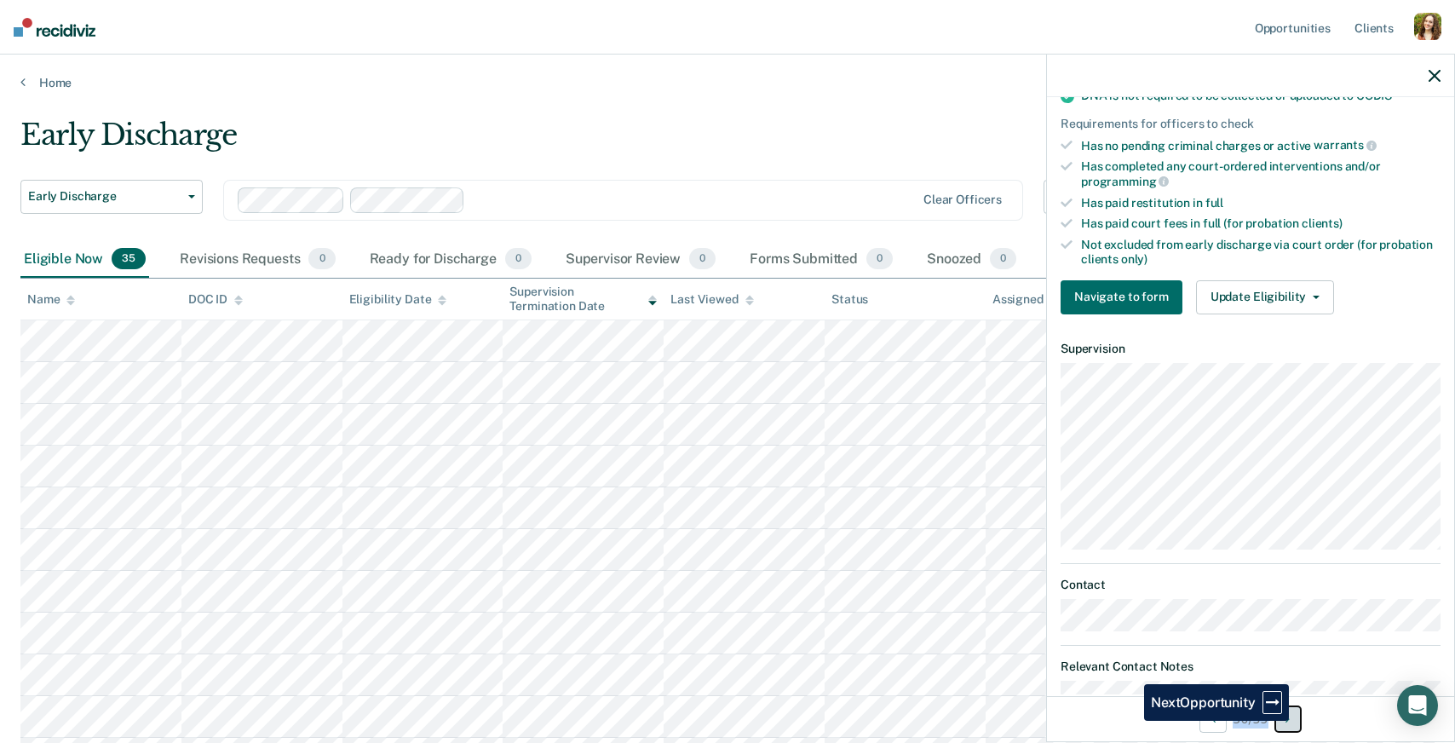
click at [1297, 721] on button "Next Opportunity" at bounding box center [1287, 718] width 27 height 27
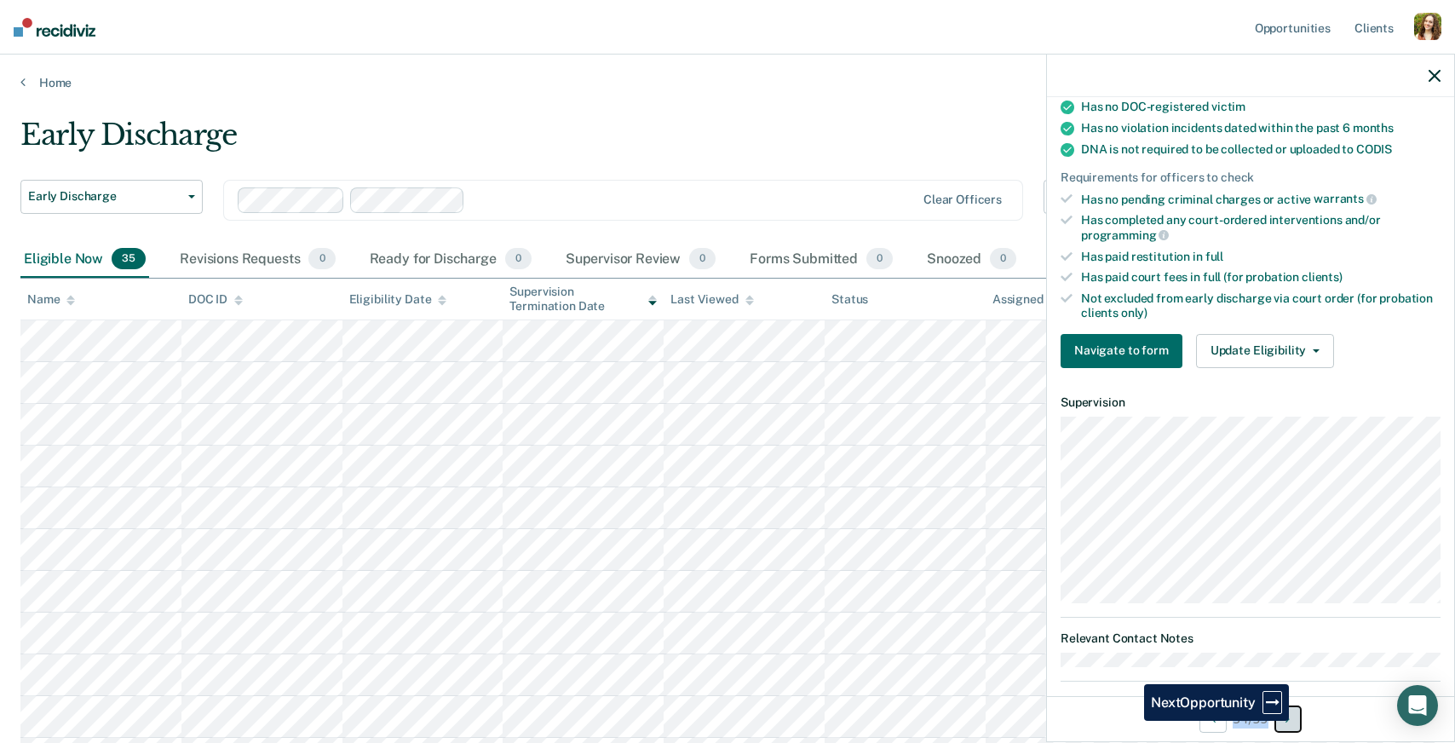
click at [1297, 721] on button "Next Opportunity" at bounding box center [1287, 718] width 27 height 27
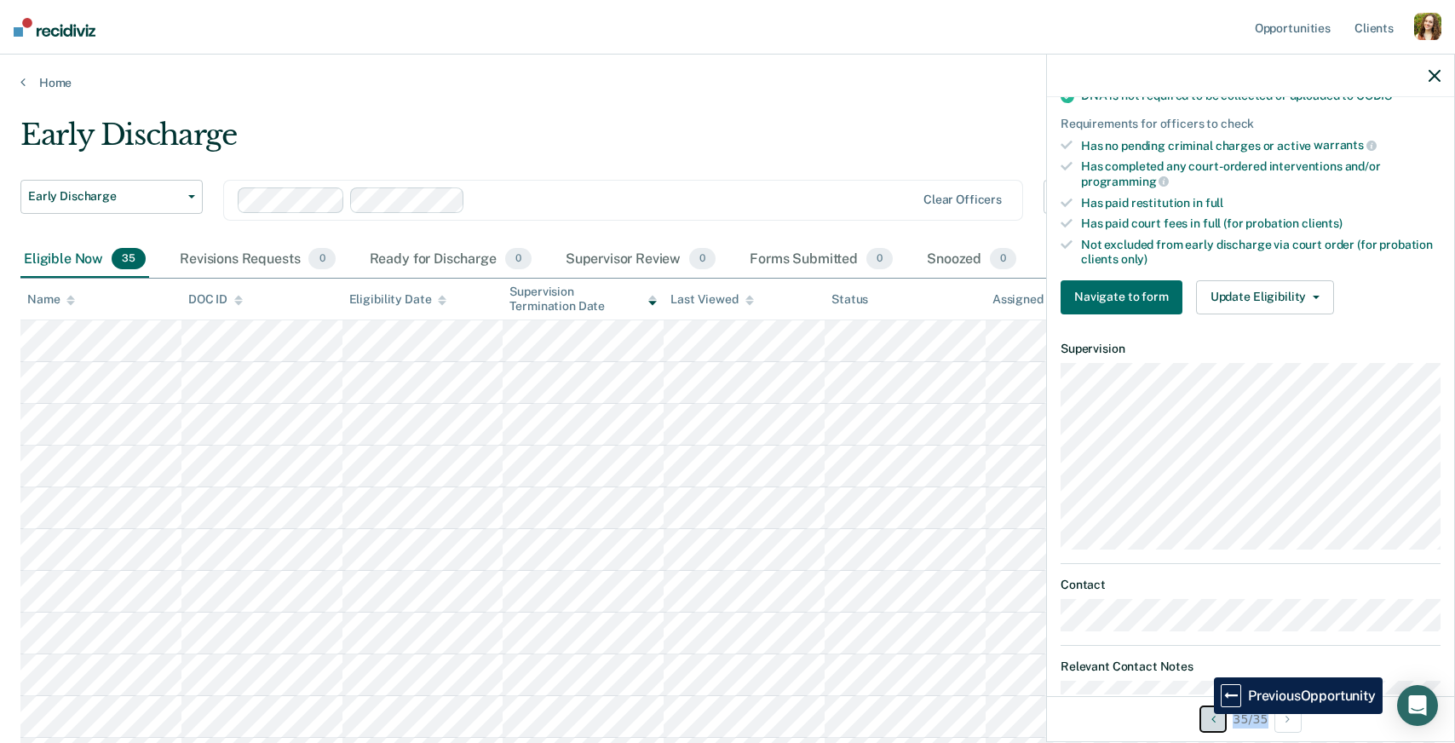
click at [1203, 715] on button "Previous Opportunity" at bounding box center [1212, 718] width 27 height 27
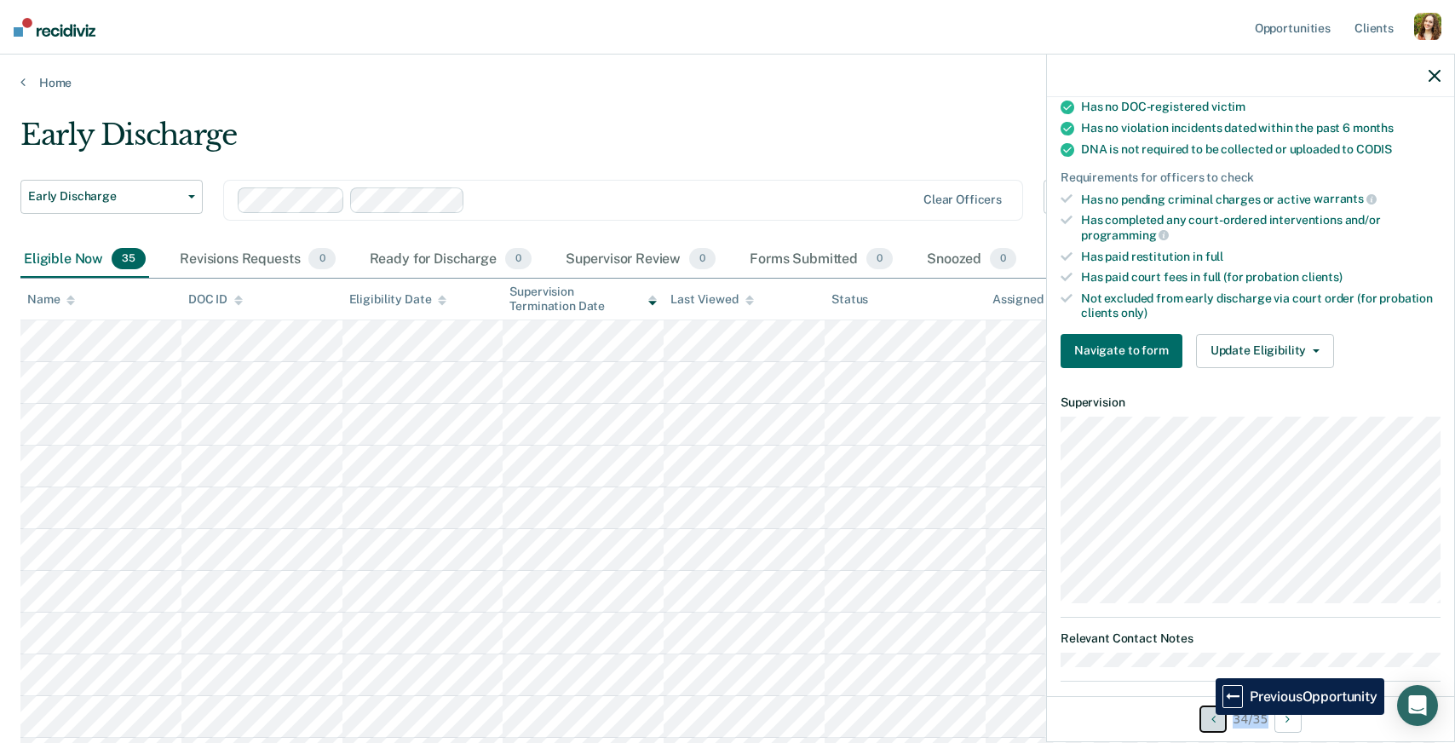
click at [1203, 715] on button "Previous Opportunity" at bounding box center [1212, 718] width 27 height 27
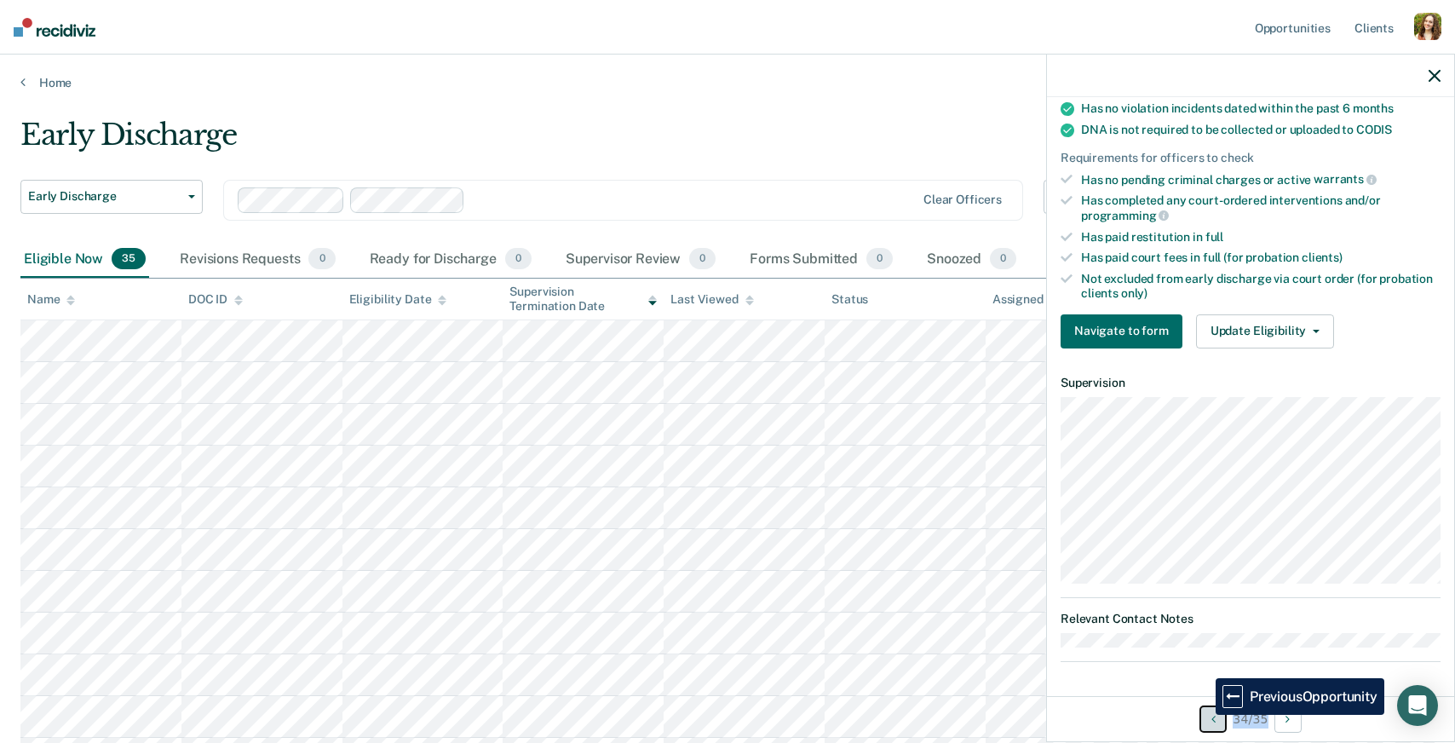
click at [1203, 715] on button "Previous Opportunity" at bounding box center [1212, 718] width 27 height 27
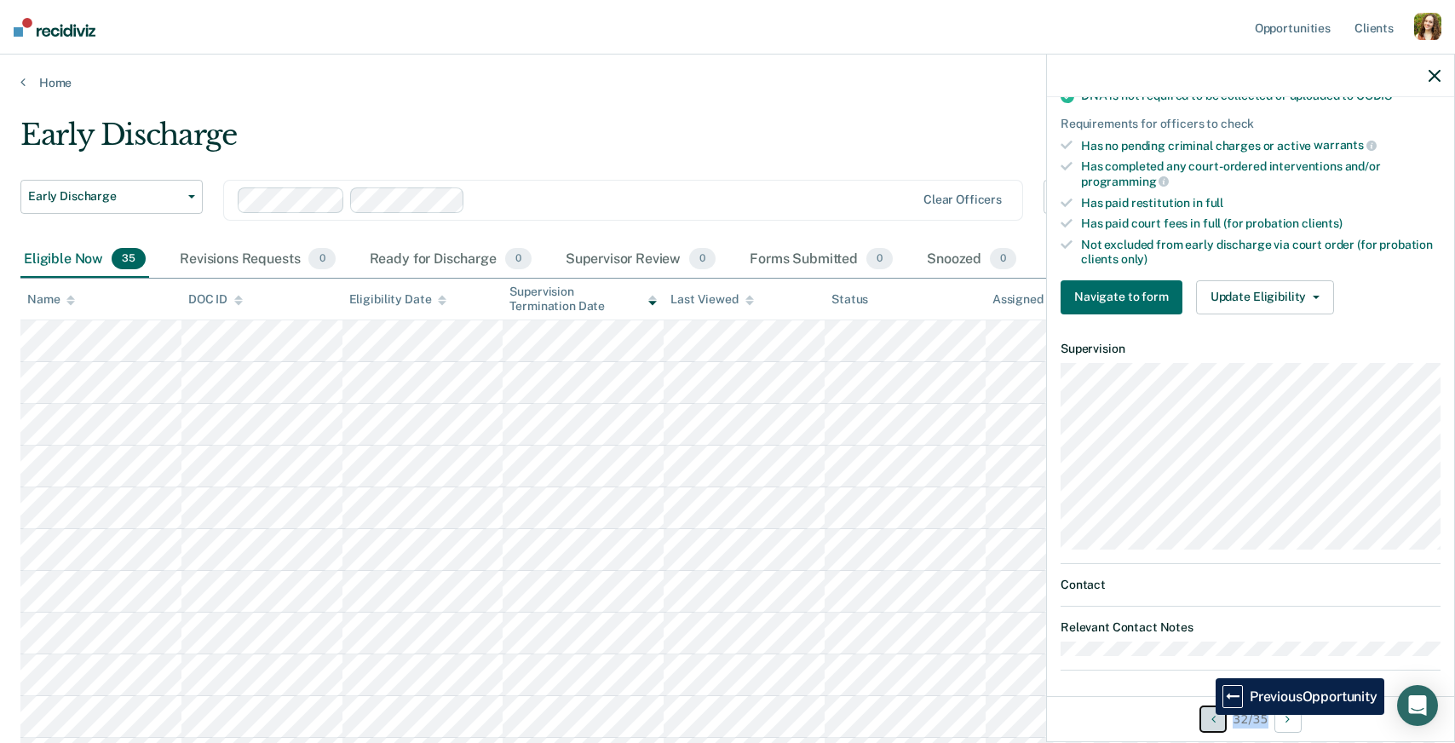
click at [1203, 715] on button "Previous Opportunity" at bounding box center [1212, 718] width 27 height 27
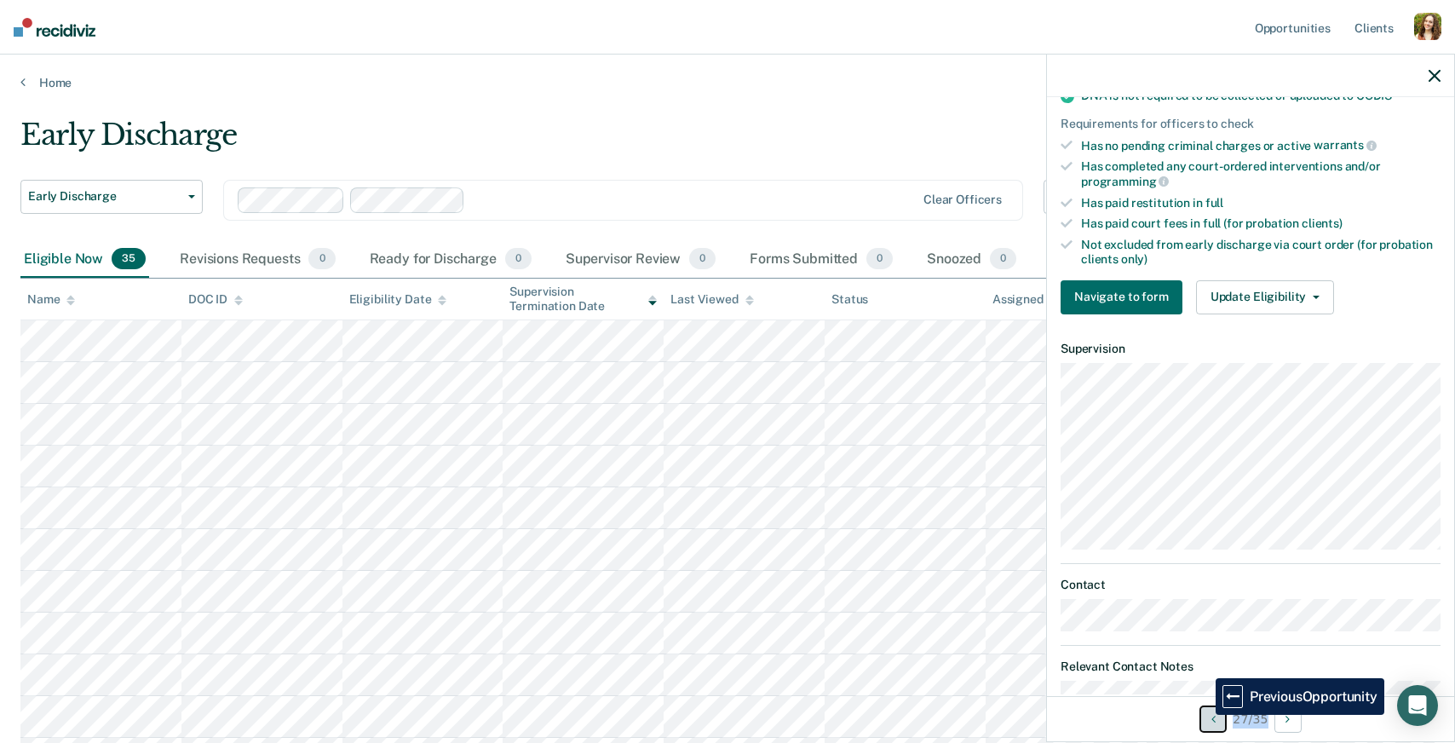
click at [1203, 715] on button "Previous Opportunity" at bounding box center [1212, 718] width 27 height 27
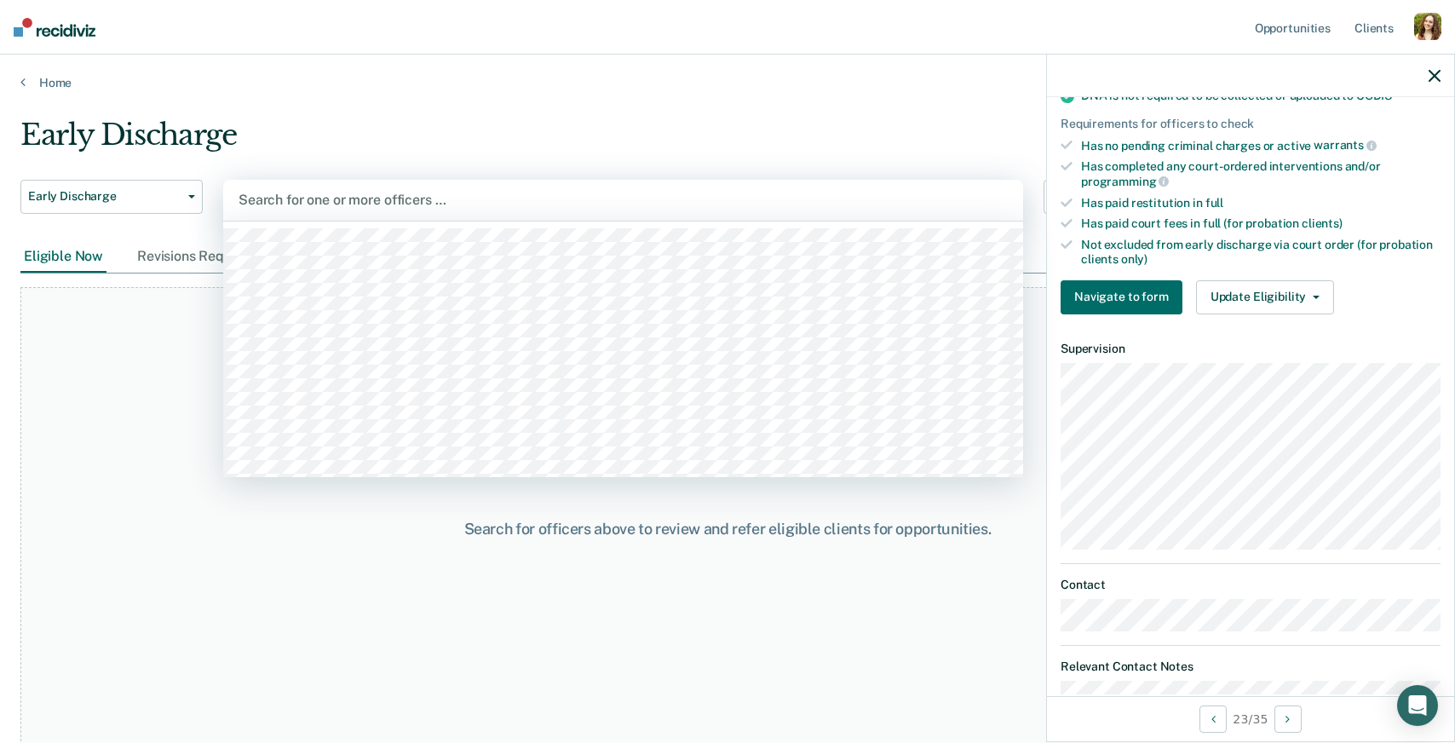
click at [327, 200] on div at bounding box center [623, 200] width 769 height 20
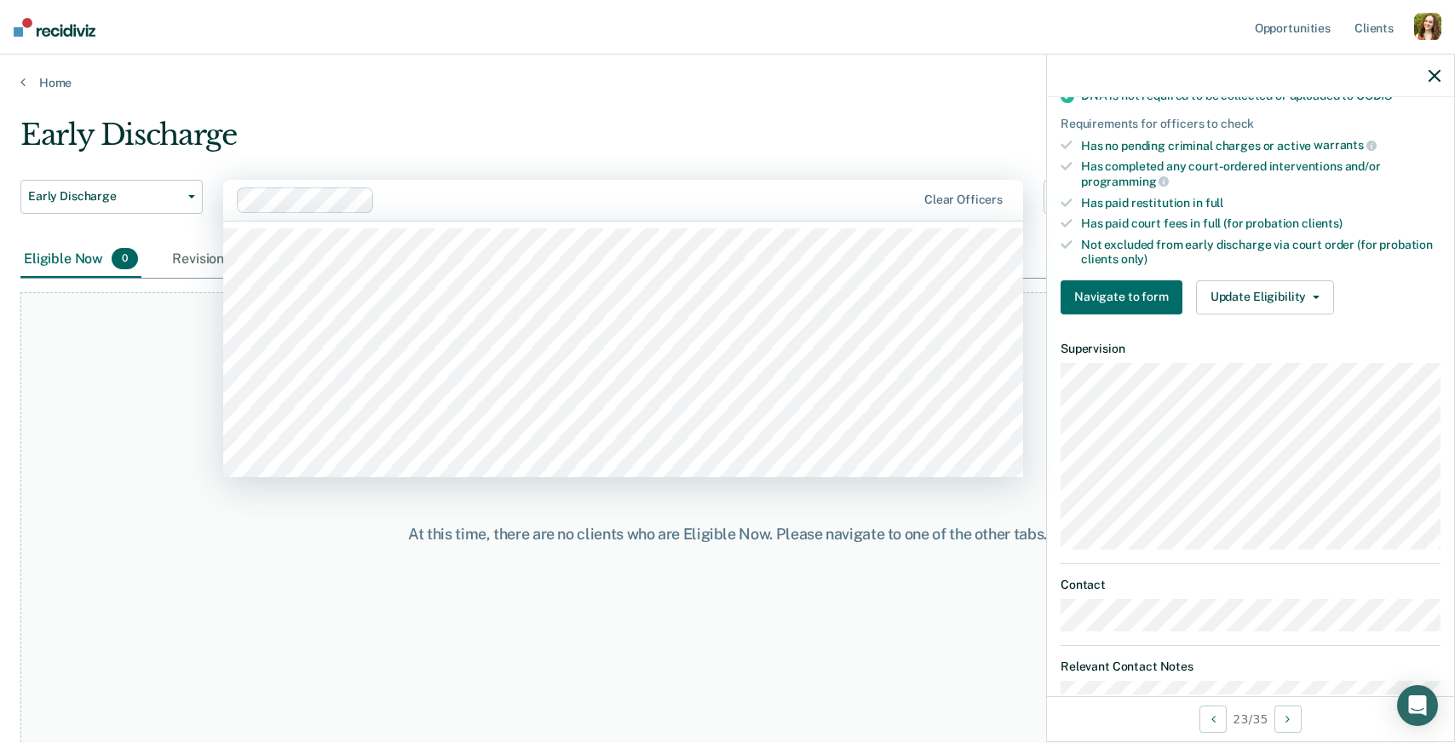
click at [400, 205] on div at bounding box center [649, 200] width 534 height 20
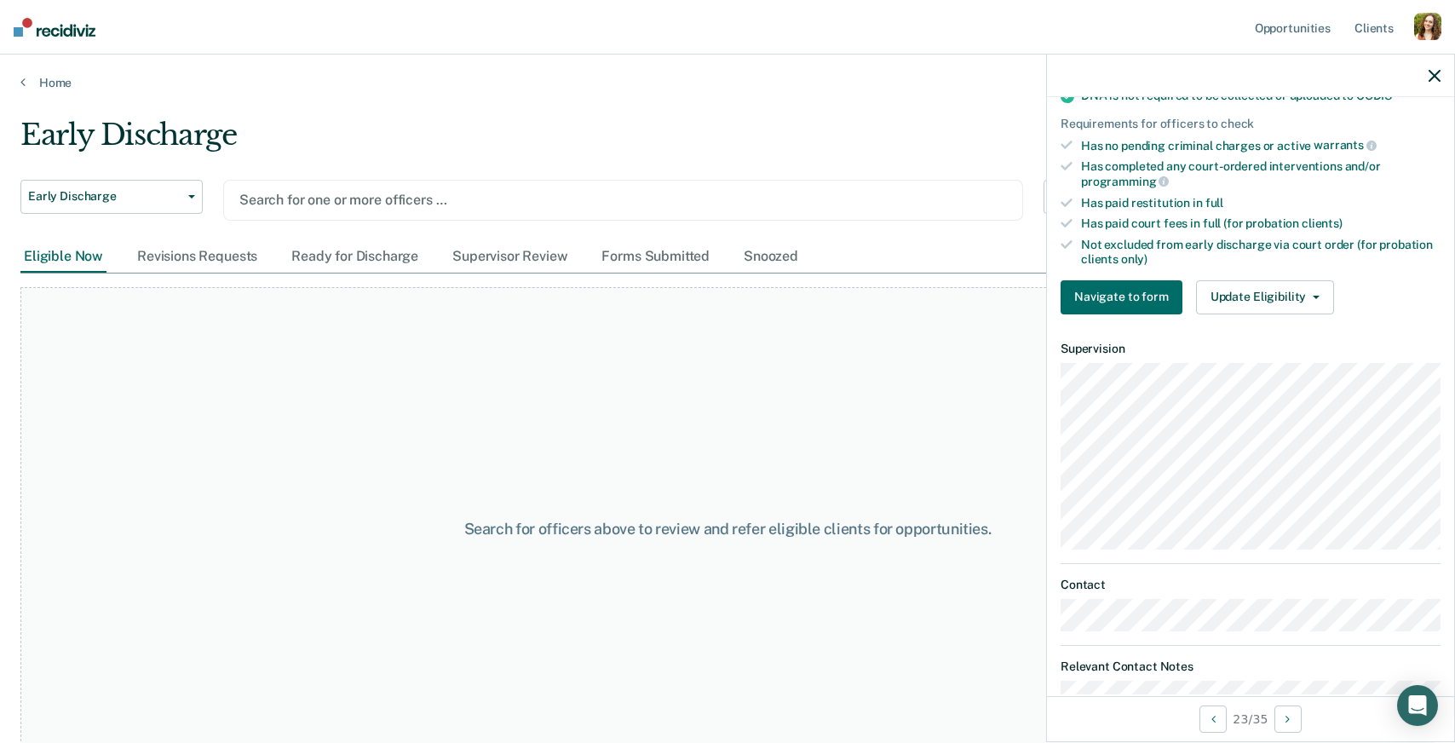
click at [361, 201] on div at bounding box center [623, 200] width 768 height 20
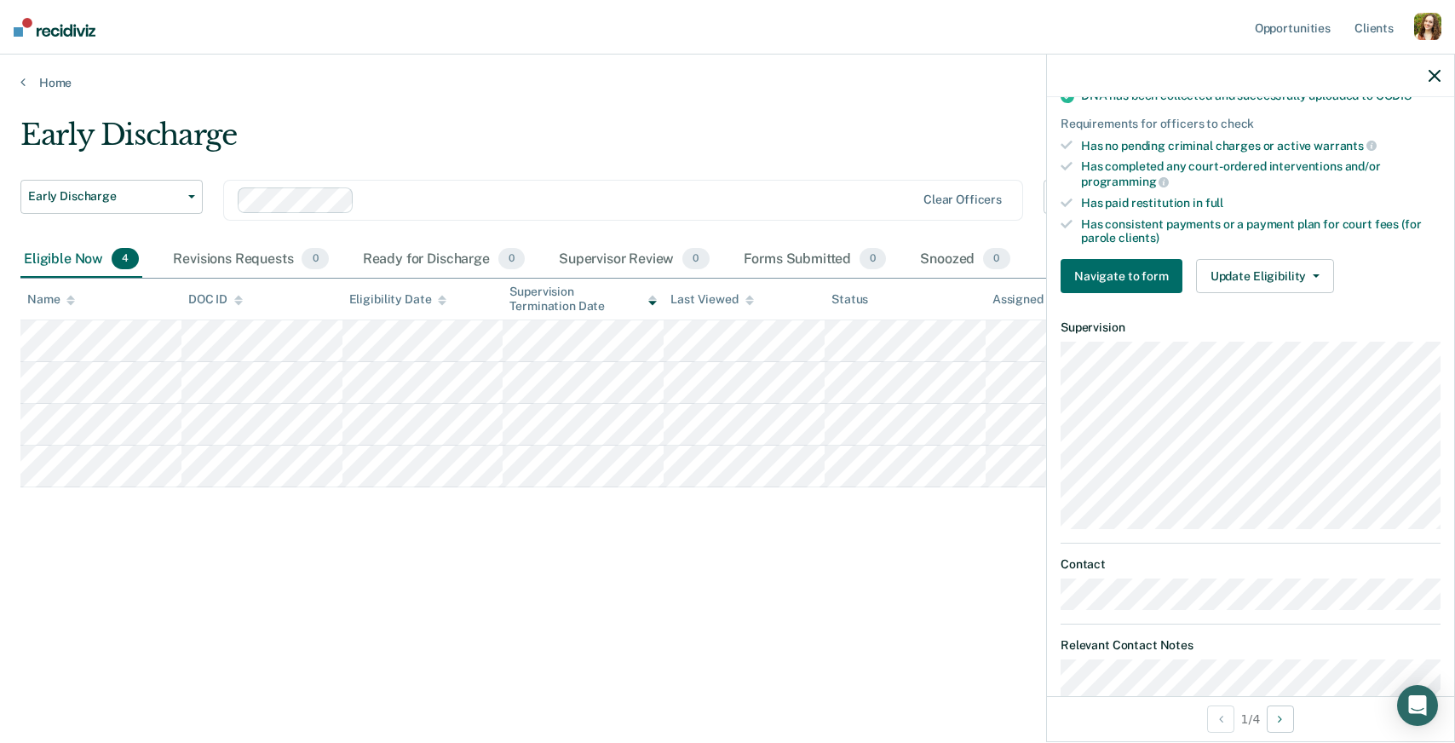
scroll to position [392, 0]
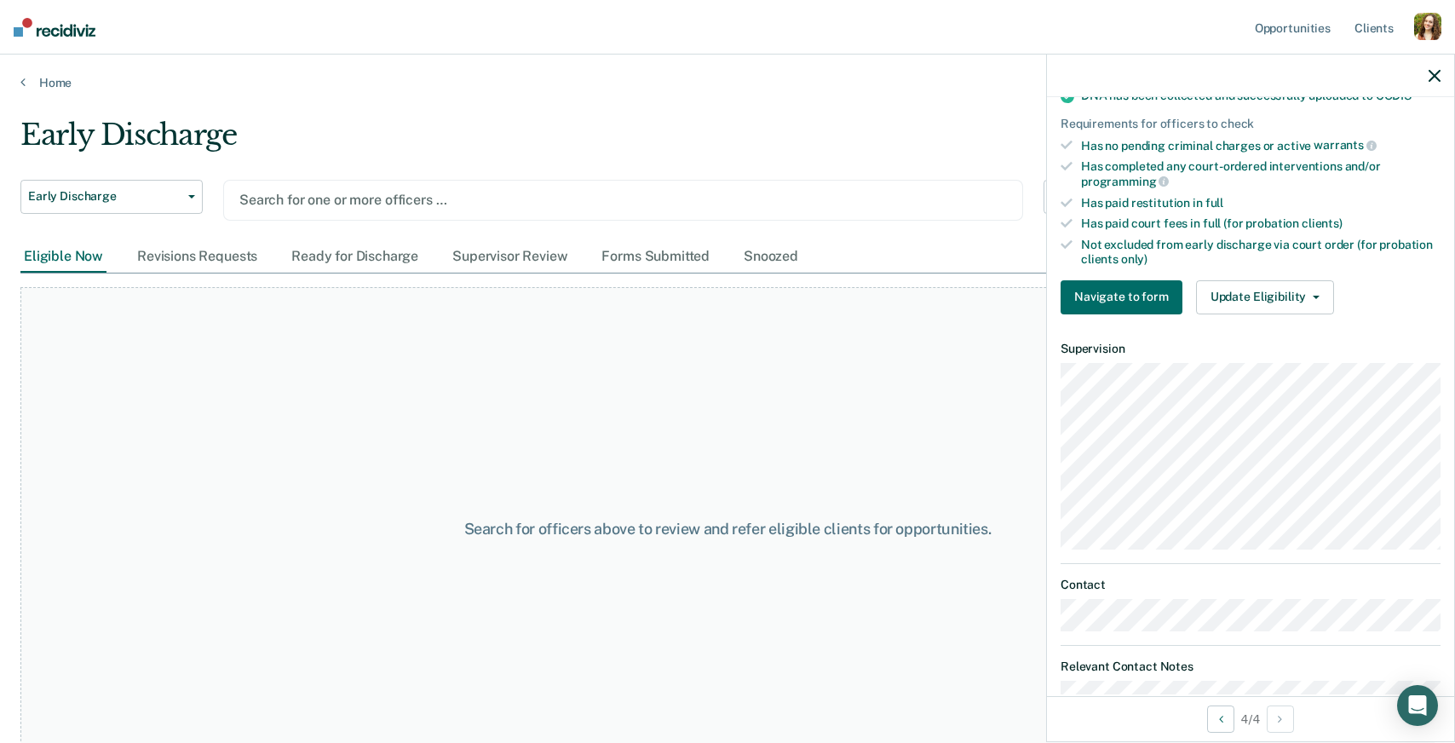
click at [339, 198] on div at bounding box center [623, 200] width 768 height 20
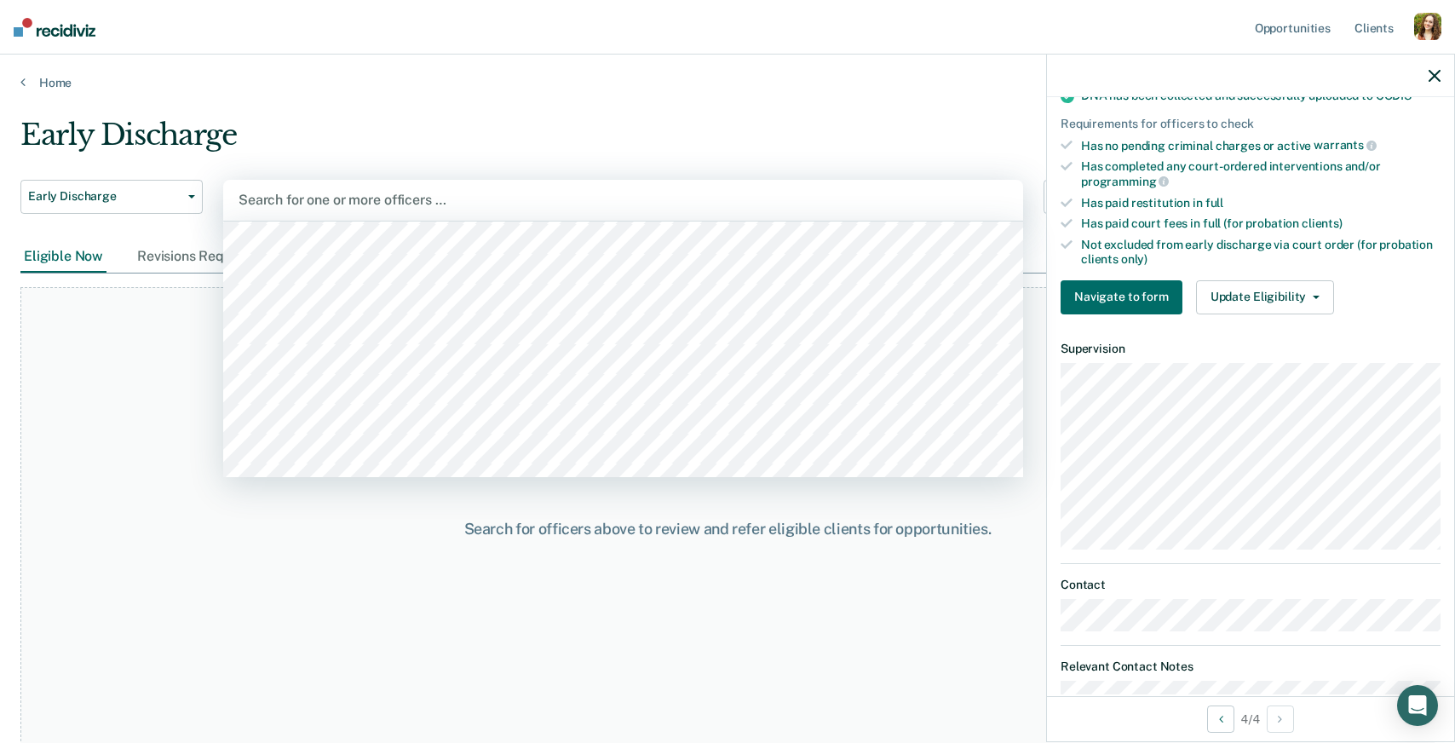
scroll to position [1877, 0]
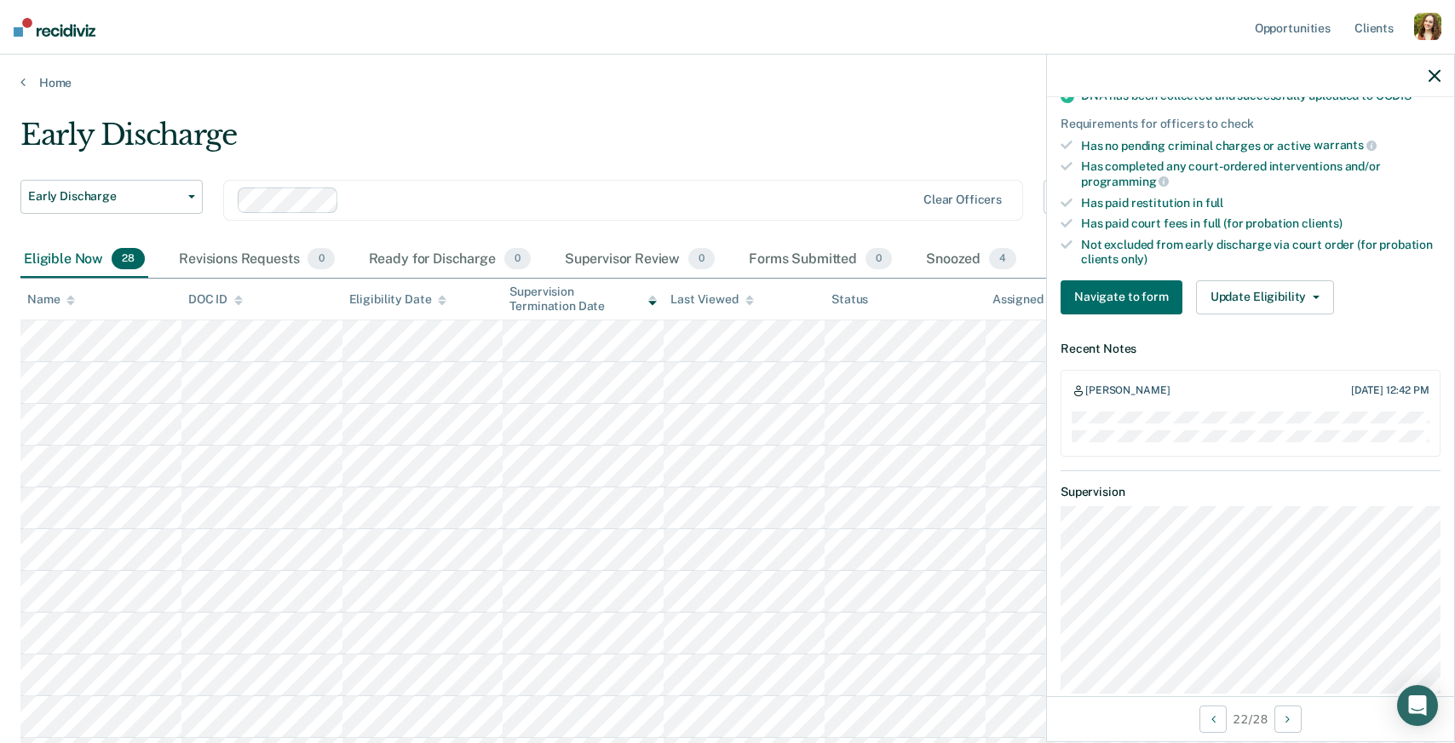
click at [653, 296] on icon at bounding box center [652, 297] width 9 height 4
click at [654, 306] on div "Supervision Termination Date" at bounding box center [582, 299] width 147 height 29
click at [655, 301] on icon at bounding box center [652, 303] width 9 height 4
click at [438, 304] on icon at bounding box center [442, 300] width 9 height 11
click at [440, 300] on icon at bounding box center [442, 300] width 9 height 11
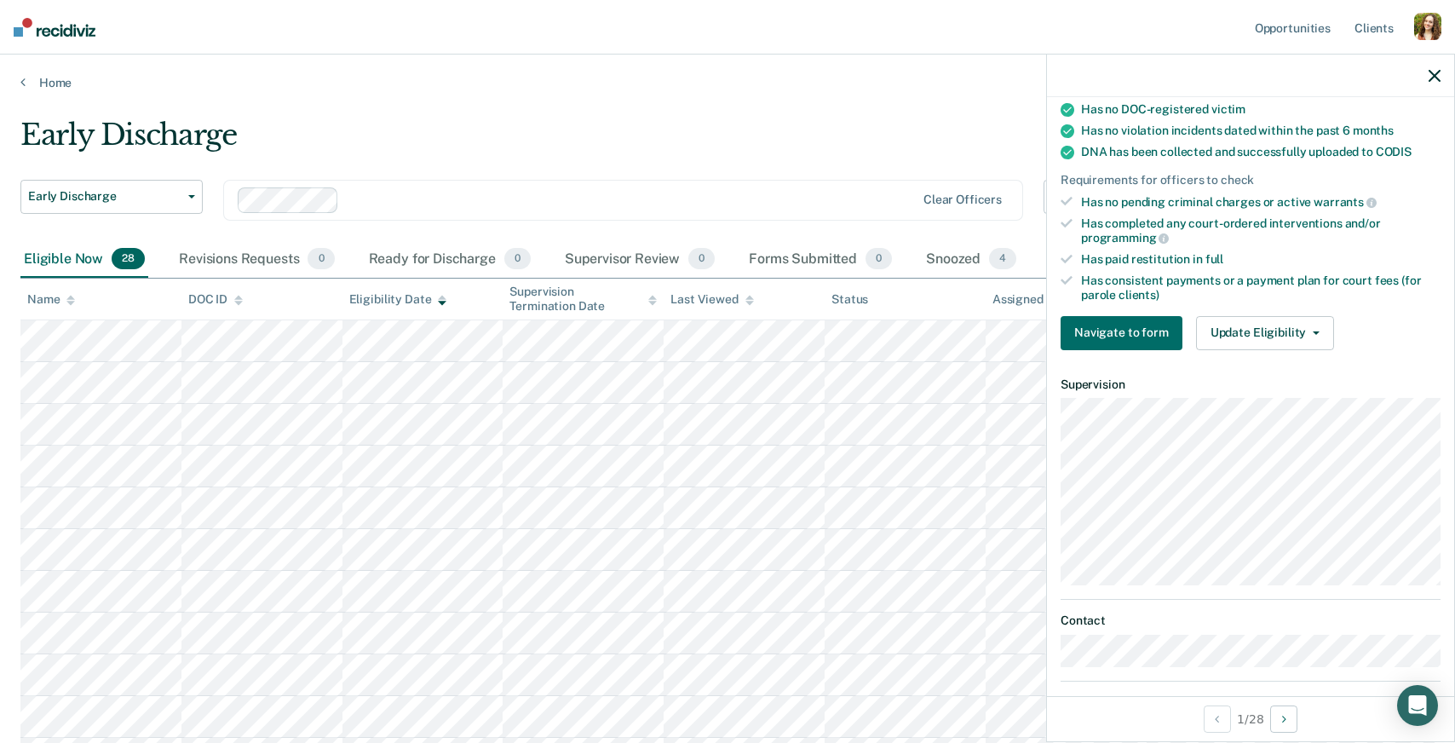
scroll to position [448, 0]
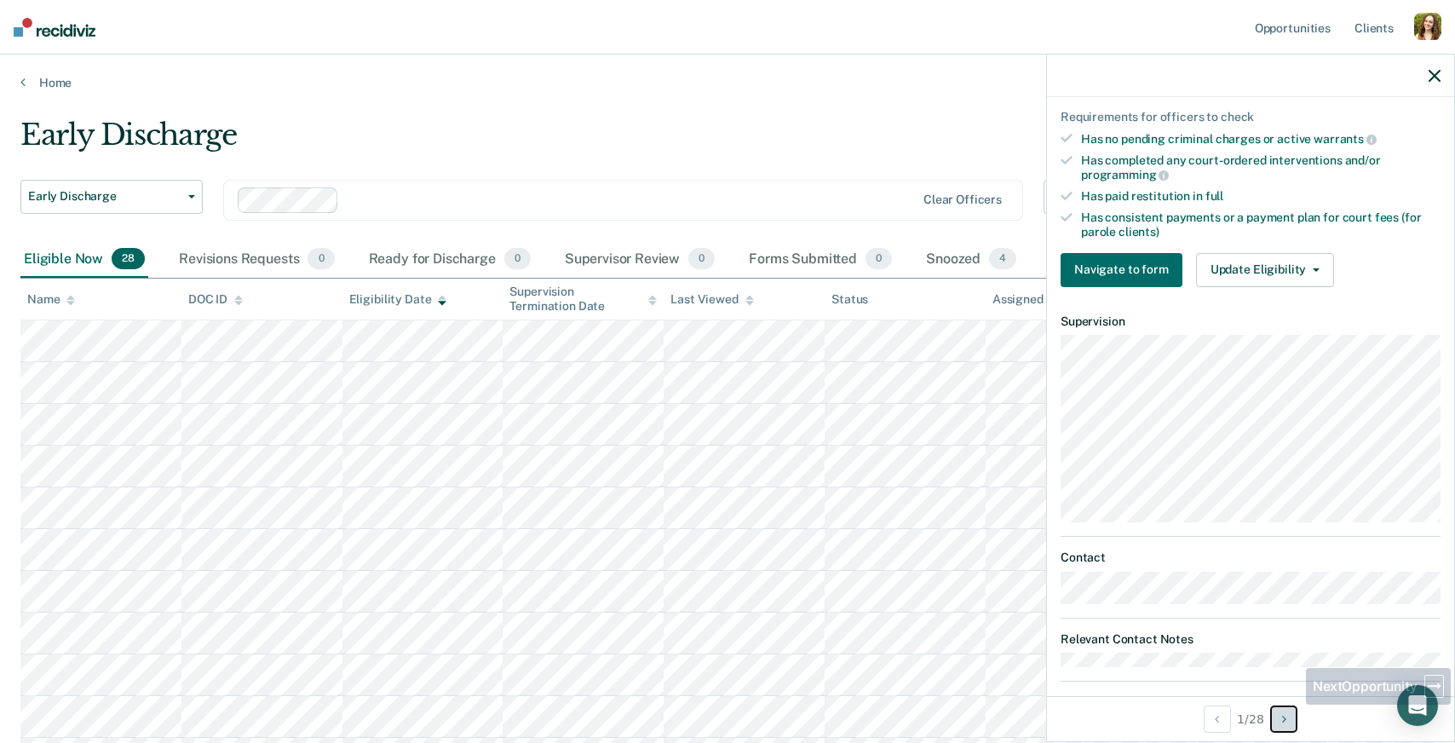
click at [1286, 717] on icon "Next Opportunity" at bounding box center [1284, 719] width 4 height 12
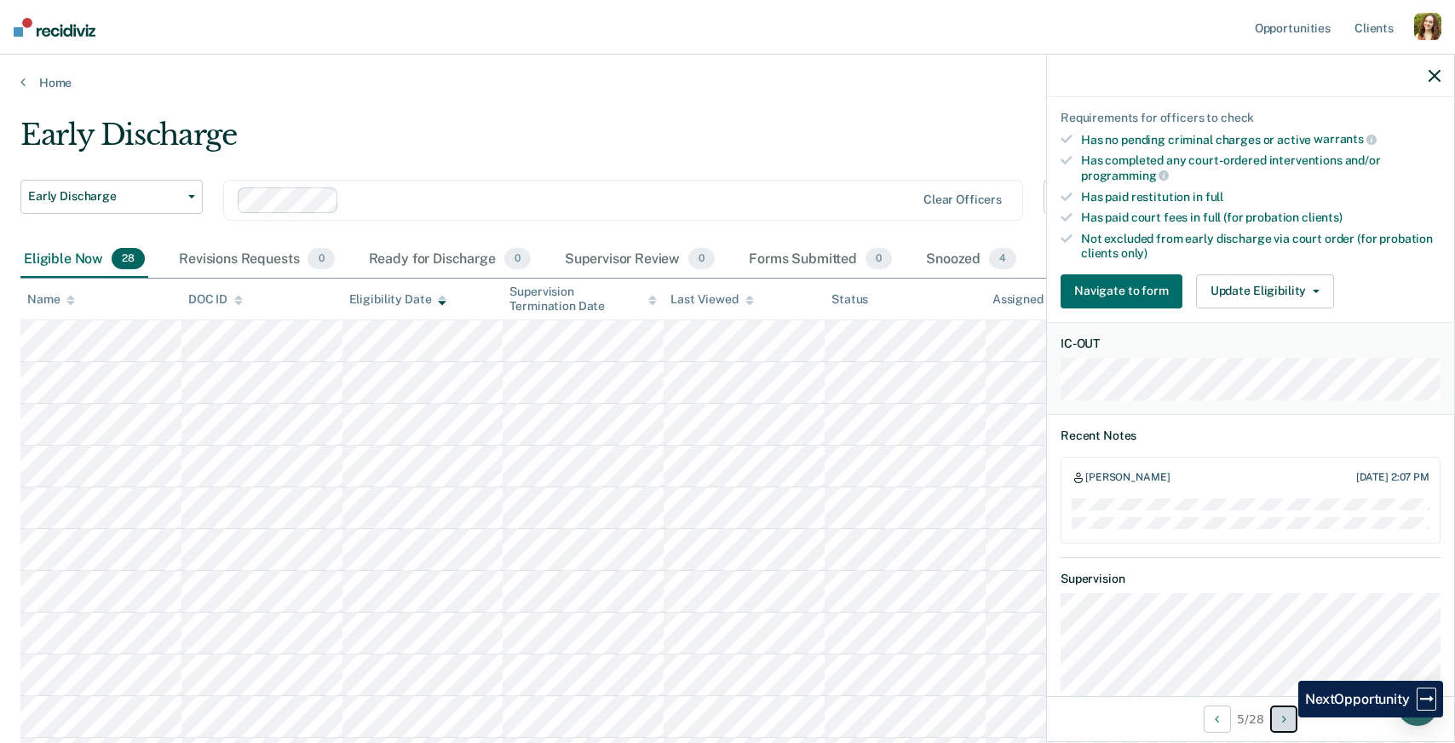
click at [1286, 717] on icon "Next Opportunity" at bounding box center [1284, 719] width 4 height 12
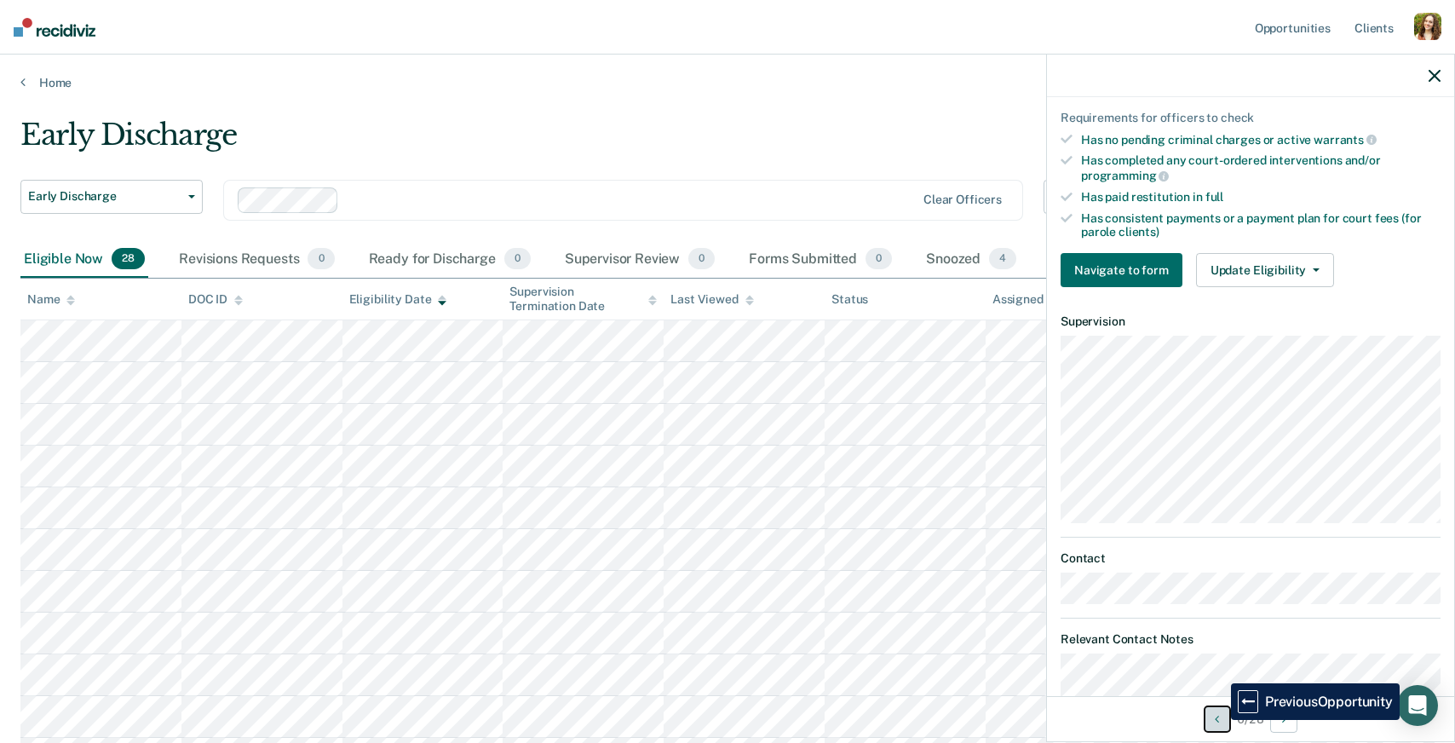
click at [1217, 720] on button "Previous Opportunity" at bounding box center [1217, 718] width 27 height 27
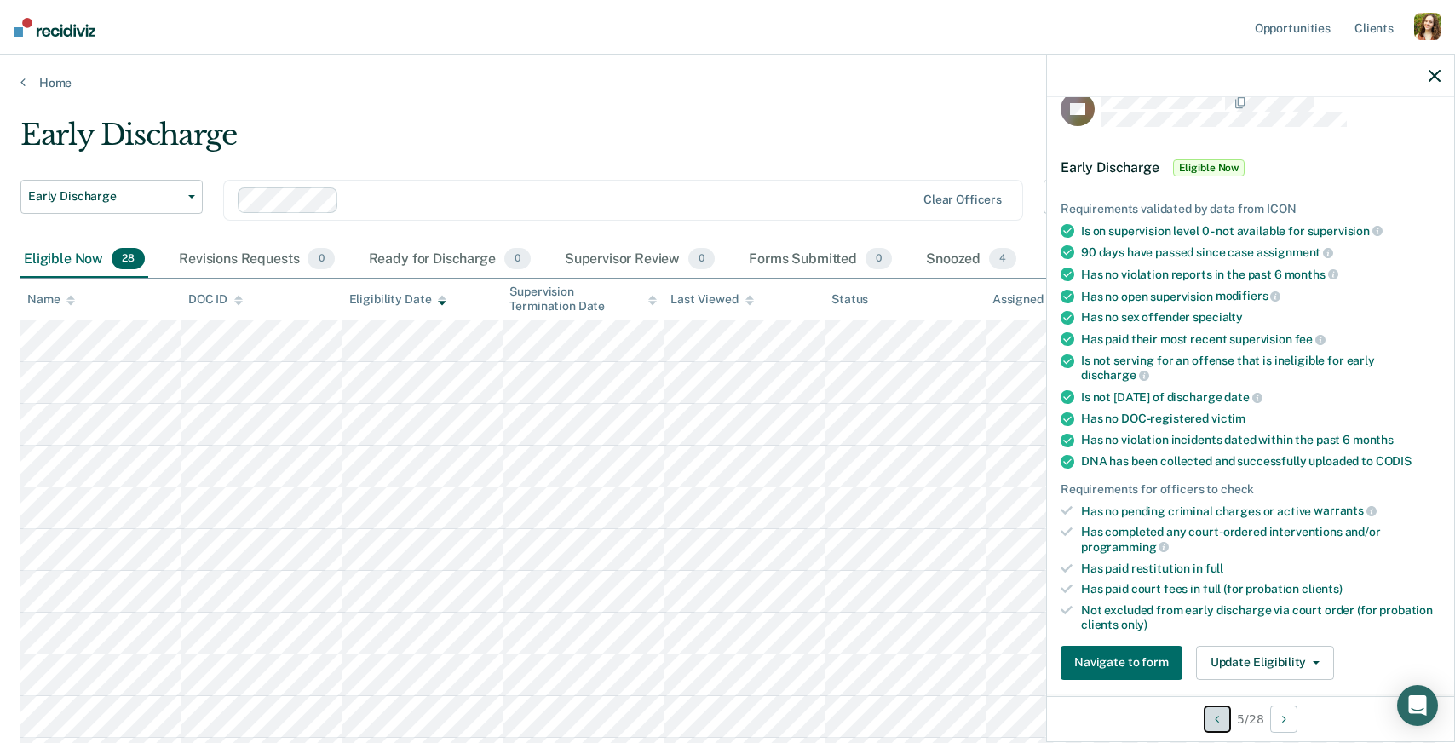
scroll to position [0, 0]
